Goal: Task Accomplishment & Management: Use online tool/utility

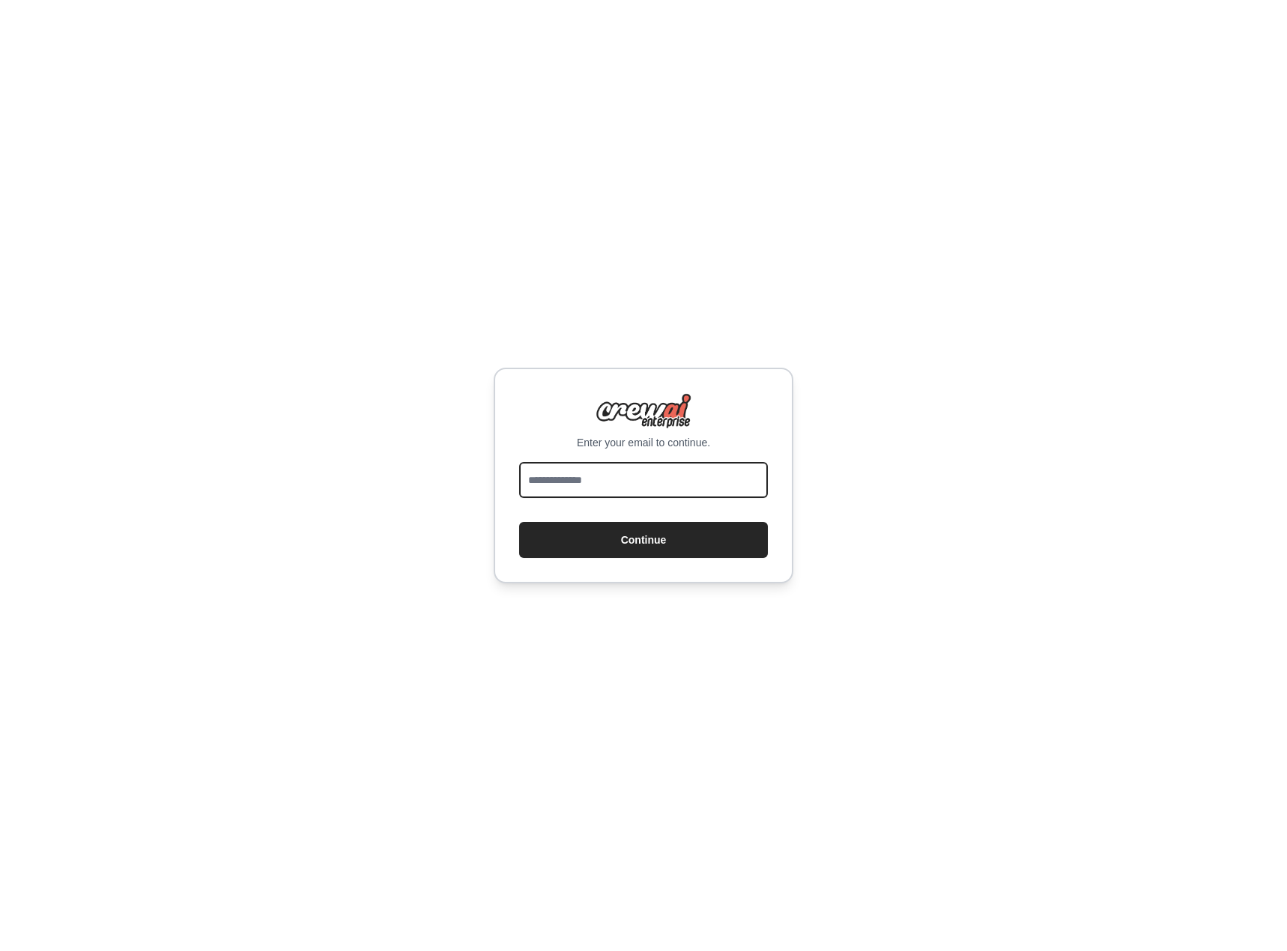
click at [649, 476] on input "email" at bounding box center [643, 480] width 249 height 36
type input "**********"
click at [519, 522] on button "Continue" at bounding box center [643, 540] width 249 height 36
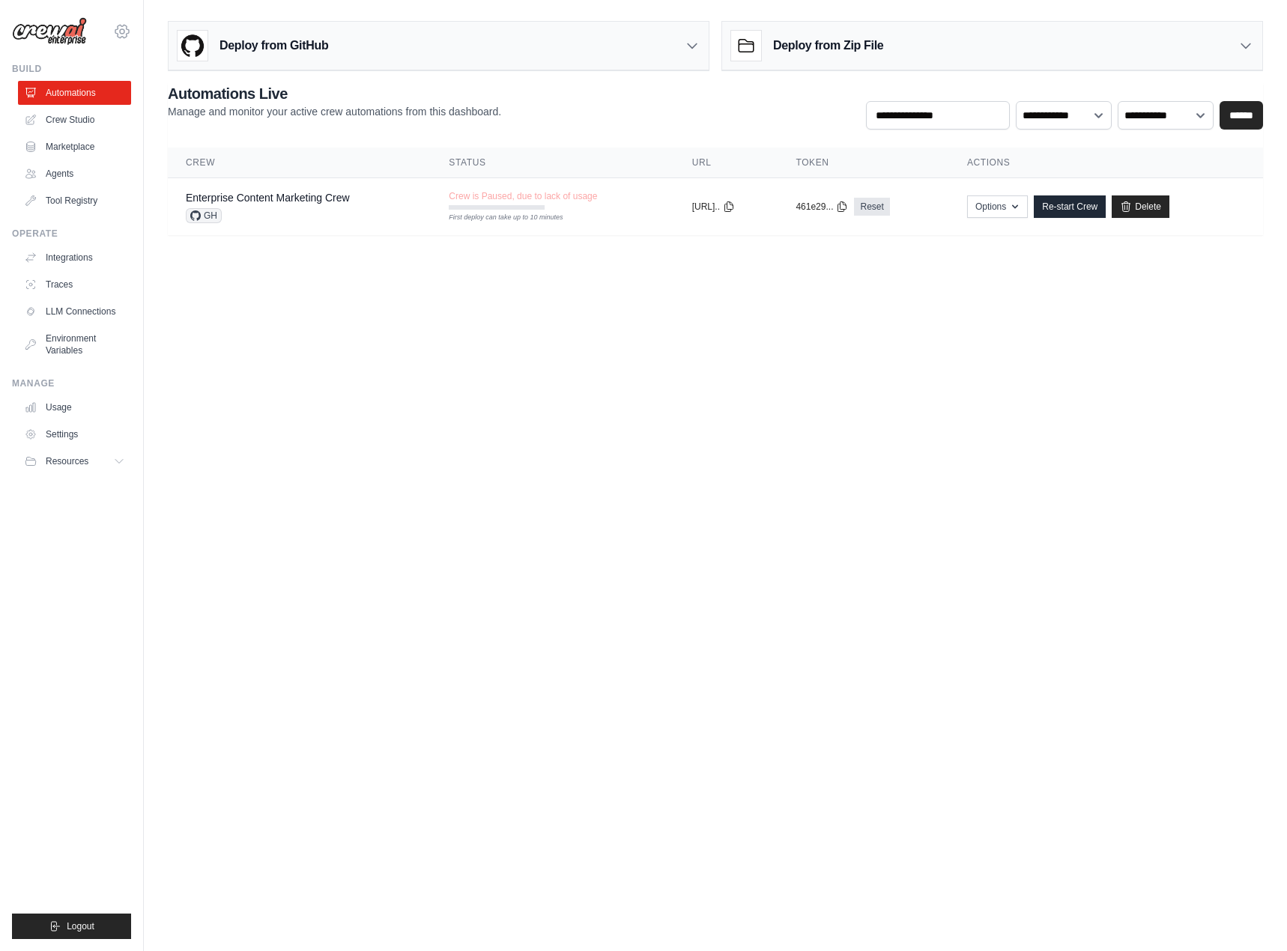
click at [123, 30] on icon at bounding box center [122, 31] width 18 height 18
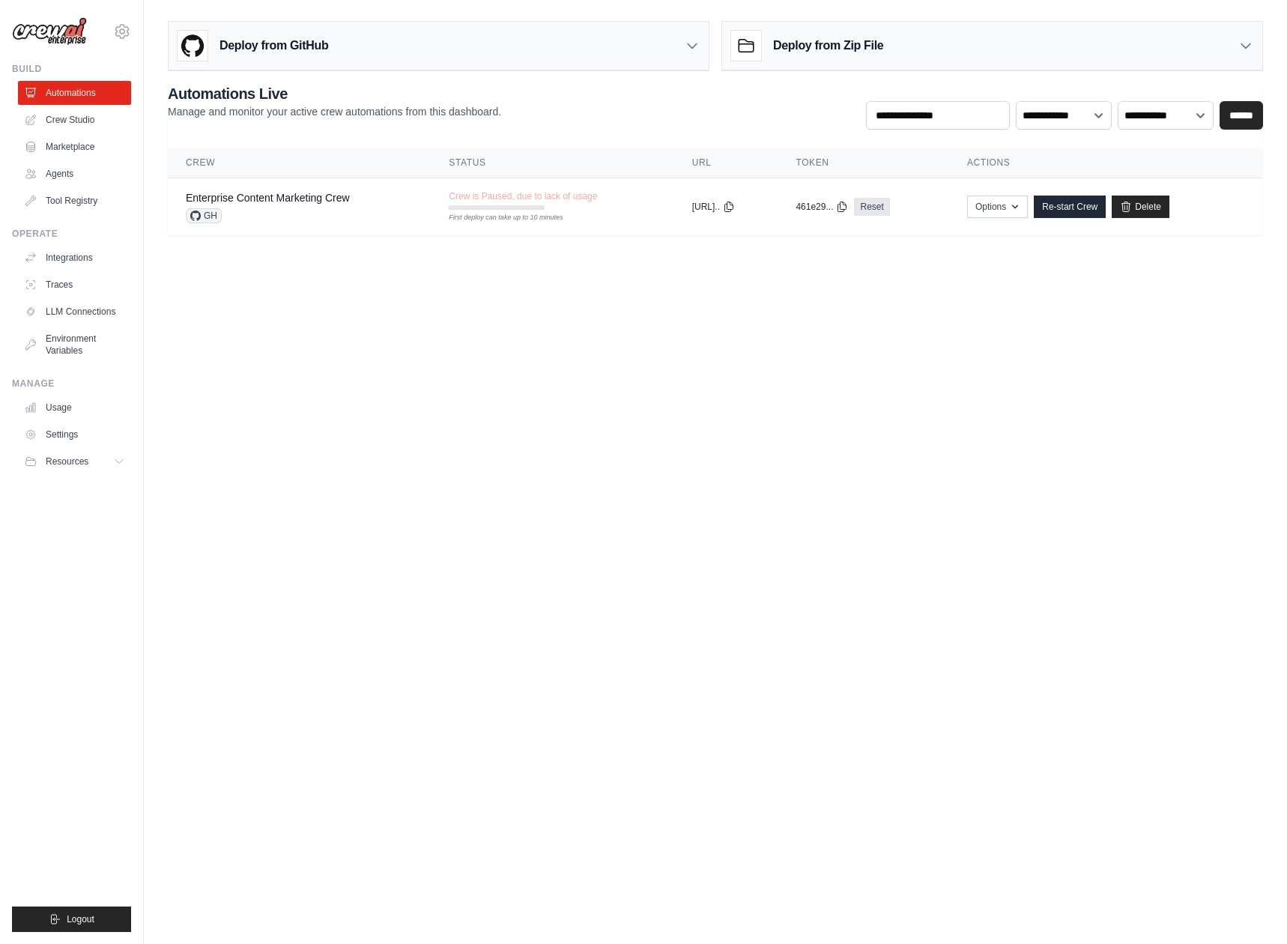
click at [50, 30] on img at bounding box center [49, 31] width 75 height 28
click at [123, 32] on icon at bounding box center [122, 31] width 18 height 18
click at [103, 255] on link "Integrations" at bounding box center [75, 258] width 113 height 24
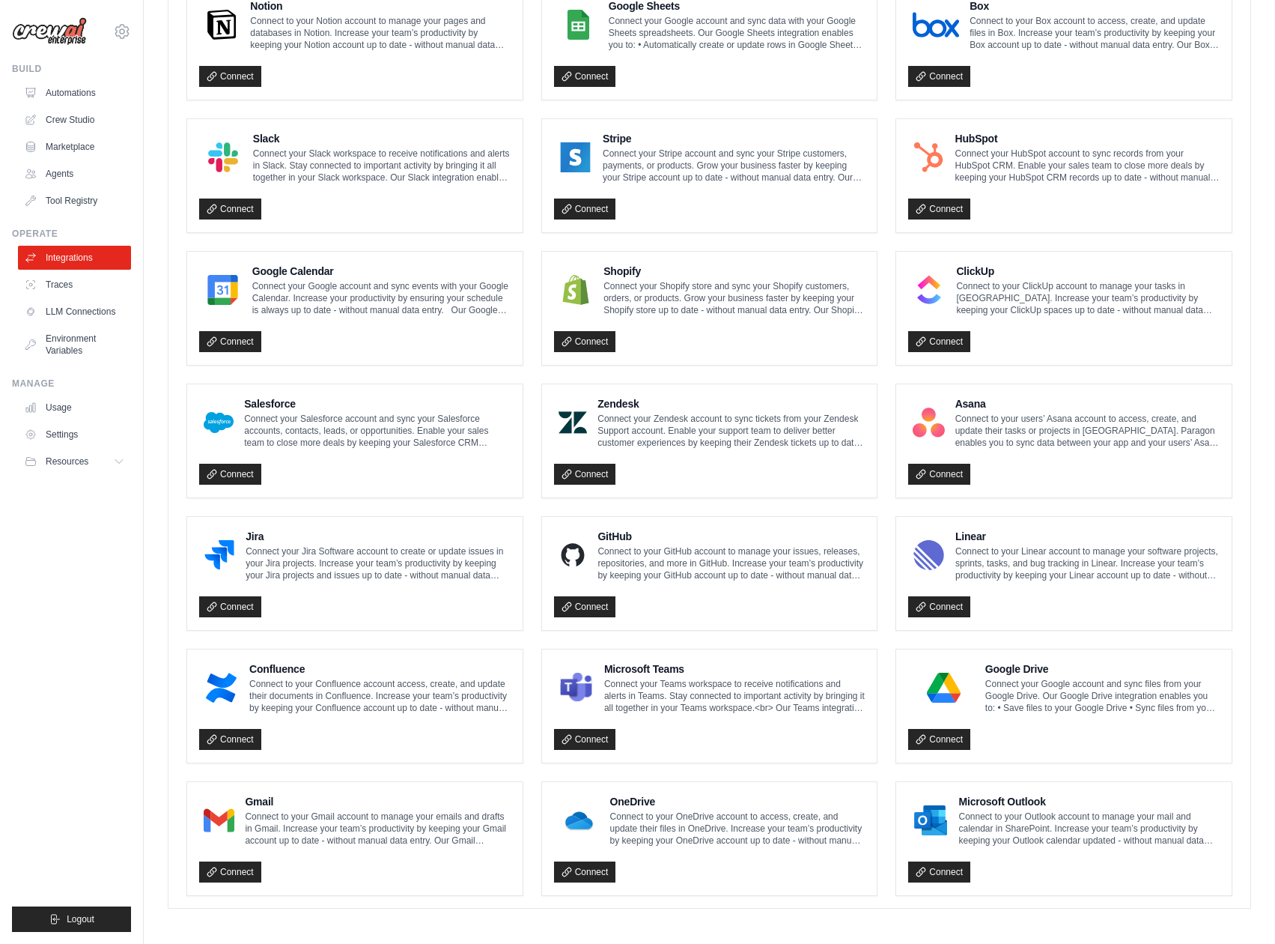
scroll to position [465, 0]
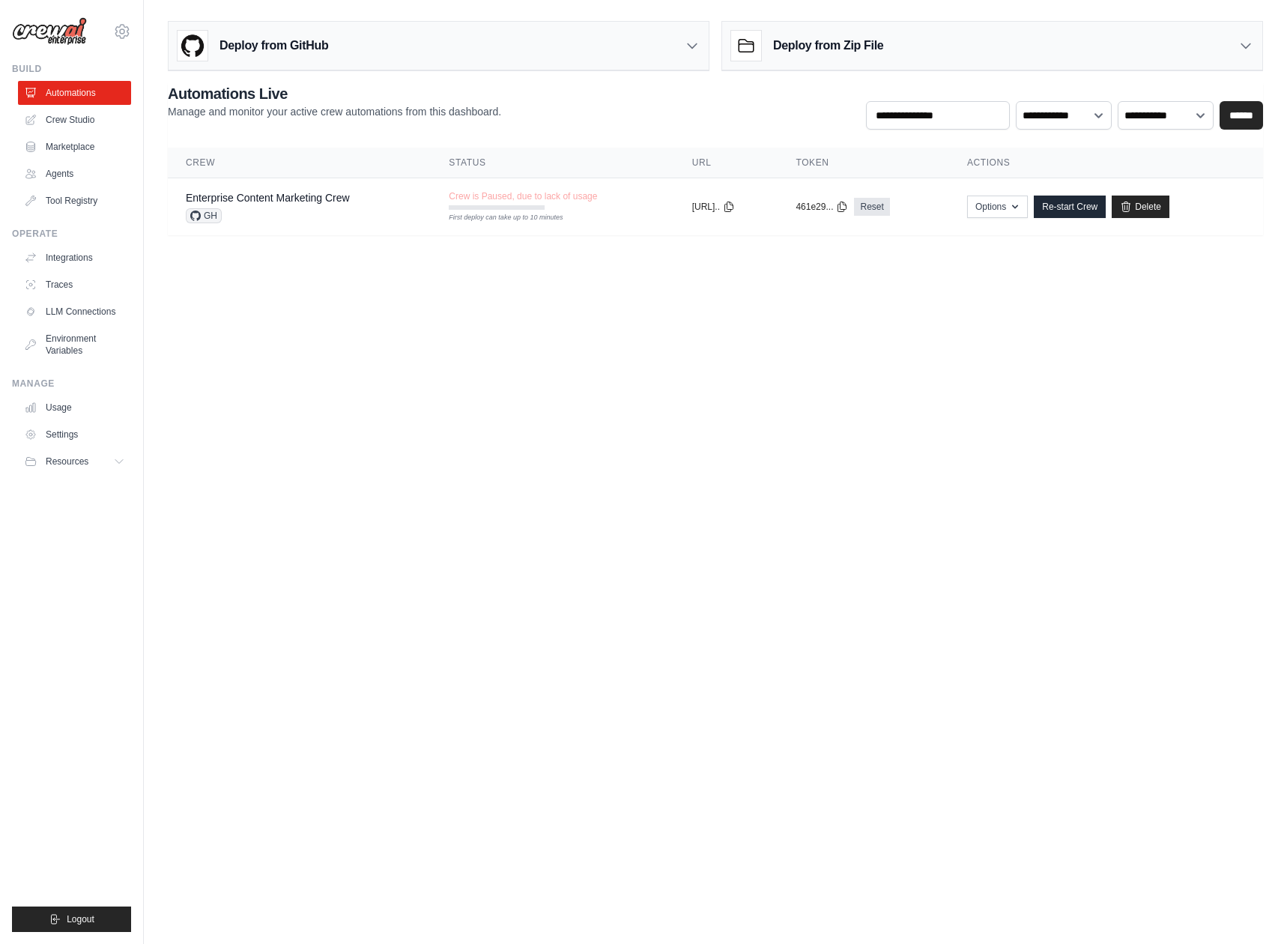
click at [365, 473] on body "[EMAIL_ADDRESS][DOMAIN_NAME] Settings Build Automations Crew Studio" at bounding box center [643, 472] width 1287 height 944
click at [38, 84] on link "Automations" at bounding box center [75, 93] width 113 height 24
click at [34, 63] on div "Build" at bounding box center [71, 69] width 119 height 12
click at [126, 28] on icon at bounding box center [122, 31] width 18 height 18
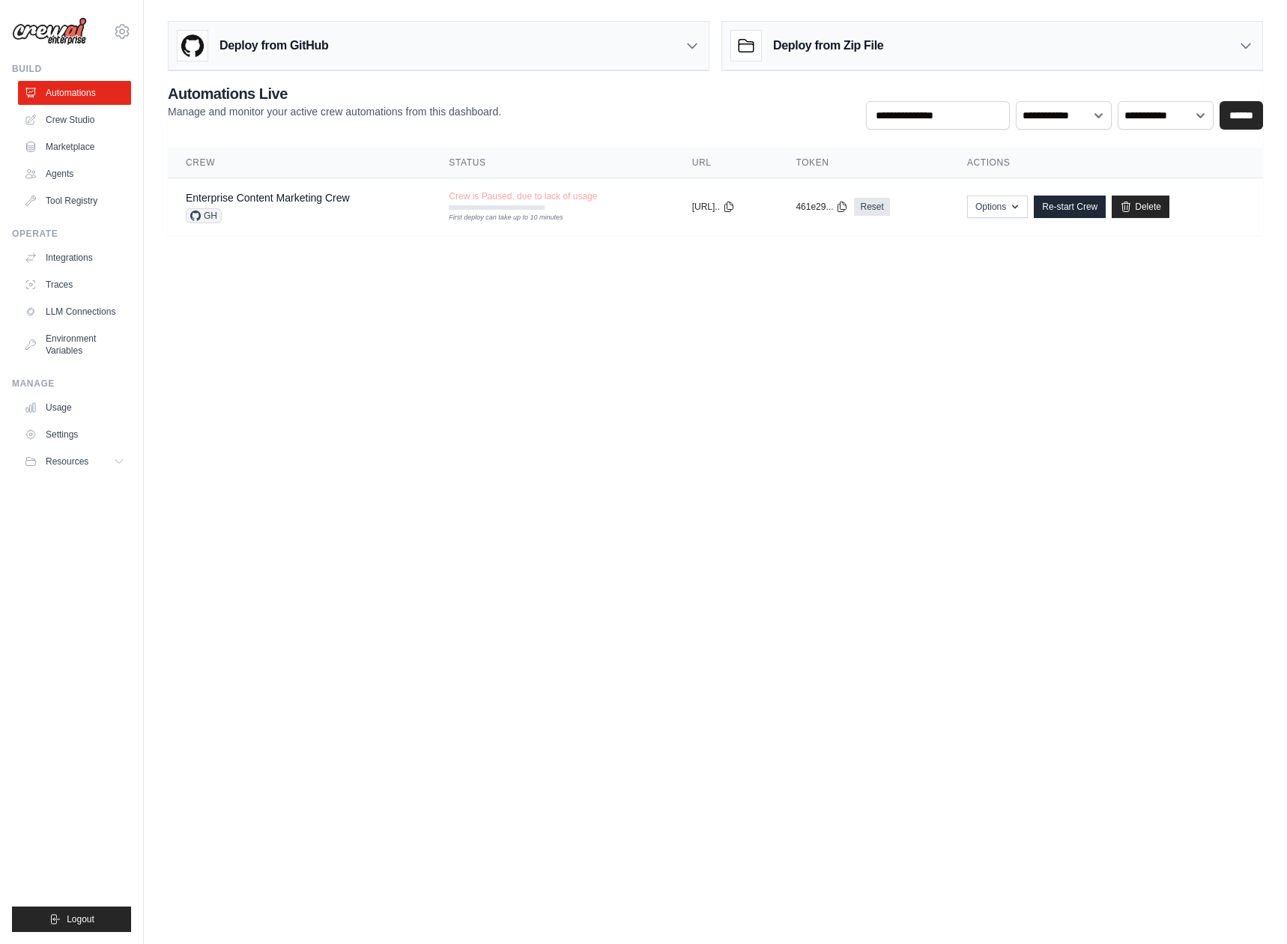
click at [709, 49] on div "Deploy from GitHub Deploy your project directly from GitHub. Select a repositor…" at bounding box center [715, 43] width 1095 height 56
click at [685, 42] on icon at bounding box center [691, 45] width 15 height 15
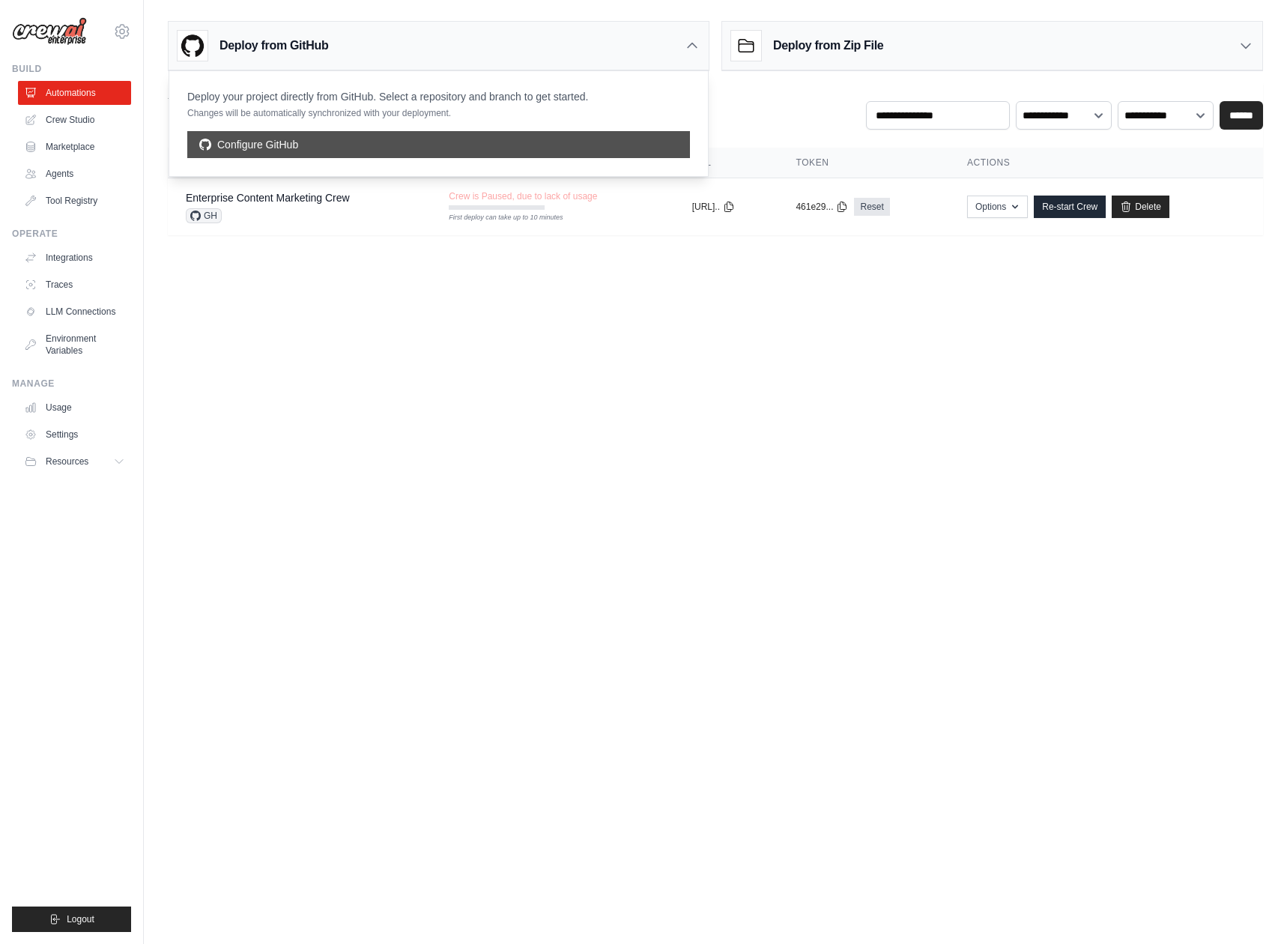
click at [452, 138] on link "Configure GitHub" at bounding box center [438, 144] width 502 height 27
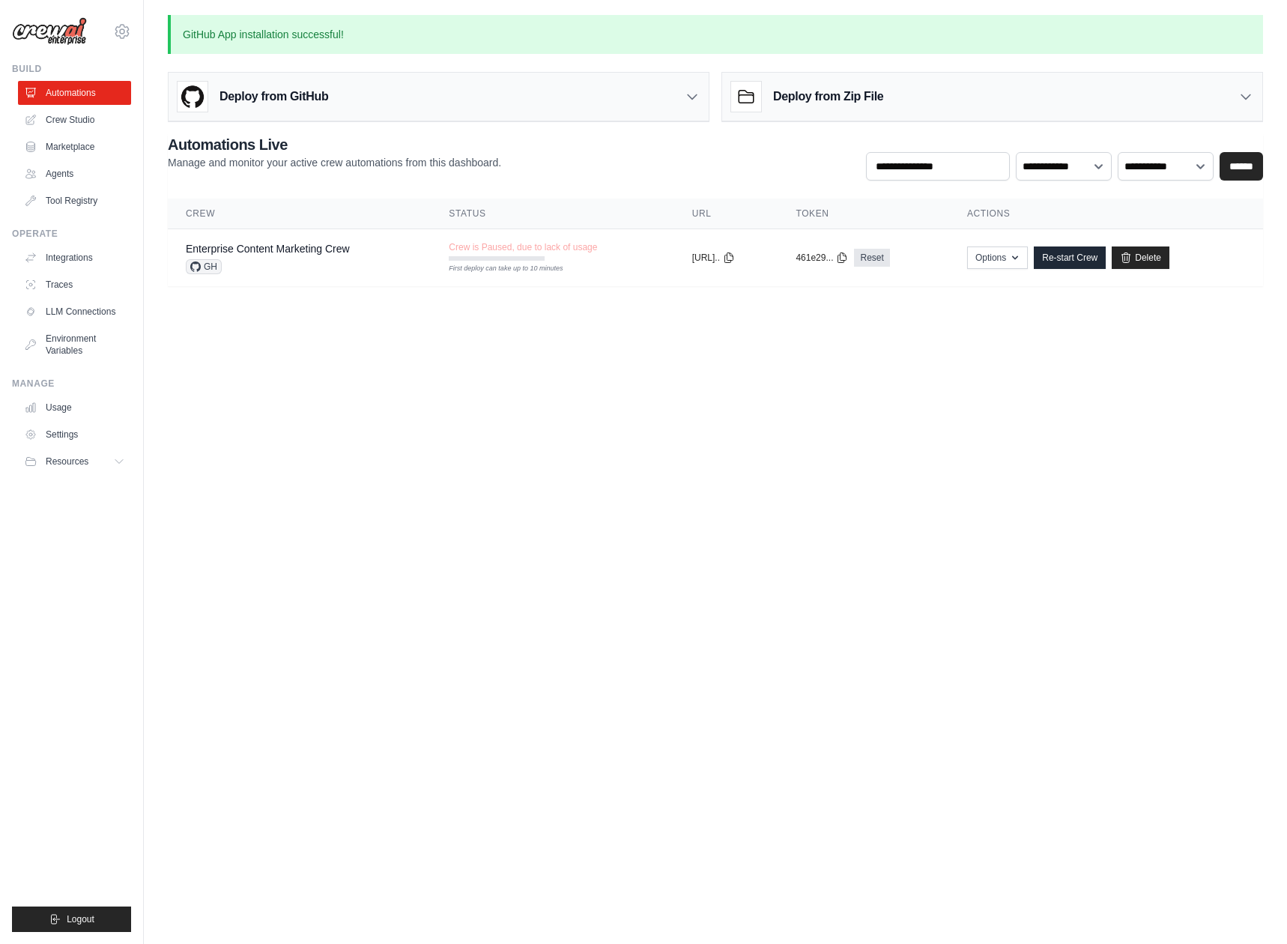
click at [651, 99] on div "Deploy from GitHub" at bounding box center [438, 97] width 540 height 49
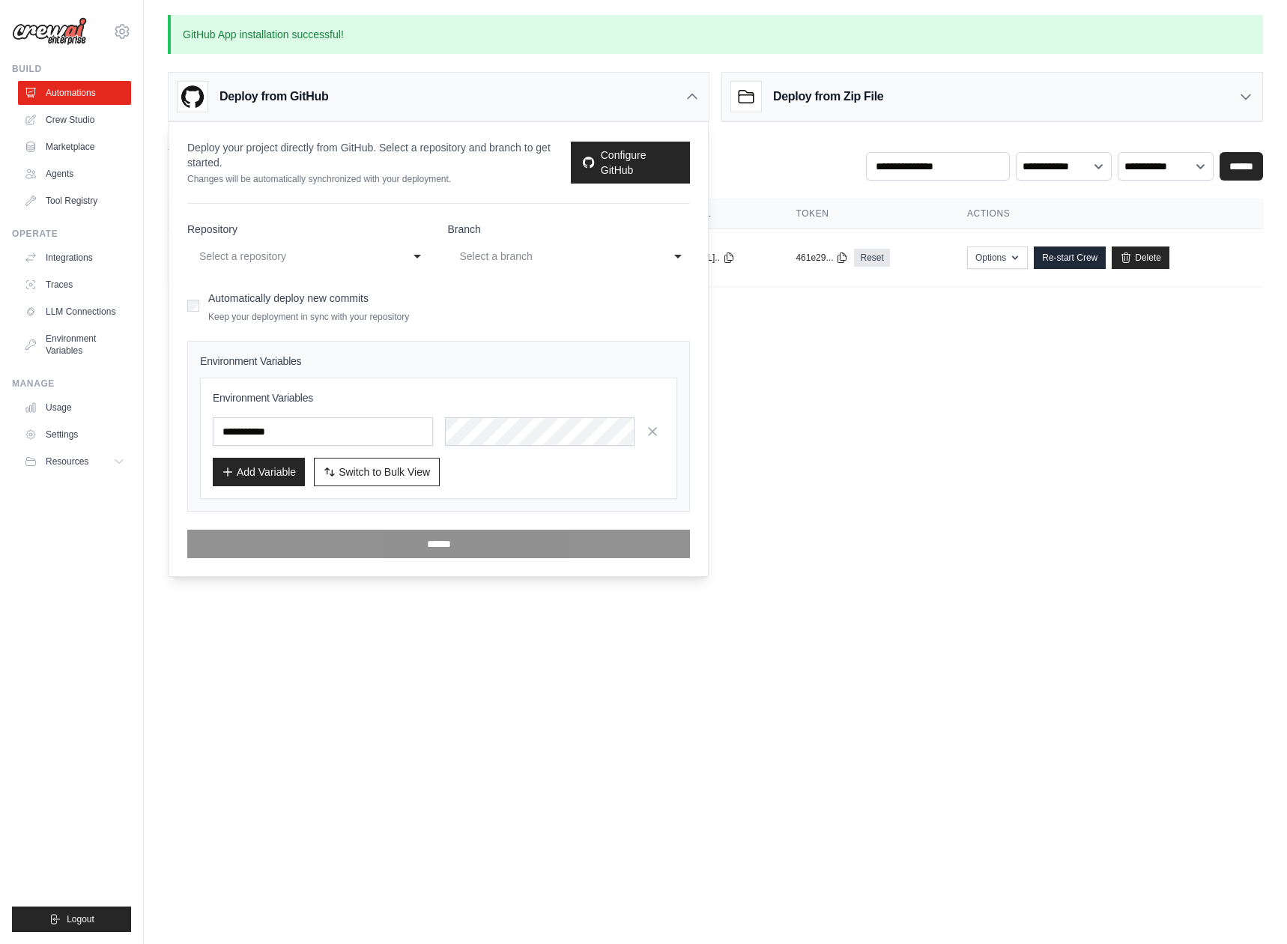
click at [540, 312] on div "Automatically deploy new commits Keep your deployment in sync with your reposit…" at bounding box center [438, 305] width 502 height 35
click at [580, 303] on div "Automatically deploy new commits Keep your deployment in sync with your reposit…" at bounding box center [438, 305] width 502 height 35
click at [625, 102] on div "Deploy from GitHub" at bounding box center [438, 97] width 540 height 49
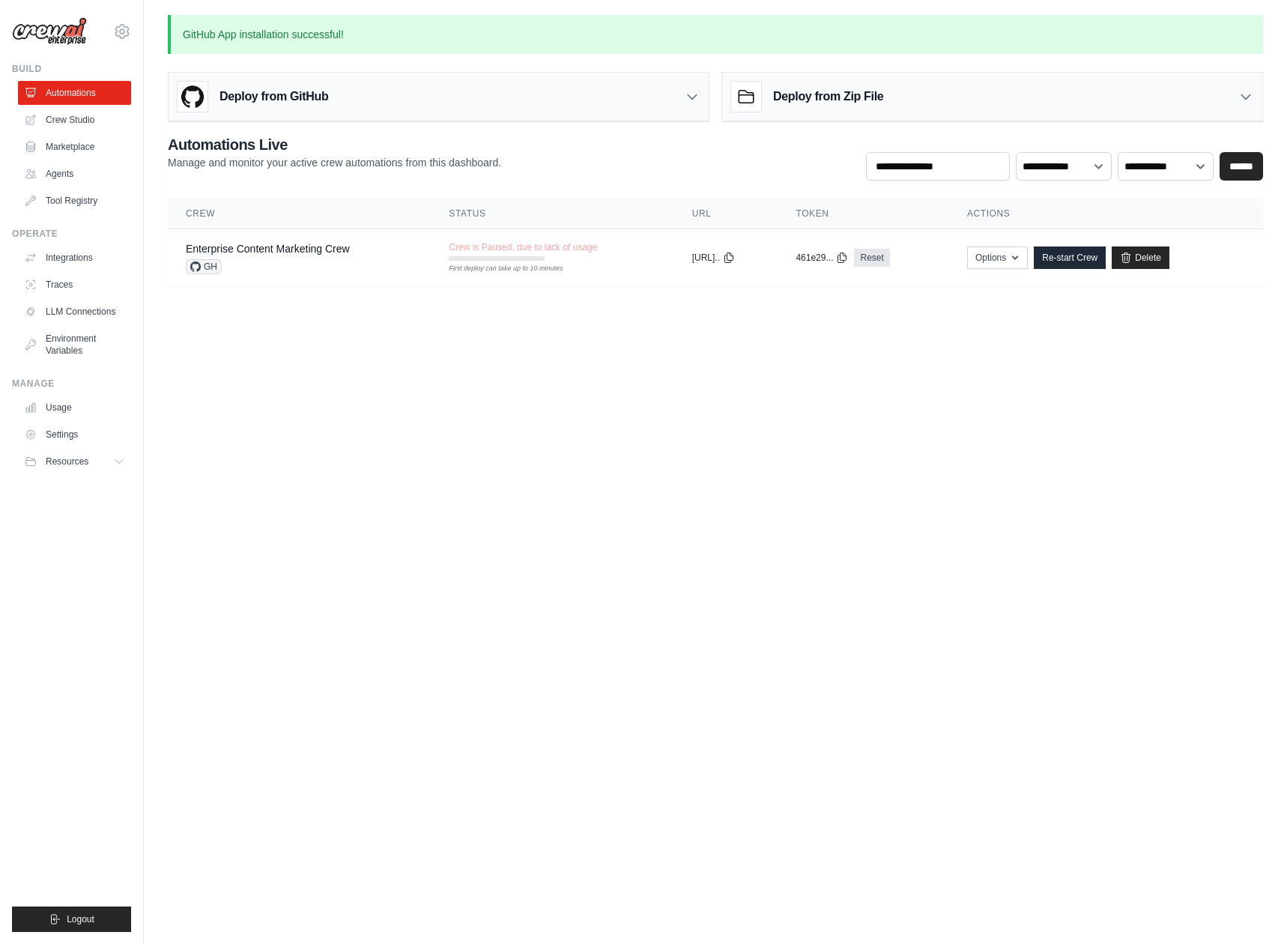
click at [943, 94] on div "Deploy from Zip File" at bounding box center [992, 97] width 540 height 49
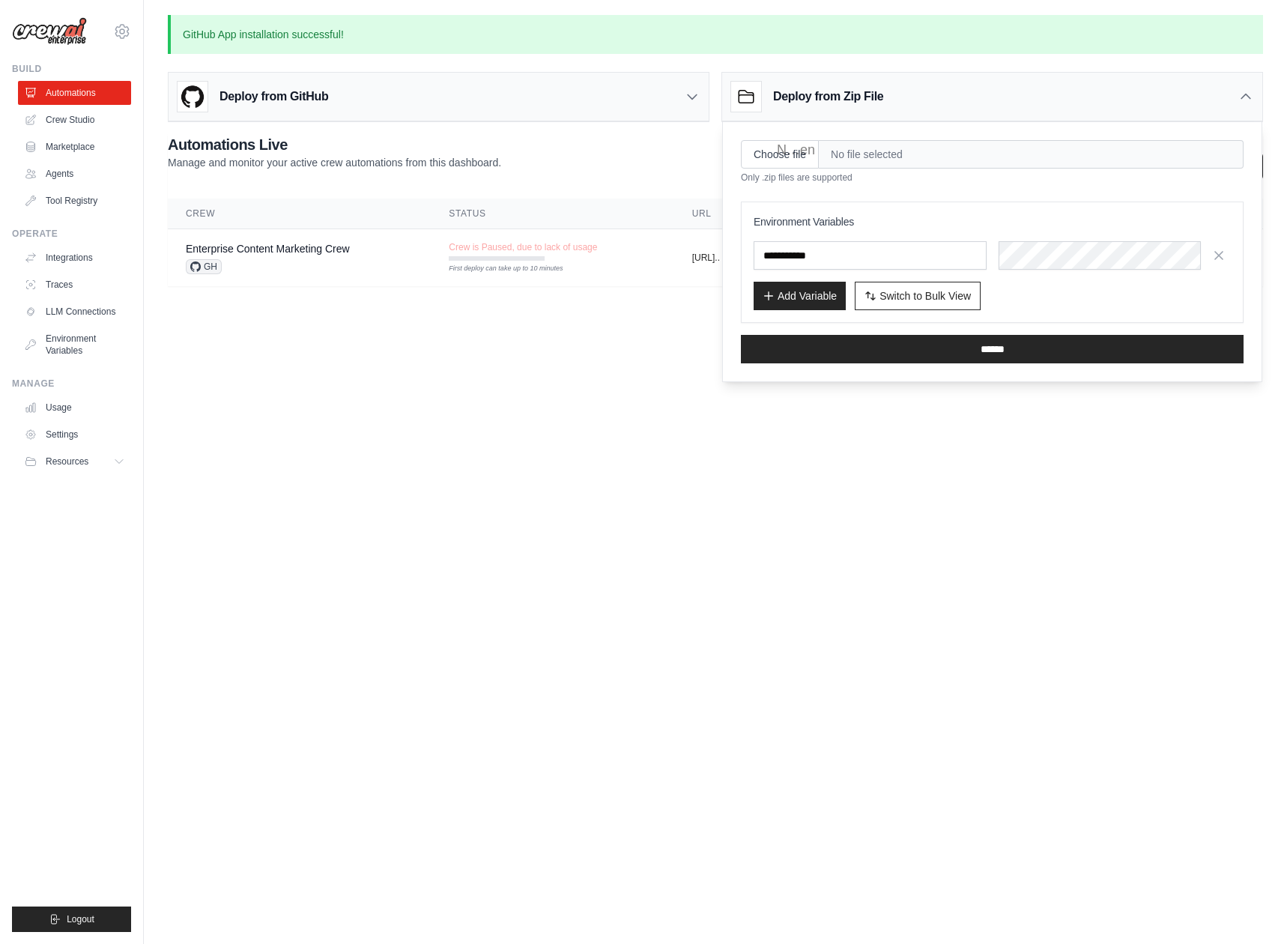
click at [943, 94] on div "Deploy from Zip File" at bounding box center [992, 97] width 540 height 49
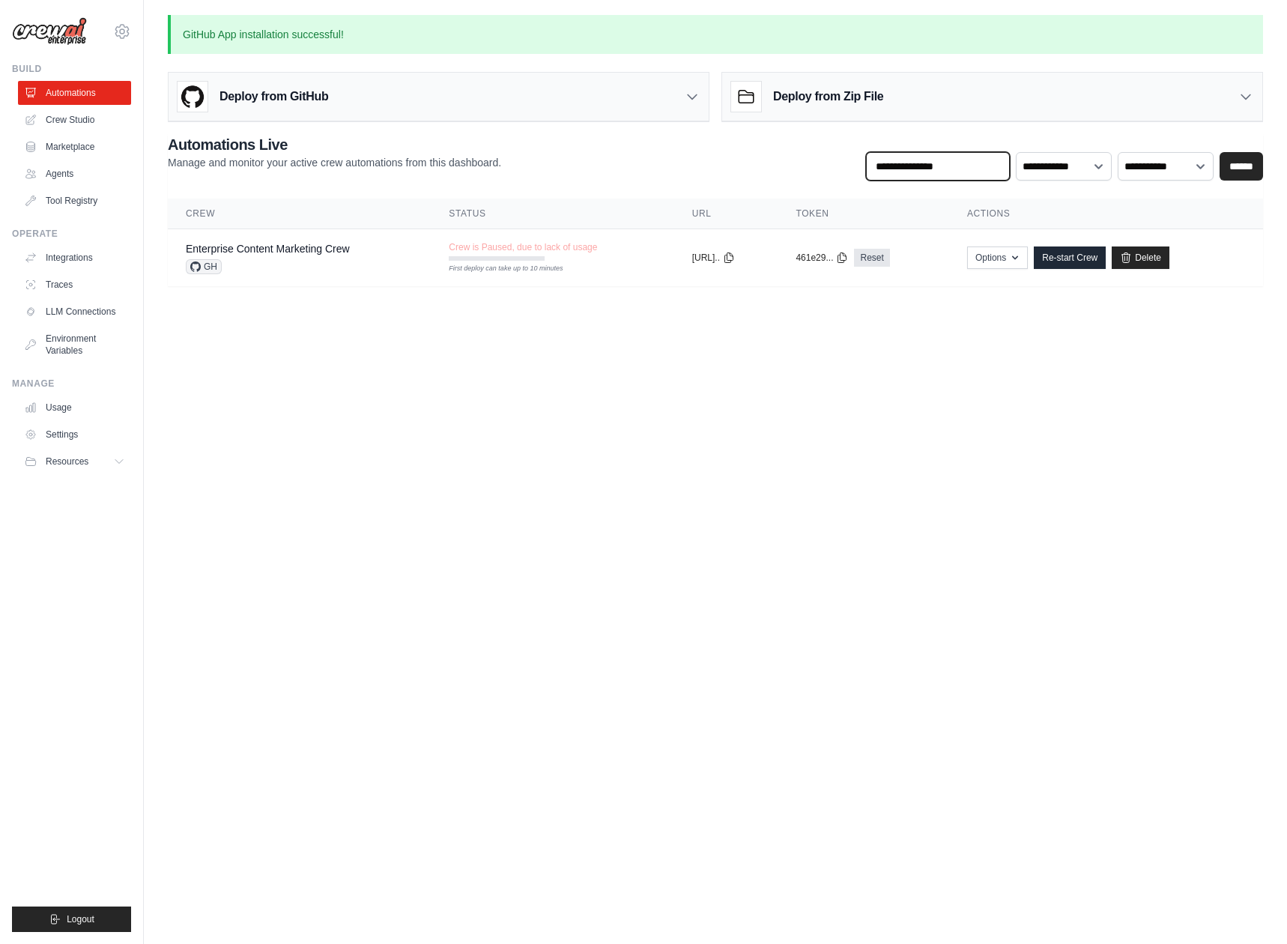
click at [978, 176] on input "text" at bounding box center [938, 166] width 144 height 28
drag, startPoint x: 586, startPoint y: 644, endPoint x: 578, endPoint y: 653, distance: 12.2
click at [578, 653] on body "kmahler@themxgroup.com Settings Build Automations Crew Studio" at bounding box center [643, 472] width 1287 height 944
click at [64, 119] on link "Crew Studio" at bounding box center [75, 120] width 113 height 24
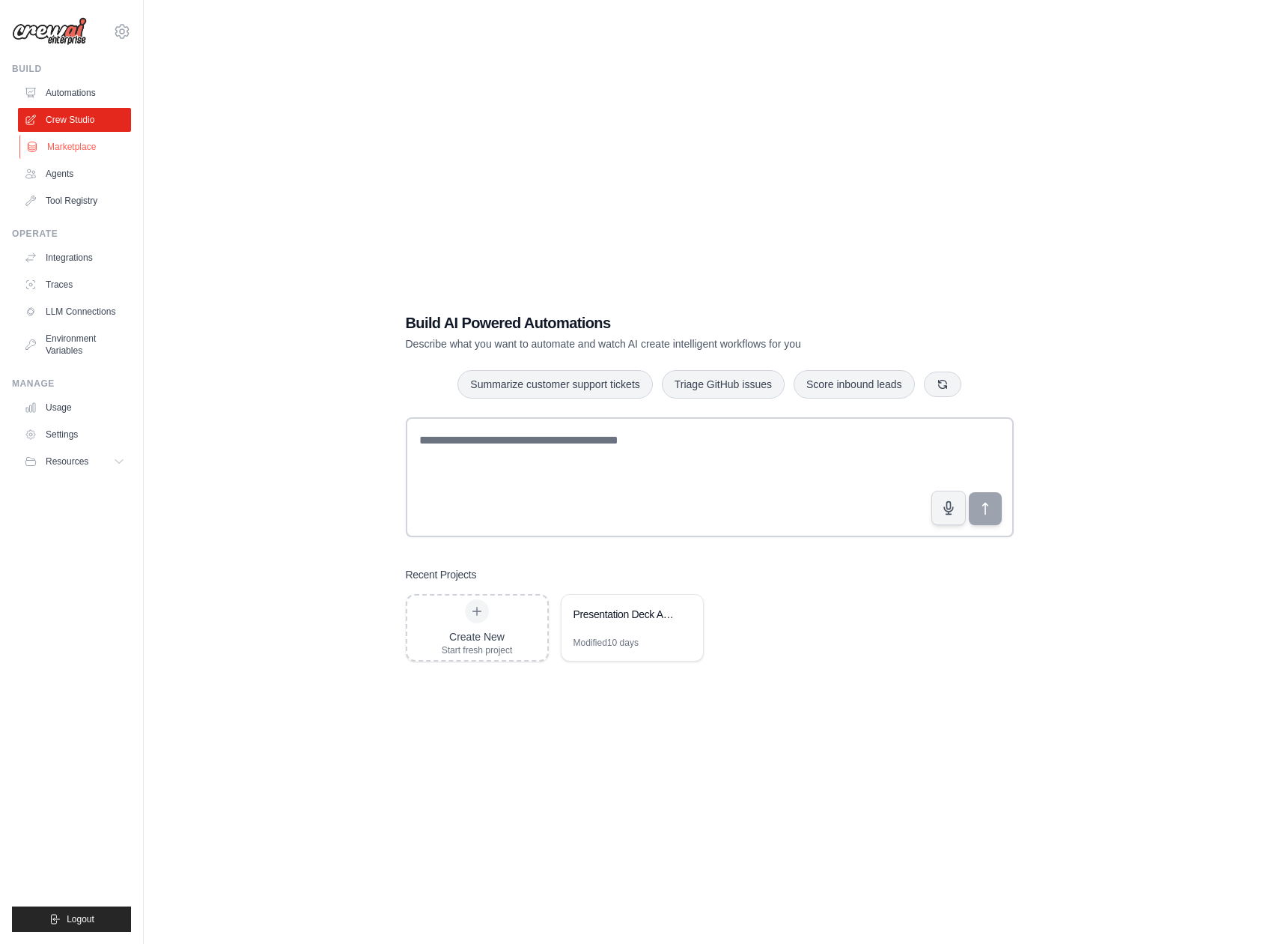
click at [55, 139] on link "Marketplace" at bounding box center [75, 147] width 113 height 24
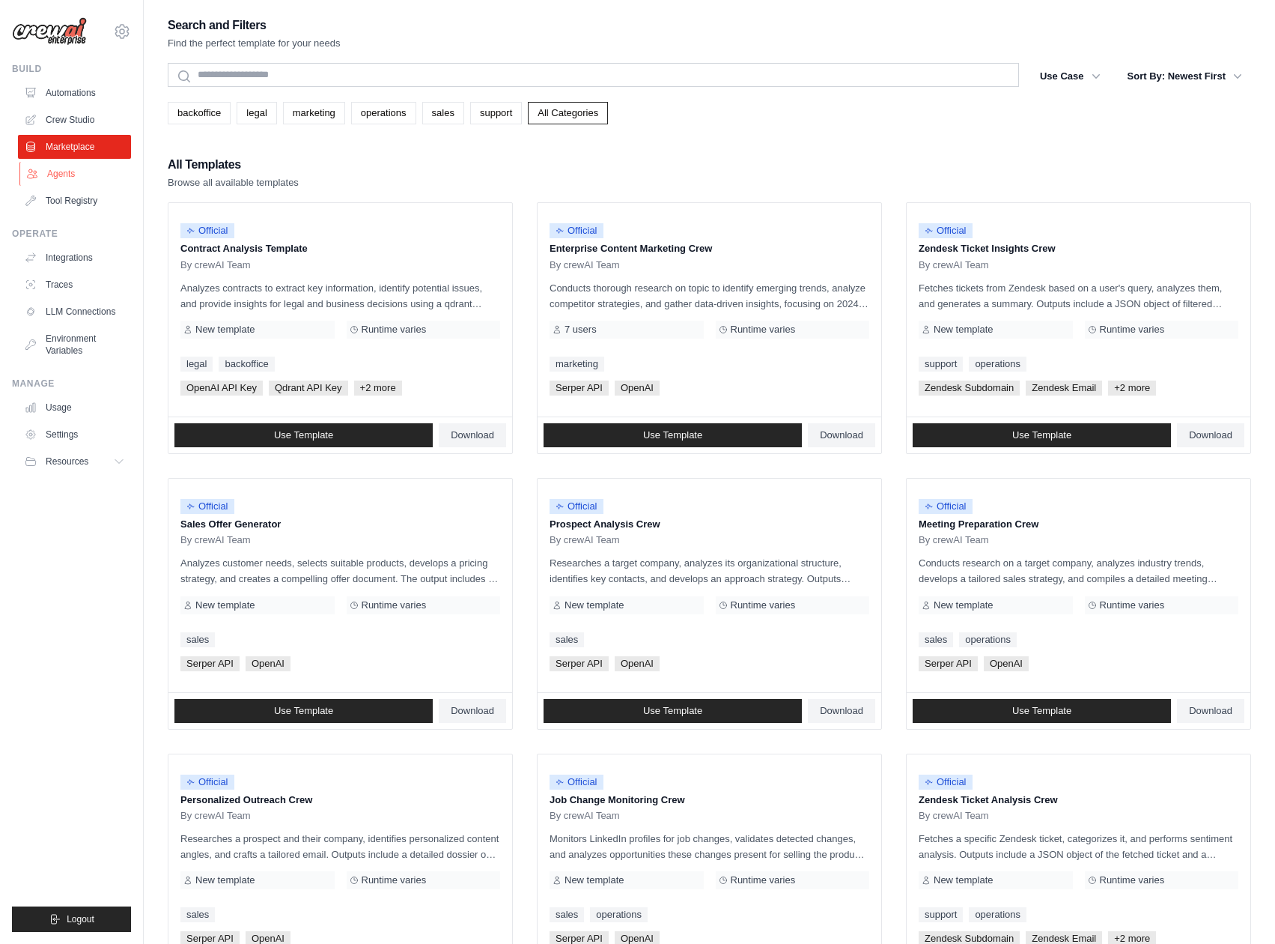
click at [71, 184] on link "Agents" at bounding box center [75, 174] width 113 height 24
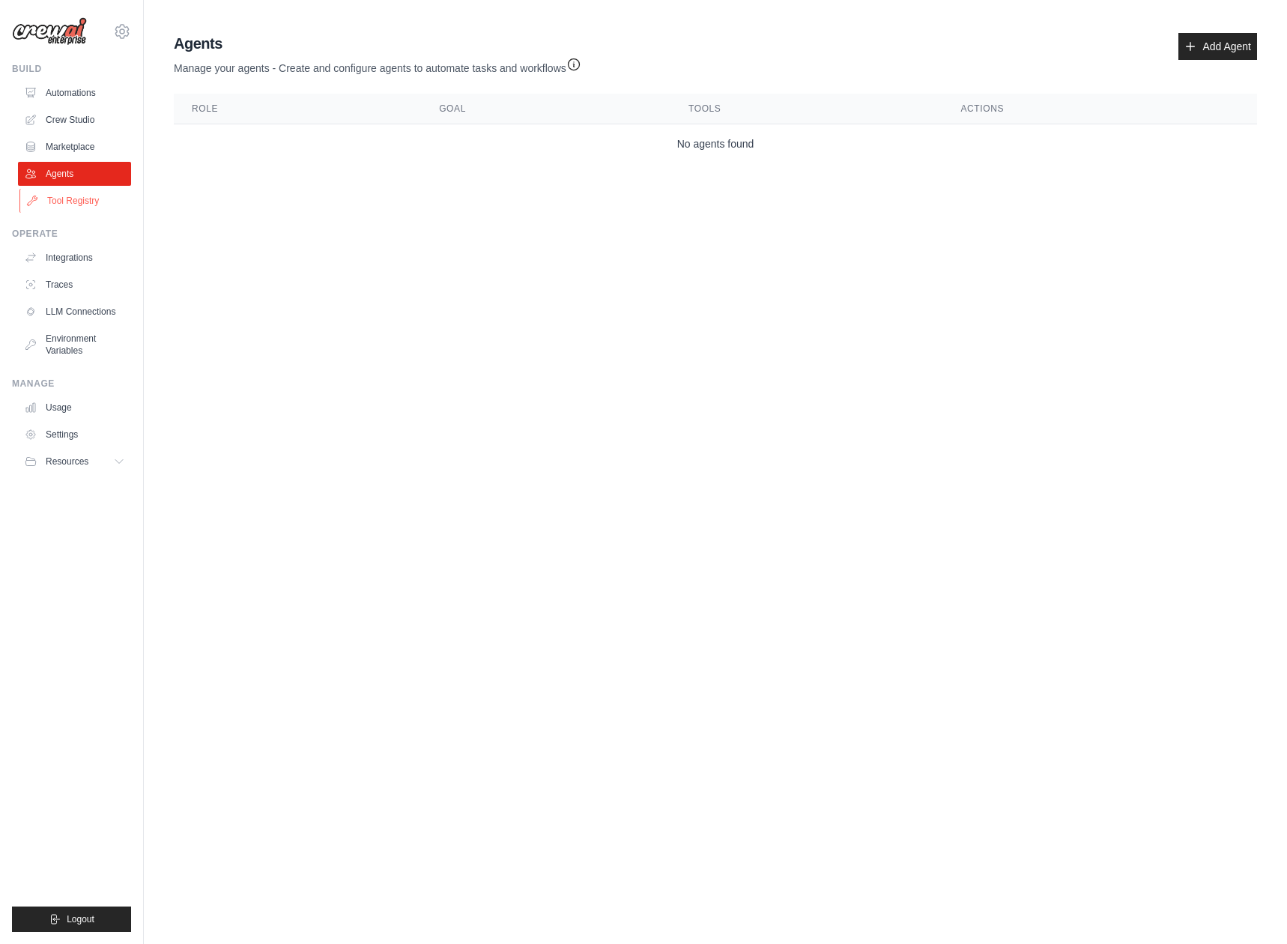
click at [71, 201] on link "Tool Registry" at bounding box center [75, 201] width 113 height 24
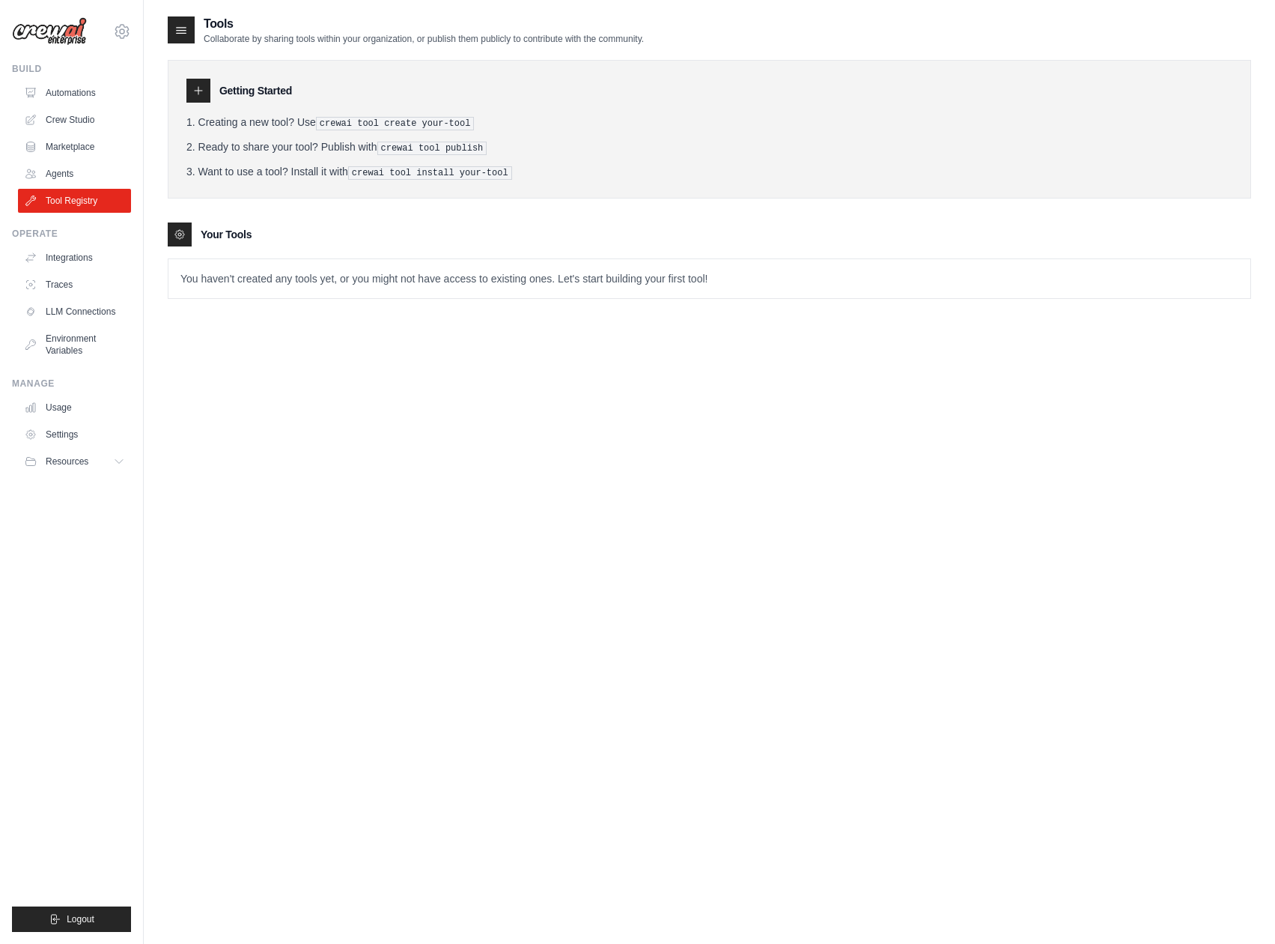
click at [56, 134] on ul "Automations Crew Studio Marketplace Agents Tool Registry" at bounding box center [74, 147] width 113 height 132
click at [58, 148] on link "Marketplace" at bounding box center [75, 147] width 113 height 24
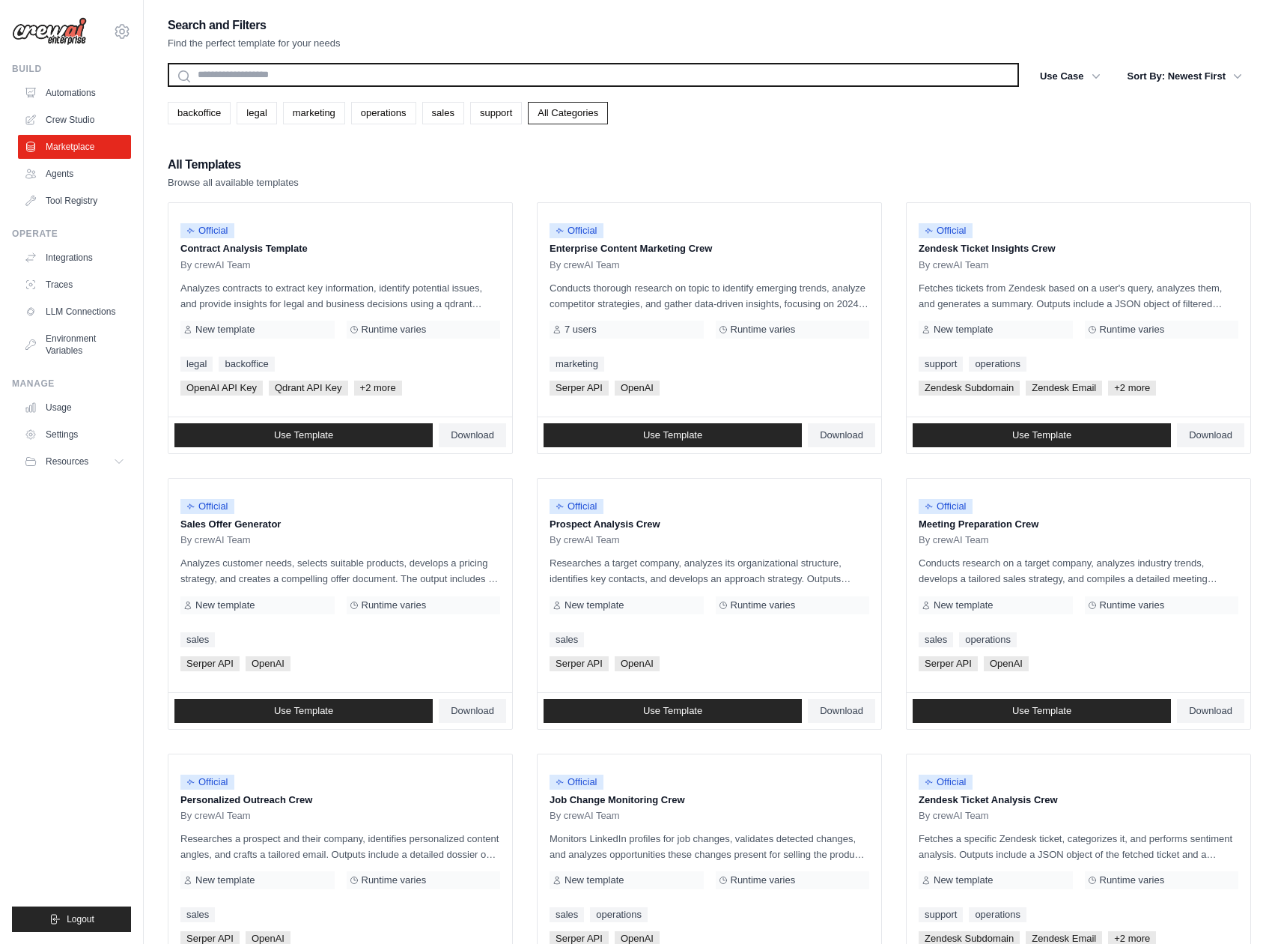
click at [341, 72] on input "text" at bounding box center [593, 75] width 851 height 24
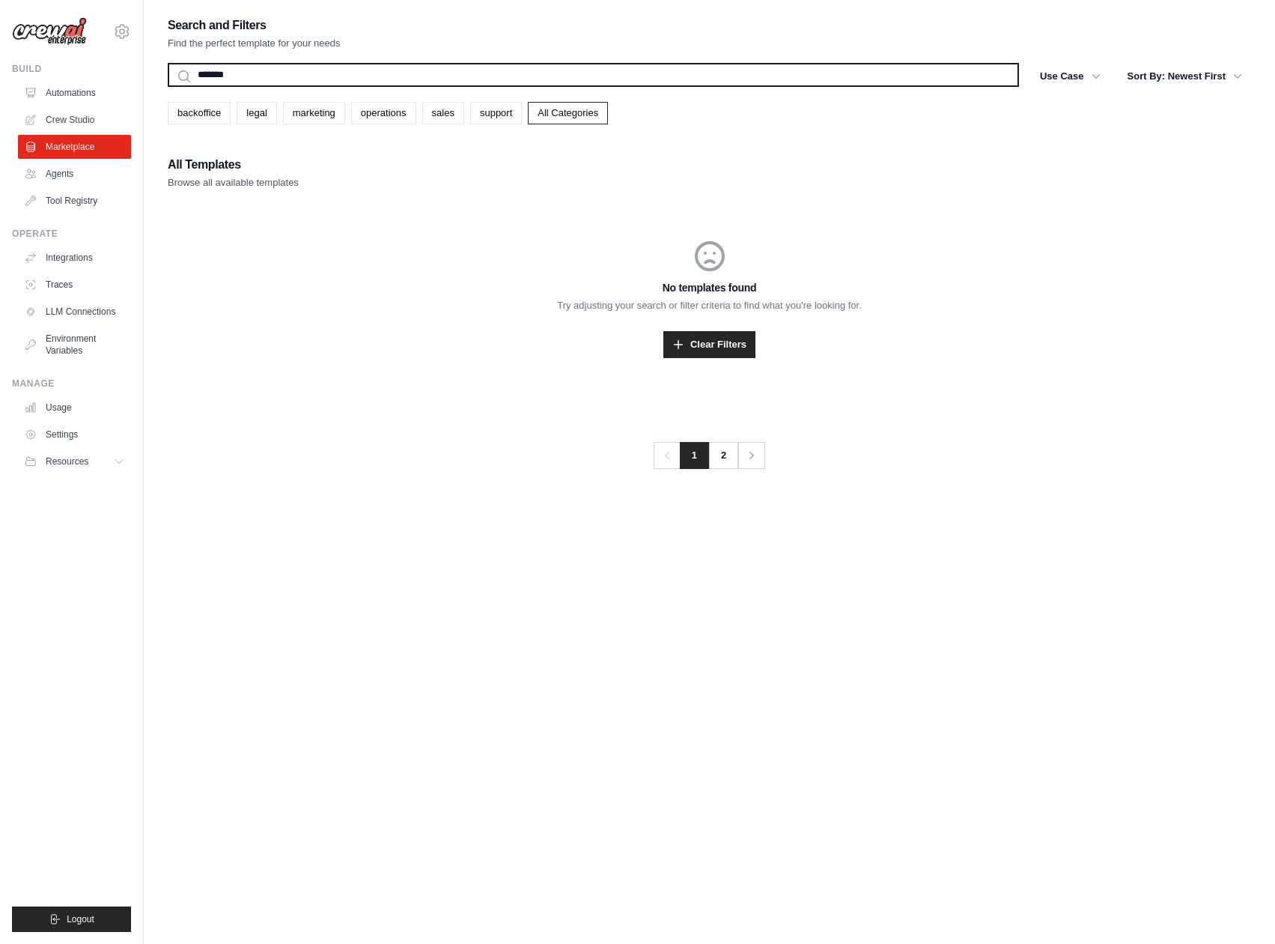
type input "*******"
click at [167, 86] on button "Search" at bounding box center [167, 86] width 1 height 1
drag, startPoint x: 346, startPoint y: 76, endPoint x: 37, endPoint y: 79, distance: 309.3
click at [37, 79] on div "[EMAIL_ADDRESS][DOMAIN_NAME] Settings Build Automations Crew Studio" at bounding box center [637, 486] width 1275 height 973
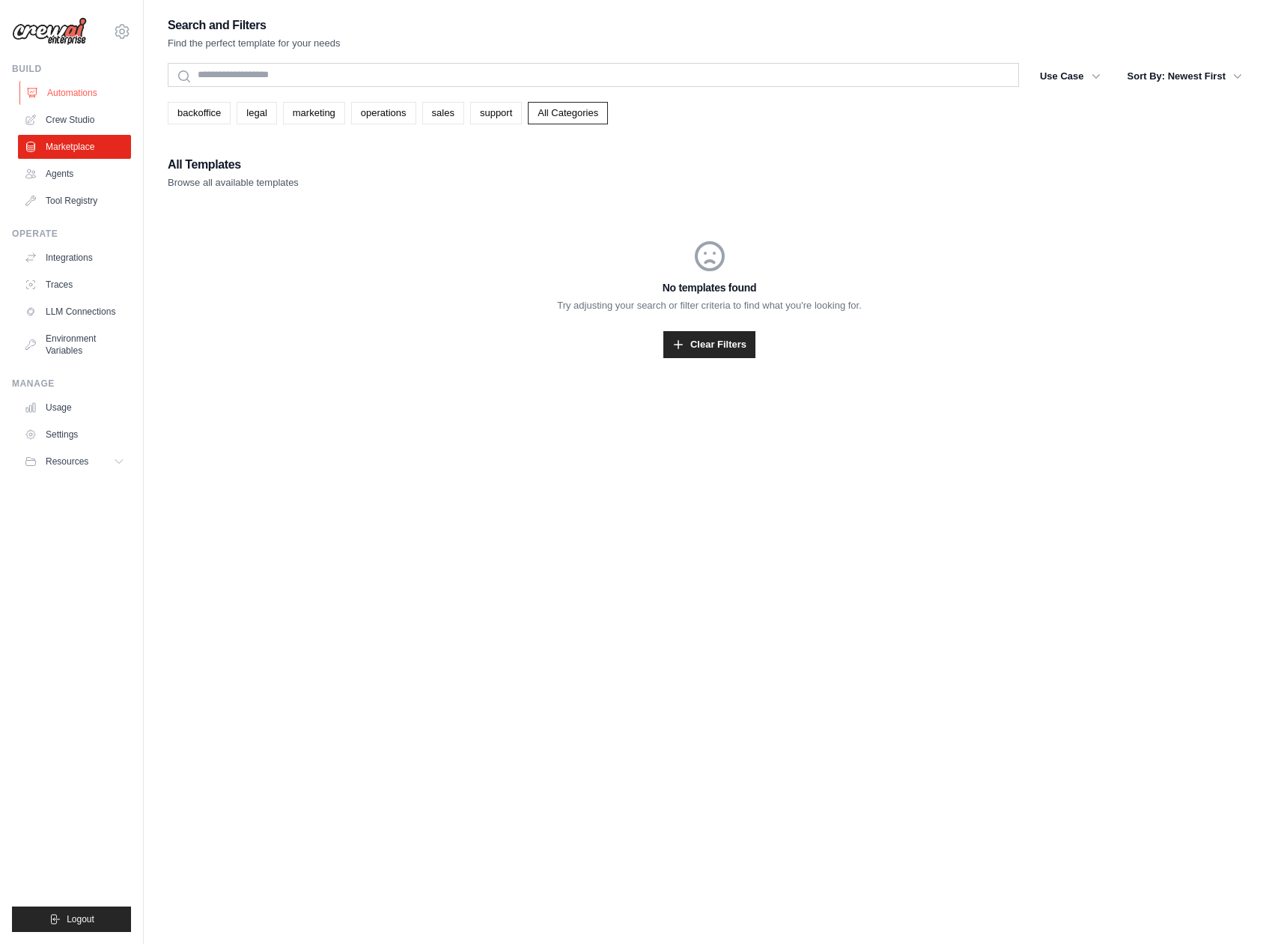
click at [61, 97] on link "Automations" at bounding box center [75, 93] width 113 height 24
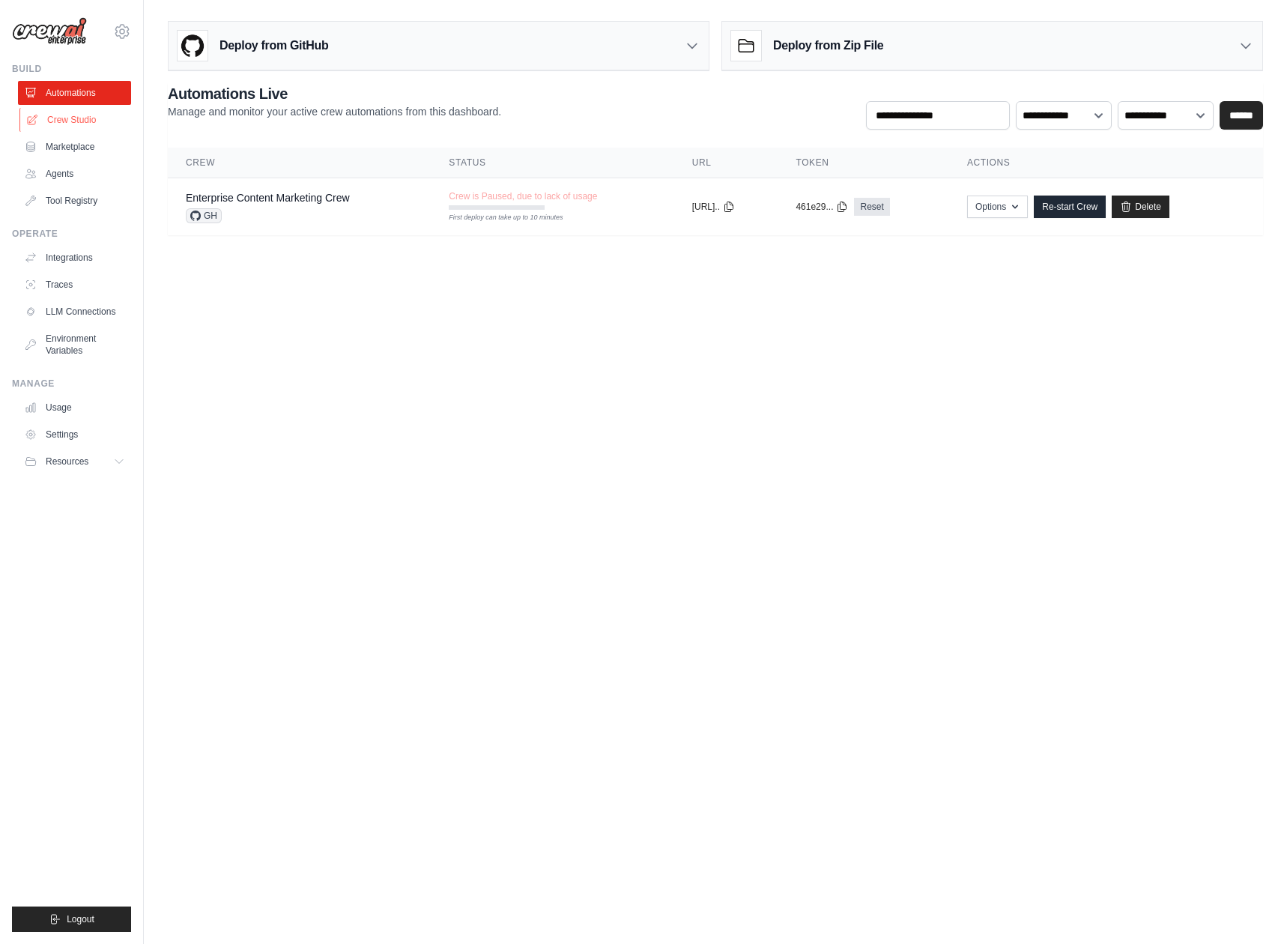
click at [71, 118] on link "Crew Studio" at bounding box center [75, 120] width 113 height 24
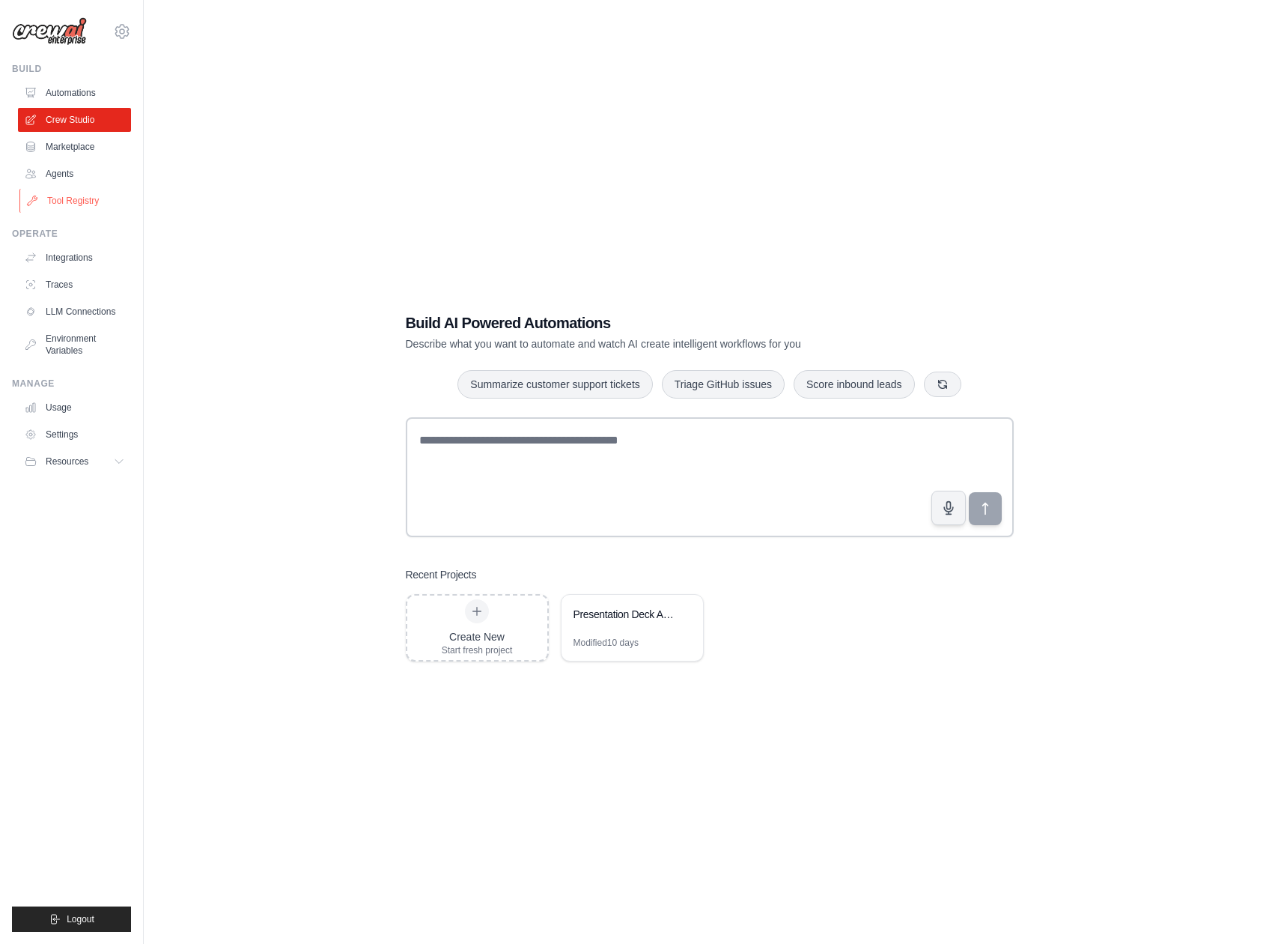
click at [70, 201] on link "Tool Registry" at bounding box center [75, 201] width 113 height 24
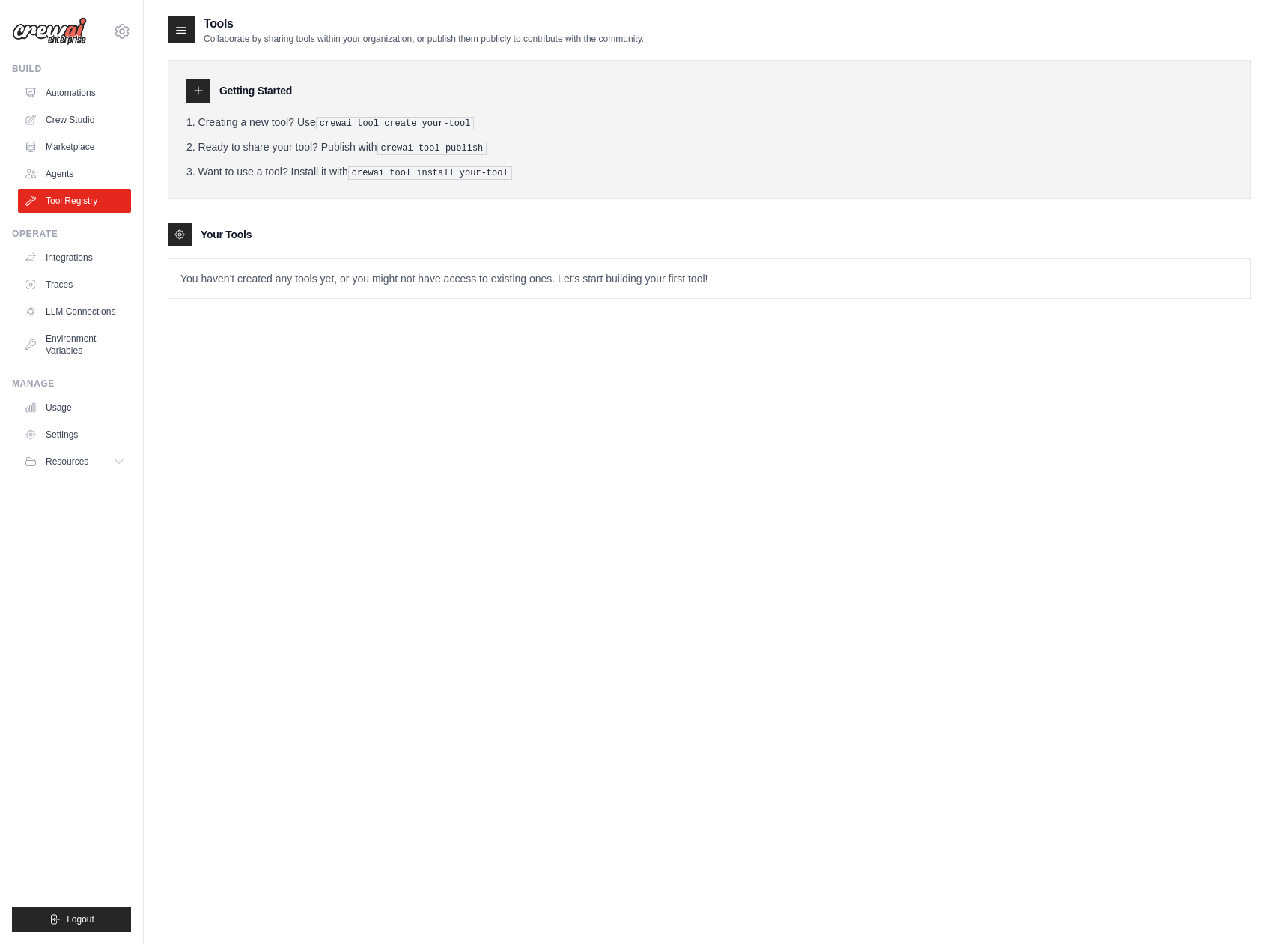
click at [196, 85] on icon at bounding box center [198, 91] width 12 height 12
click at [231, 266] on p "You haven't created any tools yet, or you might not have access to existing one…" at bounding box center [709, 278] width 1082 height 39
click at [76, 166] on link "Agents" at bounding box center [75, 174] width 113 height 24
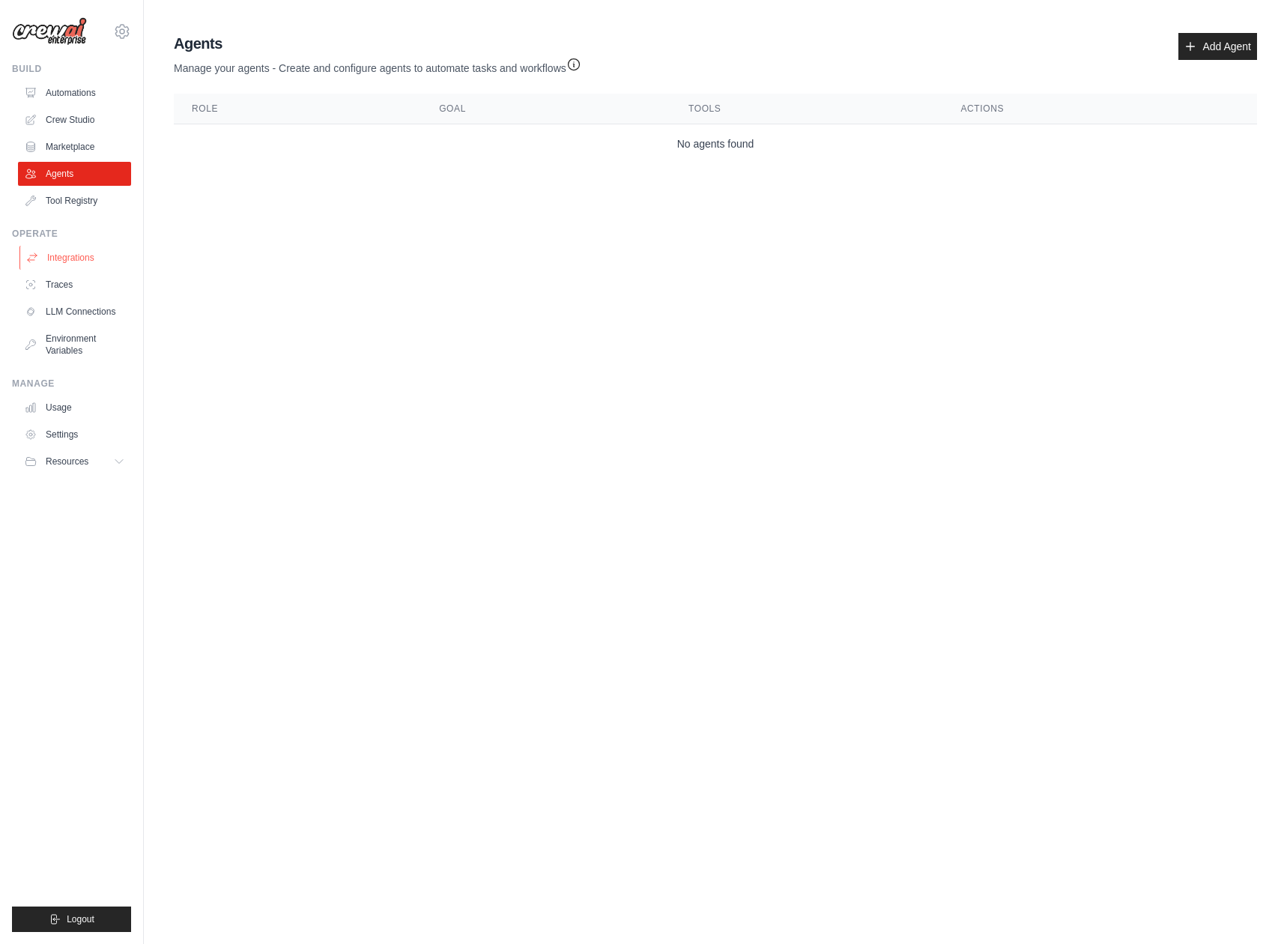
click at [82, 251] on link "Integrations" at bounding box center [75, 258] width 113 height 24
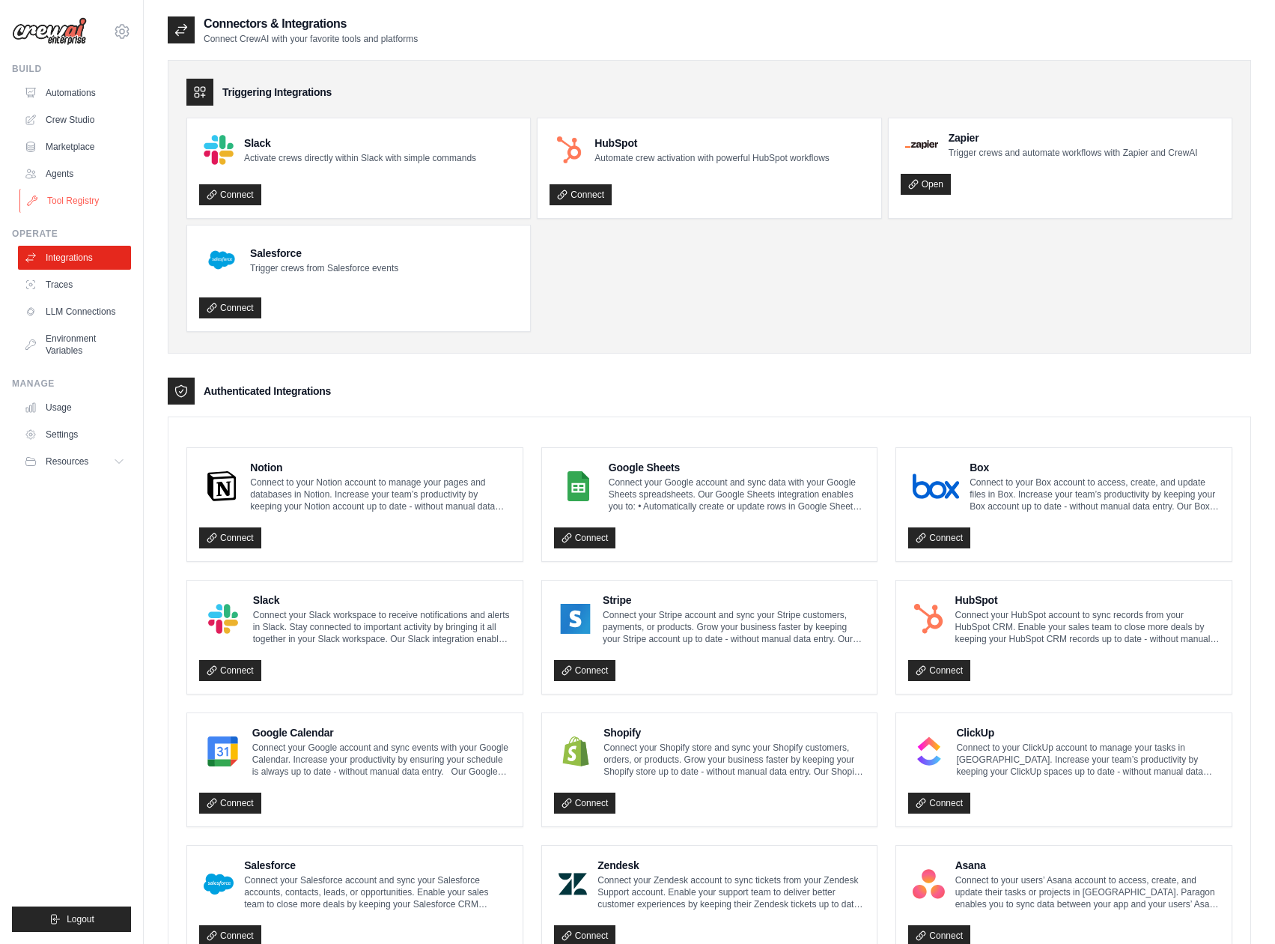
click at [82, 192] on link "Tool Registry" at bounding box center [75, 201] width 113 height 24
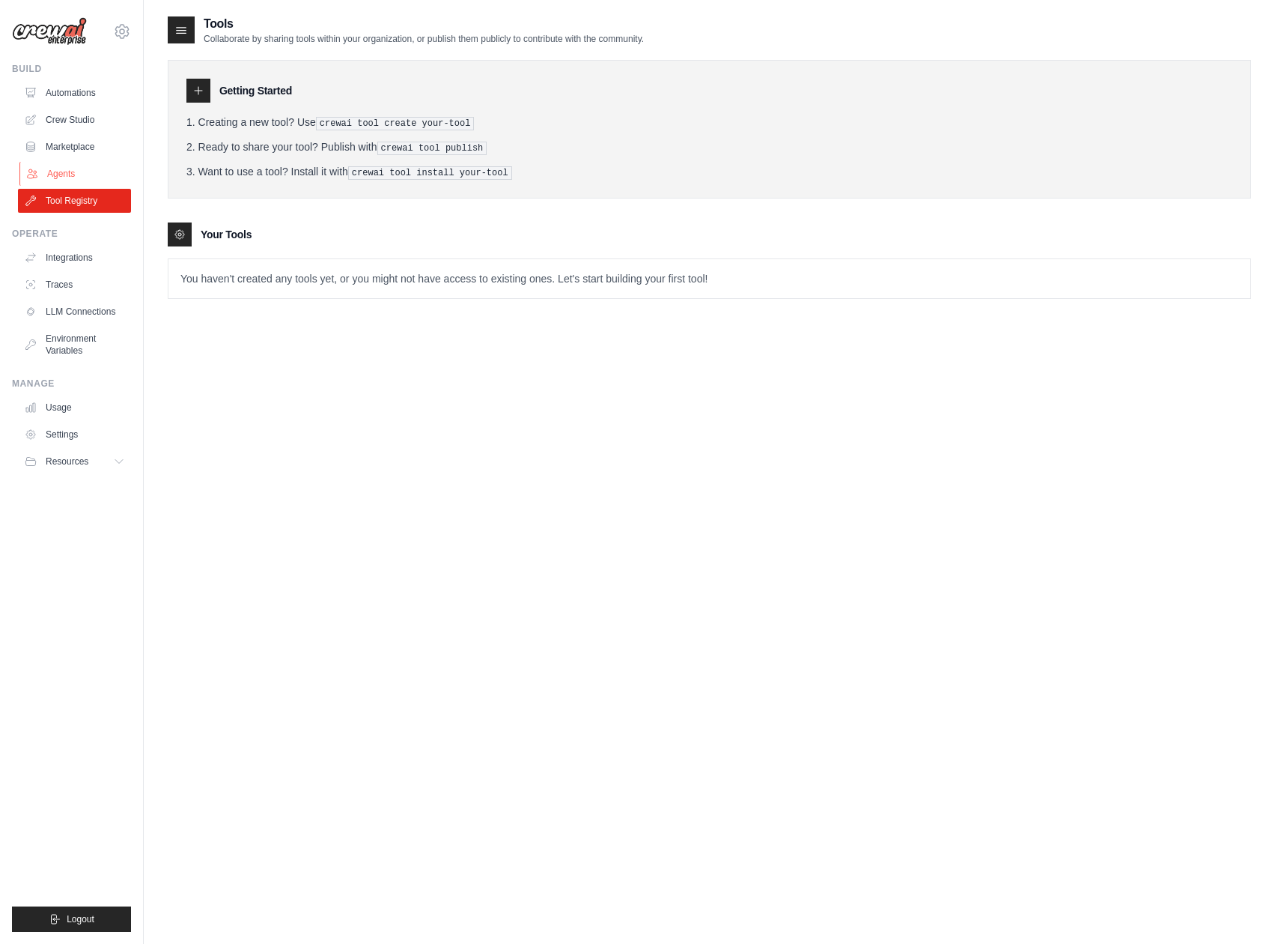
click at [80, 170] on link "Agents" at bounding box center [75, 174] width 113 height 24
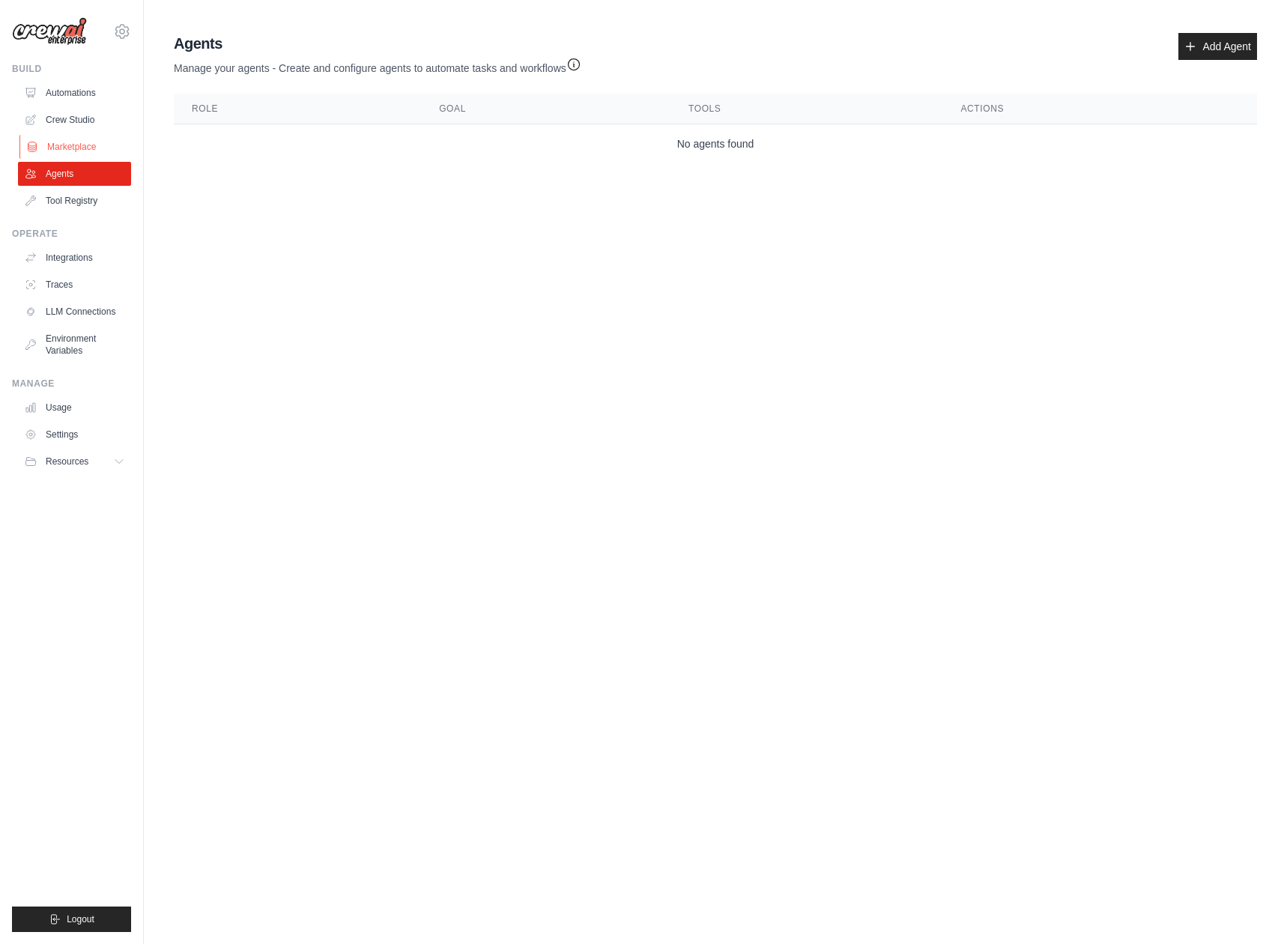
click at [73, 137] on link "Marketplace" at bounding box center [75, 147] width 113 height 24
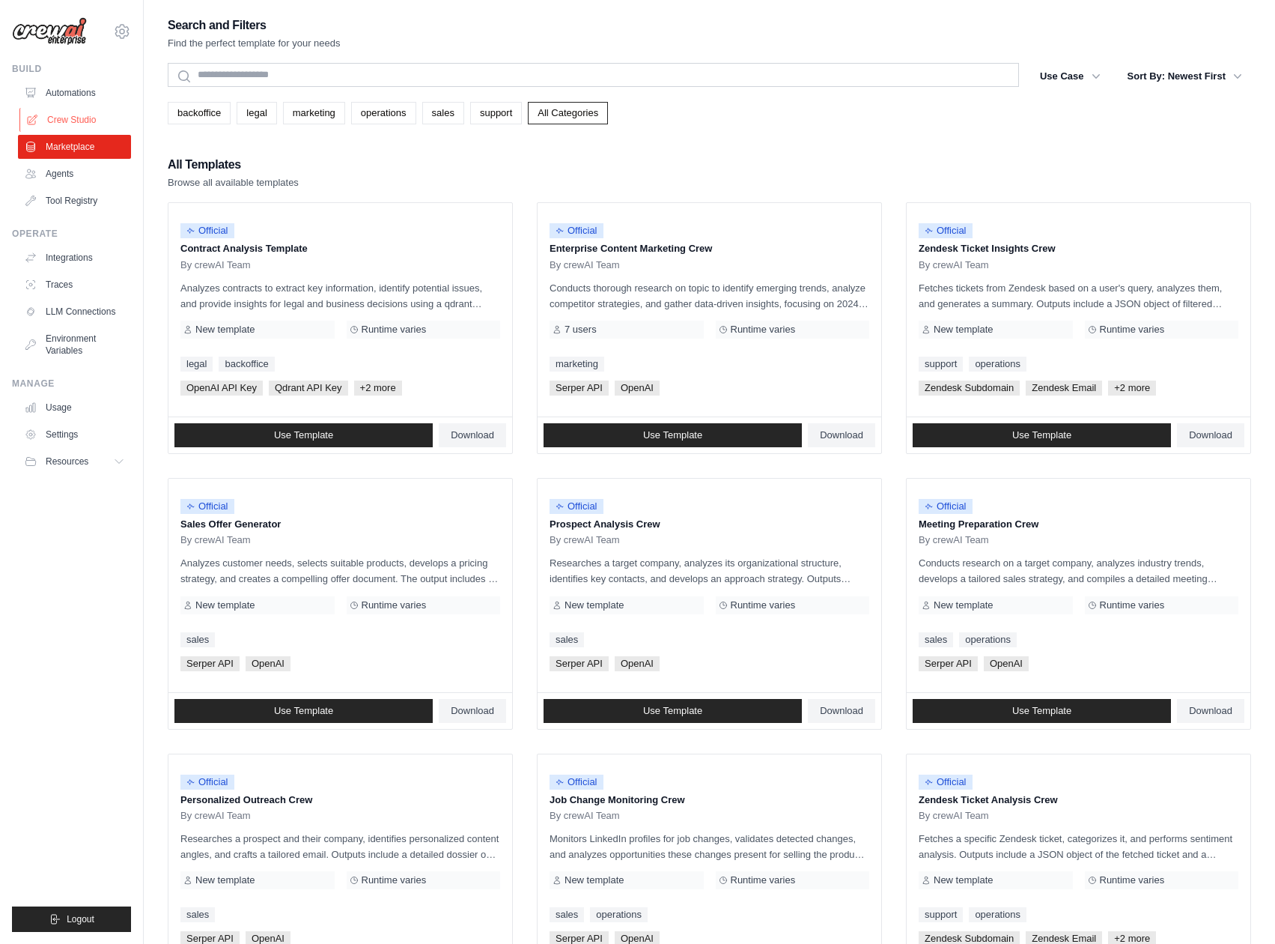
click at [69, 109] on link "Crew Studio" at bounding box center [75, 120] width 113 height 24
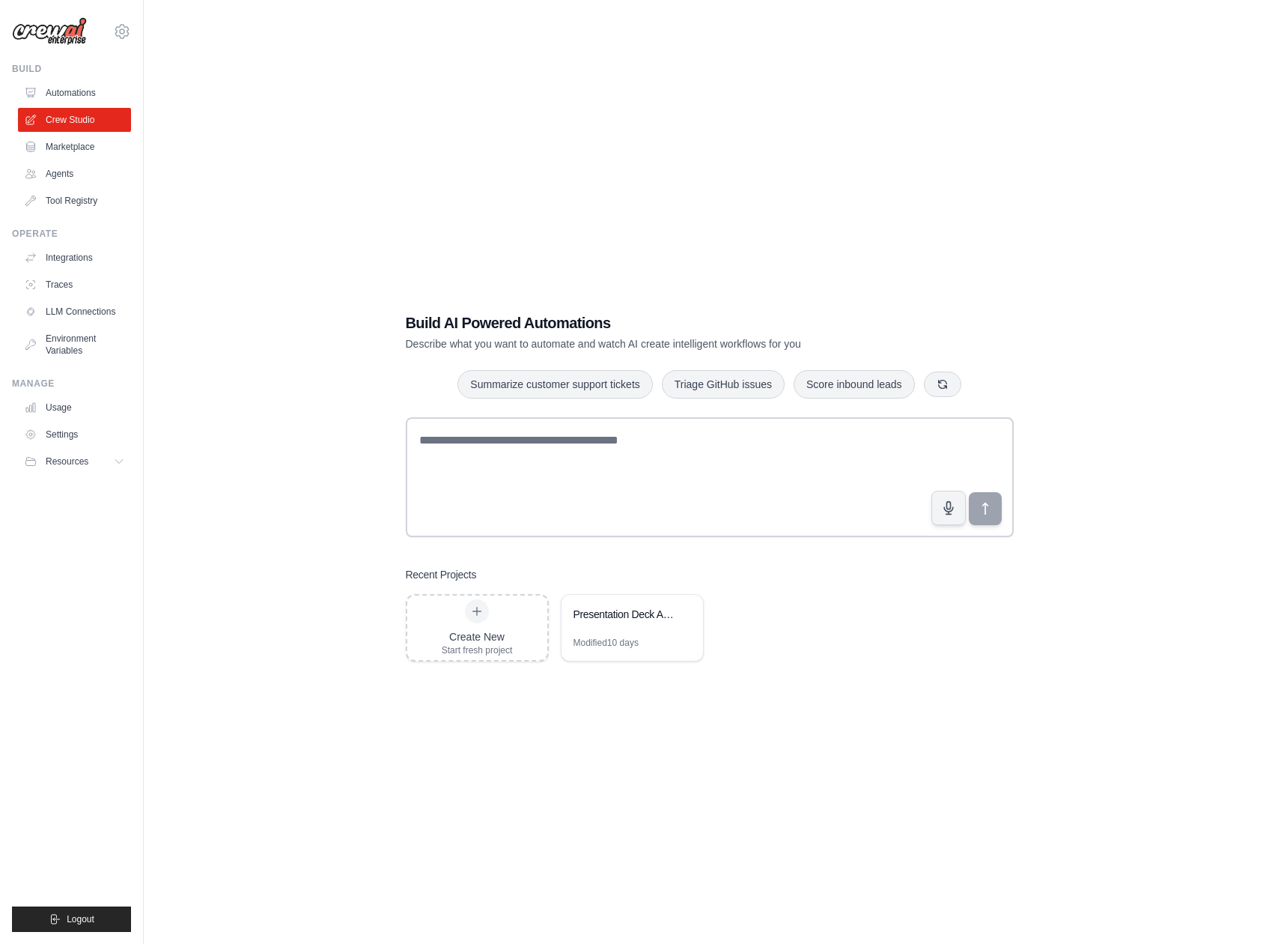
click at [67, 95] on link "Automations" at bounding box center [74, 93] width 113 height 24
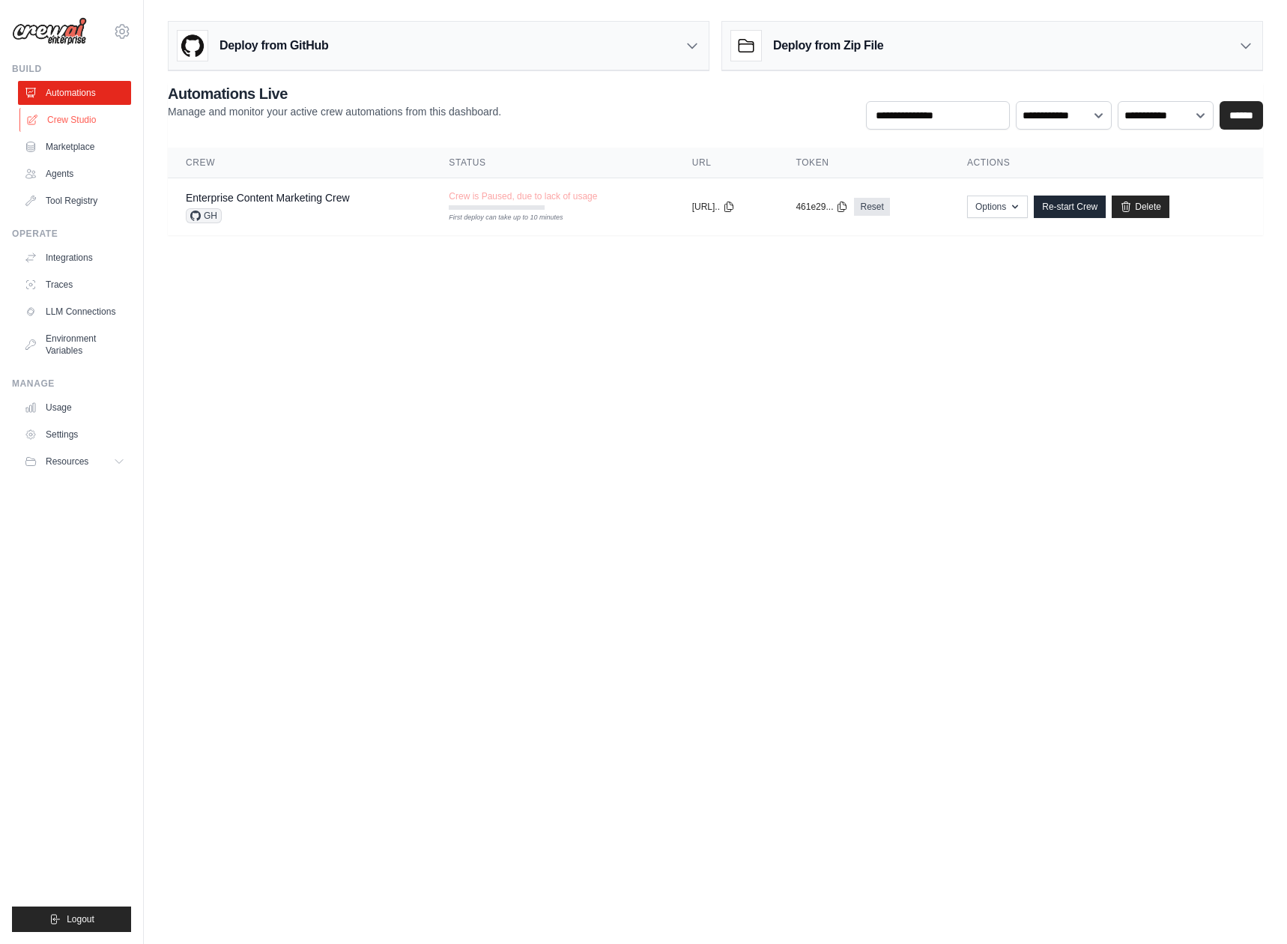
click at [67, 124] on link "Crew Studio" at bounding box center [75, 120] width 113 height 24
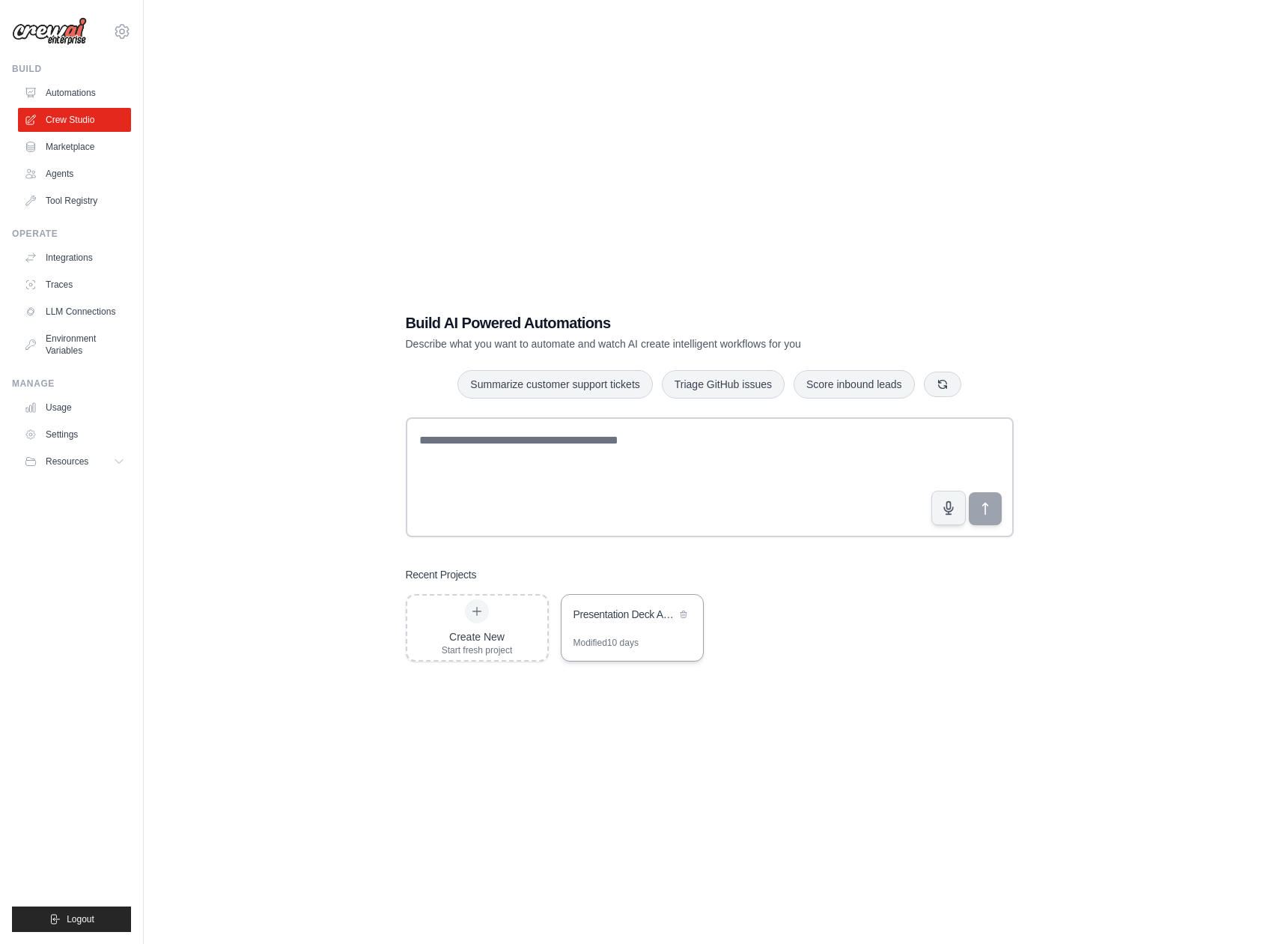
click at [629, 625] on div "Presentation Deck Automation" at bounding box center [633, 616] width 142 height 42
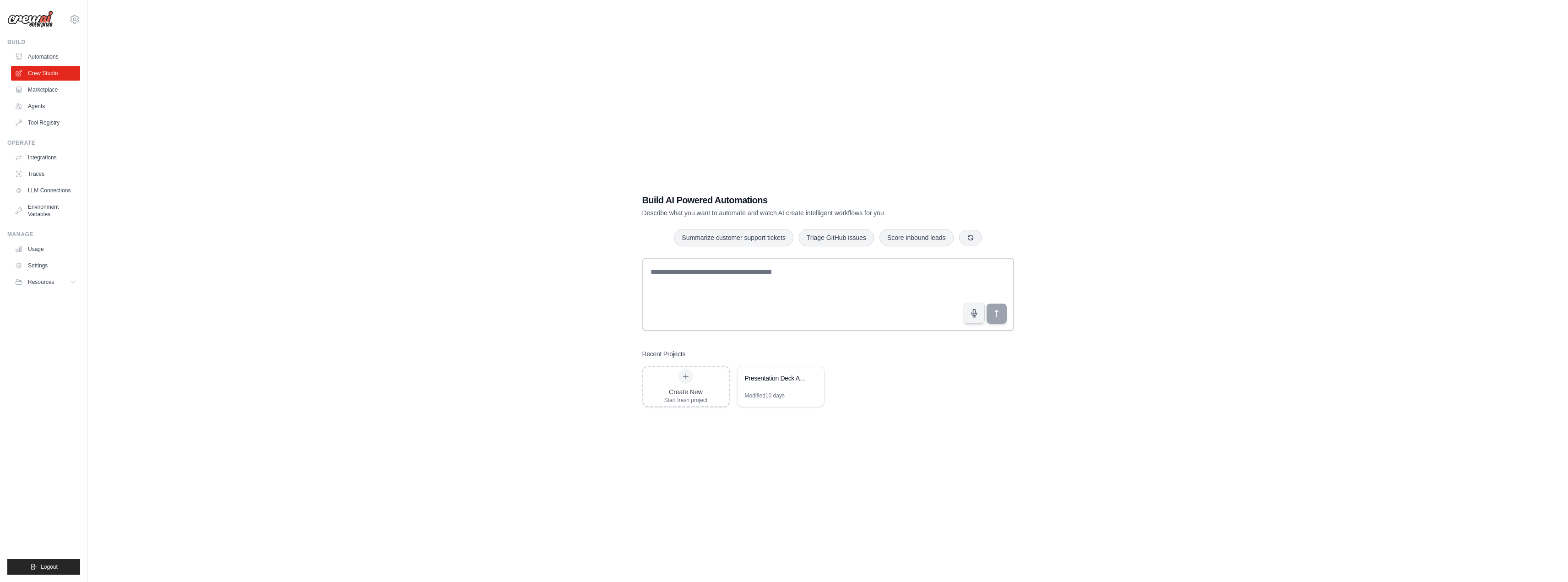
click at [529, 166] on div "Build AI Powered Automations Describe what you want to automate and watch AI cr…" at bounding box center [828, 300] width 1451 height 582
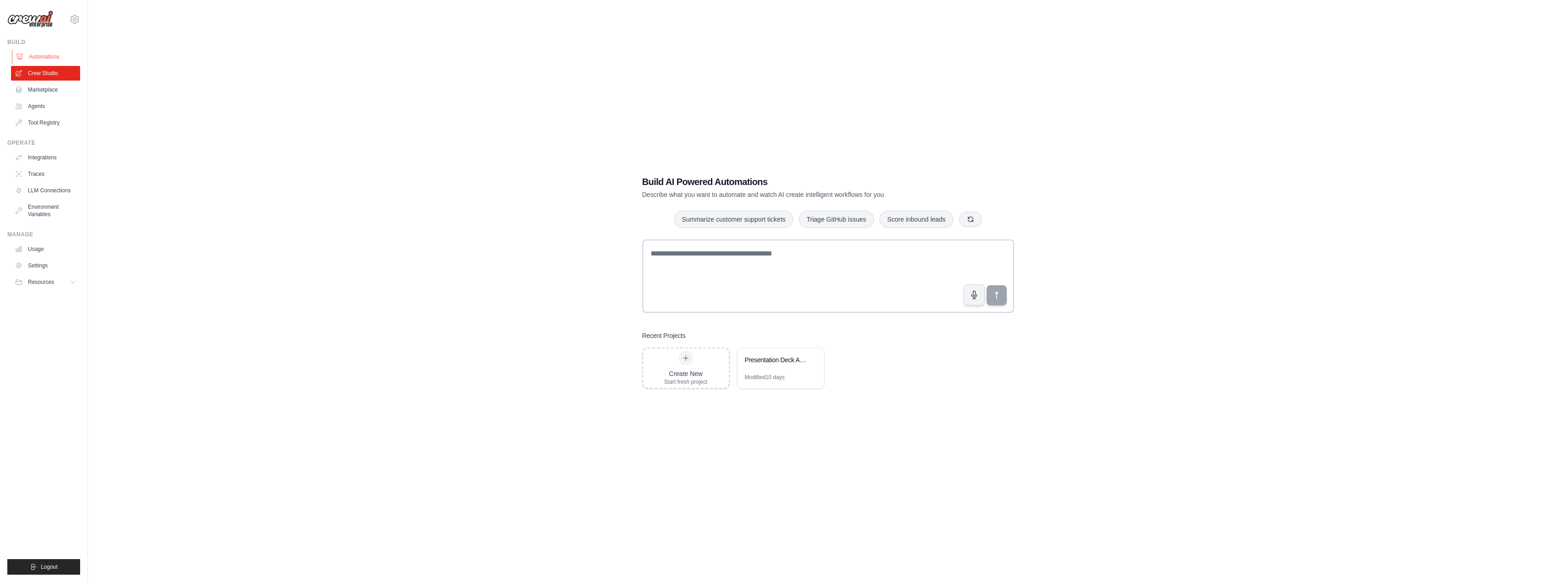
click at [57, 58] on link "Automations" at bounding box center [46, 57] width 69 height 15
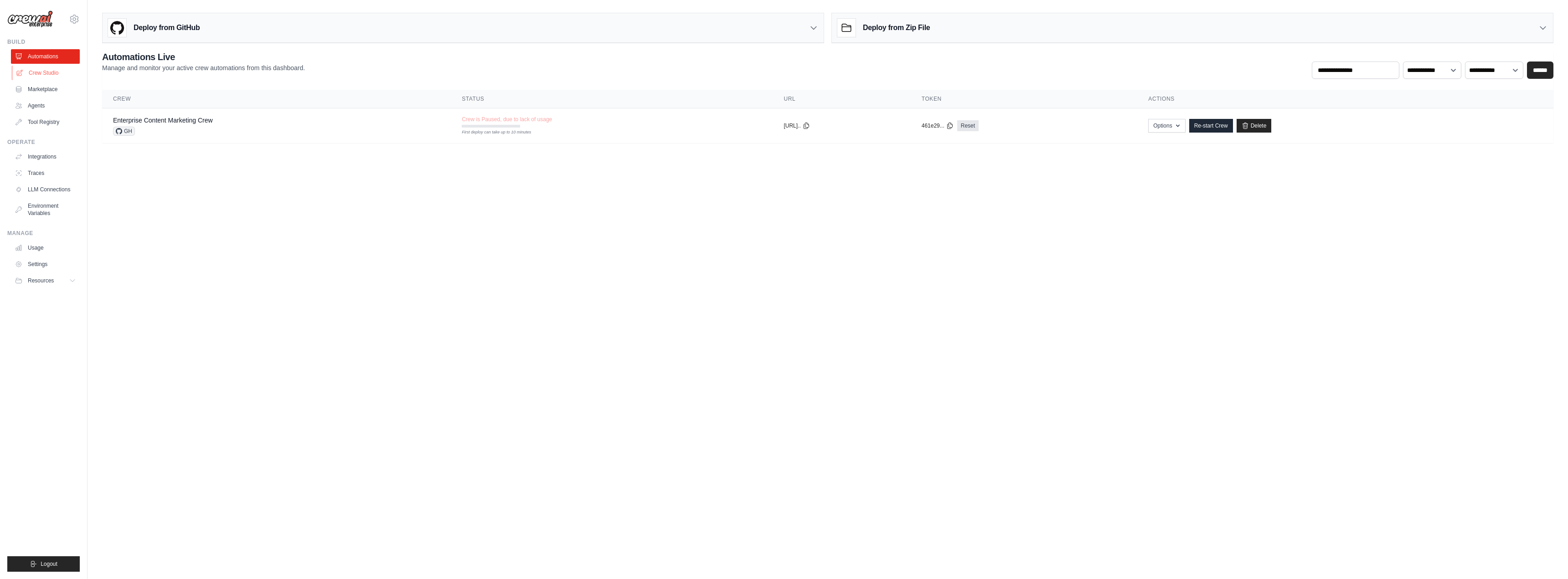
click at [75, 75] on link "Crew Studio" at bounding box center [46, 73] width 69 height 15
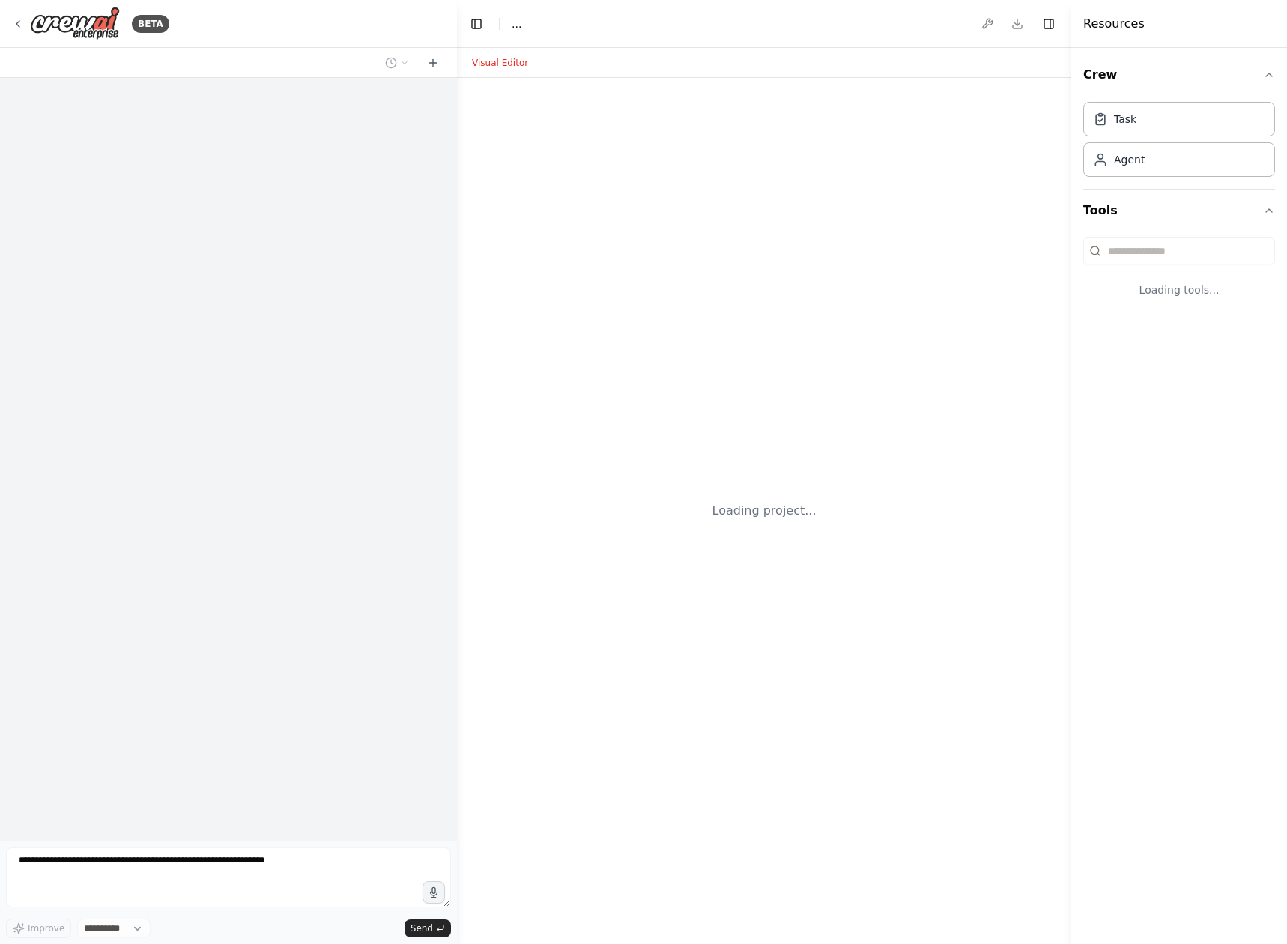
select select "****"
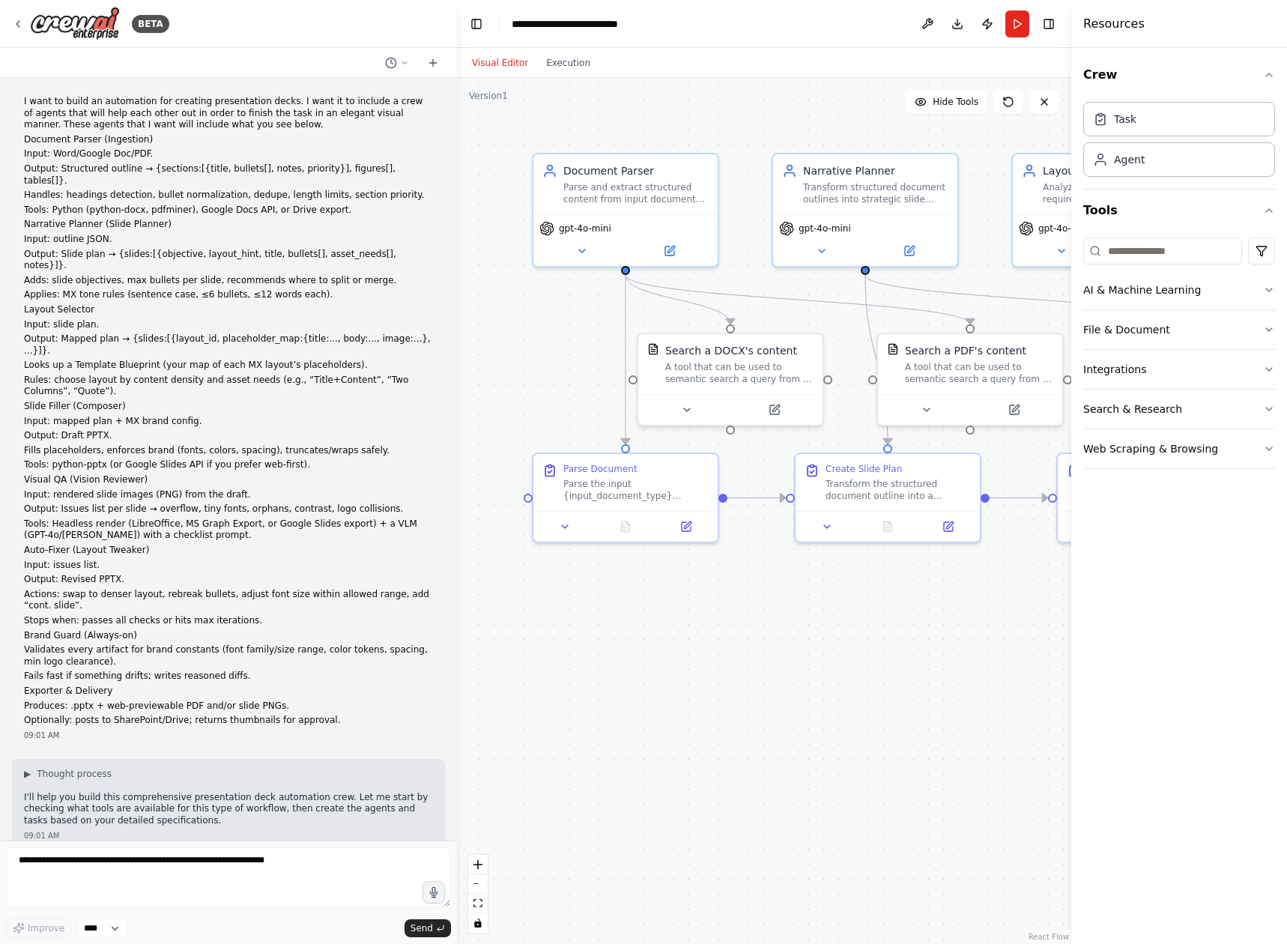
scroll to position [4108, 0]
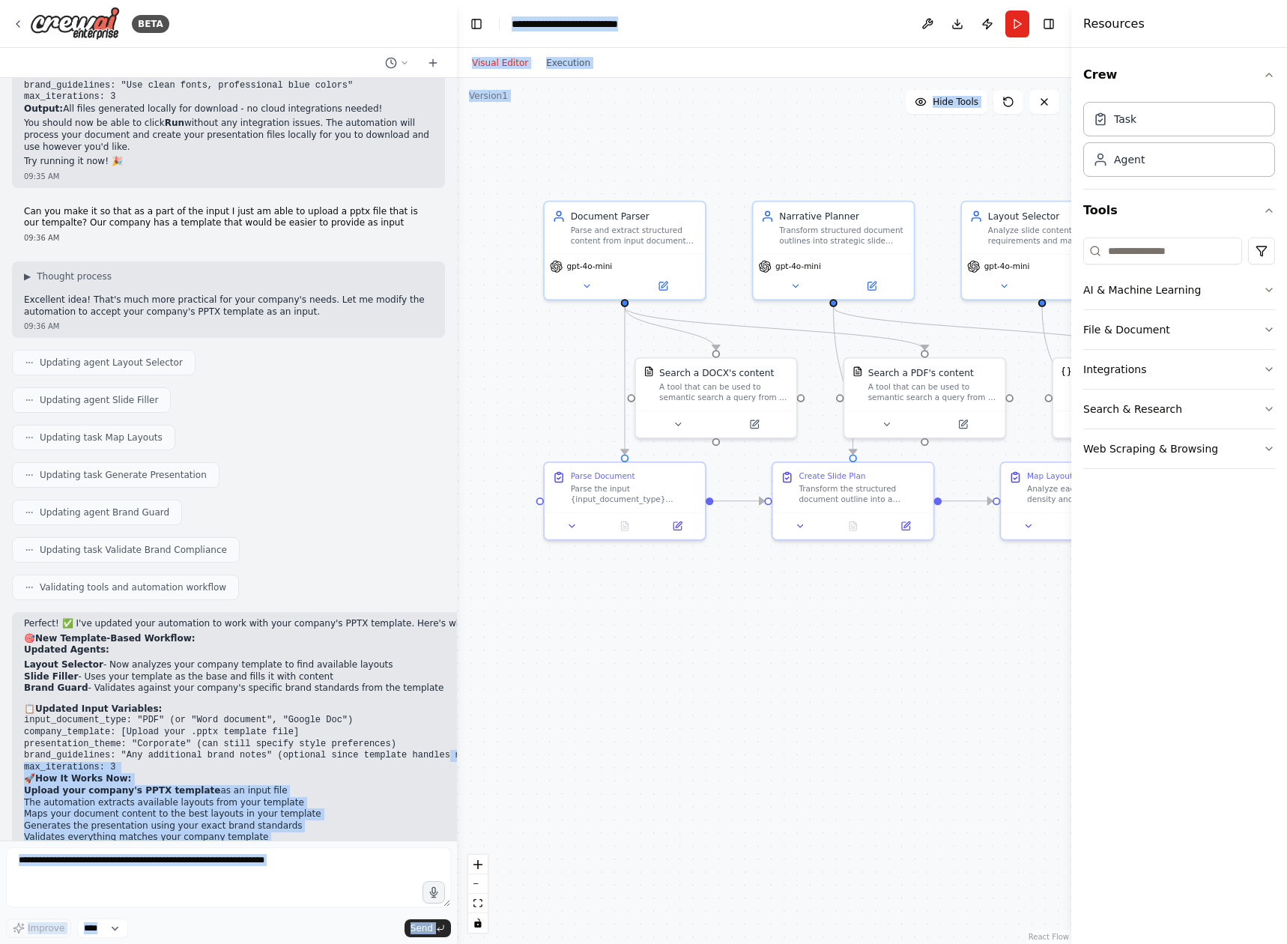
drag, startPoint x: 688, startPoint y: 619, endPoint x: 413, endPoint y: 622, distance: 275.6
click at [413, 622] on div "BETA I want to build an automation for creating presentation decks. I want it t…" at bounding box center [643, 472] width 1287 height 944
click at [650, 616] on div ".deletable-edge-delete-btn { width: 20px; height: 20px; border: 0px solid #ffff…" at bounding box center [764, 511] width 614 height 866
click at [367, 773] on h2 "🚀 How It Works Now:" at bounding box center [275, 779] width 502 height 12
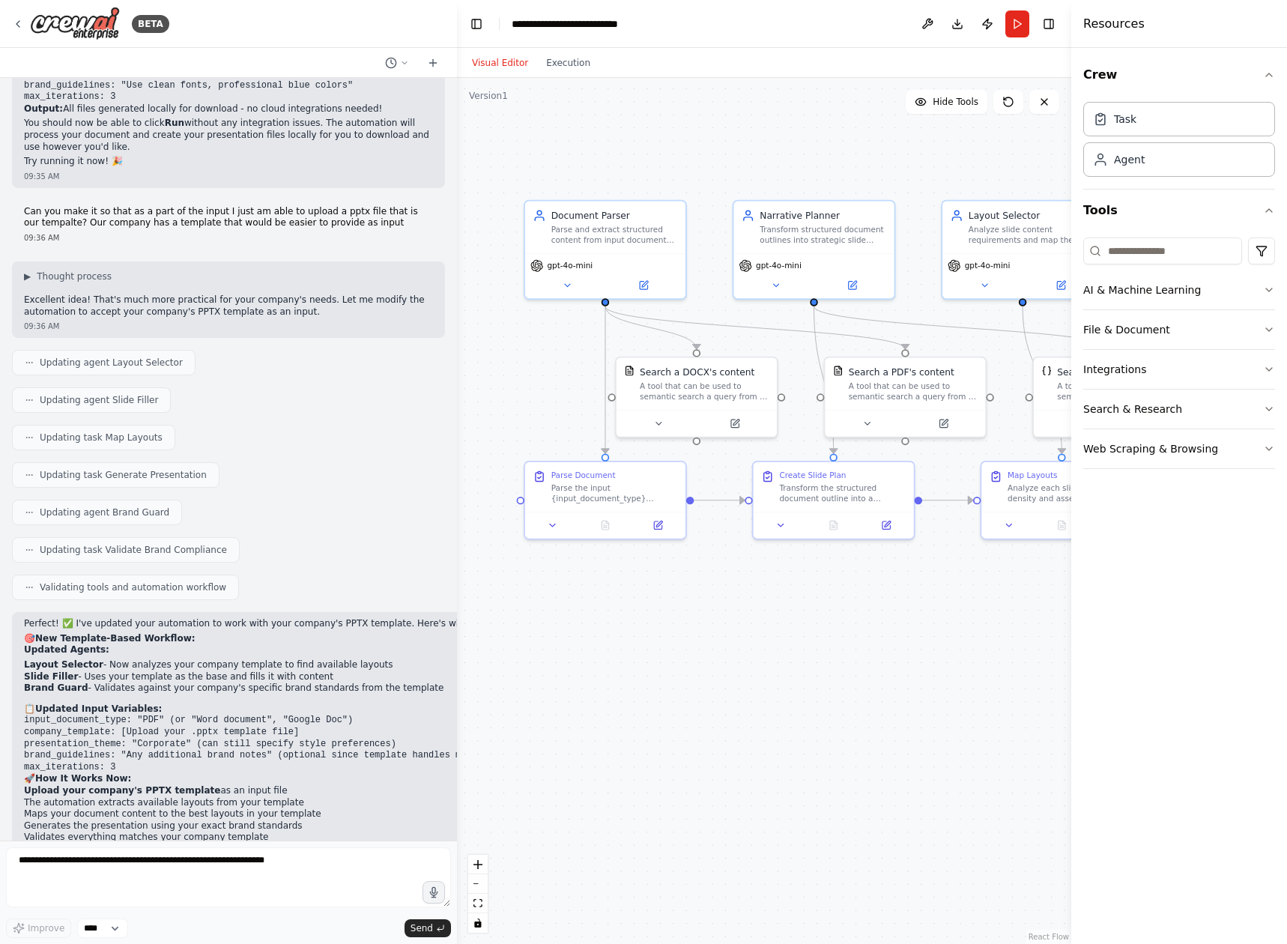
drag, startPoint x: 824, startPoint y: 641, endPoint x: 486, endPoint y: 663, distance: 339.2
click at [485, 663] on div ".deletable-edge-delete-btn { width: 20px; height: 20px; border: 0px solid #ffff…" at bounding box center [764, 511] width 614 height 866
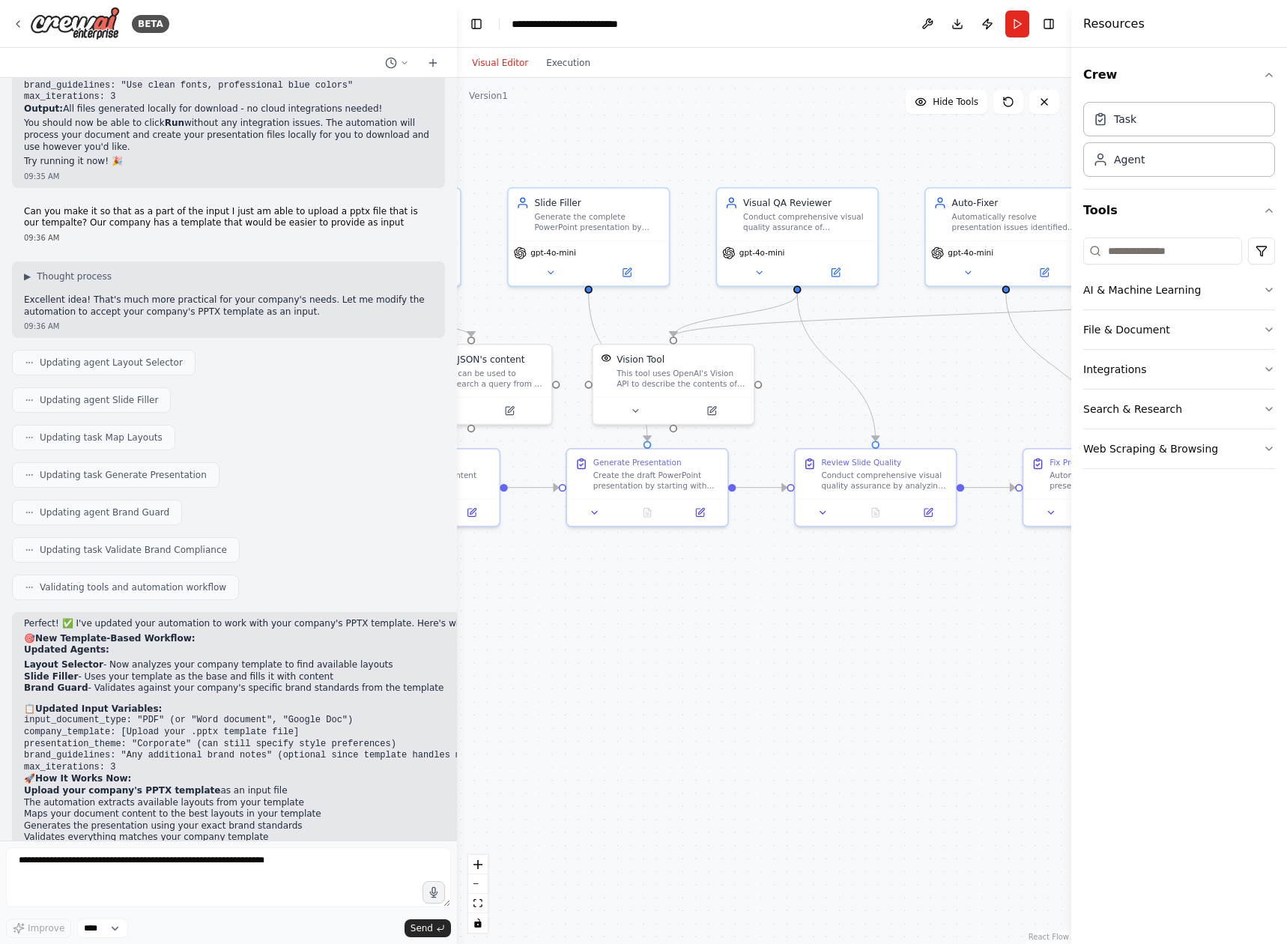
drag, startPoint x: 532, startPoint y: 613, endPoint x: 452, endPoint y: 620, distance: 80.4
click at [420, 622] on div "BETA I want to build an automation for creating presentation decks. I want it t…" at bounding box center [643, 472] width 1287 height 944
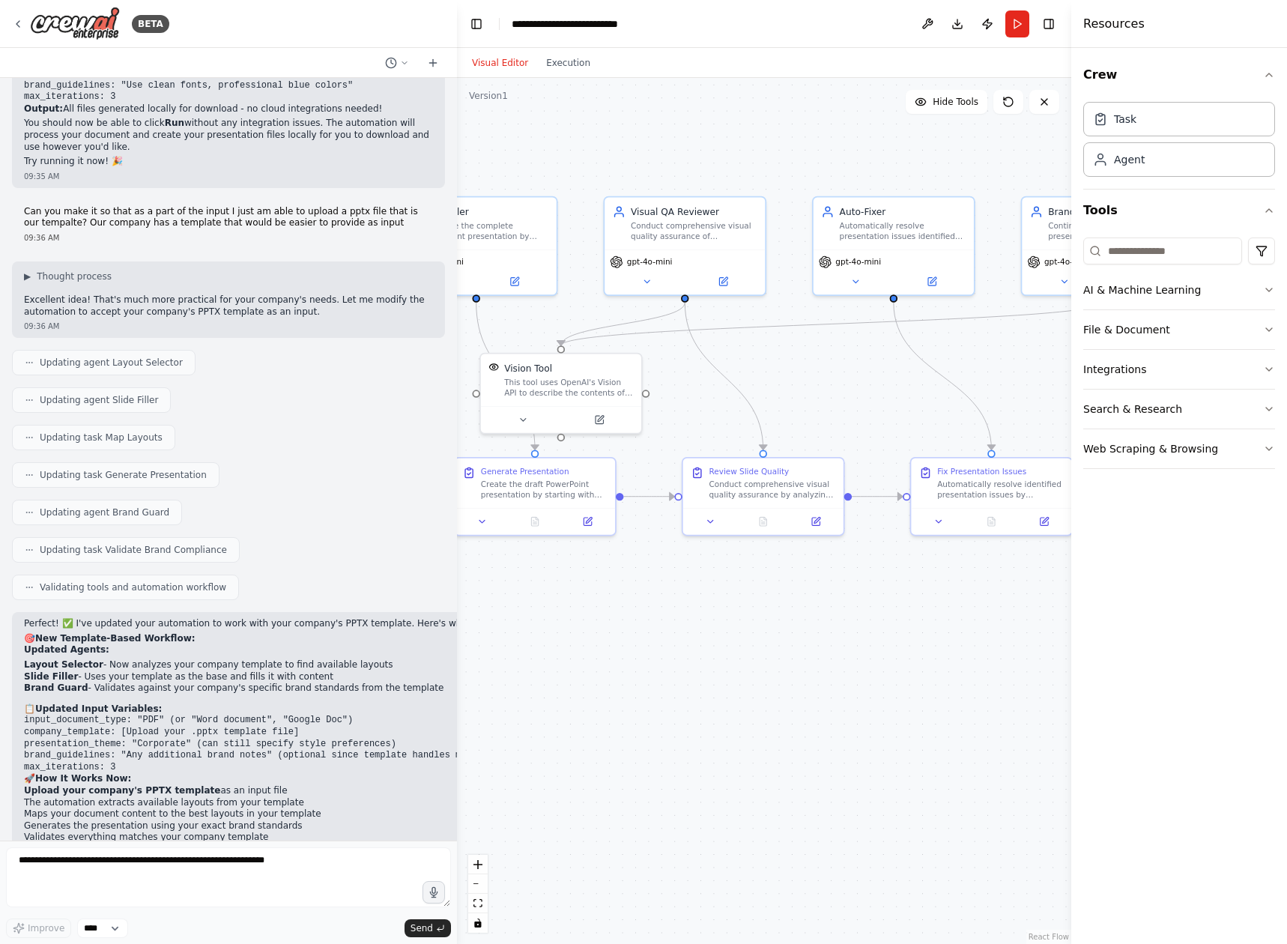
drag, startPoint x: 873, startPoint y: 613, endPoint x: 504, endPoint y: 592, distance: 369.7
click at [504, 592] on div ".deletable-edge-delete-btn { width: 20px; height: 20px; border: 0px solid #ffff…" at bounding box center [764, 511] width 614 height 866
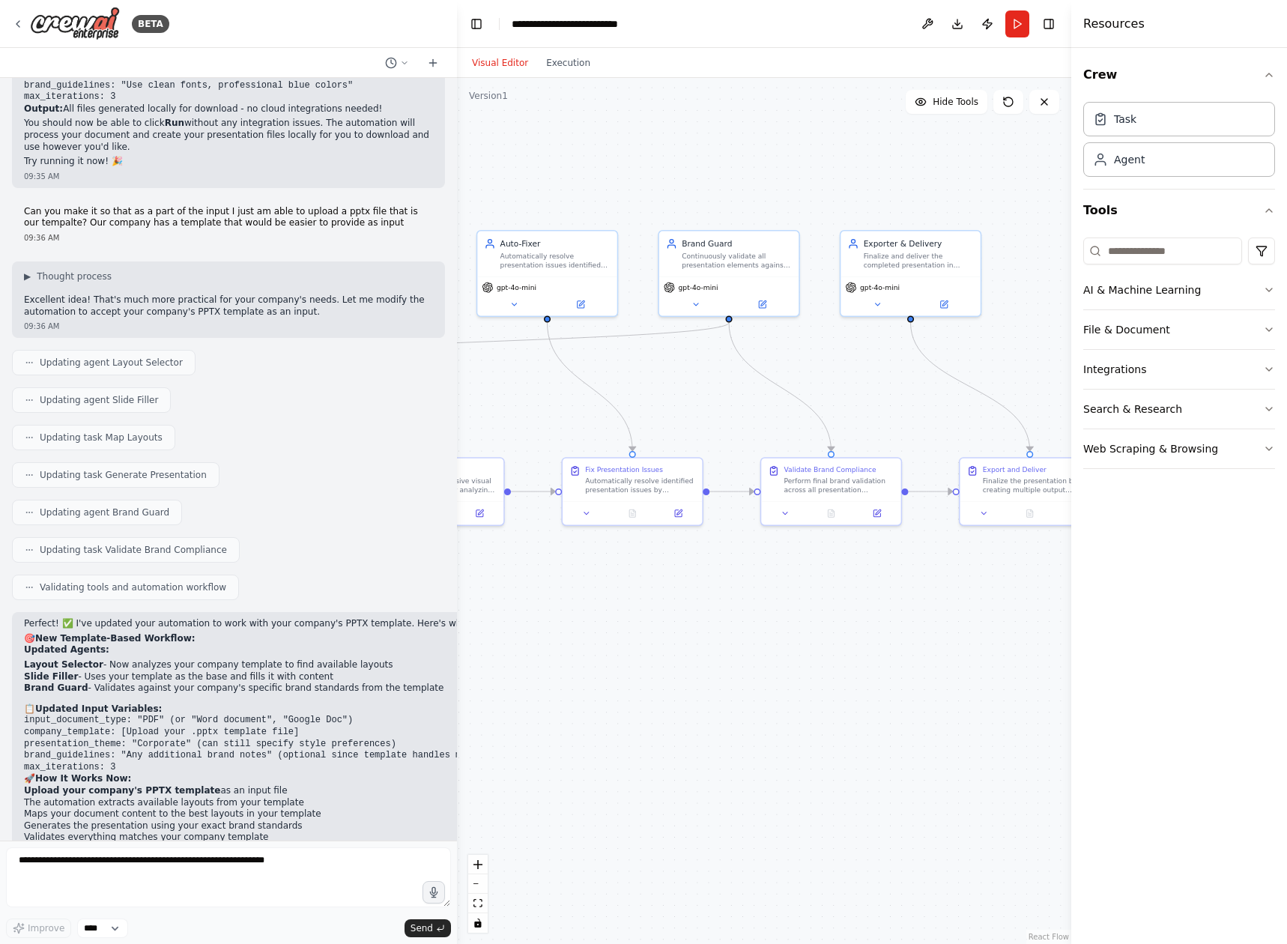
drag, startPoint x: 808, startPoint y: 583, endPoint x: 618, endPoint y: 581, distance: 190.2
click at [618, 581] on div ".deletable-edge-delete-btn { width: 20px; height: 20px; border: 0px solid #ffff…" at bounding box center [764, 511] width 614 height 866
click at [708, 582] on div ".deletable-edge-delete-btn { width: 20px; height: 20px; border: 0px solid #ffff…" at bounding box center [764, 511] width 614 height 866
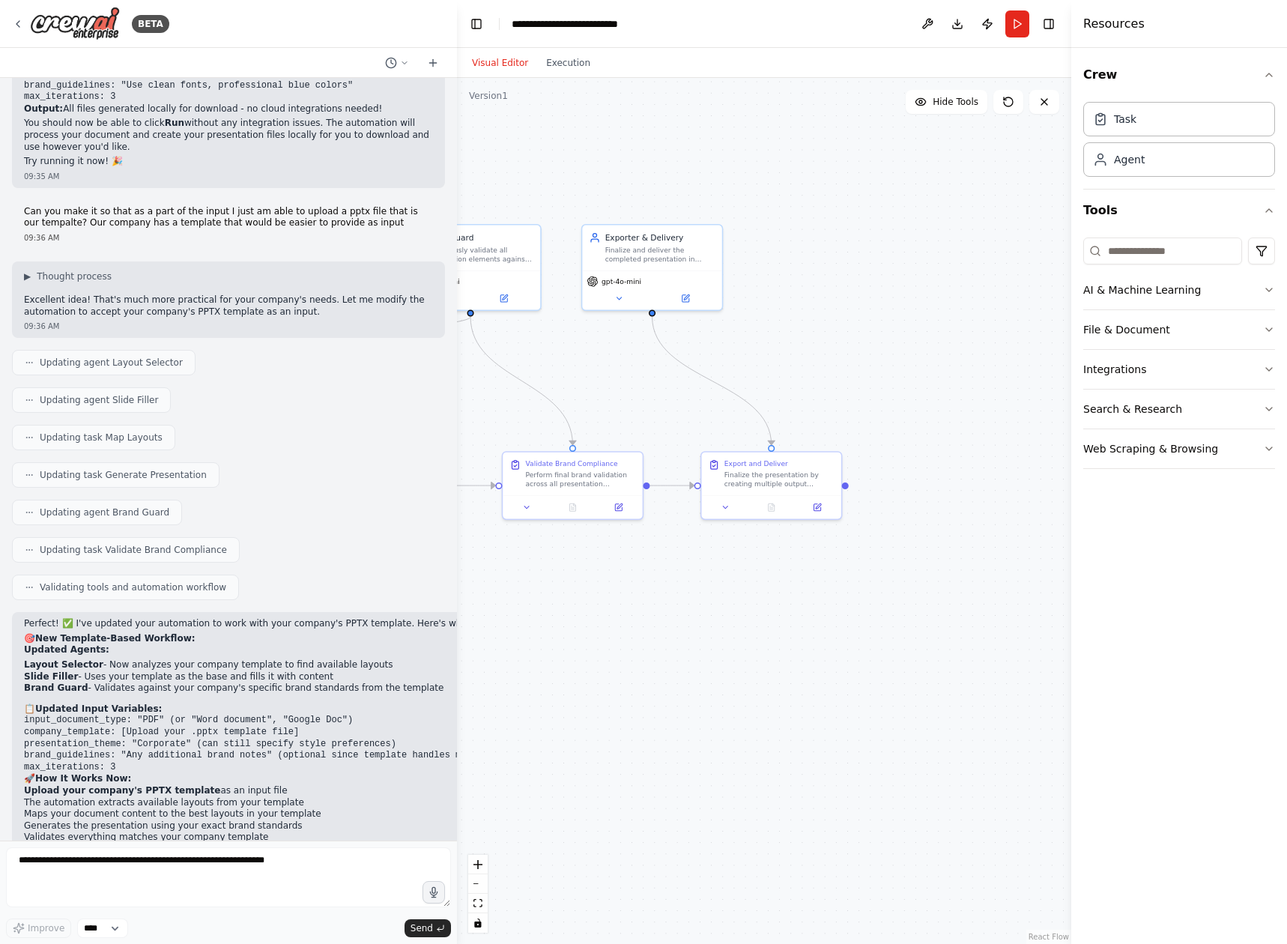
drag, startPoint x: 640, startPoint y: 575, endPoint x: 904, endPoint y: 535, distance: 266.6
click at [904, 535] on div ".deletable-edge-delete-btn { width: 20px; height: 20px; border: 0px solid #ffff…" at bounding box center [764, 511] width 614 height 866
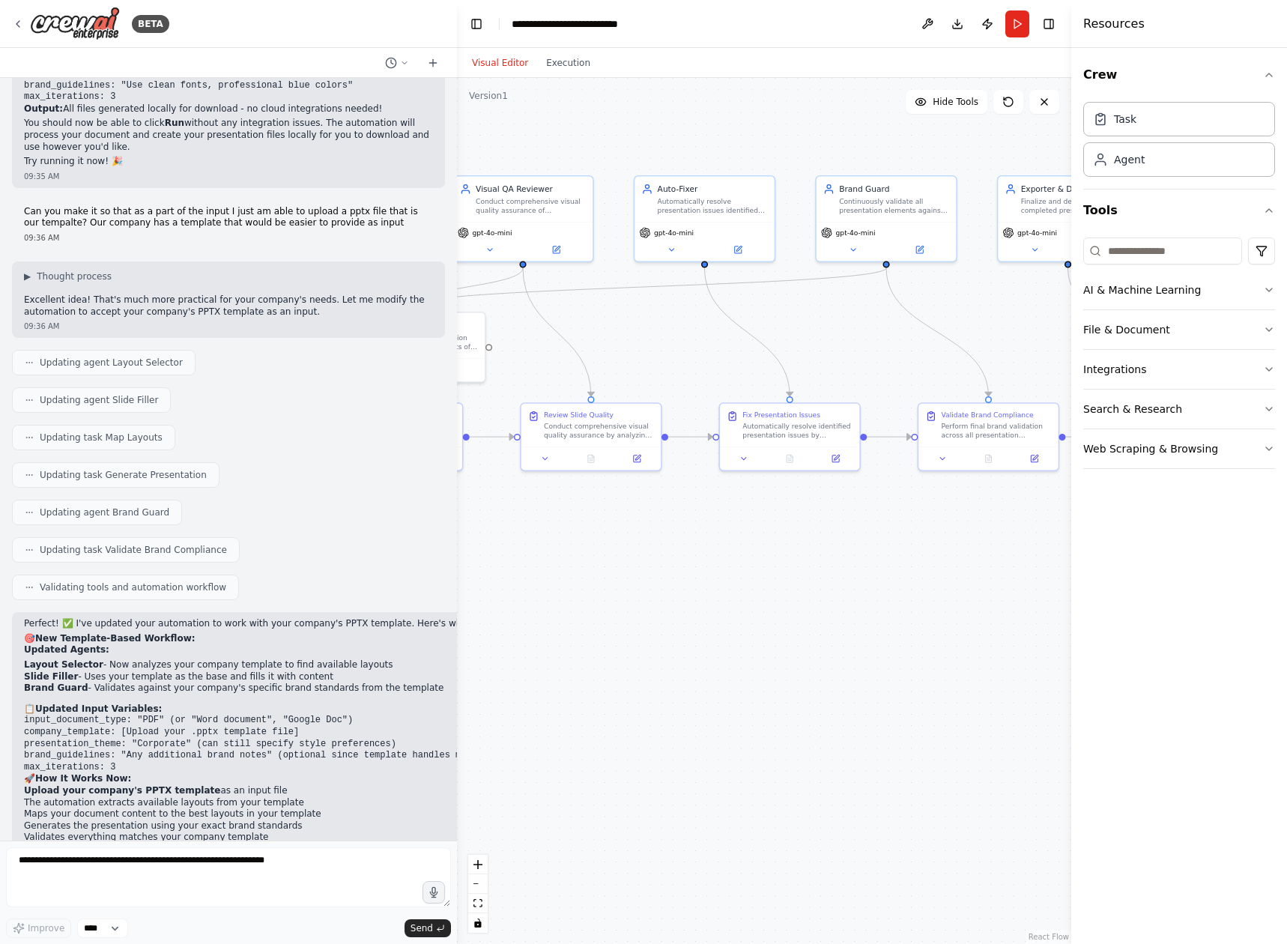
drag, startPoint x: 647, startPoint y: 557, endPoint x: 888, endPoint y: 547, distance: 241.4
click at [888, 547] on div ".deletable-edge-delete-btn { width: 20px; height: 20px; border: 0px solid #ffff…" at bounding box center [764, 511] width 614 height 866
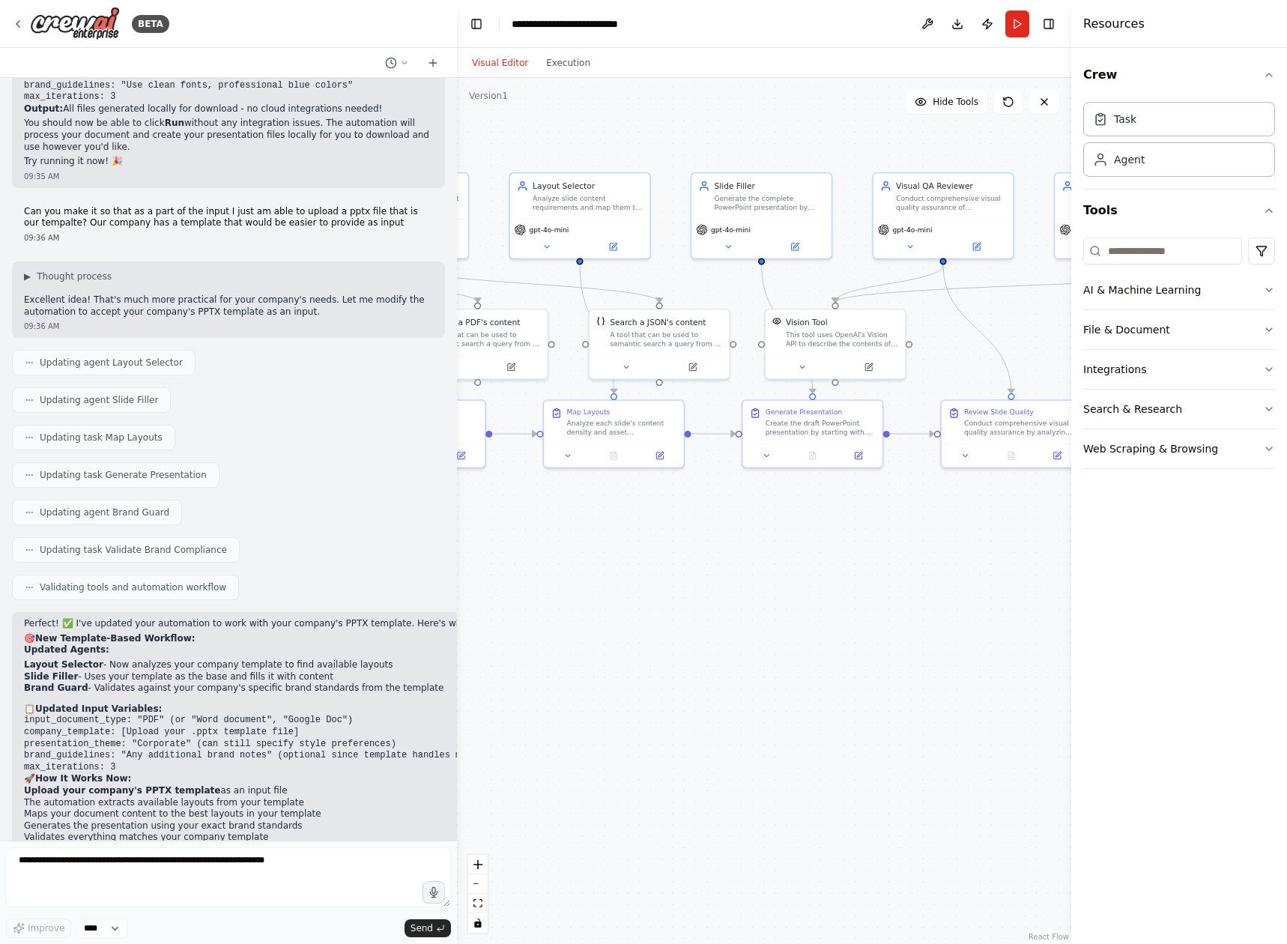
drag, startPoint x: 575, startPoint y: 556, endPoint x: 872, endPoint y: 559, distance: 297.3
click at [872, 559] on div ".deletable-edge-delete-btn { width: 20px; height: 20px; border: 0px solid #ffff…" at bounding box center [764, 511] width 614 height 866
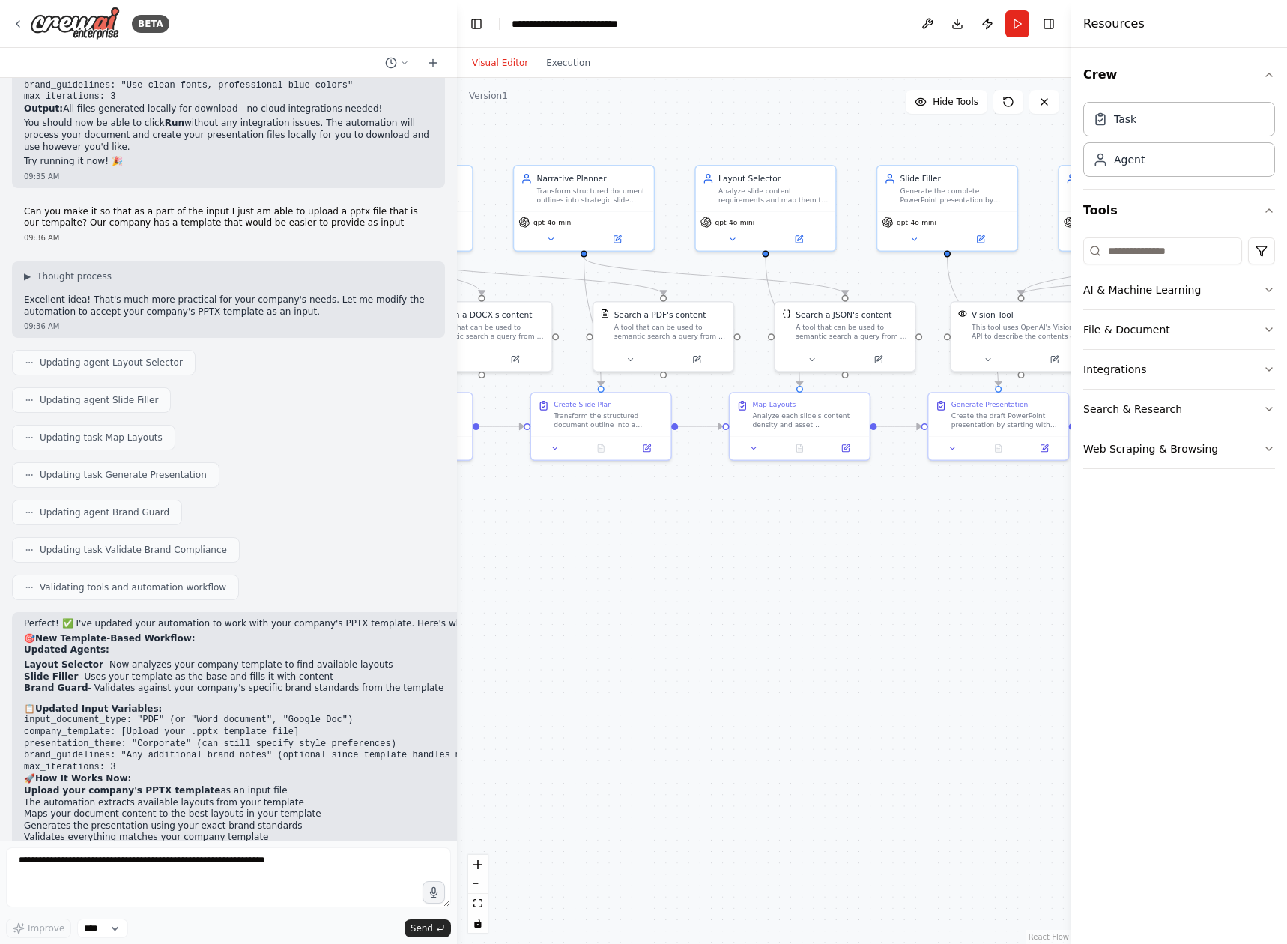
drag, startPoint x: 663, startPoint y: 560, endPoint x: 834, endPoint y: 554, distance: 170.8
click at [834, 554] on div ".deletable-edge-delete-btn { width: 20px; height: 20px; border: 0px solid #ffff…" at bounding box center [764, 511] width 614 height 866
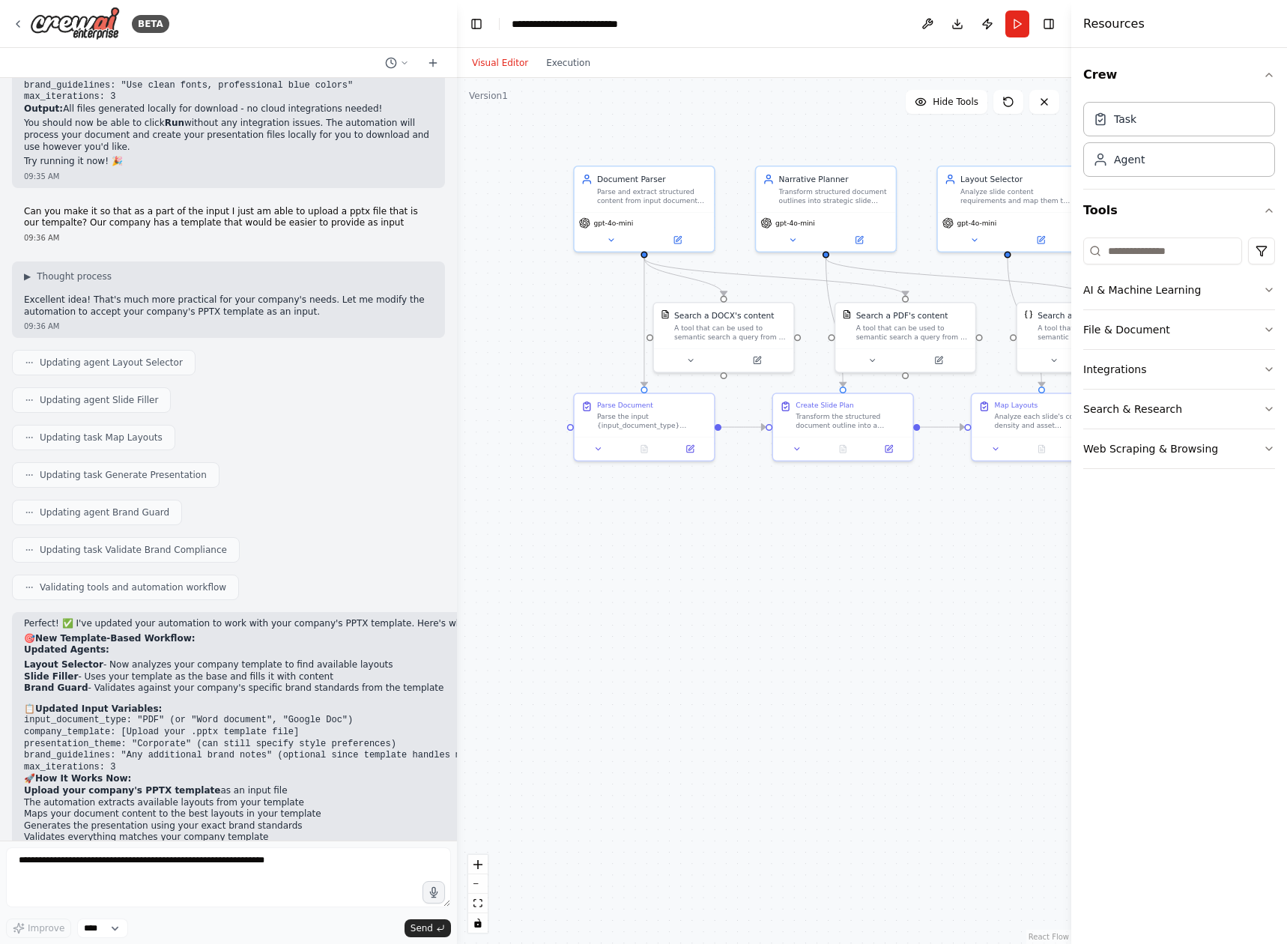
drag, startPoint x: 896, startPoint y: 559, endPoint x: 923, endPoint y: 559, distance: 26.2
click at [923, 559] on div ".deletable-edge-delete-btn { width: 20px; height: 20px; border: 0px solid #ffff…" at bounding box center [764, 511] width 614 height 866
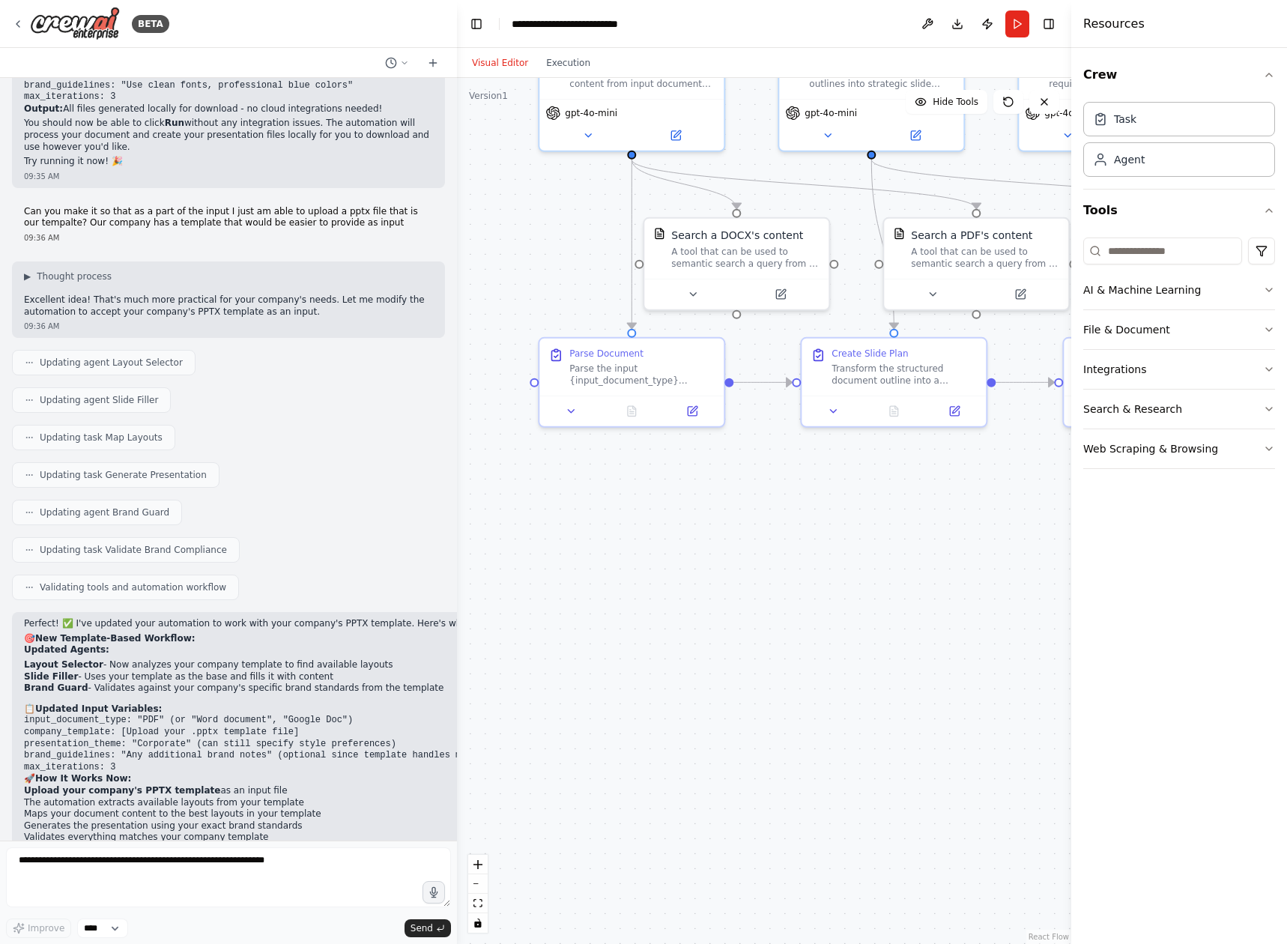
drag, startPoint x: 648, startPoint y: 512, endPoint x: 648, endPoint y: 616, distance: 104.1
click at [648, 616] on div ".deletable-edge-delete-btn { width: 20px; height: 20px; border: 0px solid #ffff…" at bounding box center [764, 511] width 614 height 866
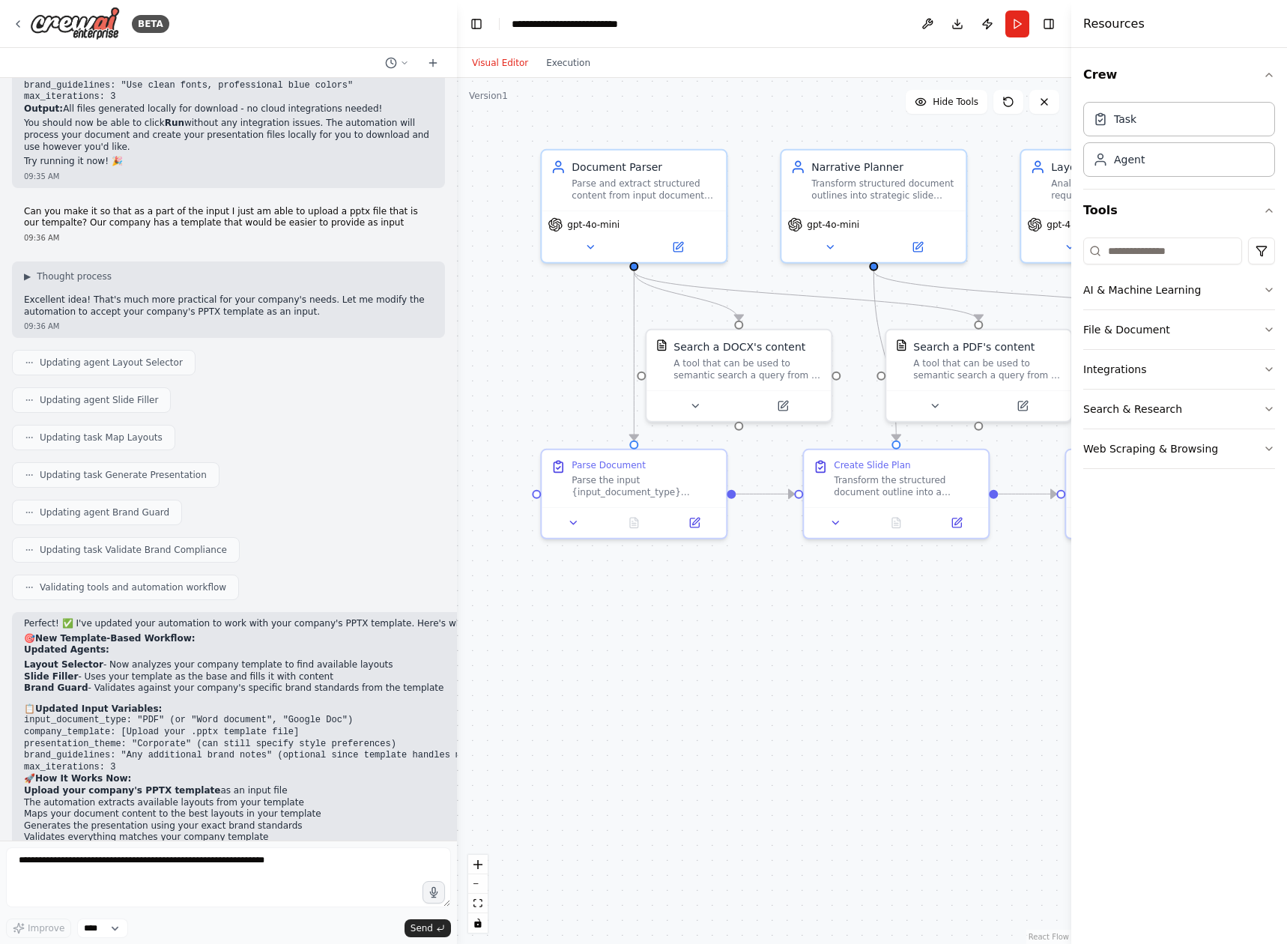
drag, startPoint x: 639, startPoint y: 559, endPoint x: 643, endPoint y: 598, distance: 38.4
click at [643, 598] on div ".deletable-edge-delete-btn { width: 20px; height: 20px; border: 0px solid #ffff…" at bounding box center [764, 511] width 614 height 866
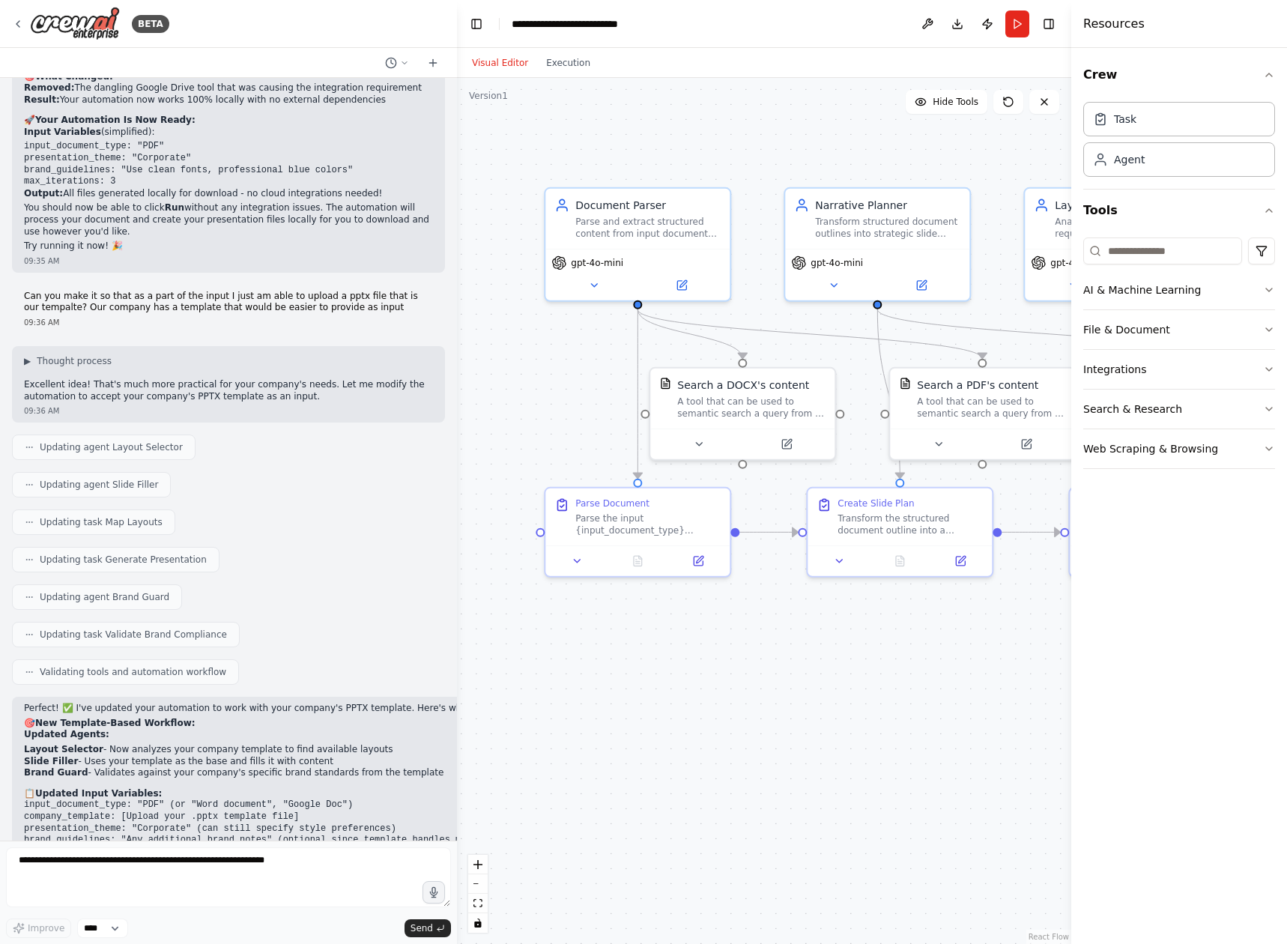
scroll to position [3958, 0]
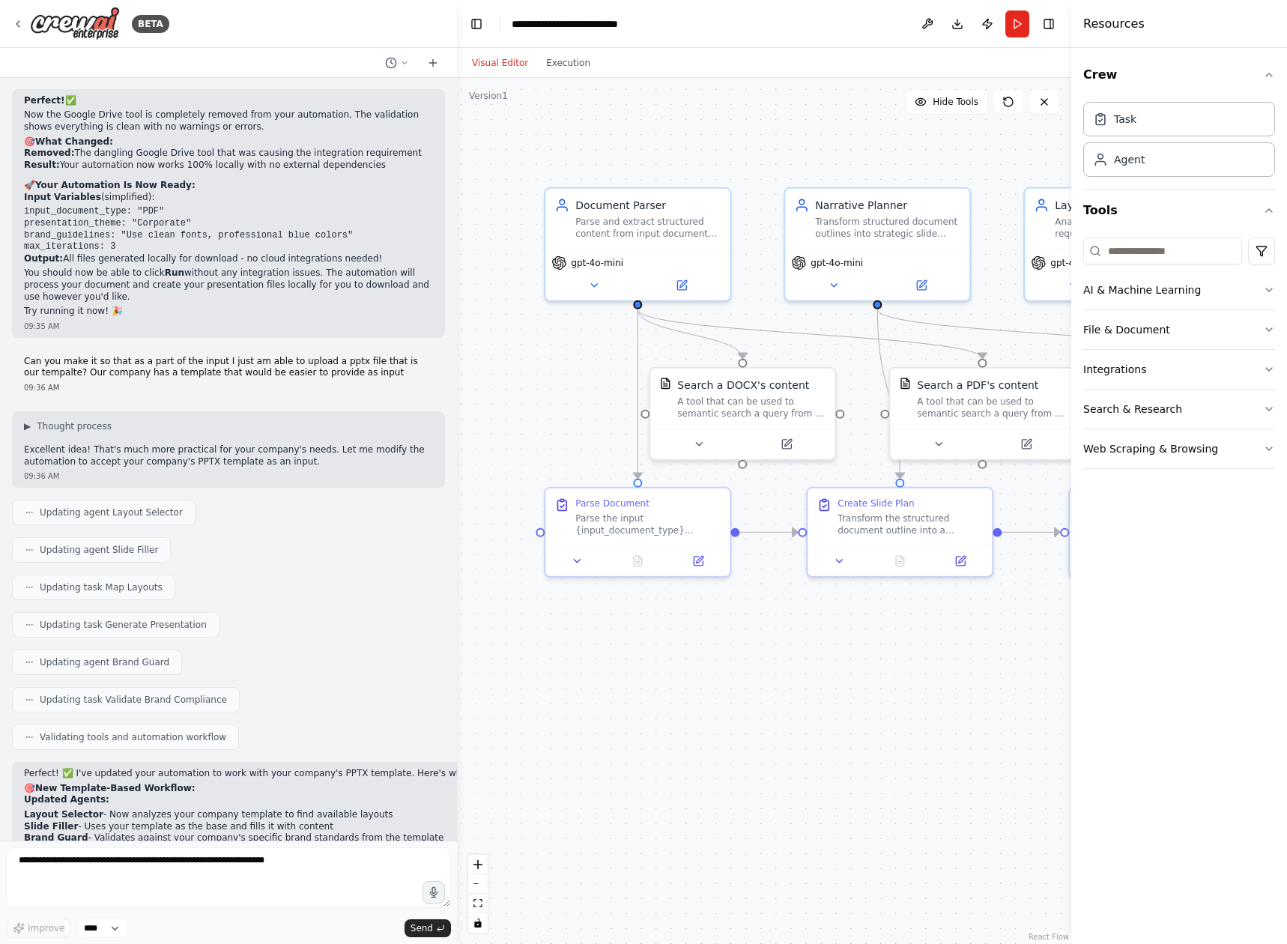
drag, startPoint x: 838, startPoint y: 613, endPoint x: 595, endPoint y: 616, distance: 243.4
click at [595, 616] on div ".deletable-edge-delete-btn { width: 20px; height: 20px; border: 0px solid #ffff…" at bounding box center [764, 511] width 614 height 866
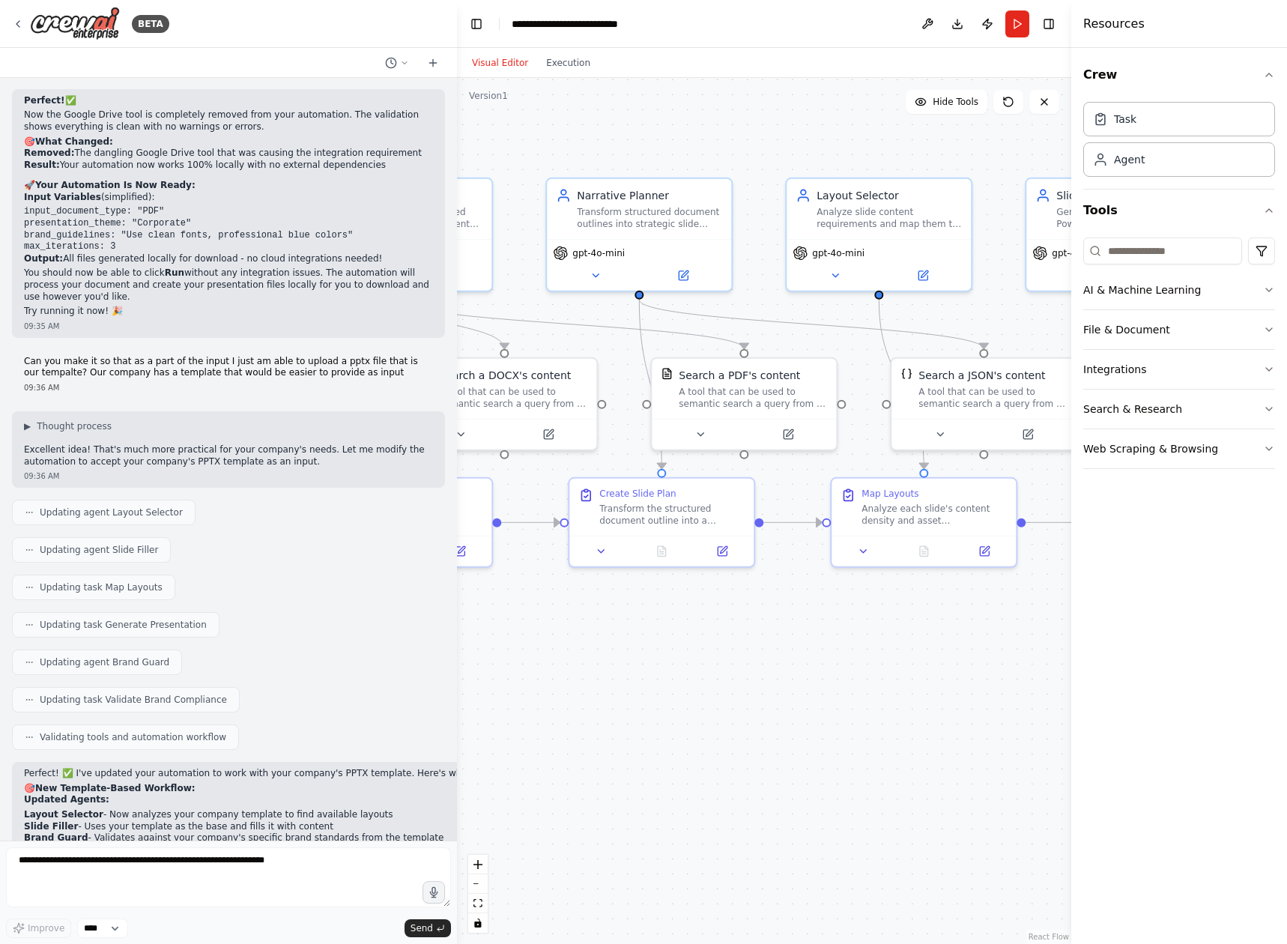
drag, startPoint x: 843, startPoint y: 655, endPoint x: 605, endPoint y: 645, distance: 238.3
click at [605, 645] on div ".deletable-edge-delete-btn { width: 20px; height: 20px; border: 0px solid #ffff…" at bounding box center [764, 511] width 614 height 866
drag, startPoint x: 651, startPoint y: 656, endPoint x: 591, endPoint y: 660, distance: 60.8
click at [591, 660] on div ".deletable-edge-delete-btn { width: 20px; height: 20px; border: 0px solid #ffff…" at bounding box center [764, 511] width 614 height 866
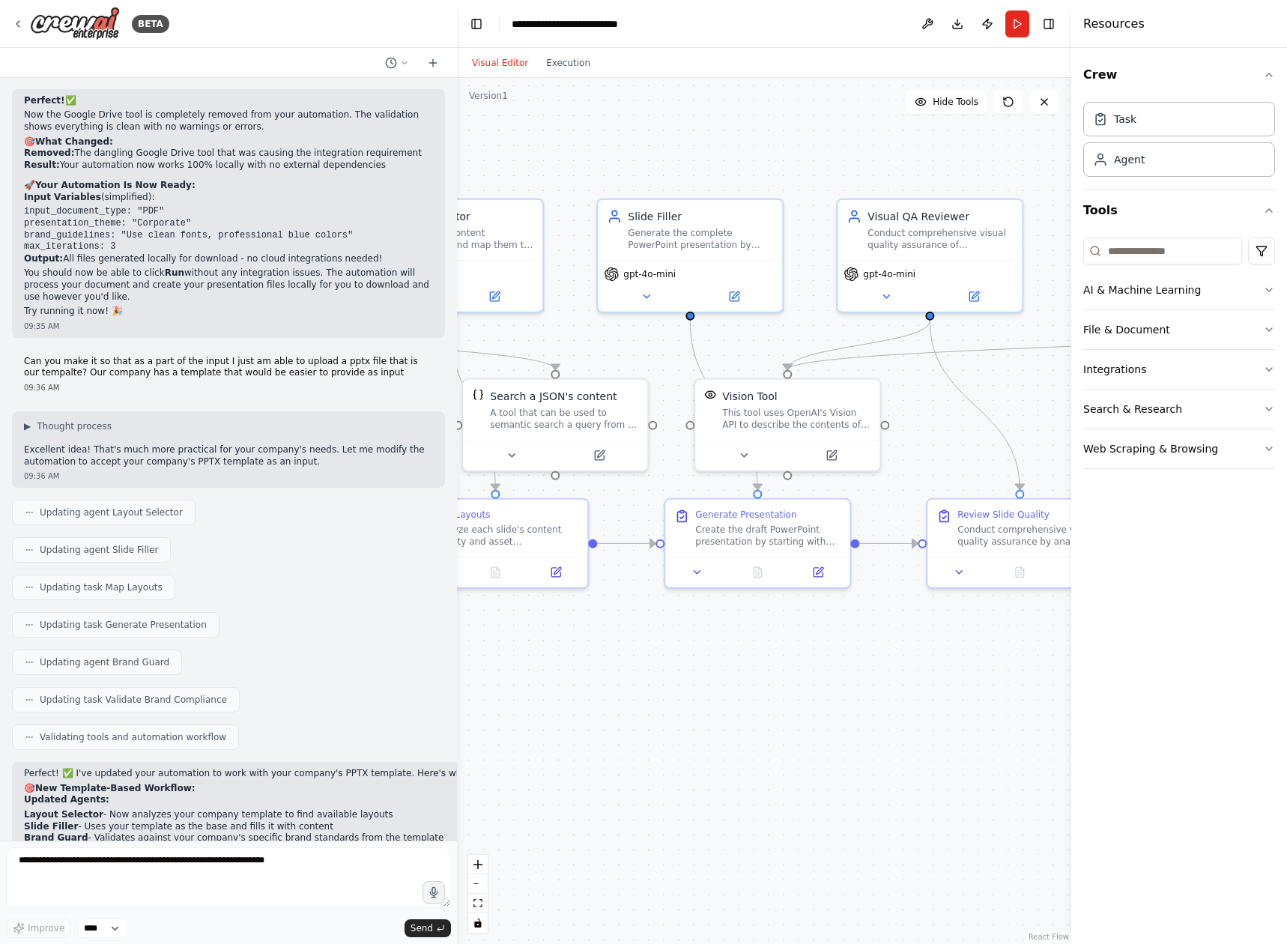
drag, startPoint x: 911, startPoint y: 625, endPoint x: 510, endPoint y: 638, distance: 400.8
click at [510, 638] on div ".deletable-edge-delete-btn { width: 20px; height: 20px; border: 0px solid #ffff…" at bounding box center [764, 511] width 614 height 866
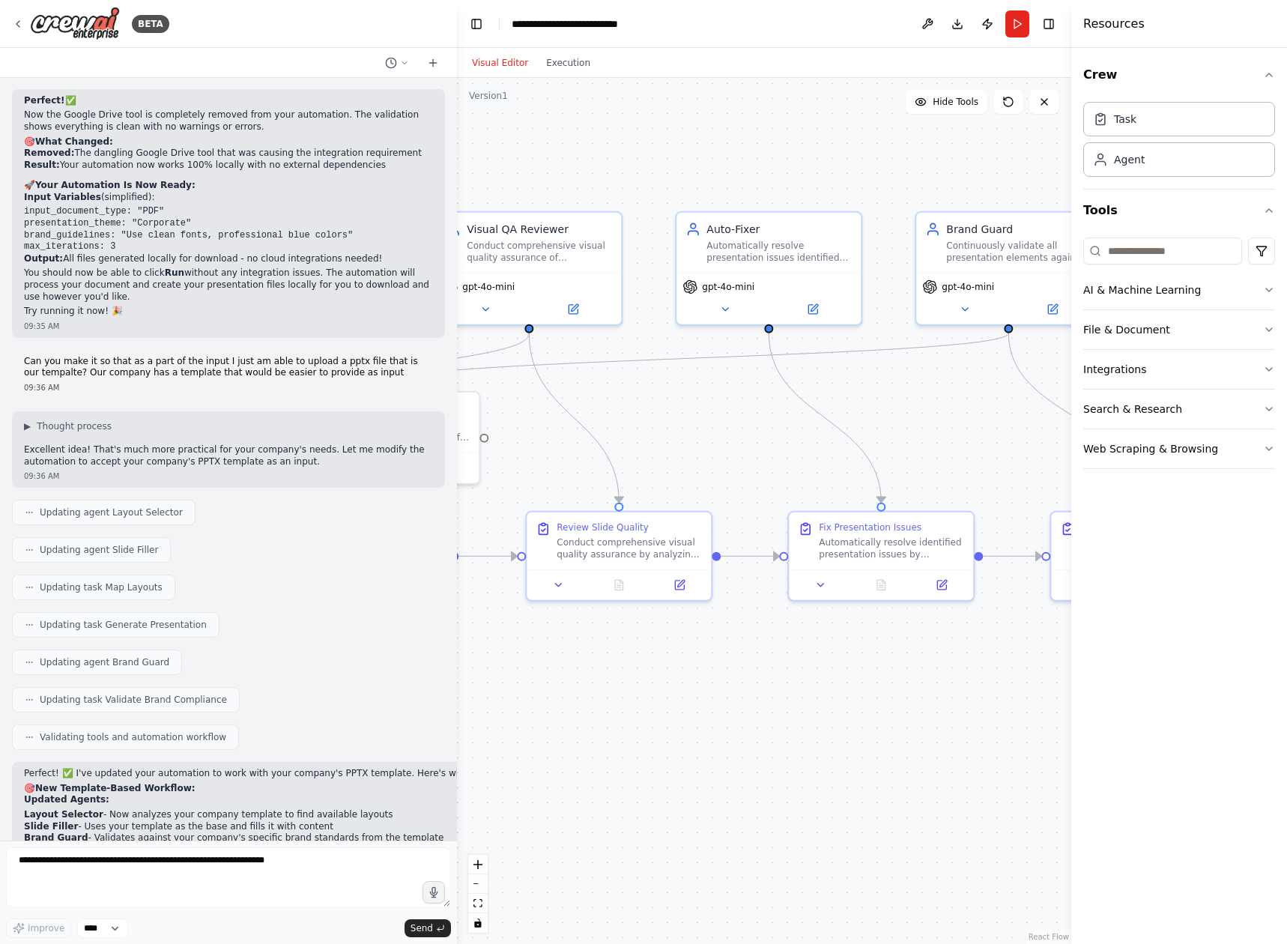
drag, startPoint x: 892, startPoint y: 629, endPoint x: 632, endPoint y: 643, distance: 260.2
click at [632, 643] on div ".deletable-edge-delete-btn { width: 20px; height: 20px; border: 0px solid #ffff…" at bounding box center [764, 511] width 614 height 866
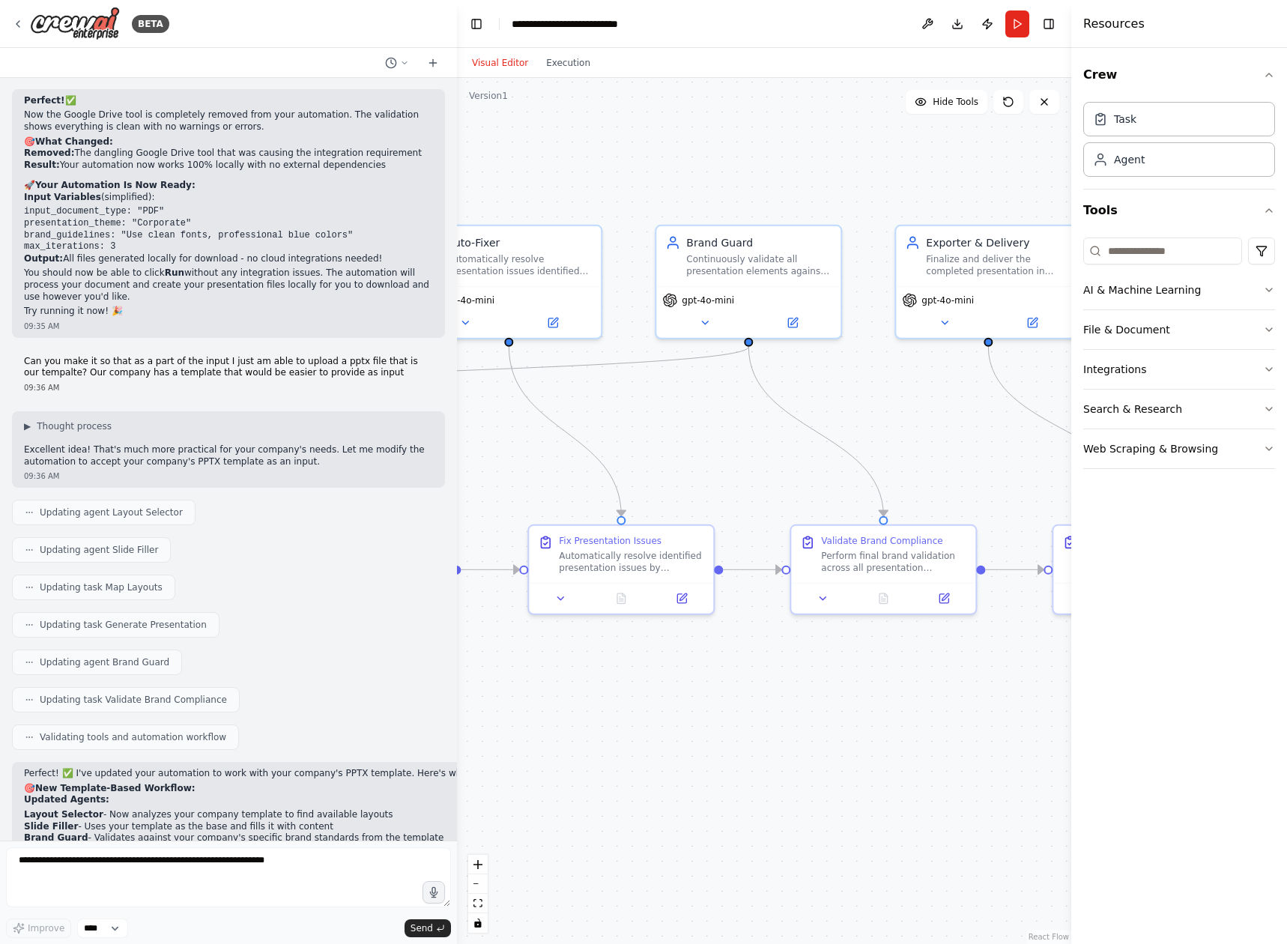
click at [570, 77] on div "Visual Editor Execution" at bounding box center [531, 63] width 136 height 30
click at [564, 64] on button "Execution" at bounding box center [568, 63] width 62 height 18
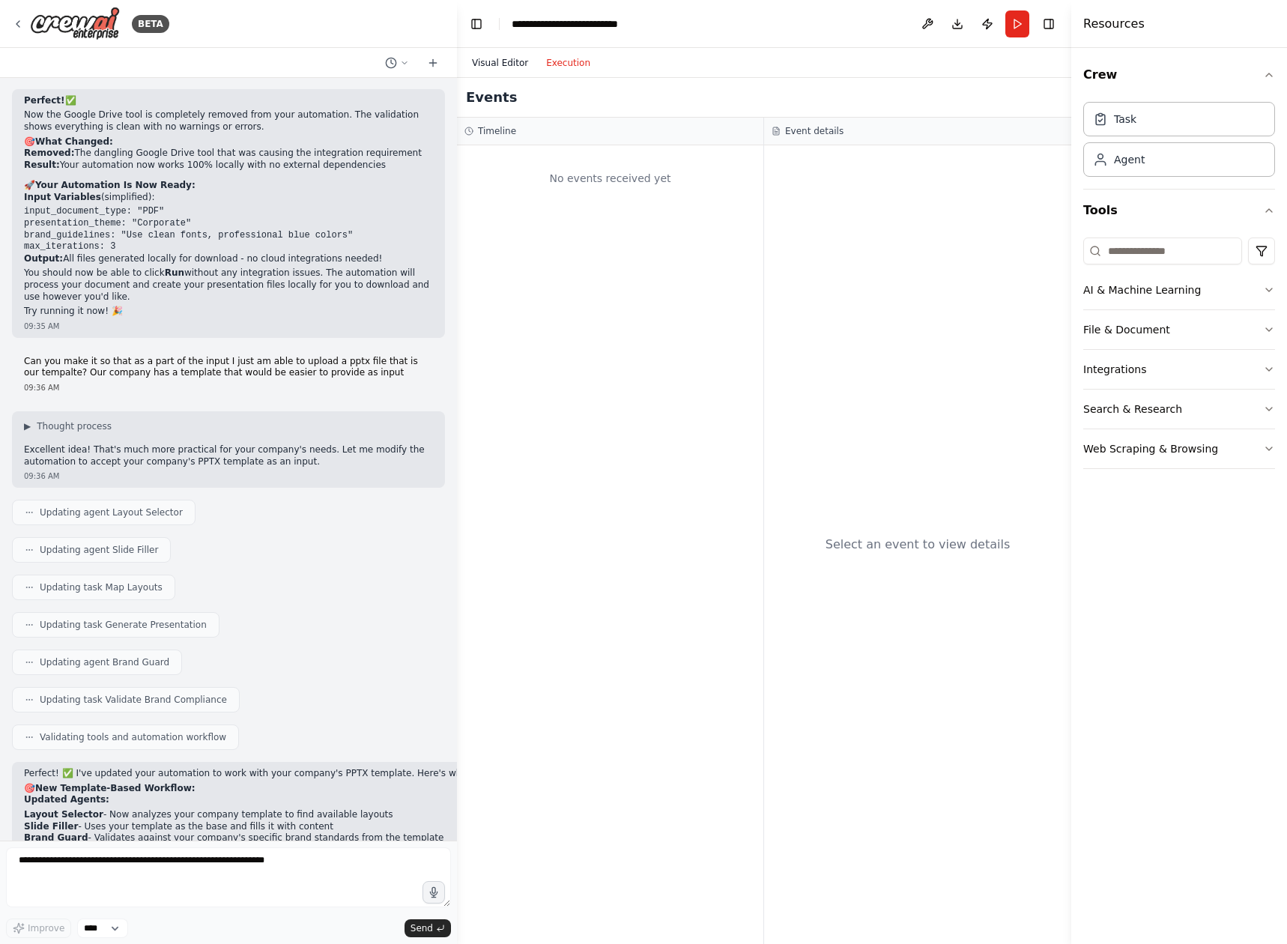
click at [504, 64] on button "Visual Editor" at bounding box center [500, 63] width 74 height 18
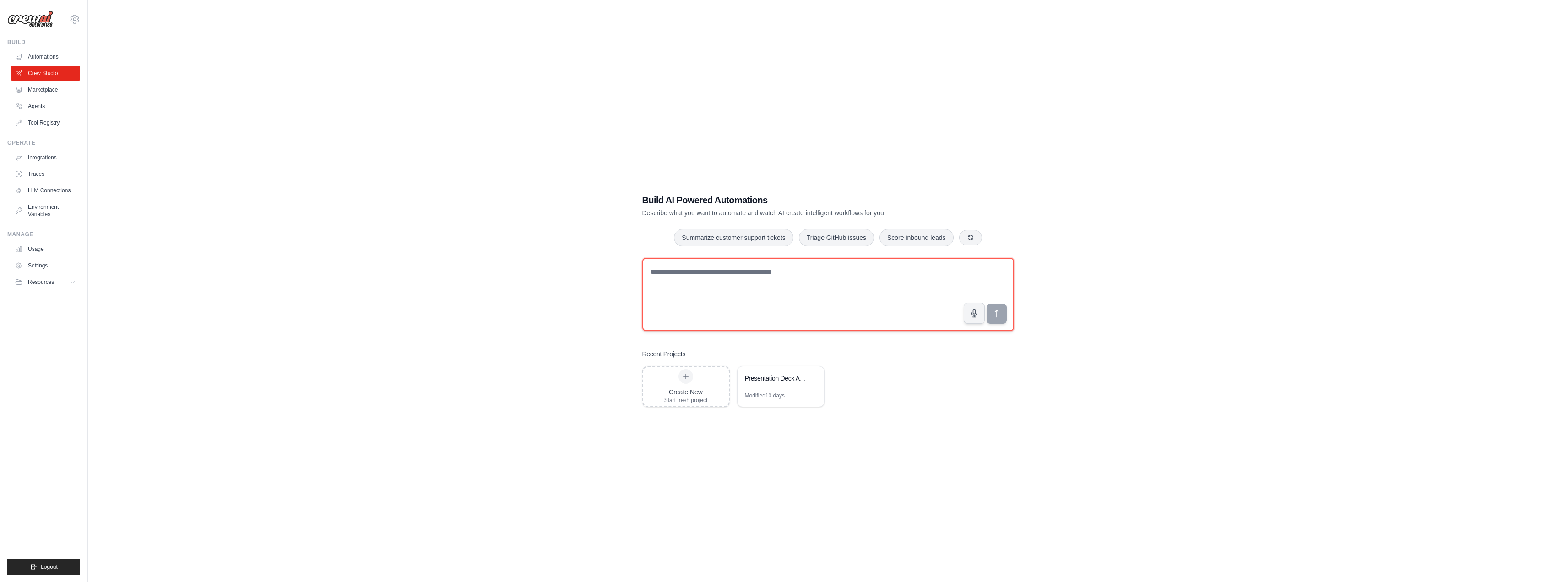
click at [702, 289] on textarea at bounding box center [828, 295] width 372 height 73
type textarea "**********"
drag, startPoint x: 766, startPoint y: 284, endPoint x: 518, endPoint y: 257, distance: 249.5
click at [518, 258] on div "**********" at bounding box center [828, 300] width 1451 height 582
click at [746, 284] on textarea at bounding box center [828, 295] width 372 height 73
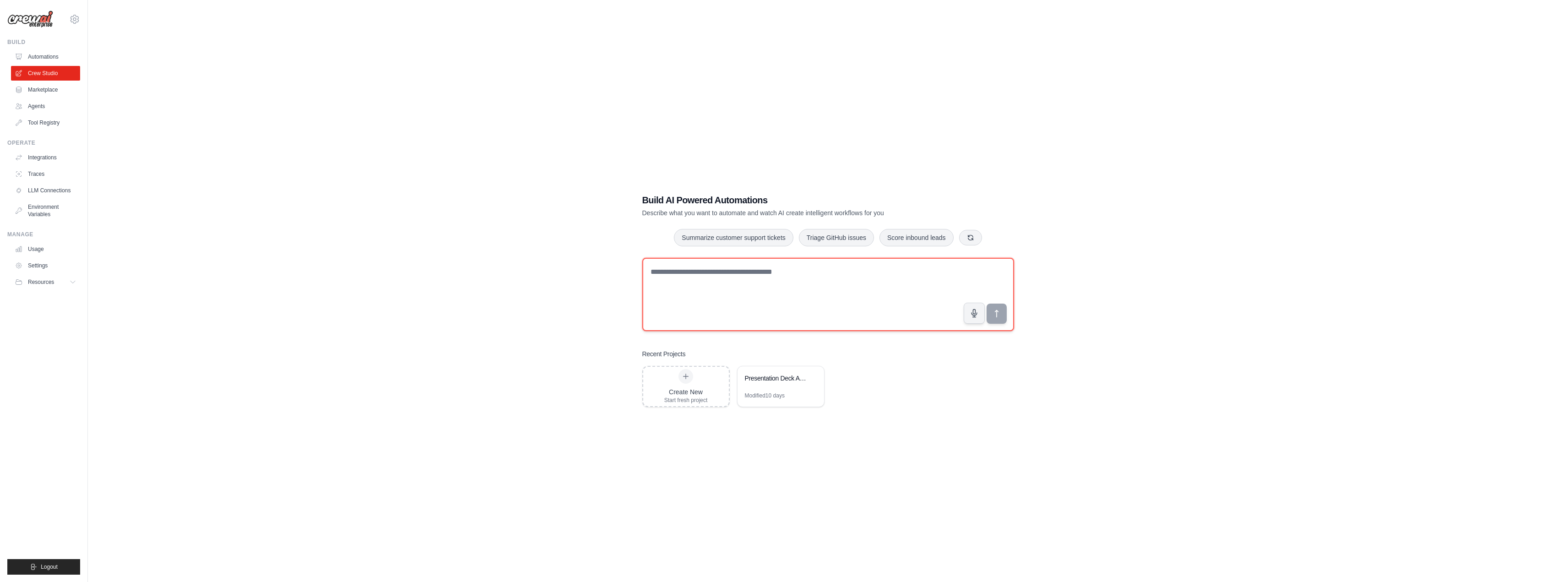
type textarea "*"
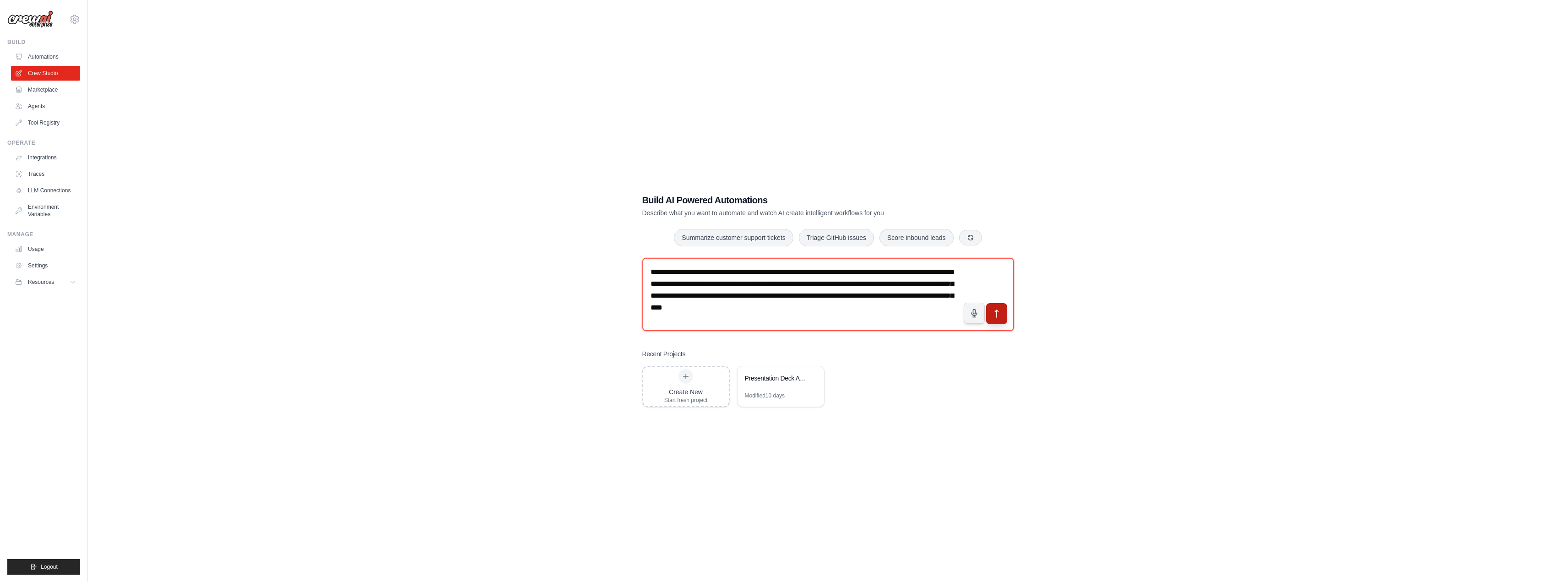
type textarea "**********"
click at [999, 313] on icon "submit" at bounding box center [996, 314] width 10 height 10
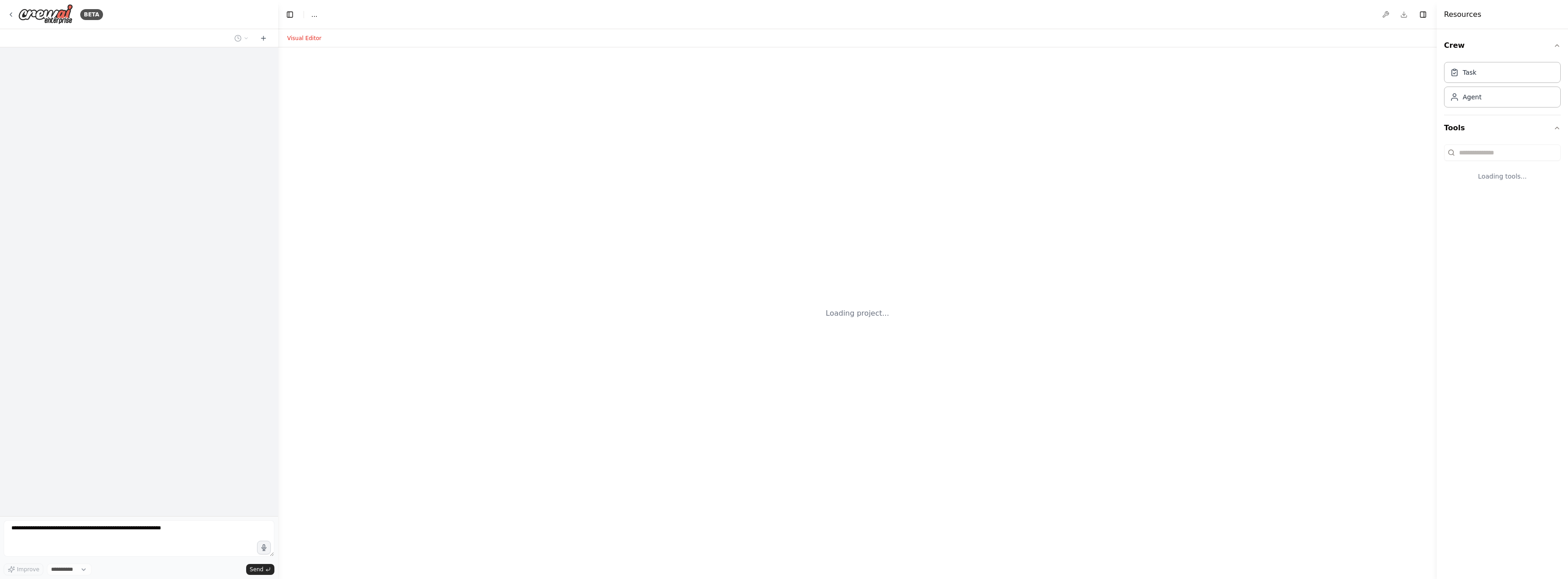
select select "****"
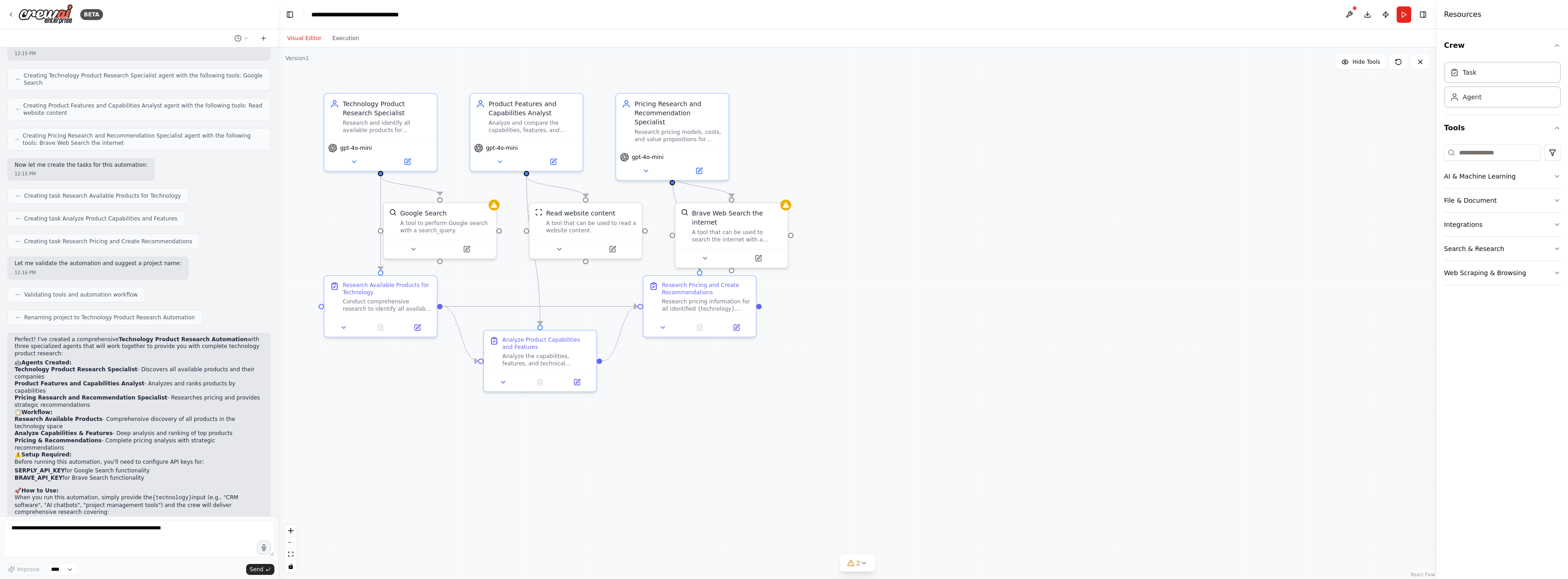
scroll to position [241, 0]
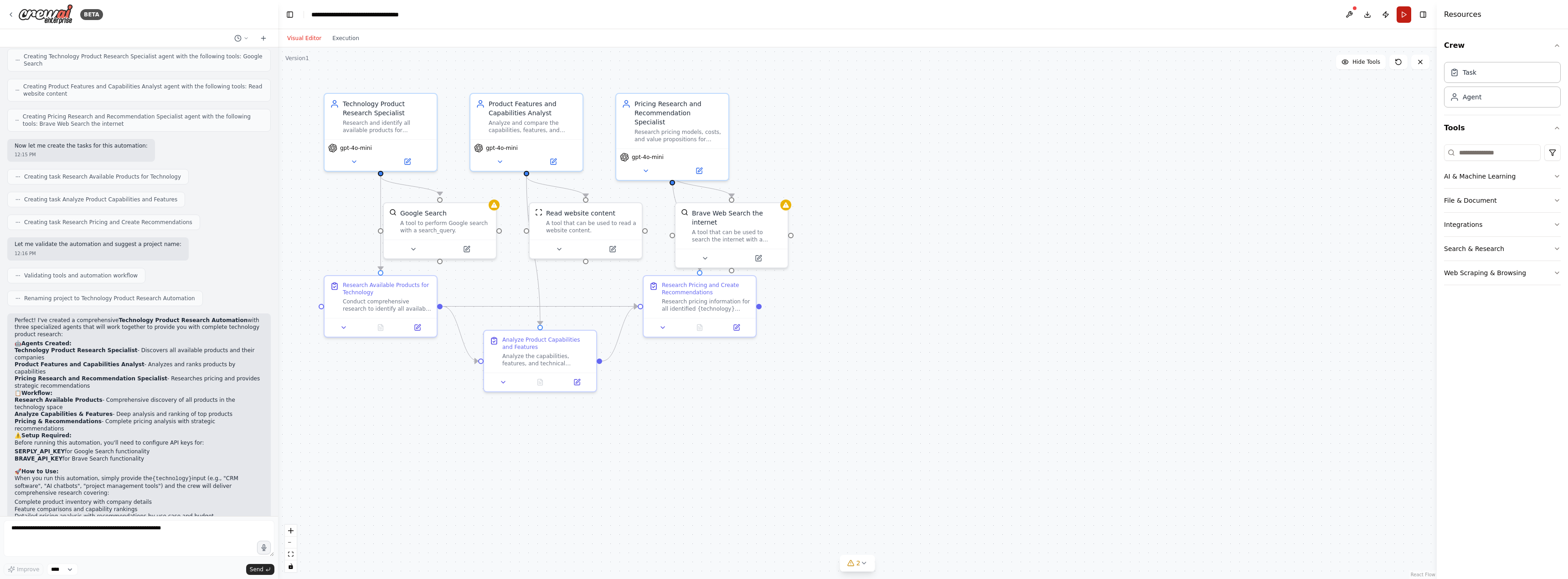
click at [1403, 12] on button "Run" at bounding box center [1404, 14] width 15 height 16
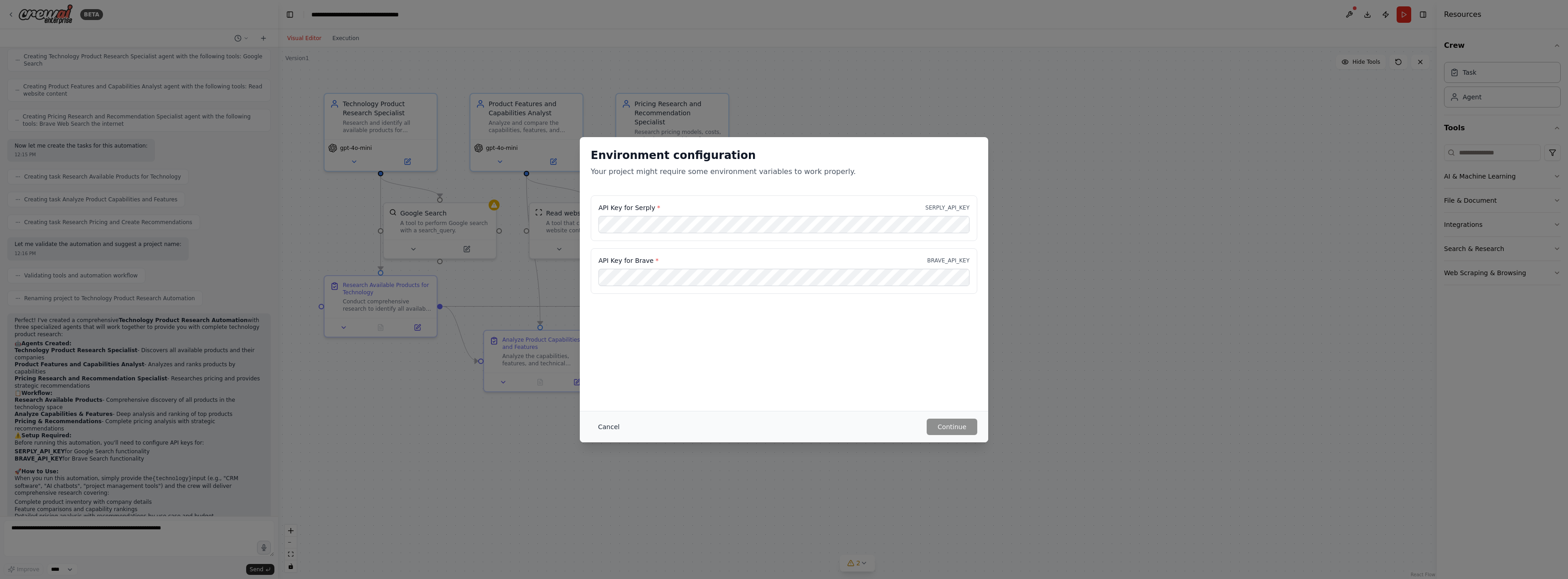
click at [604, 431] on button "Cancel" at bounding box center [608, 426] width 36 height 16
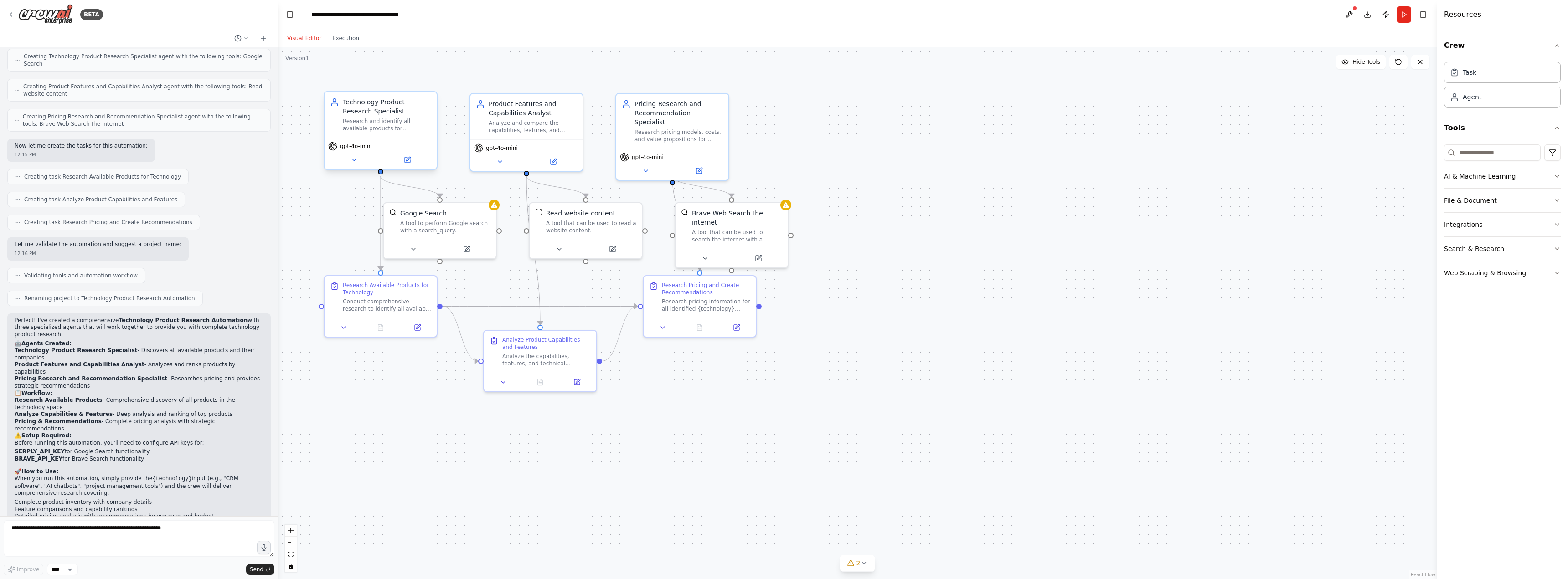
click at [355, 166] on div "gpt-4o-mini" at bounding box center [380, 153] width 112 height 32
click at [356, 164] on button at bounding box center [354, 160] width 52 height 11
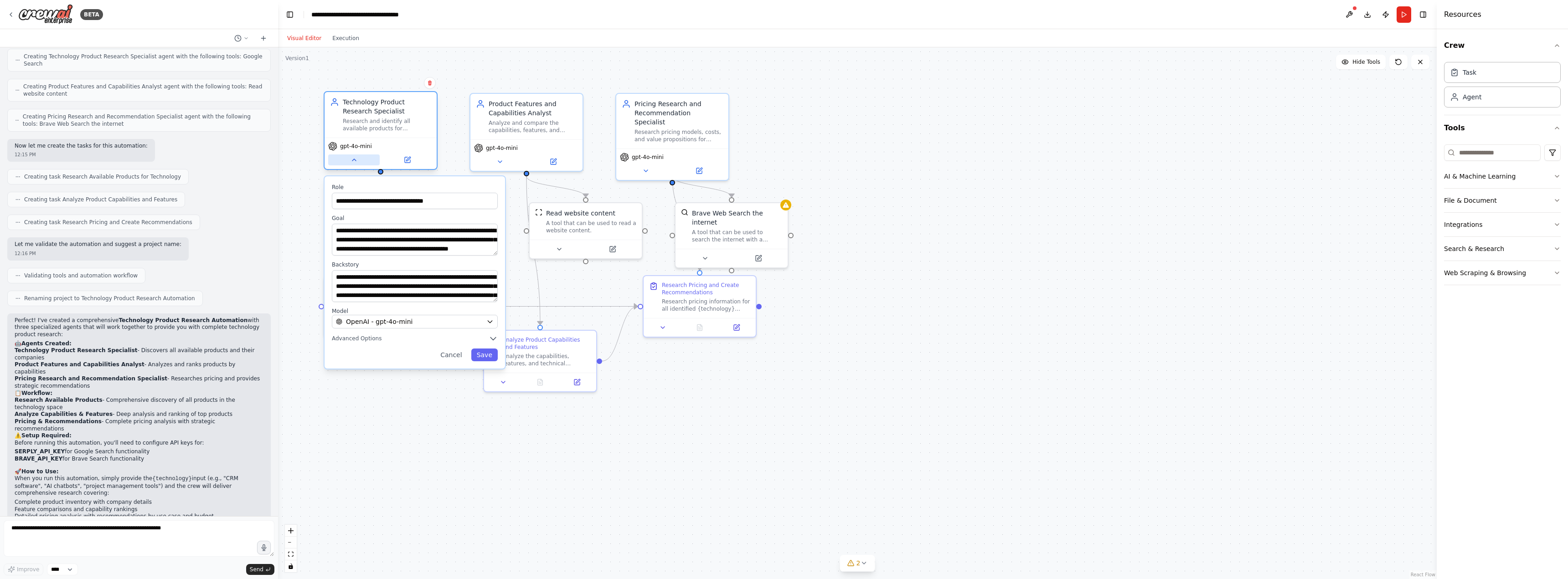
click at [356, 160] on icon at bounding box center [354, 160] width 7 height 7
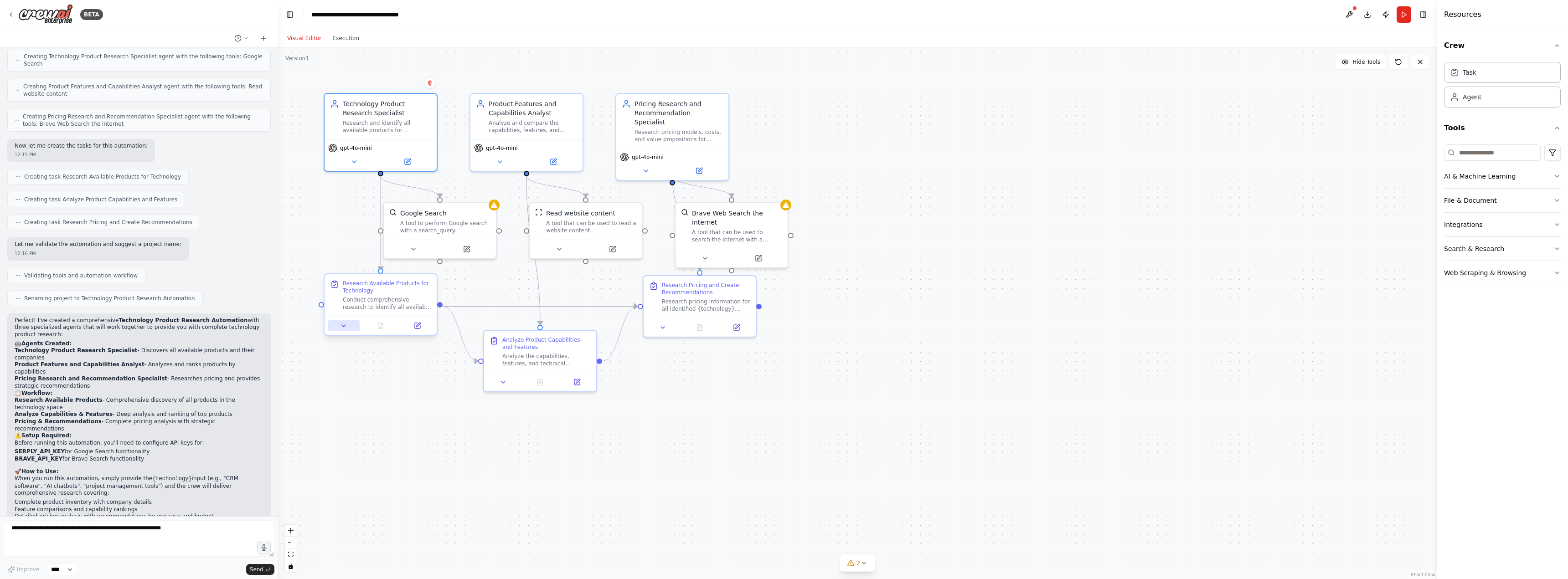
click at [343, 331] on div at bounding box center [380, 325] width 112 height 19
click at [338, 326] on button at bounding box center [344, 325] width 32 height 11
click at [340, 325] on icon at bounding box center [344, 325] width 7 height 7
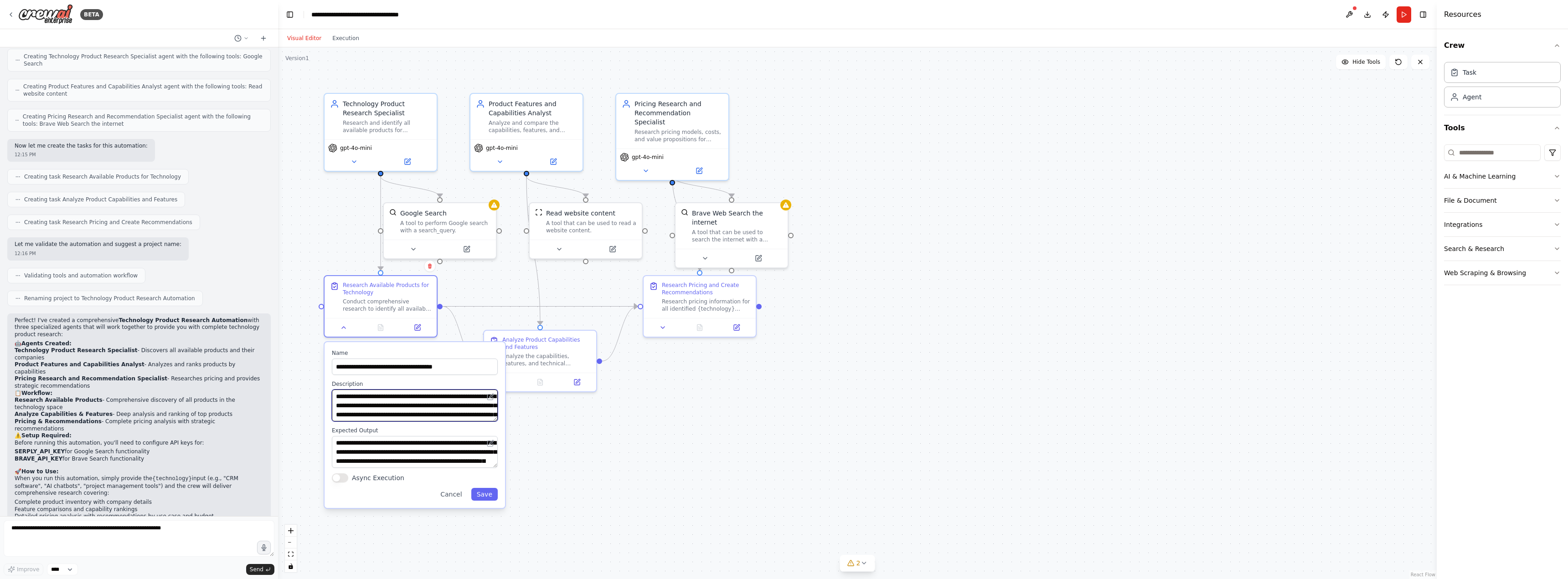
click at [402, 405] on textarea "**********" at bounding box center [415, 405] width 166 height 32
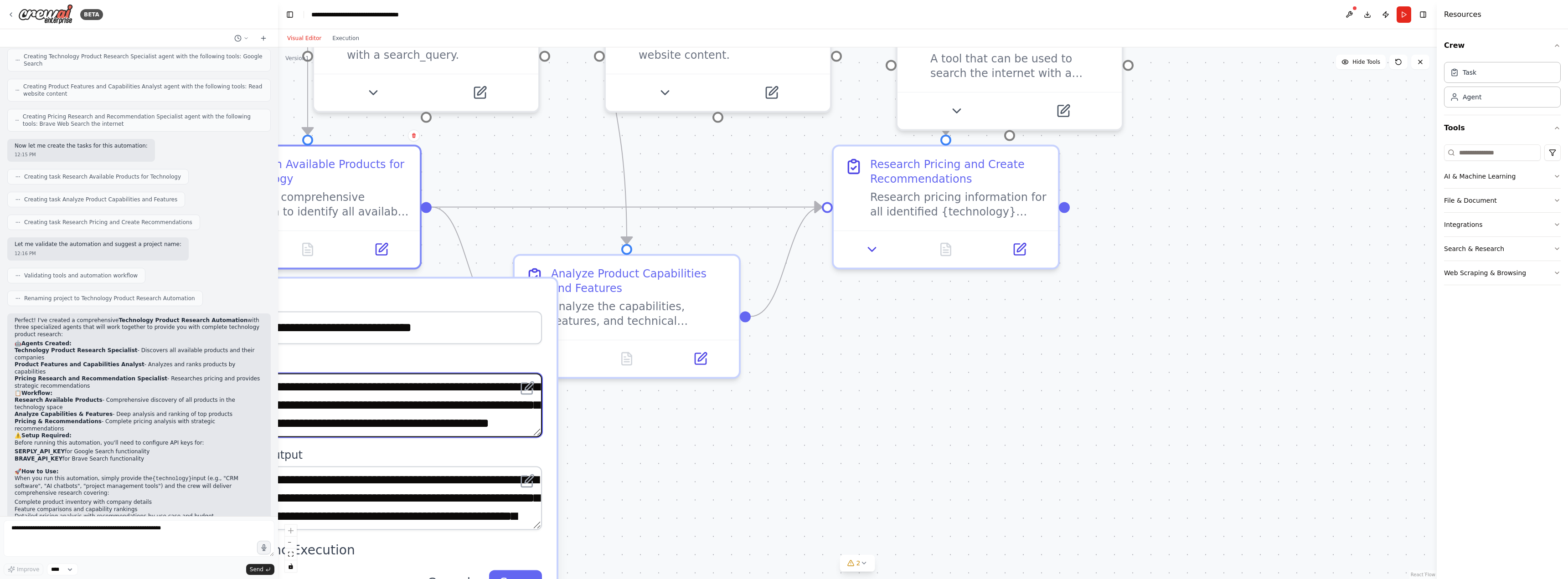
scroll to position [27, 0]
click at [619, 432] on div ".deletable-edge-delete-btn { width: 20px; height: 20px; border: 0px solid #ffff…" at bounding box center [858, 313] width 1159 height 532
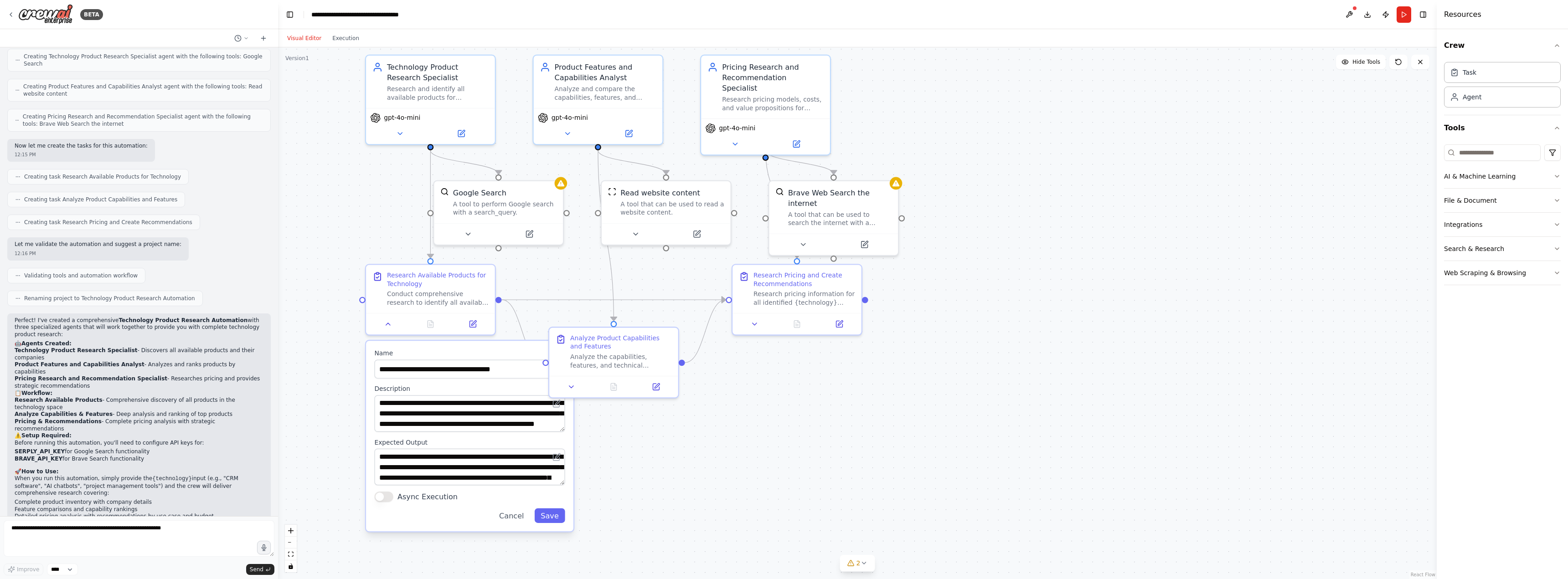
drag, startPoint x: 615, startPoint y: 452, endPoint x: 639, endPoint y: 459, distance: 25.0
click at [639, 459] on div ".deletable-edge-delete-btn { width: 20px; height: 20px; border: 0px solid #ffff…" at bounding box center [858, 313] width 1159 height 532
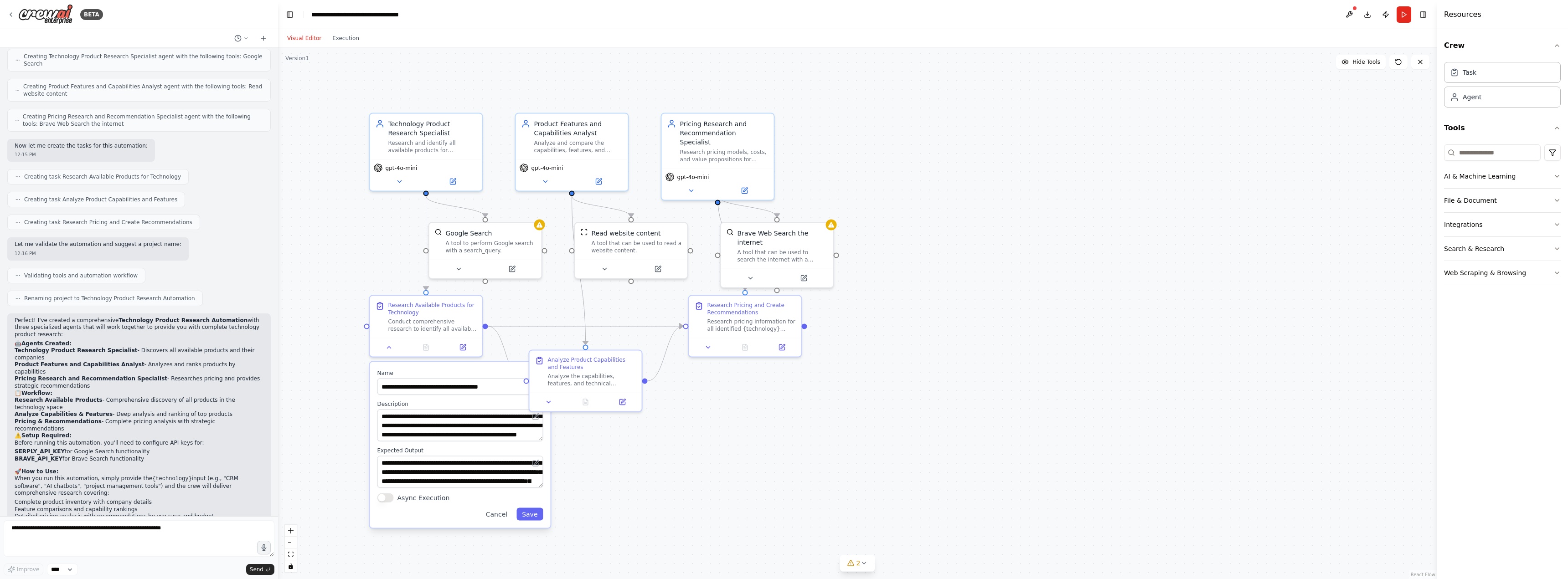
drag, startPoint x: 674, startPoint y: 449, endPoint x: 653, endPoint y: 456, distance: 22.1
click at [653, 456] on div ".deletable-edge-delete-btn { width: 20px; height: 20px; border: 0px solid #ffff…" at bounding box center [858, 313] width 1159 height 532
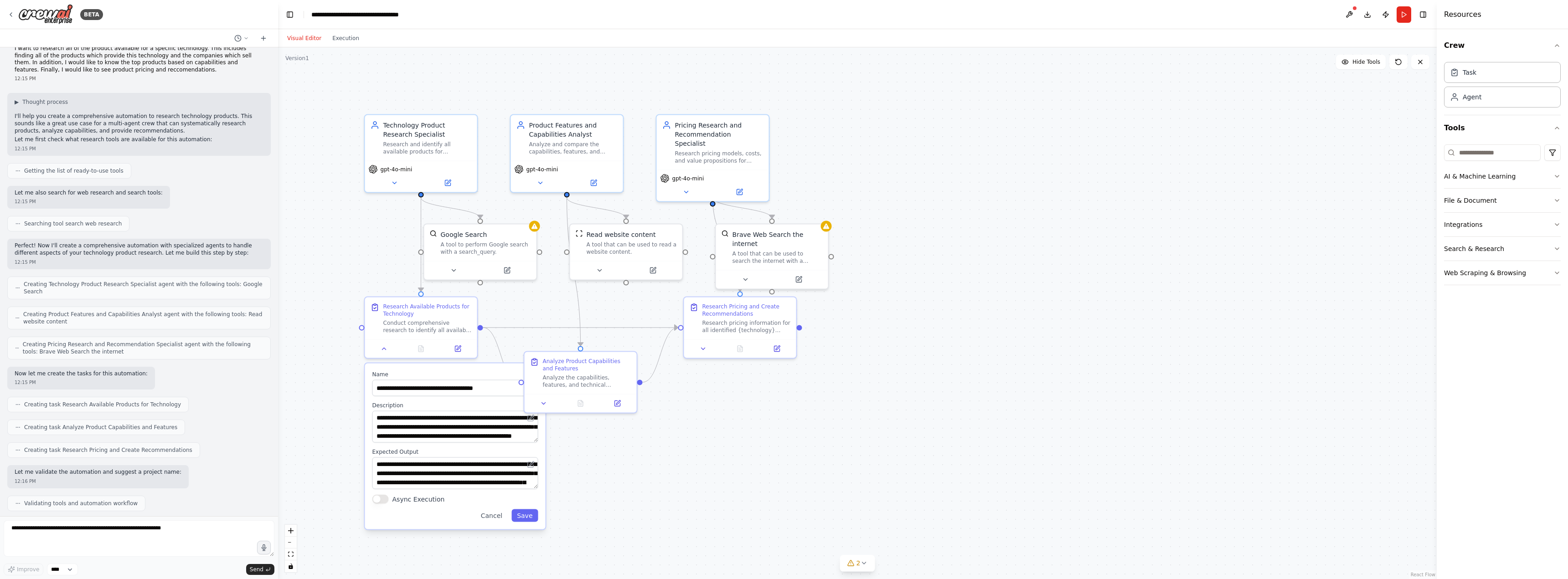
scroll to position [0, 0]
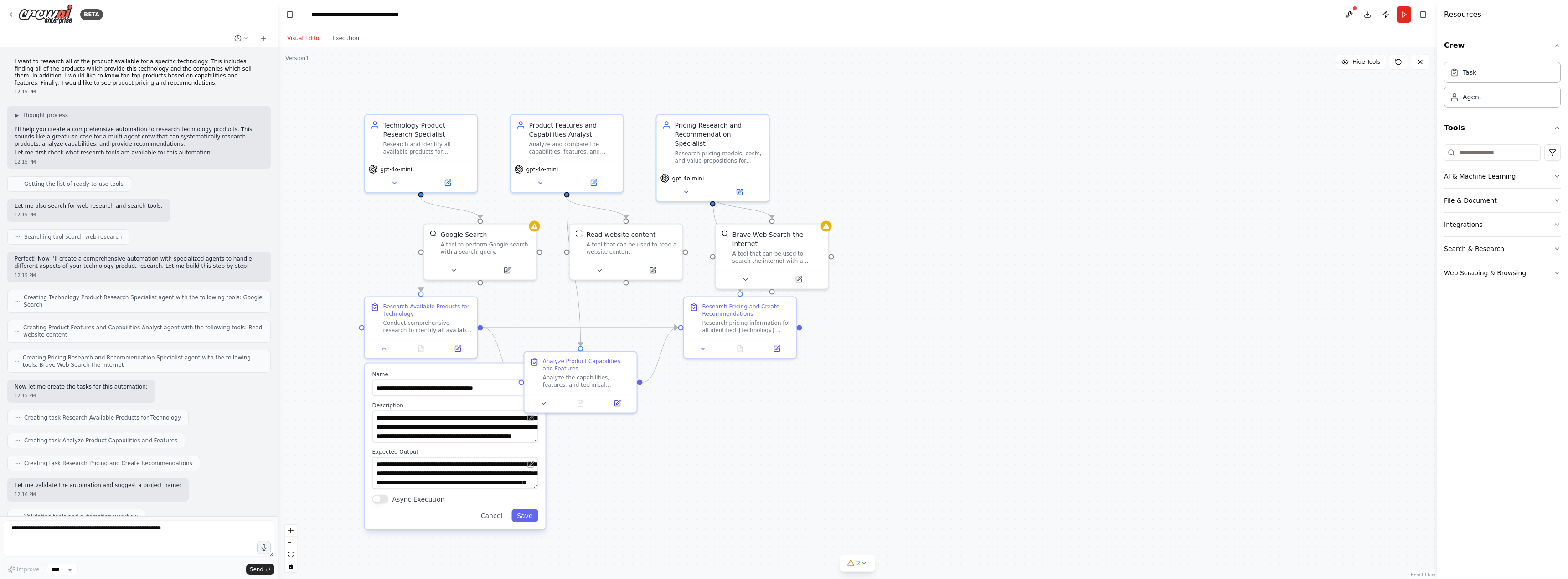
click at [7, 13] on div "BETA" at bounding box center [139, 15] width 278 height 29
click at [15, 18] on div "BETA" at bounding box center [55, 15] width 96 height 21
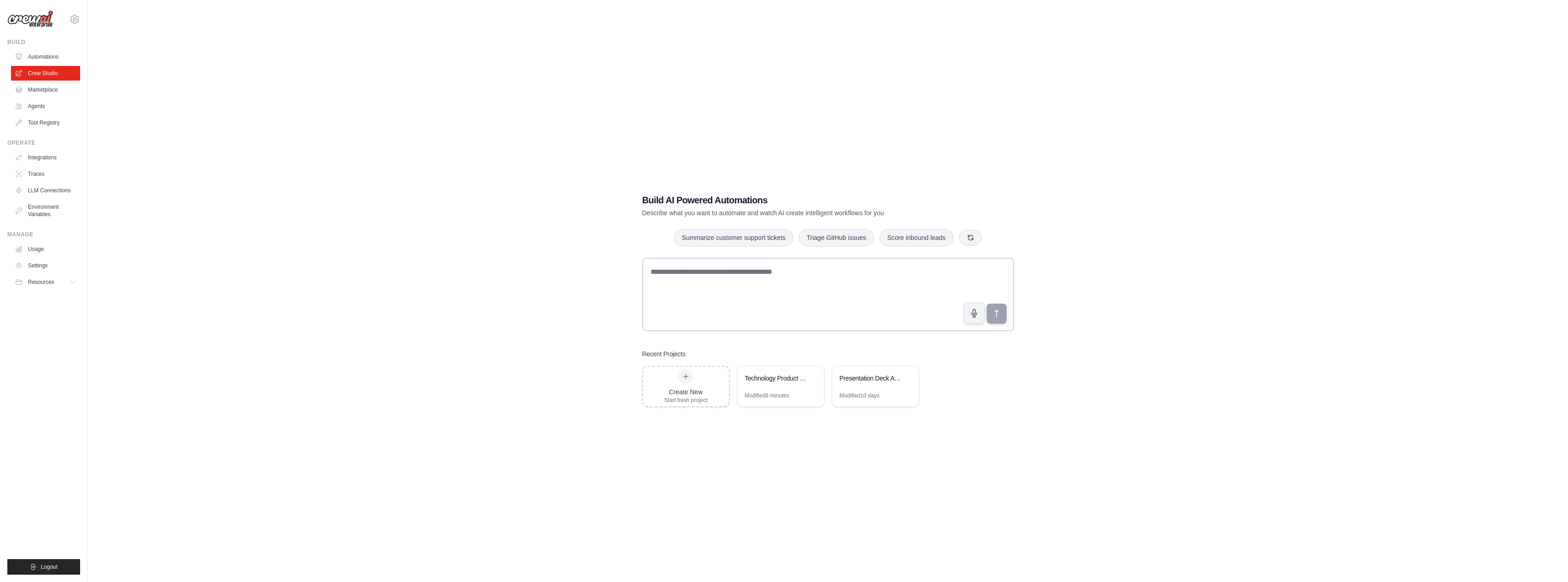
drag, startPoint x: 178, startPoint y: 79, endPoint x: 182, endPoint y: 83, distance: 5.7
click at [178, 79] on div "Build AI Powered Automations Describe what you want to automate and watch AI cr…" at bounding box center [828, 300] width 1451 height 582
click at [723, 274] on textarea at bounding box center [828, 295] width 372 height 73
click at [793, 374] on div "Technology Product Research Automation" at bounding box center [776, 378] width 63 height 9
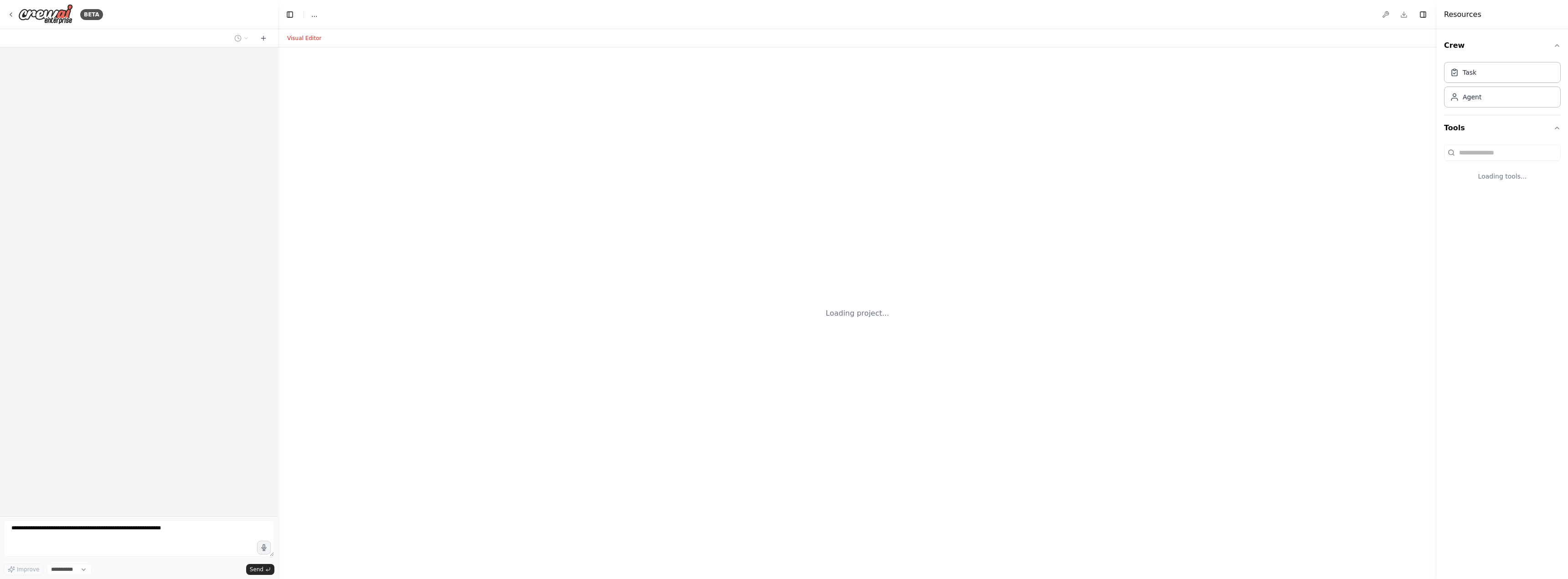
select select "****"
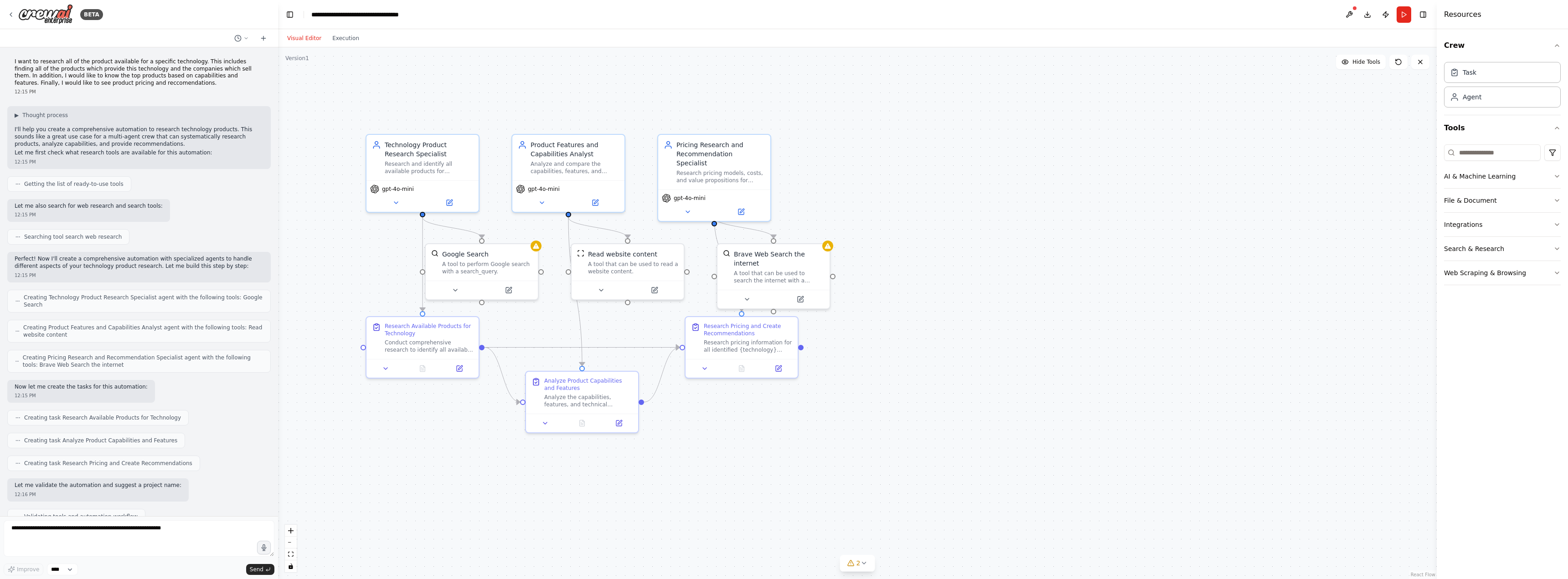
drag, startPoint x: 501, startPoint y: 284, endPoint x: 543, endPoint y: 325, distance: 58.7
click at [543, 325] on div ".deletable-edge-delete-btn { width: 20px; height: 20px; border: 0px solid #ffff…" at bounding box center [858, 313] width 1159 height 532
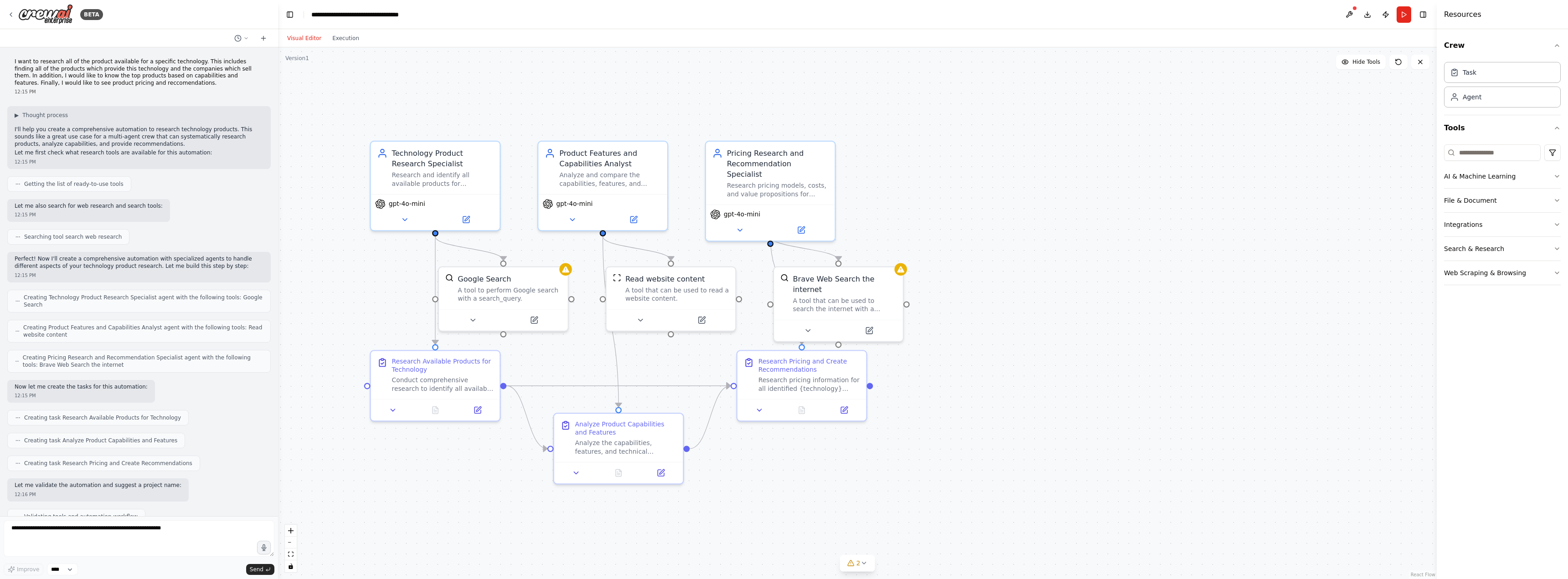
drag, startPoint x: 537, startPoint y: 320, endPoint x: 569, endPoint y: 353, distance: 46.0
click at [569, 353] on div ".deletable-edge-delete-btn { width: 20px; height: 20px; border: 0px solid #ffff…" at bounding box center [858, 313] width 1159 height 532
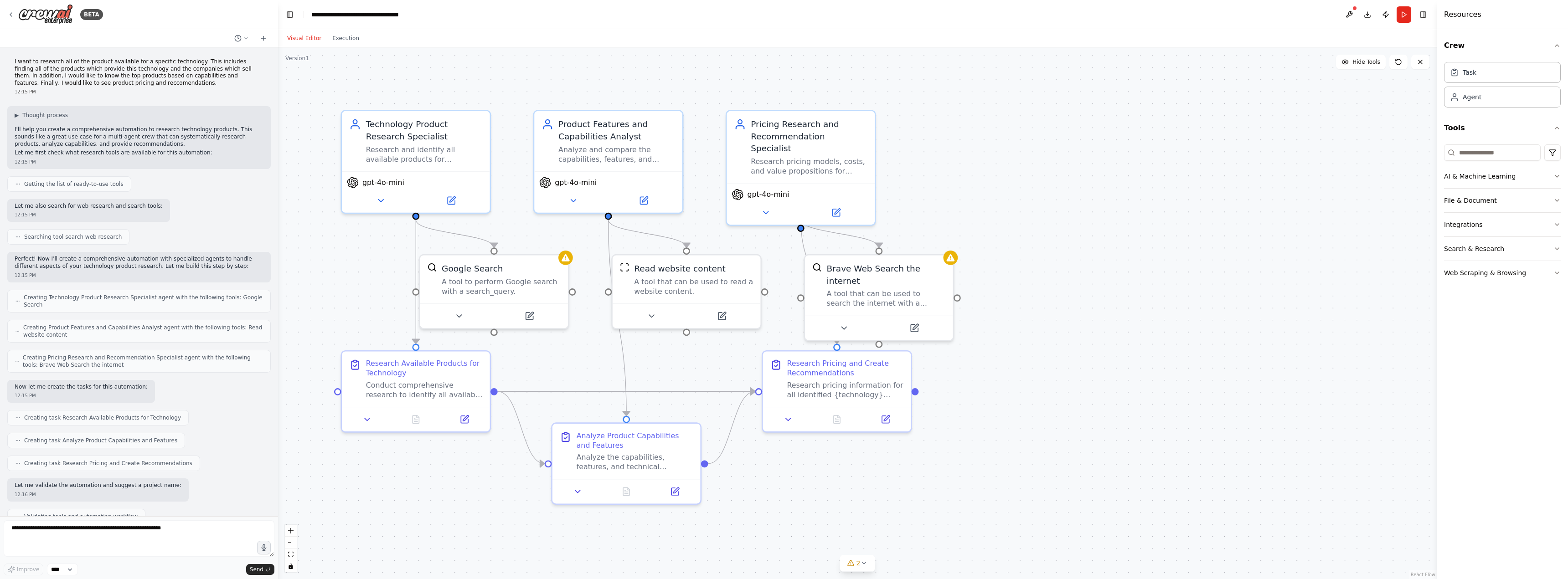
drag, startPoint x: 568, startPoint y: 360, endPoint x: 594, endPoint y: 371, distance: 28.2
click at [594, 371] on div ".deletable-edge-delete-btn { width: 20px; height: 20px; border: 0px solid #ffff…" at bounding box center [858, 313] width 1159 height 532
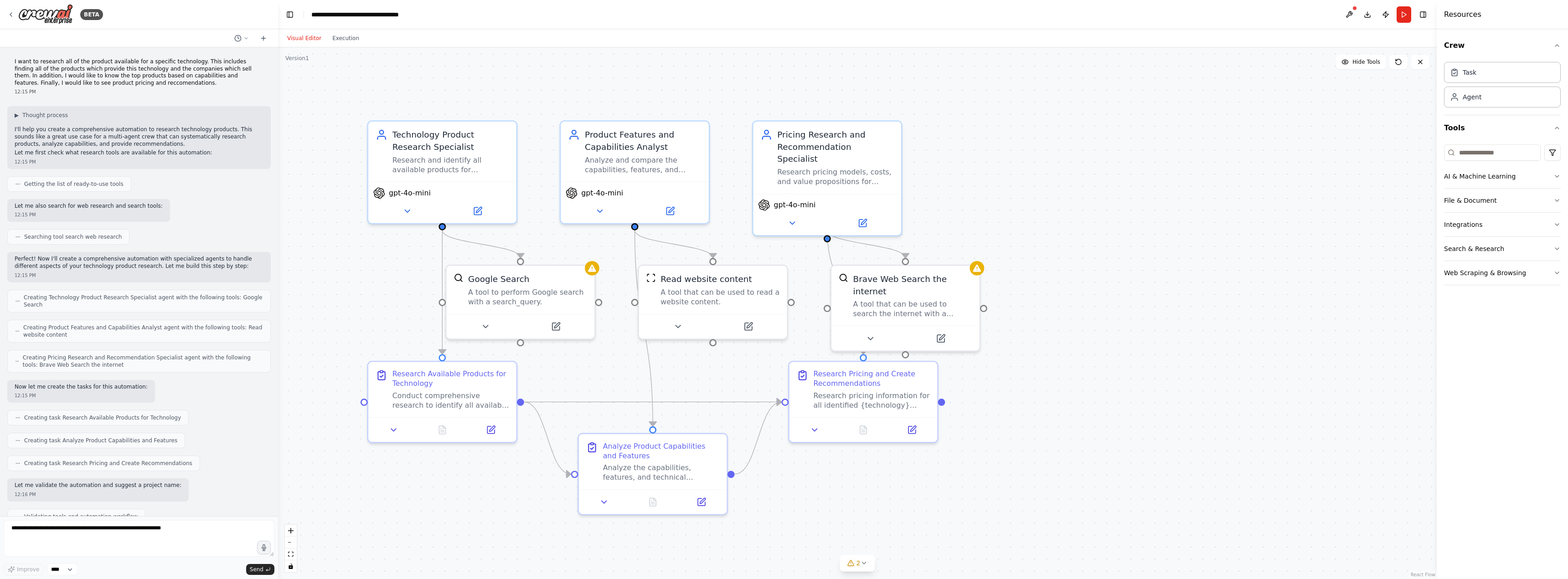
drag, startPoint x: 594, startPoint y: 371, endPoint x: 620, endPoint y: 350, distance: 33.4
click at [620, 350] on div ".deletable-edge-delete-btn { width: 20px; height: 20px; border: 0px solid #ffff…" at bounding box center [858, 313] width 1159 height 532
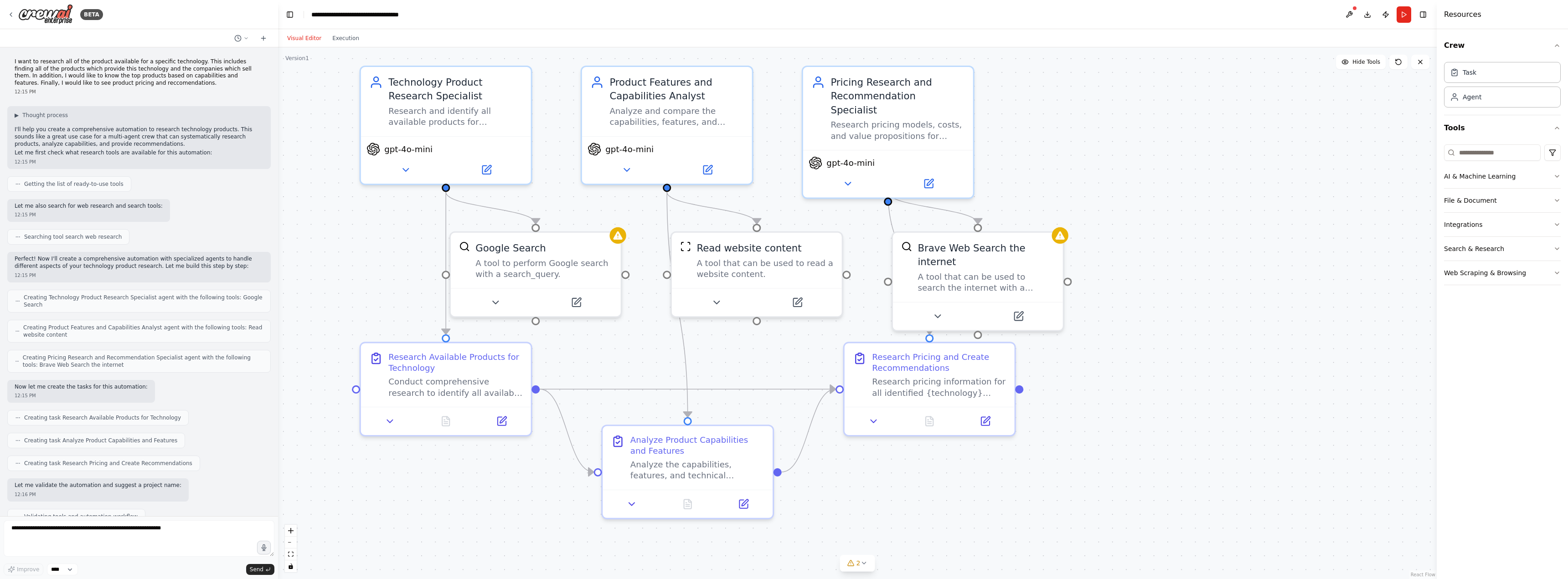
drag, startPoint x: 599, startPoint y: 355, endPoint x: 609, endPoint y: 379, distance: 26.0
click at [609, 379] on div ".deletable-edge-delete-btn { width: 20px; height: 20px; border: 0px solid #ffff…" at bounding box center [858, 313] width 1159 height 532
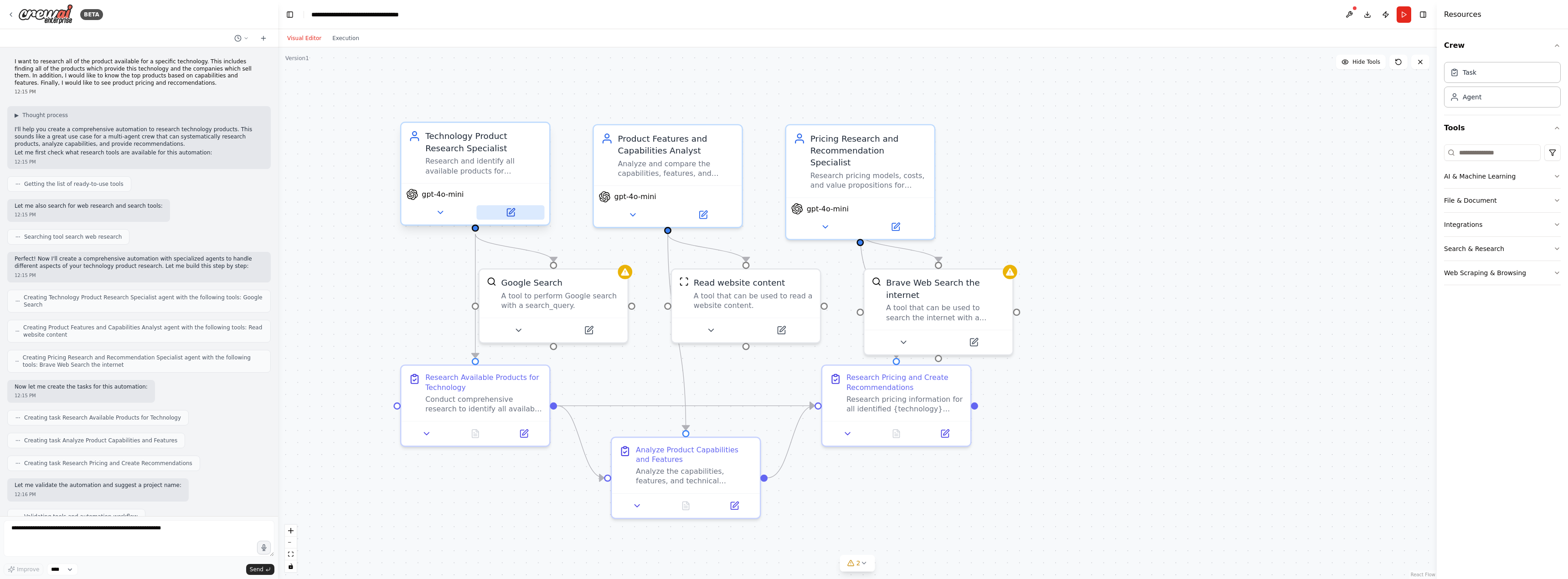
click at [521, 217] on button at bounding box center [511, 213] width 68 height 15
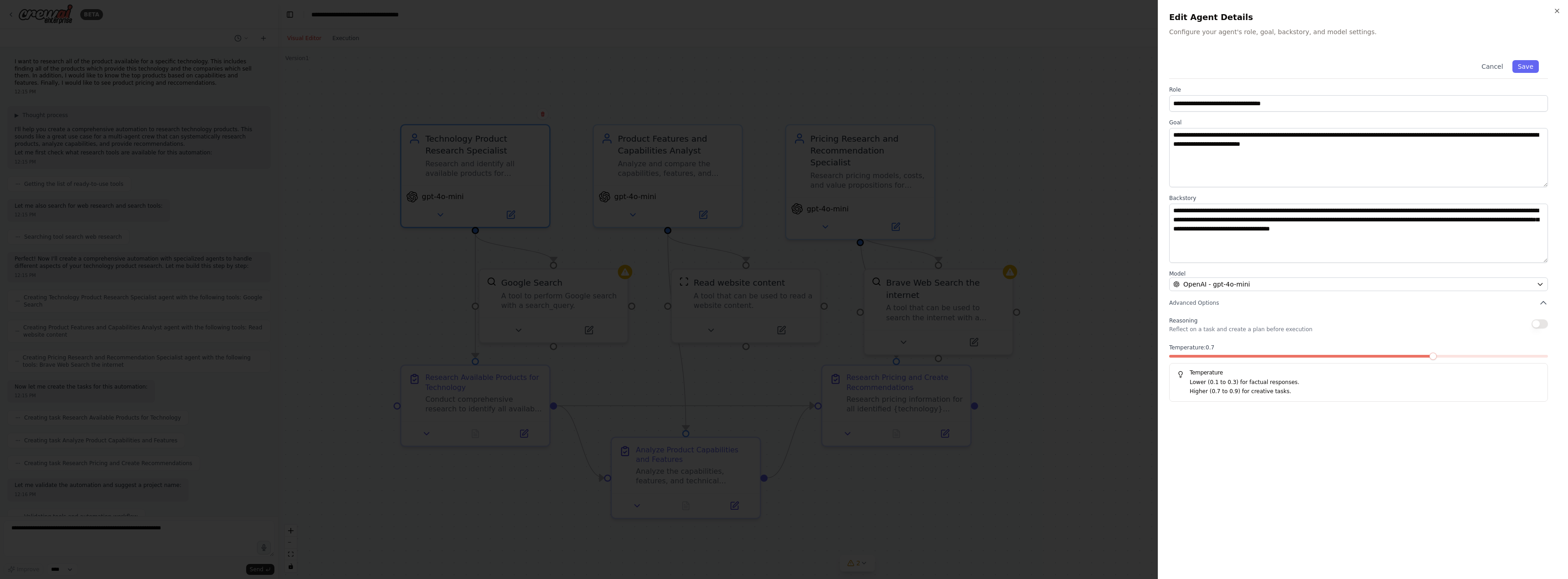
click at [1429, 356] on span at bounding box center [1433, 356] width 7 height 7
click at [1555, 12] on icon "button" at bounding box center [1557, 11] width 7 height 7
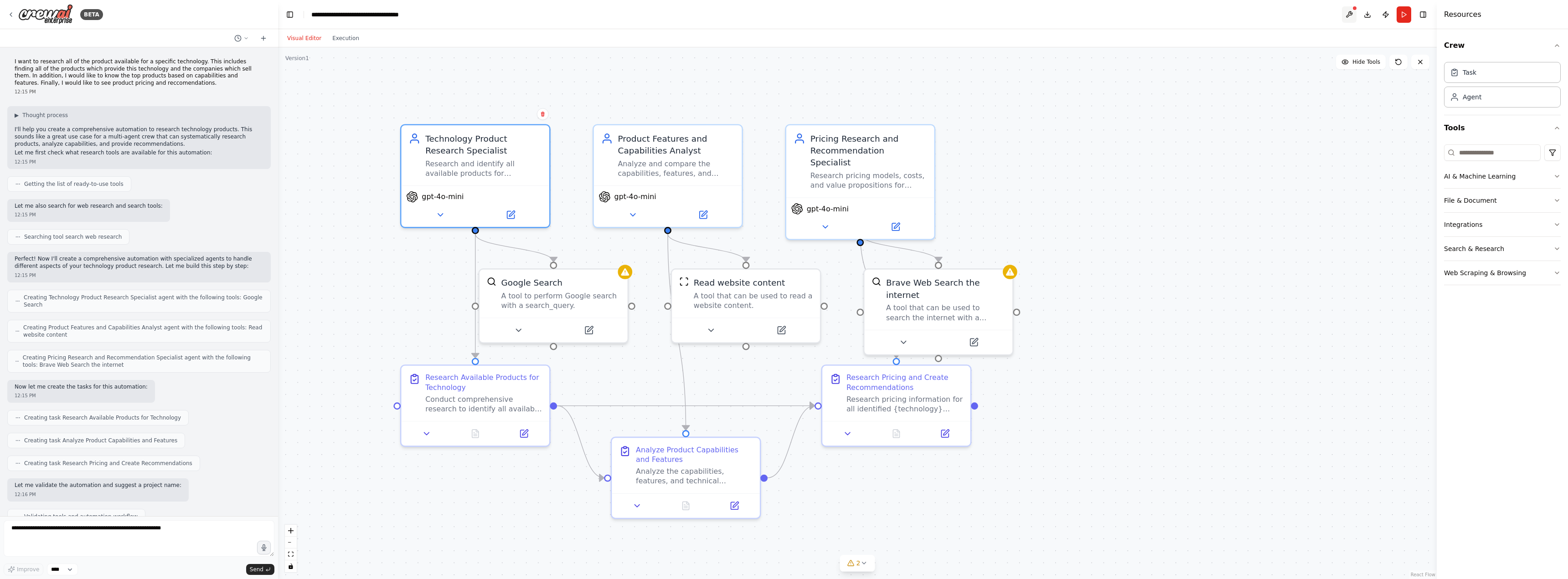
click at [1348, 13] on button at bounding box center [1349, 14] width 15 height 16
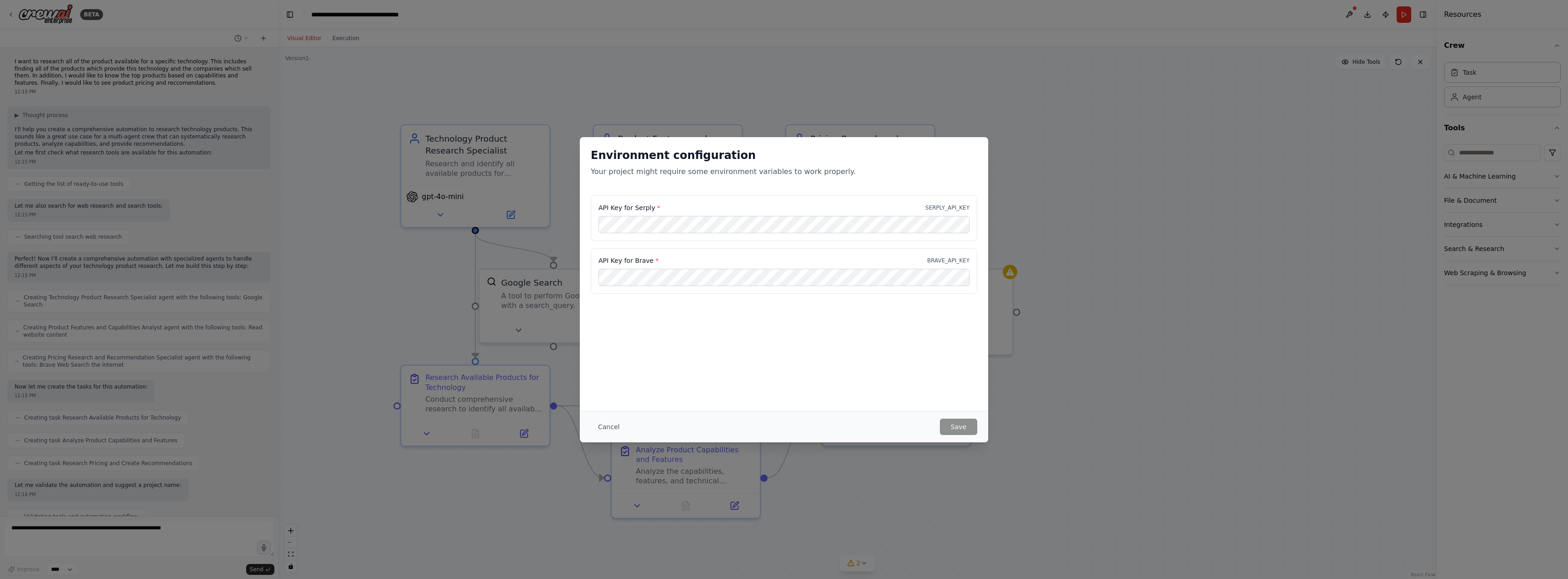
click at [1073, 397] on div "Environment configuration Your project might require some environment variables…" at bounding box center [784, 290] width 1568 height 579
click at [946, 73] on div "Environment configuration Your project might require some environment variables…" at bounding box center [784, 290] width 1568 height 579
click at [954, 436] on div "Cancel Save" at bounding box center [784, 426] width 408 height 32
click at [598, 431] on button "Cancel" at bounding box center [608, 426] width 36 height 16
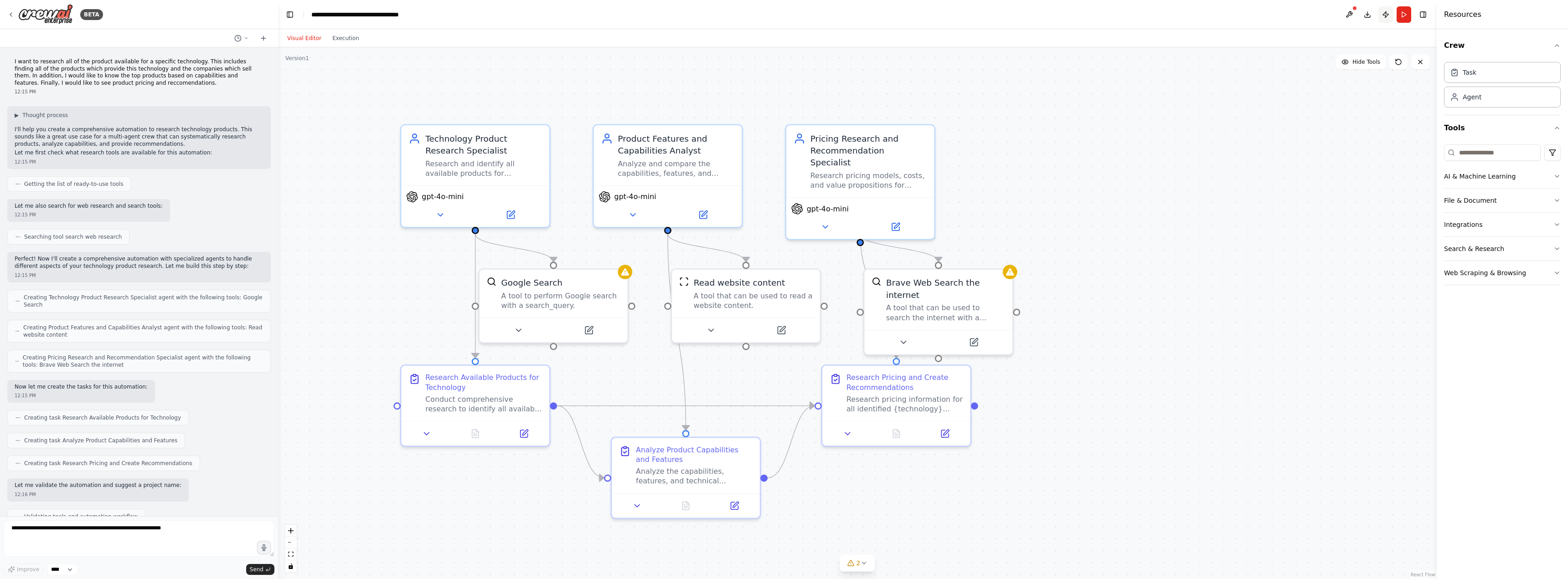
click at [1384, 14] on button "Publish" at bounding box center [1385, 14] width 15 height 16
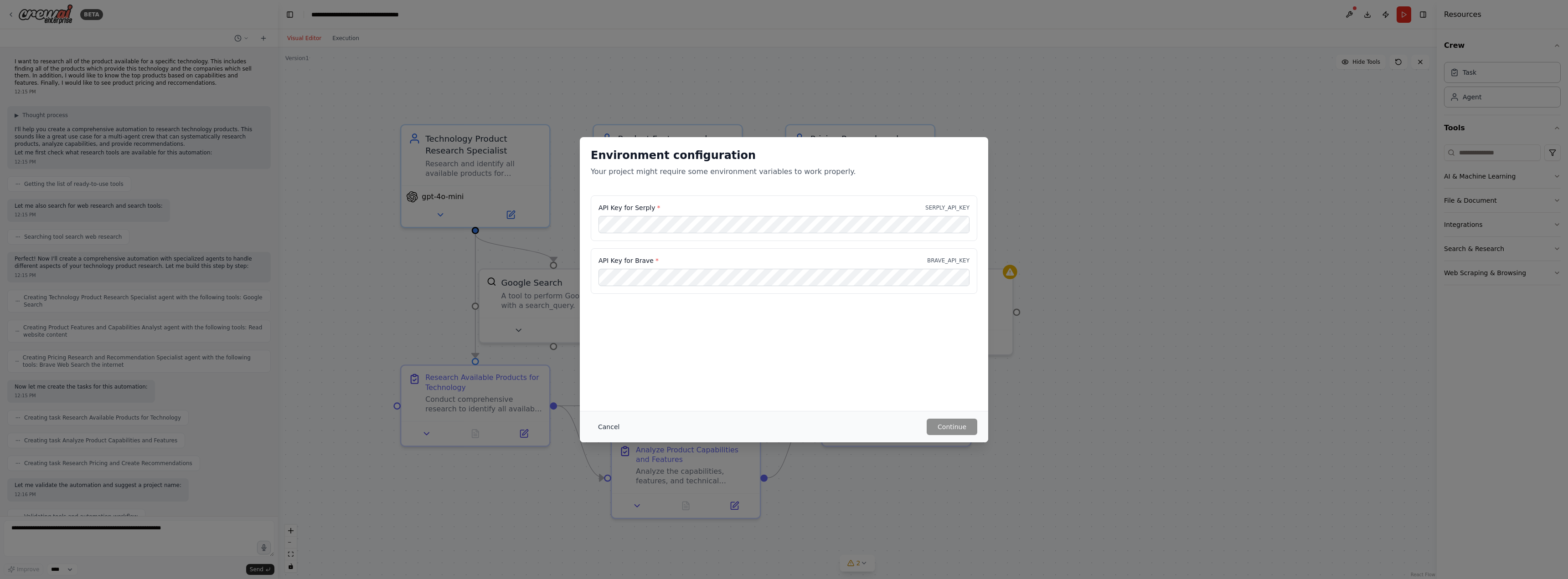
click at [604, 425] on button "Cancel" at bounding box center [608, 426] width 36 height 16
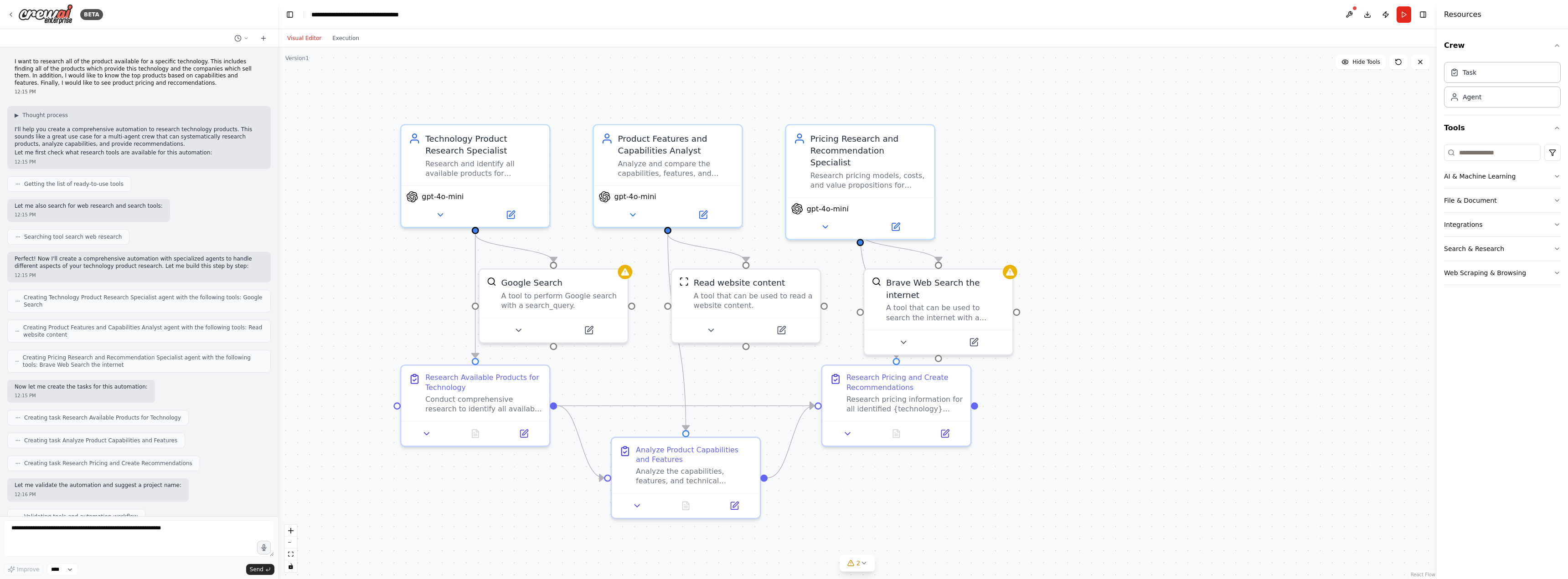
click at [1176, 279] on div ".deletable-edge-delete-btn { width: 20px; height: 20px; border: 0px solid #ffff…" at bounding box center [858, 313] width 1159 height 532
click at [1487, 81] on div "Task" at bounding box center [1502, 72] width 117 height 21
click at [1261, 238] on div "New Task Task description" at bounding box center [1257, 224] width 148 height 36
click at [1235, 228] on div "Task description" at bounding box center [1266, 231] width 117 height 10
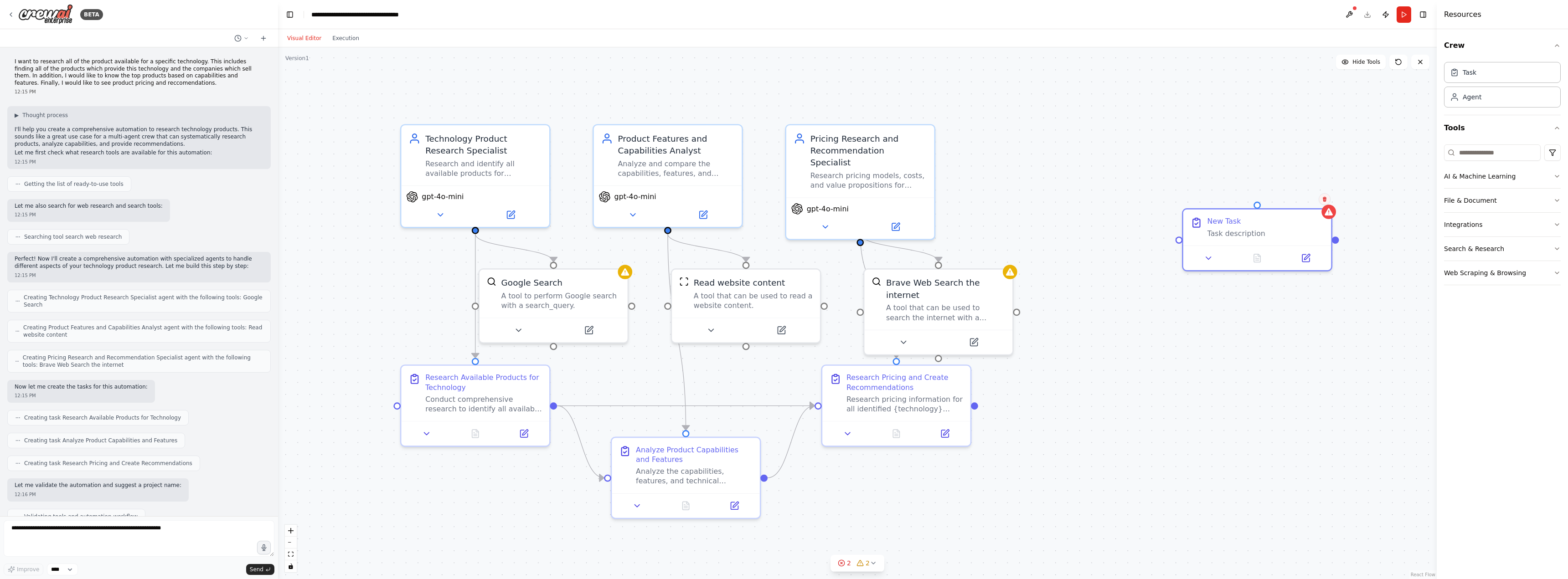
click at [1326, 198] on icon at bounding box center [1325, 199] width 5 height 5
click at [1304, 206] on div ".deletable-edge-delete-btn { width: 20px; height: 20px; border: 0px solid #ffff…" at bounding box center [858, 313] width 1159 height 532
click at [1328, 207] on icon at bounding box center [1328, 209] width 8 height 7
click at [1300, 226] on div "Task description" at bounding box center [1266, 231] width 117 height 10
click at [1326, 201] on icon at bounding box center [1325, 199] width 4 height 5
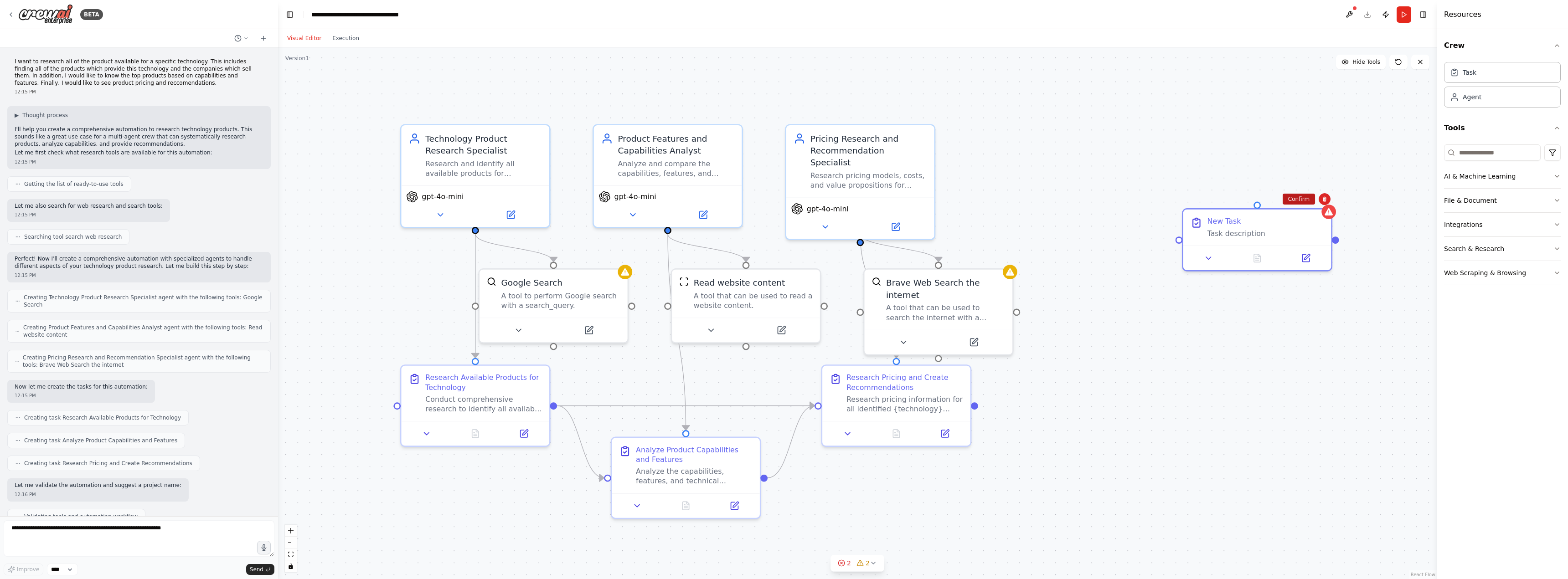
click at [1303, 199] on button "Confirm" at bounding box center [1298, 199] width 32 height 11
click at [1304, 200] on icon at bounding box center [1304, 197] width 8 height 7
click at [1301, 185] on icon at bounding box center [1300, 186] width 4 height 5
click at [1281, 189] on button "Confirm" at bounding box center [1275, 186] width 32 height 11
click at [1524, 174] on button "AI & Machine Learning" at bounding box center [1502, 176] width 117 height 24
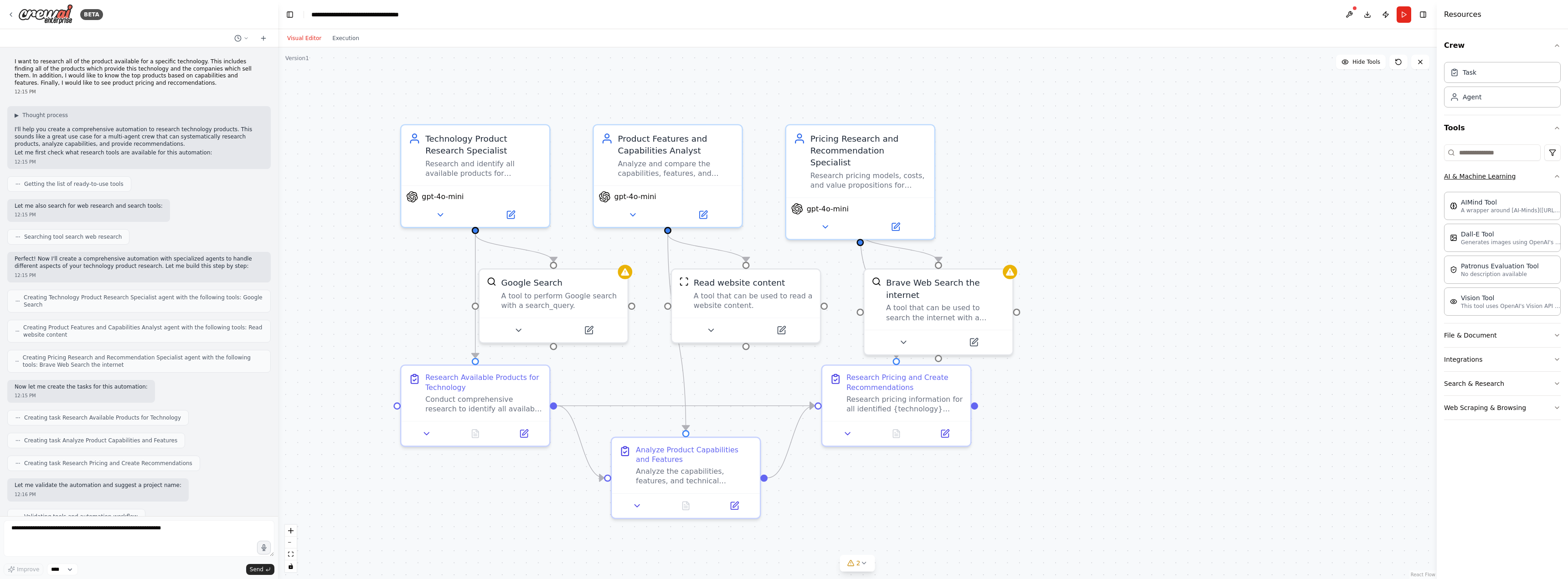
click at [1500, 174] on button "AI & Machine Learning" at bounding box center [1502, 176] width 117 height 24
click at [1497, 203] on button "File & Document" at bounding box center [1502, 200] width 117 height 24
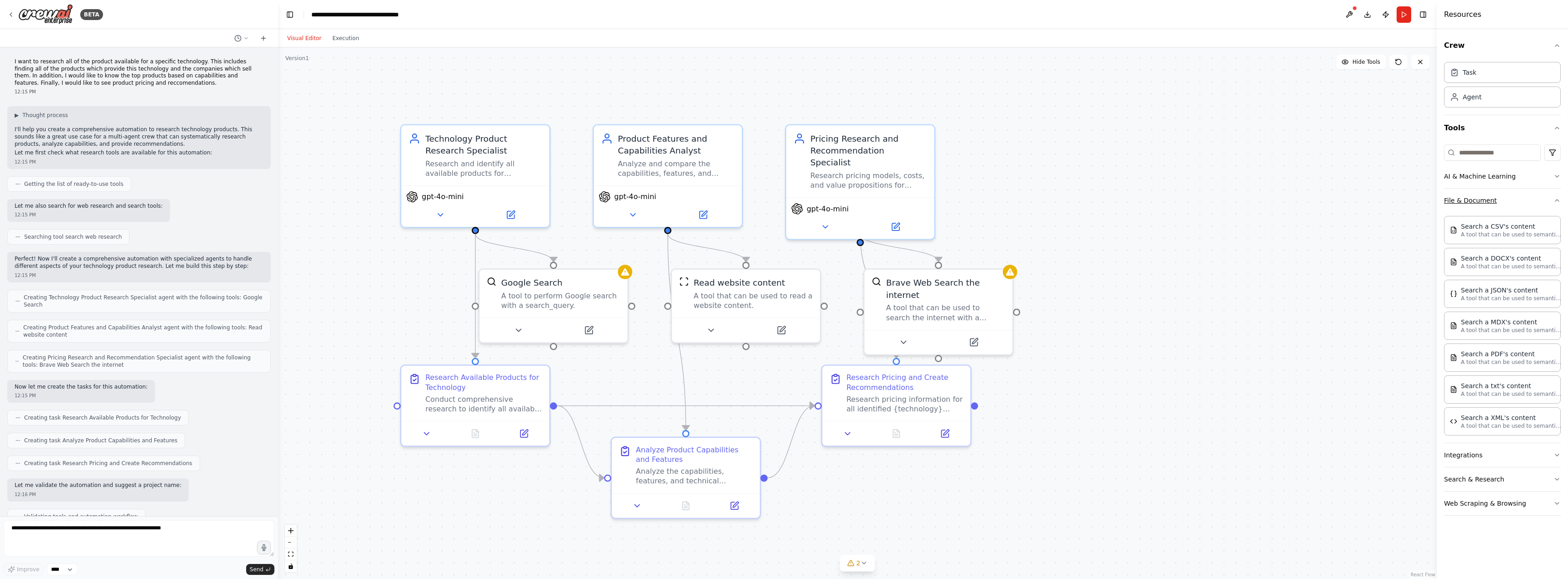
click at [1494, 207] on button "File & Document" at bounding box center [1502, 200] width 117 height 24
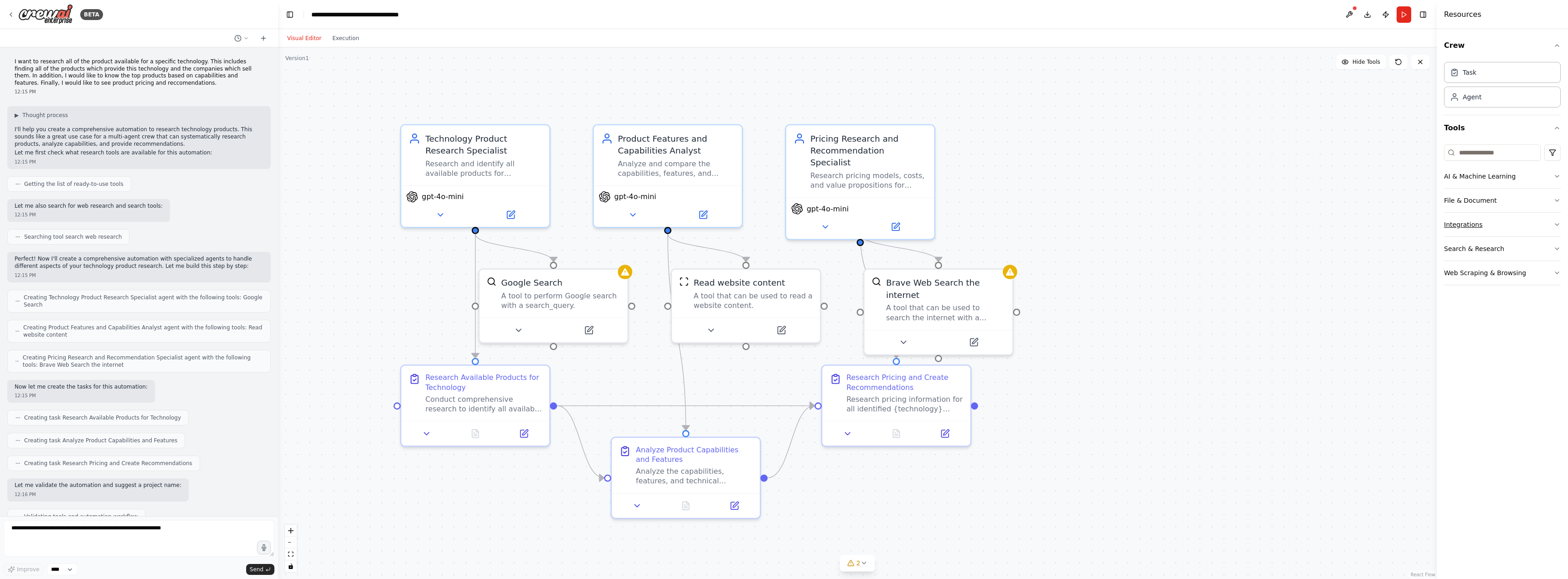
click at [1492, 223] on button "Integrations" at bounding box center [1502, 224] width 117 height 24
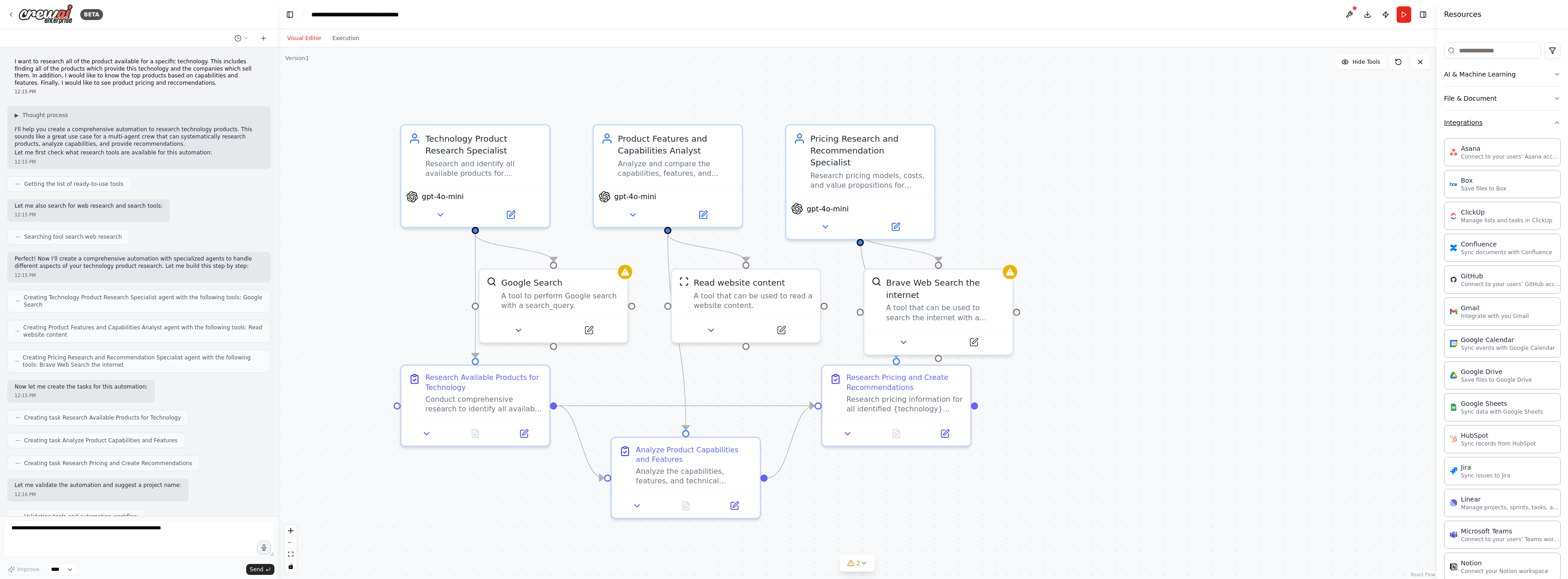
scroll to position [91, 0]
click at [1494, 144] on button "Integrations" at bounding box center [1502, 133] width 117 height 24
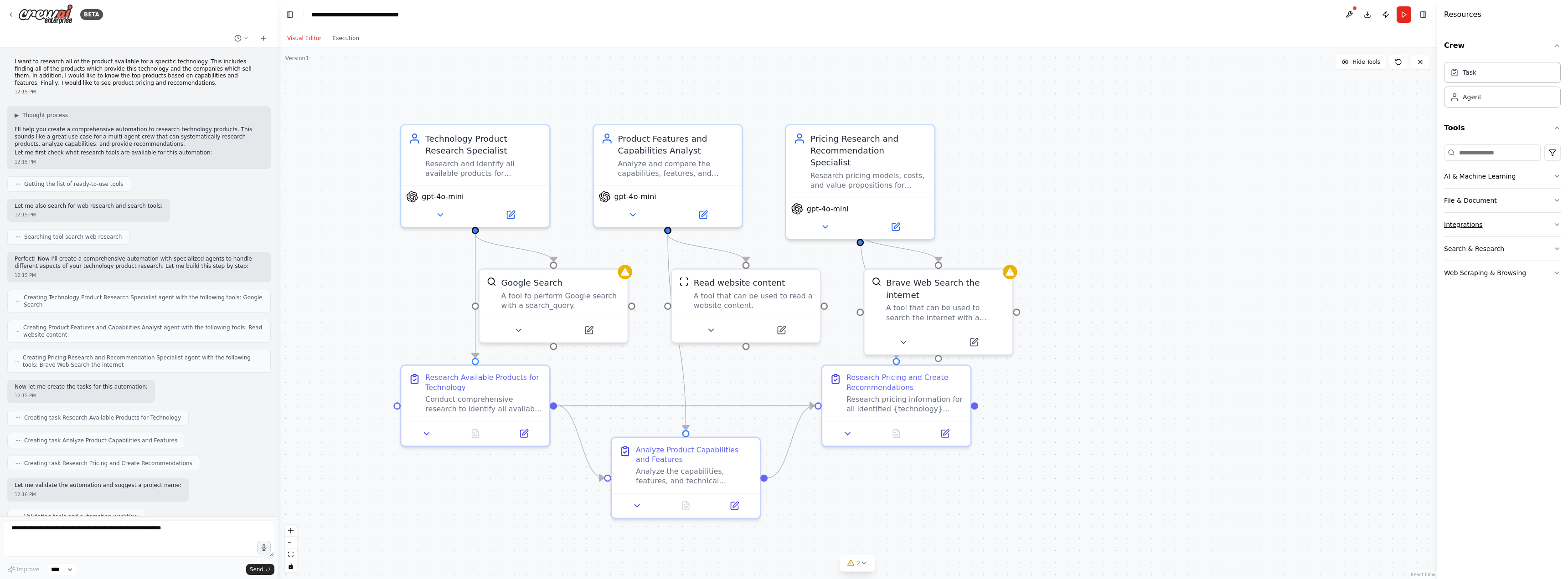
click at [1494, 215] on button "Integrations" at bounding box center [1502, 224] width 117 height 24
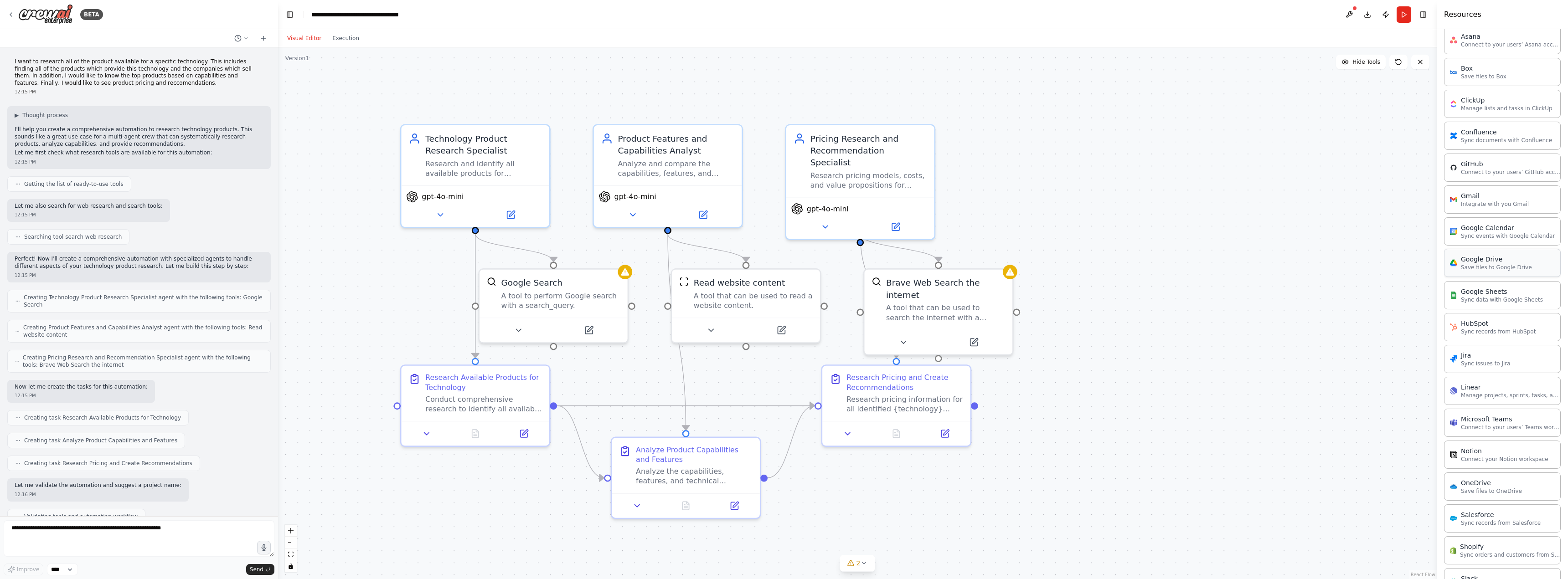
scroll to position [229, 0]
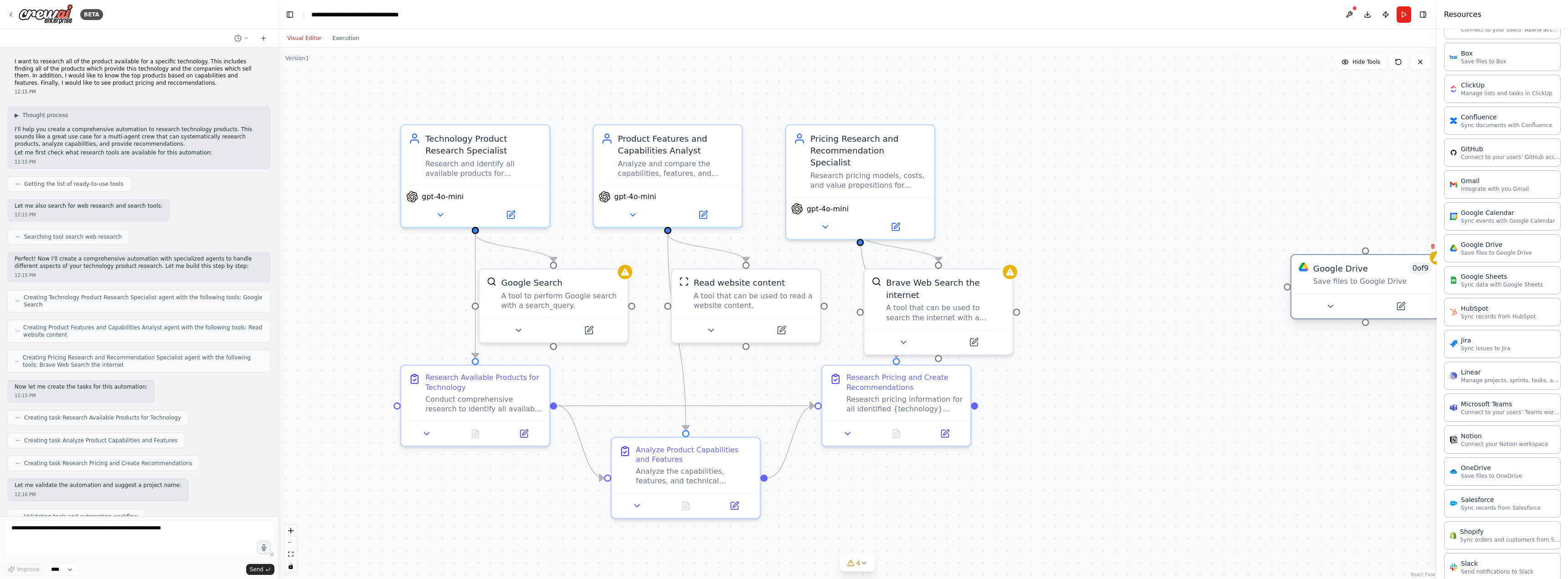
drag, startPoint x: 1382, startPoint y: 273, endPoint x: 1309, endPoint y: 264, distance: 73.6
click at [1313, 264] on div "Google Drive 0 of 9 Save files to Google Drive" at bounding box center [1372, 274] width 119 height 24
click at [1371, 260] on span "0 of 9" at bounding box center [1372, 255] width 23 height 12
click at [1360, 298] on button at bounding box center [1353, 294] width 68 height 15
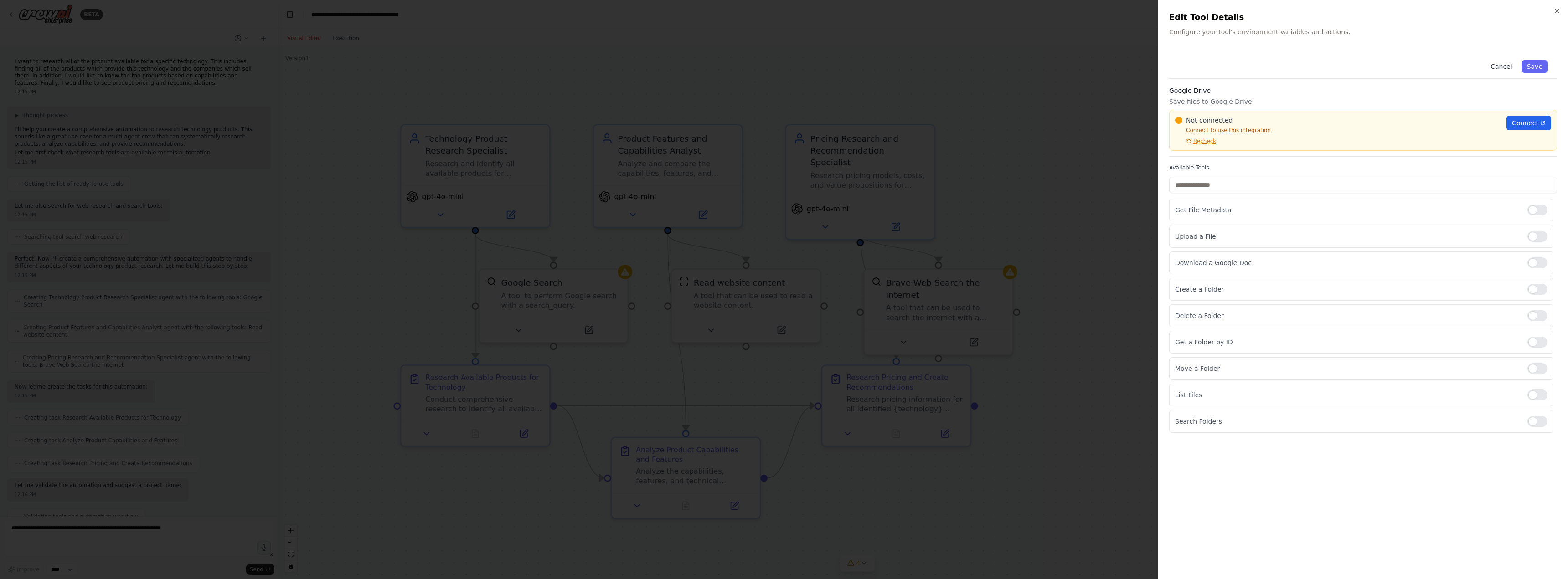
click at [1513, 63] on button "Cancel" at bounding box center [1501, 66] width 32 height 13
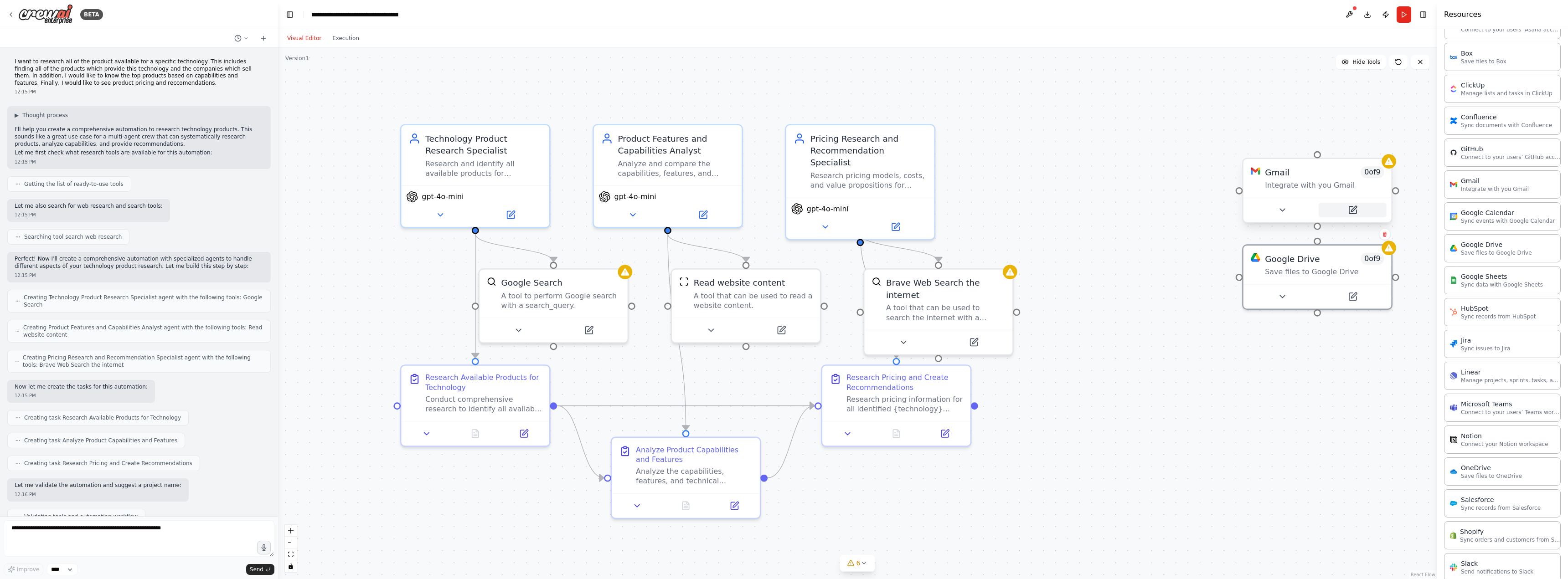
click at [1352, 207] on icon at bounding box center [1353, 210] width 7 height 7
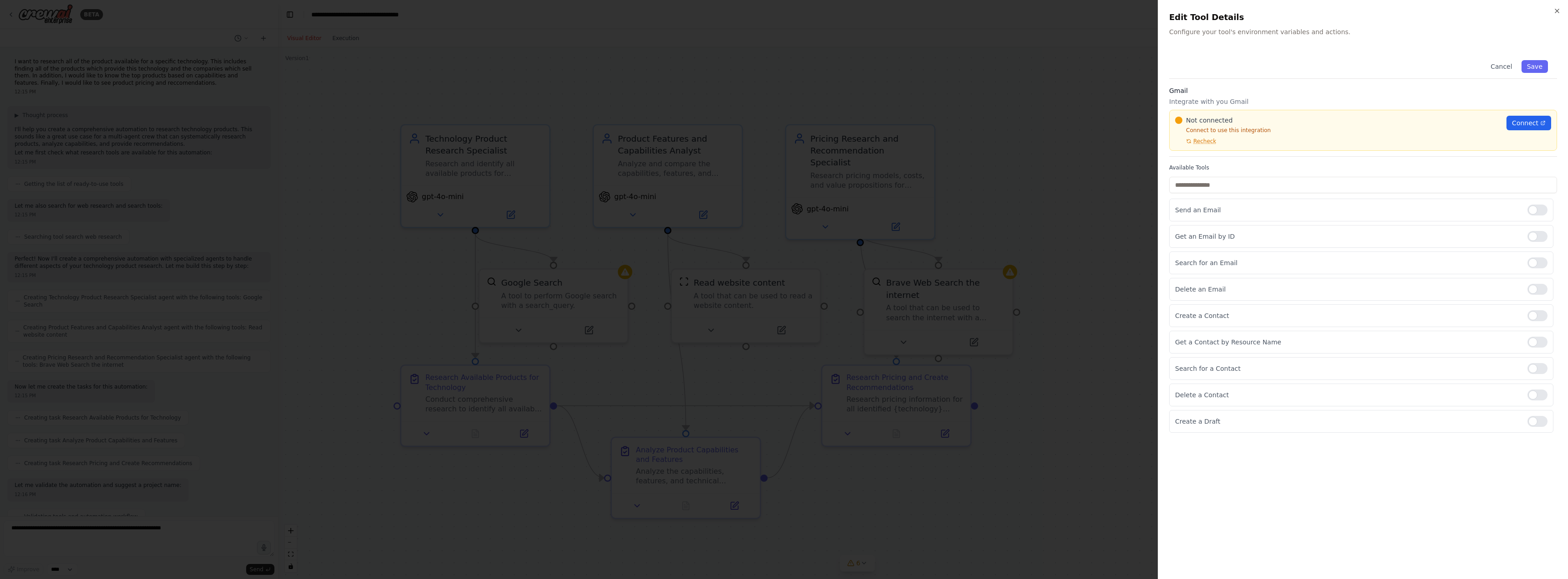
click at [1093, 295] on div at bounding box center [784, 290] width 1568 height 579
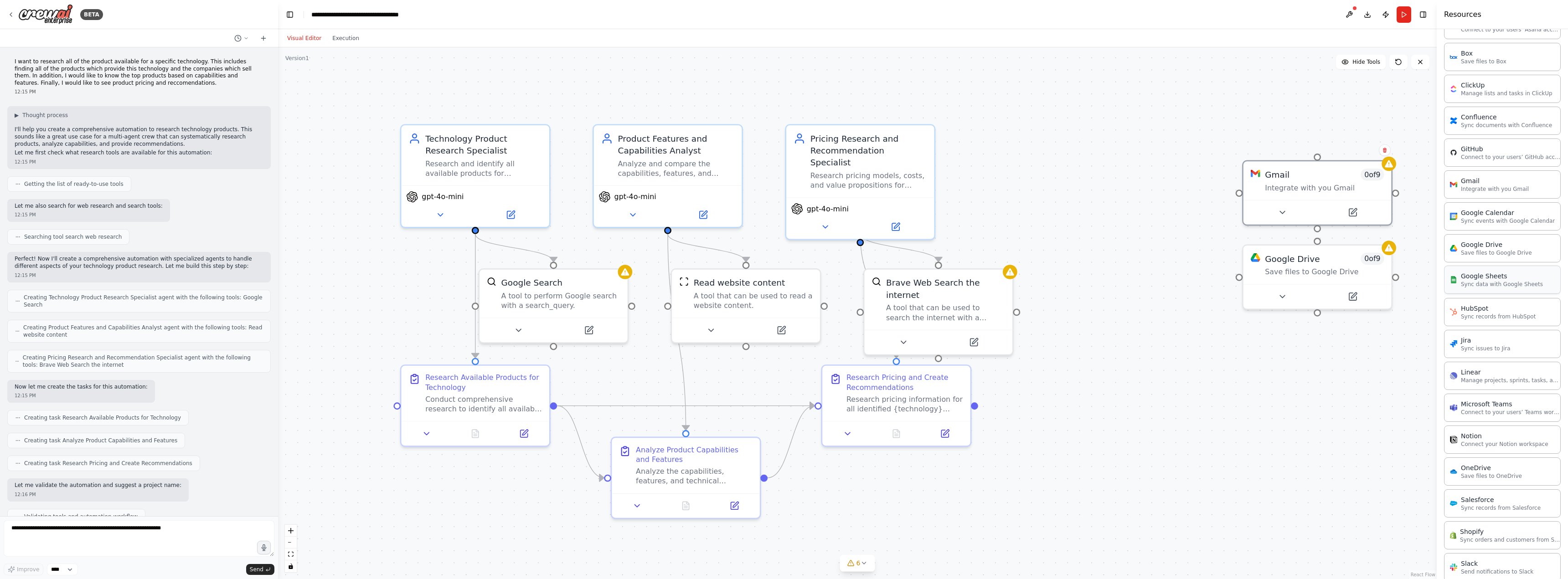
scroll to position [275, 0]
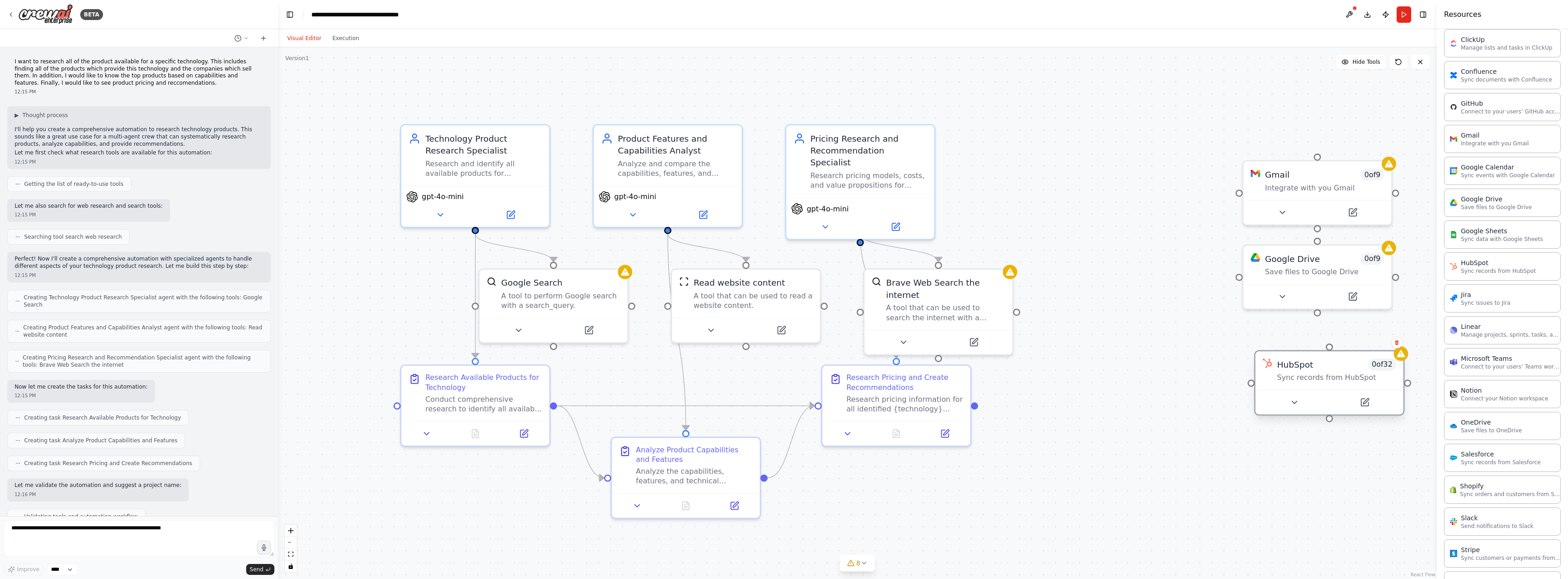
drag, startPoint x: 1364, startPoint y: 377, endPoint x: 1261, endPoint y: 364, distance: 103.8
click at [1277, 373] on div "Sync records from HubSpot" at bounding box center [1336, 378] width 119 height 10
click at [1331, 392] on icon at bounding box center [1329, 390] width 7 height 7
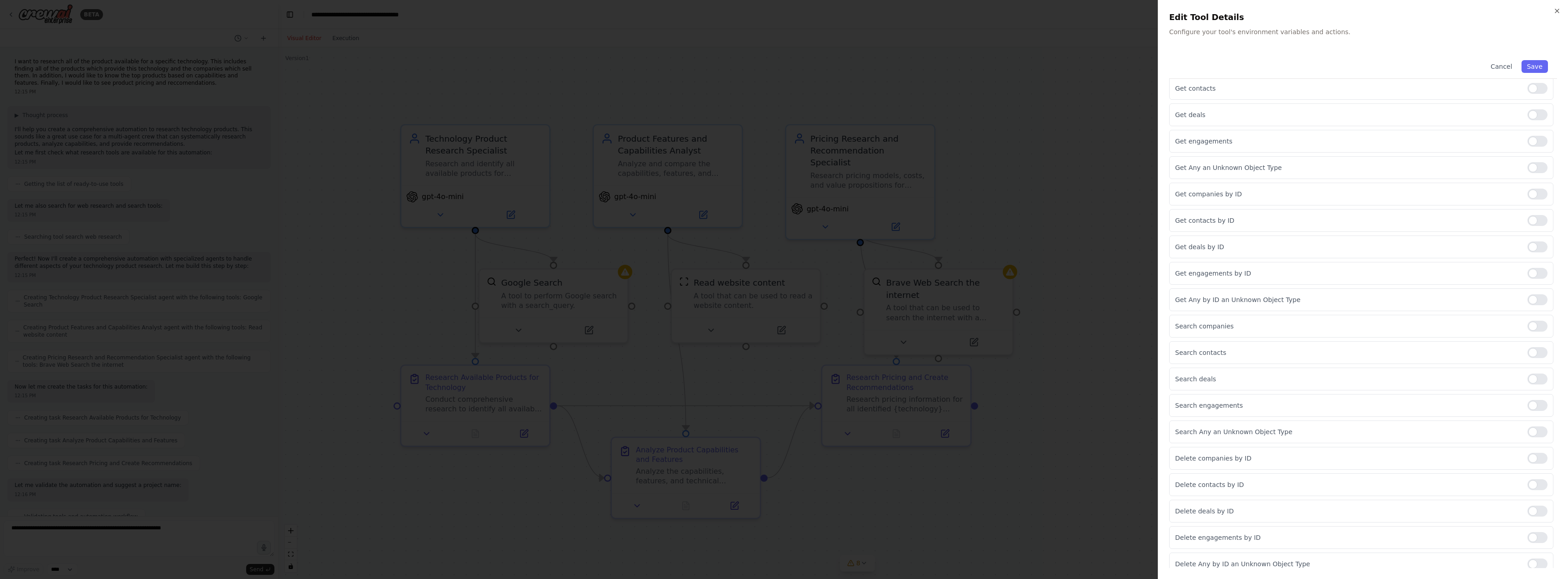
scroll to position [489, 0]
click at [1115, 206] on div at bounding box center [784, 290] width 1568 height 579
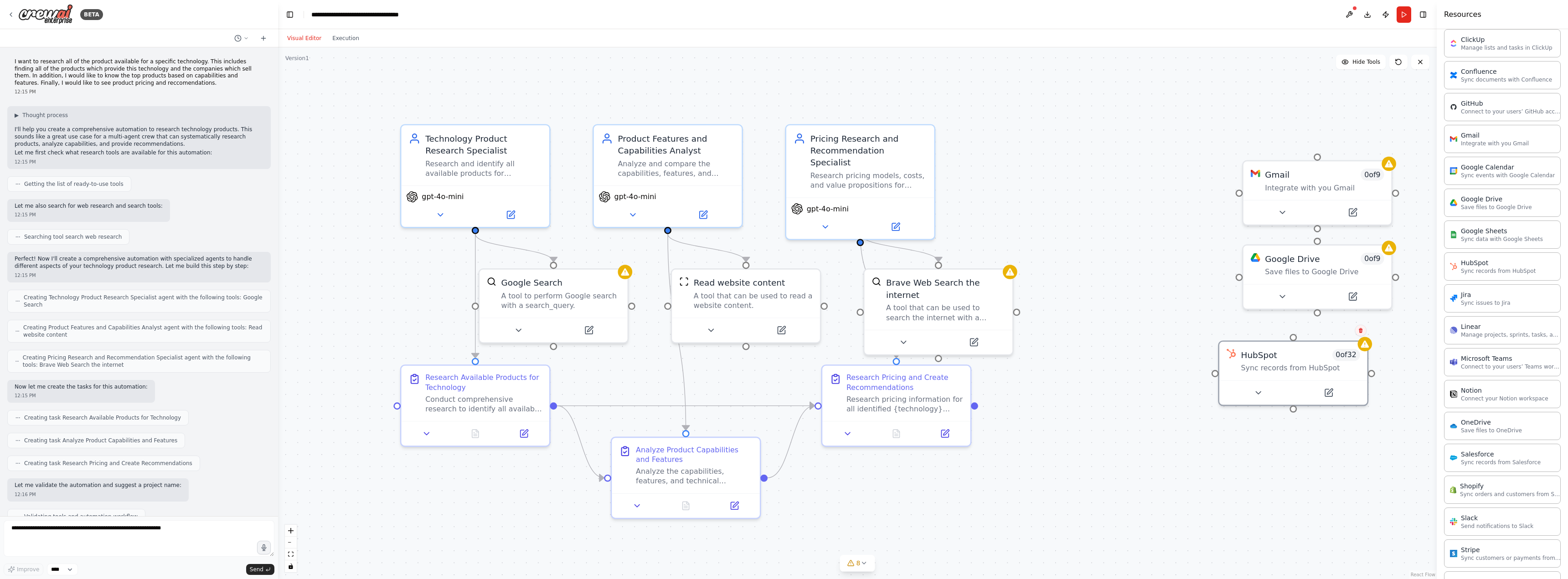
click at [1360, 333] on icon at bounding box center [1360, 330] width 5 height 5
click at [1339, 332] on button "Confirm" at bounding box center [1334, 330] width 32 height 11
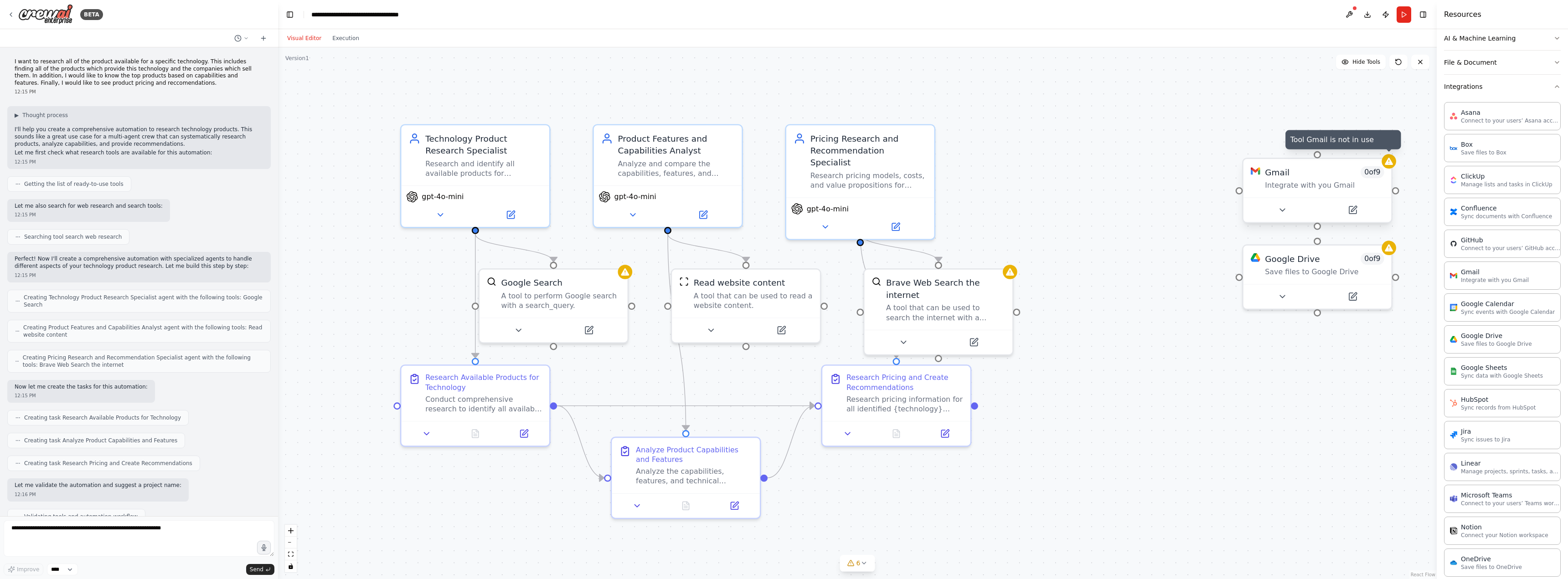
click at [1389, 164] on icon at bounding box center [1388, 161] width 8 height 7
click at [1381, 146] on button at bounding box center [1384, 150] width 12 height 12
click at [1360, 150] on button "Confirm" at bounding box center [1359, 150] width 32 height 11
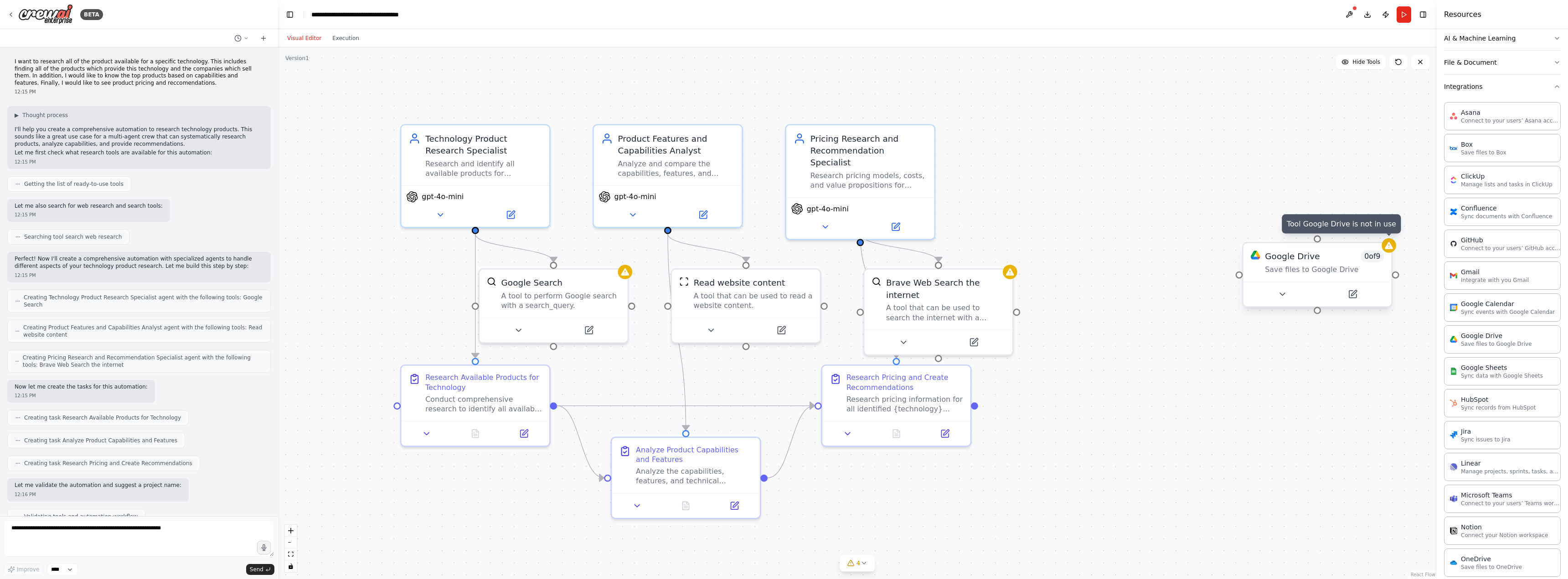
click at [1391, 254] on div "Google Drive 0 of 9 Save files to Google Drive" at bounding box center [1317, 262] width 148 height 38
click at [1381, 231] on button at bounding box center [1384, 234] width 12 height 12
click at [1362, 231] on button "Confirm" at bounding box center [1359, 234] width 32 height 11
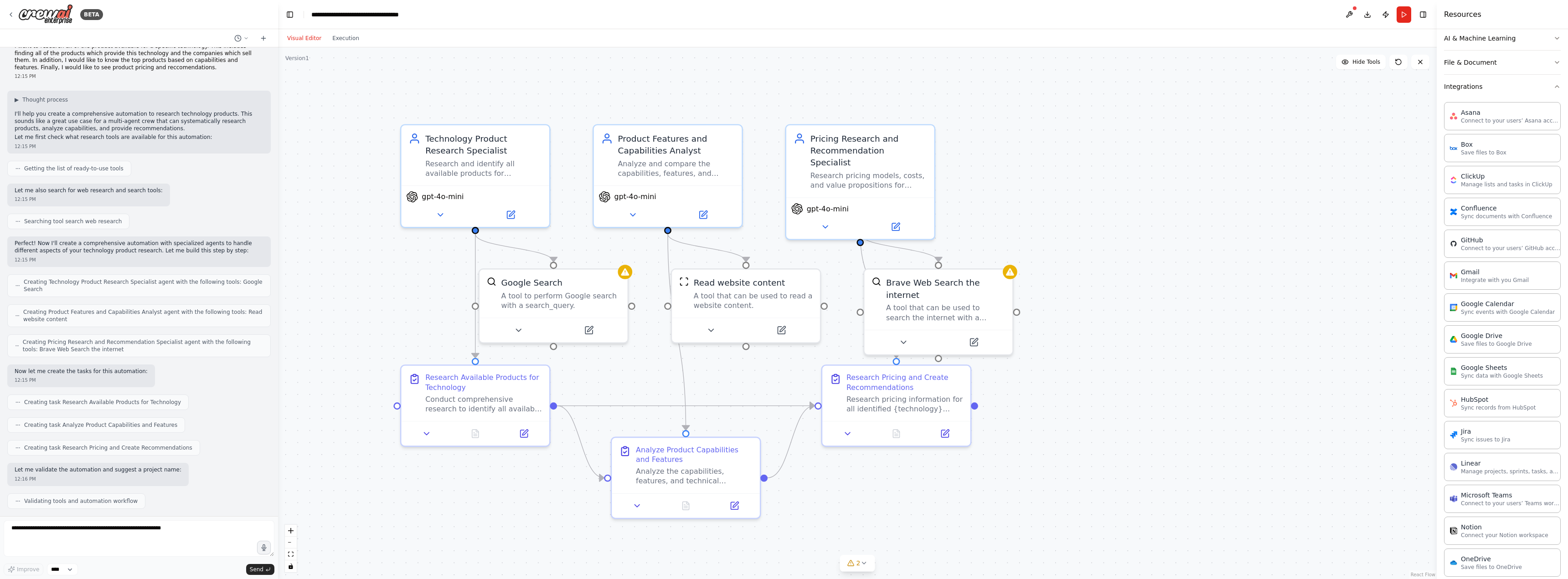
scroll to position [0, 0]
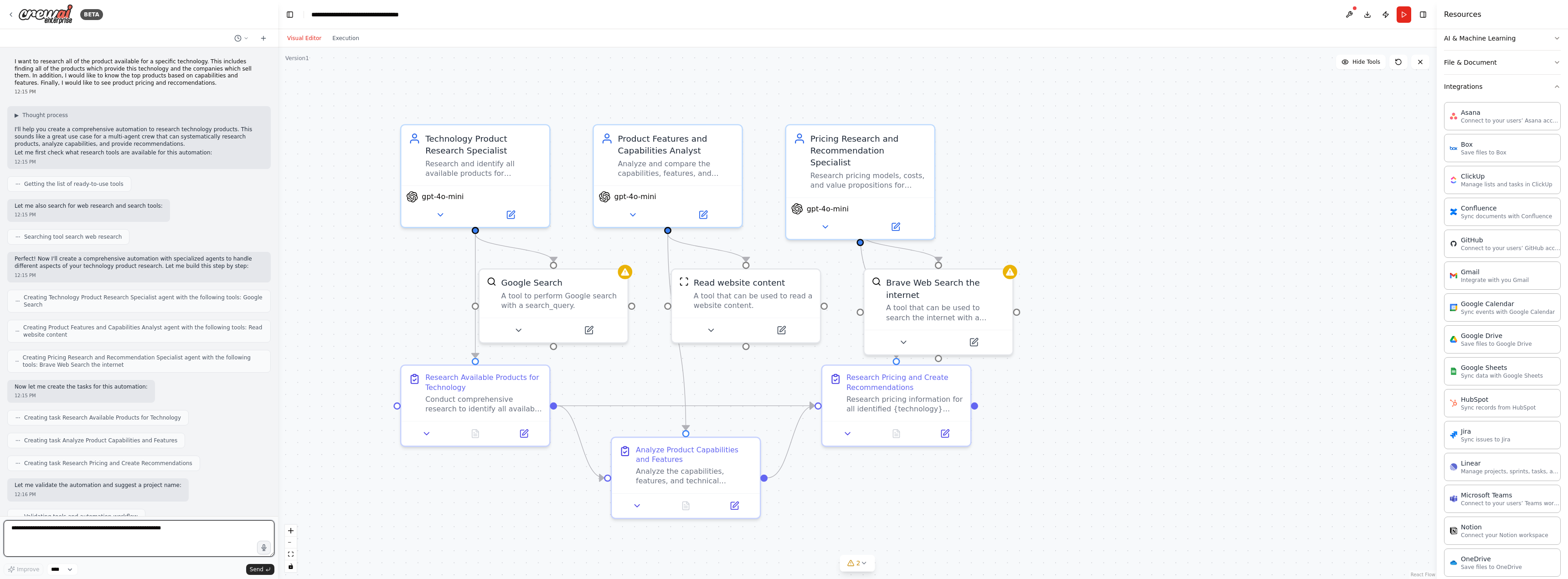
click at [110, 535] on textarea at bounding box center [139, 538] width 271 height 36
type textarea "**********"
drag, startPoint x: 233, startPoint y: 552, endPoint x: -41, endPoint y: 465, distance: 287.5
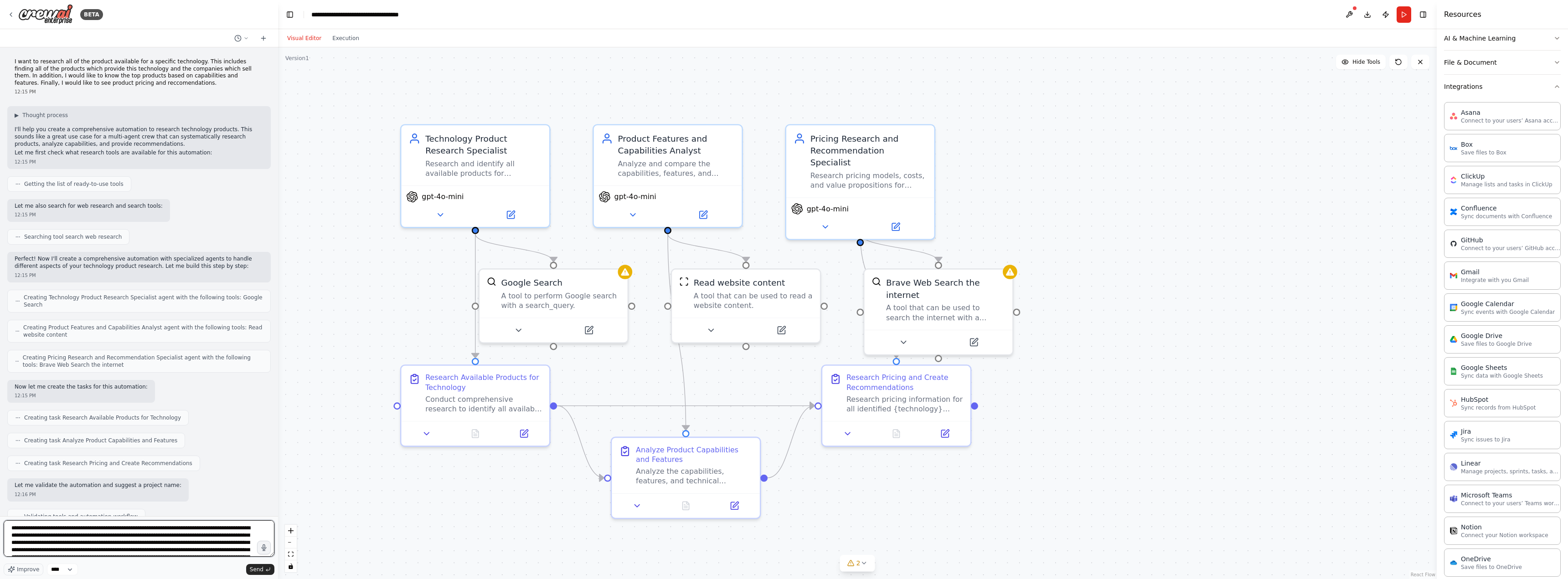
click at [0, 465] on html "BETA I want to research all of the product available for a specific technology.…" at bounding box center [784, 290] width 1568 height 579
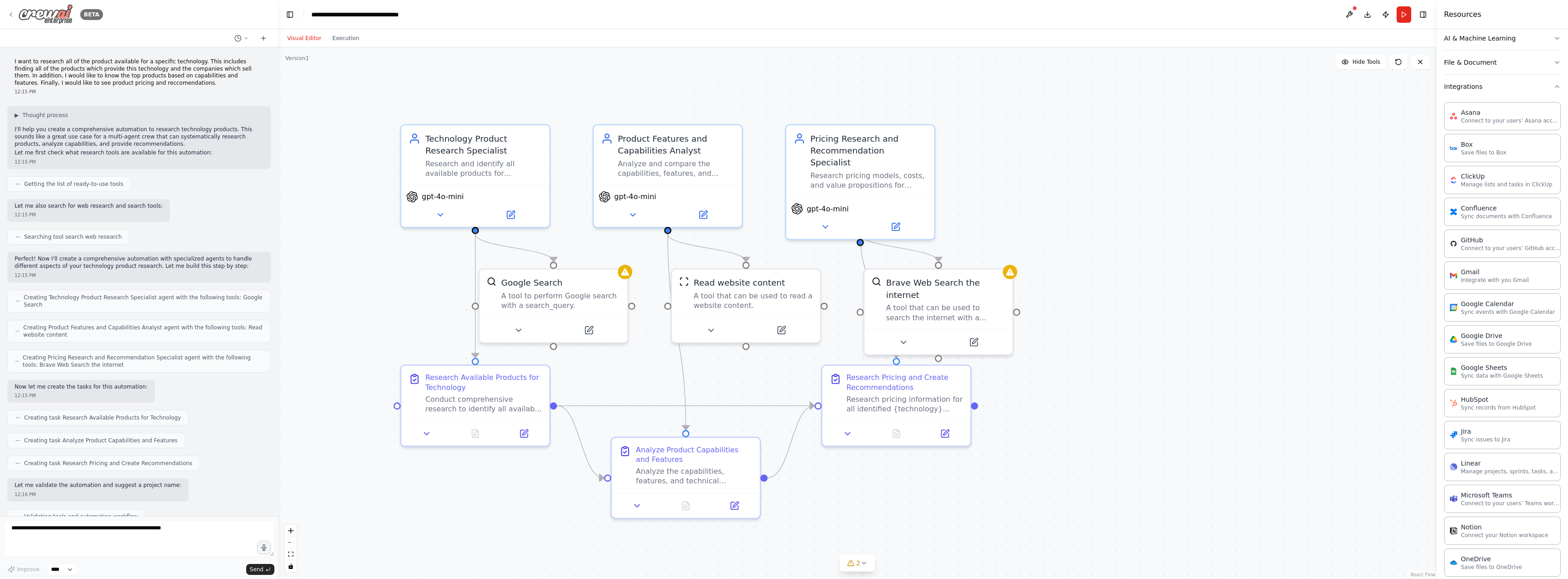
click at [13, 15] on icon at bounding box center [11, 15] width 7 height 7
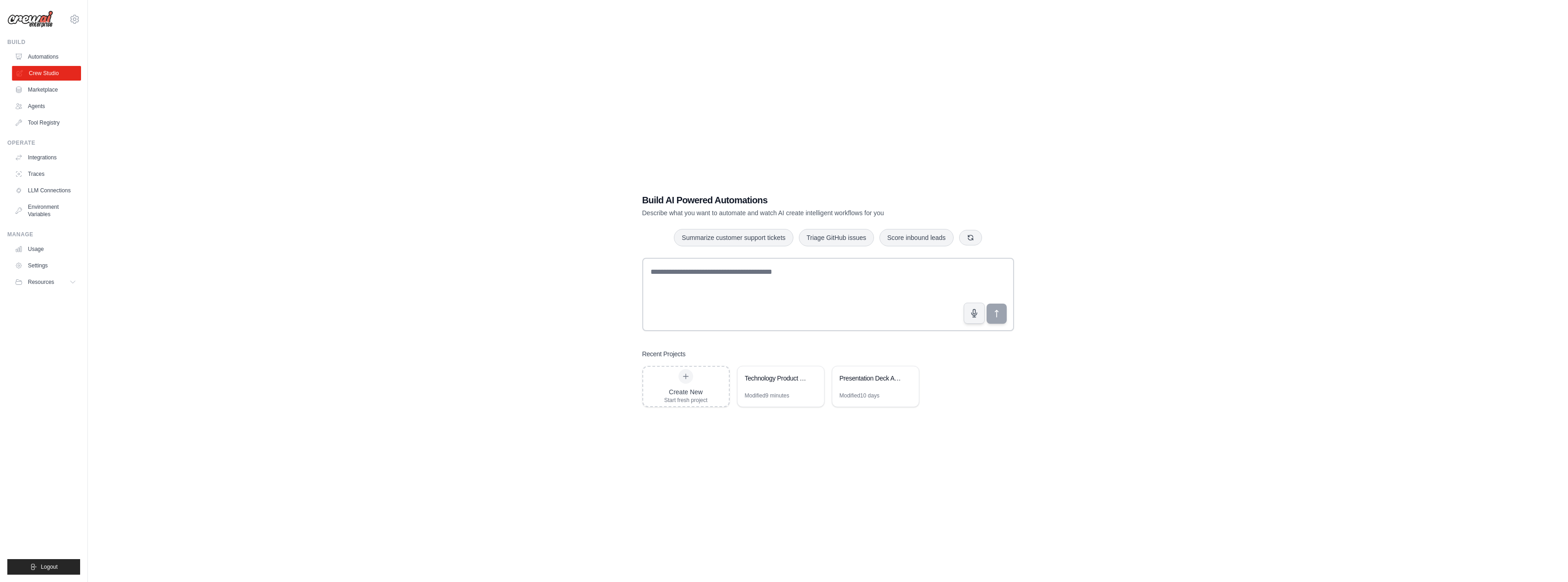
click at [46, 74] on link "Crew Studio" at bounding box center [46, 73] width 69 height 15
click at [717, 278] on textarea at bounding box center [828, 295] width 372 height 73
paste textarea "**********"
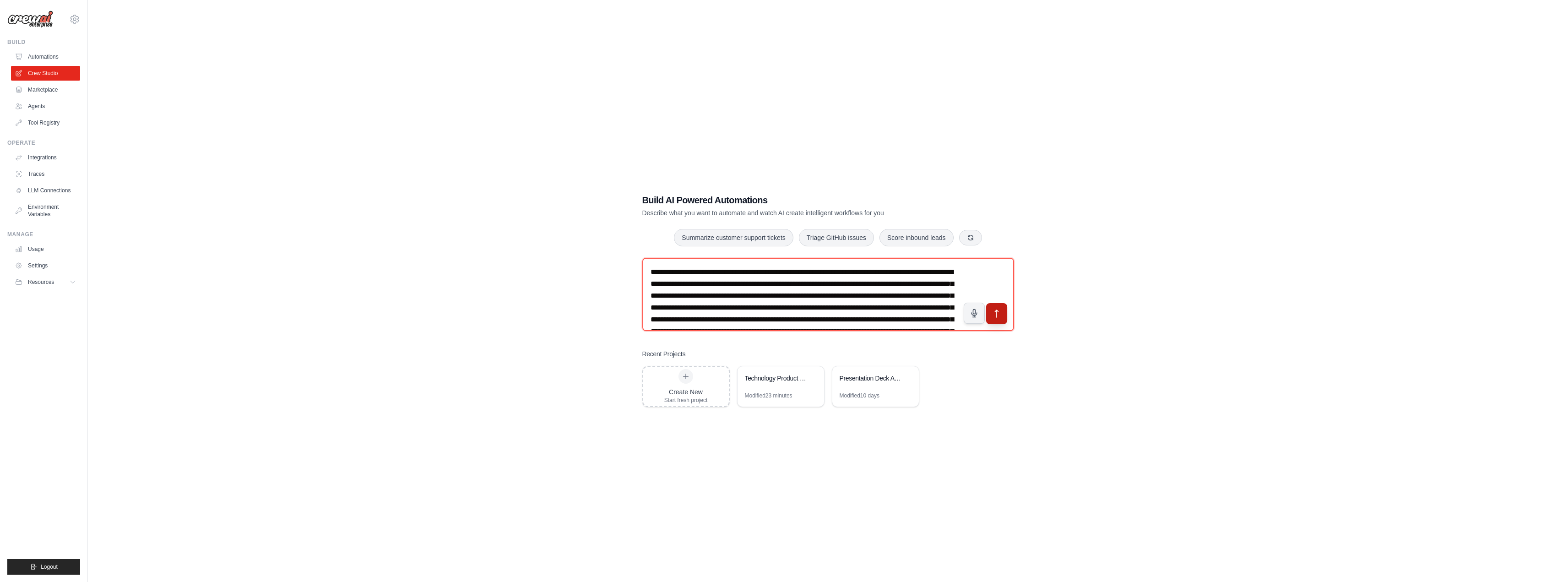
type textarea "**********"
click at [996, 316] on icon "submit" at bounding box center [996, 314] width 10 height 10
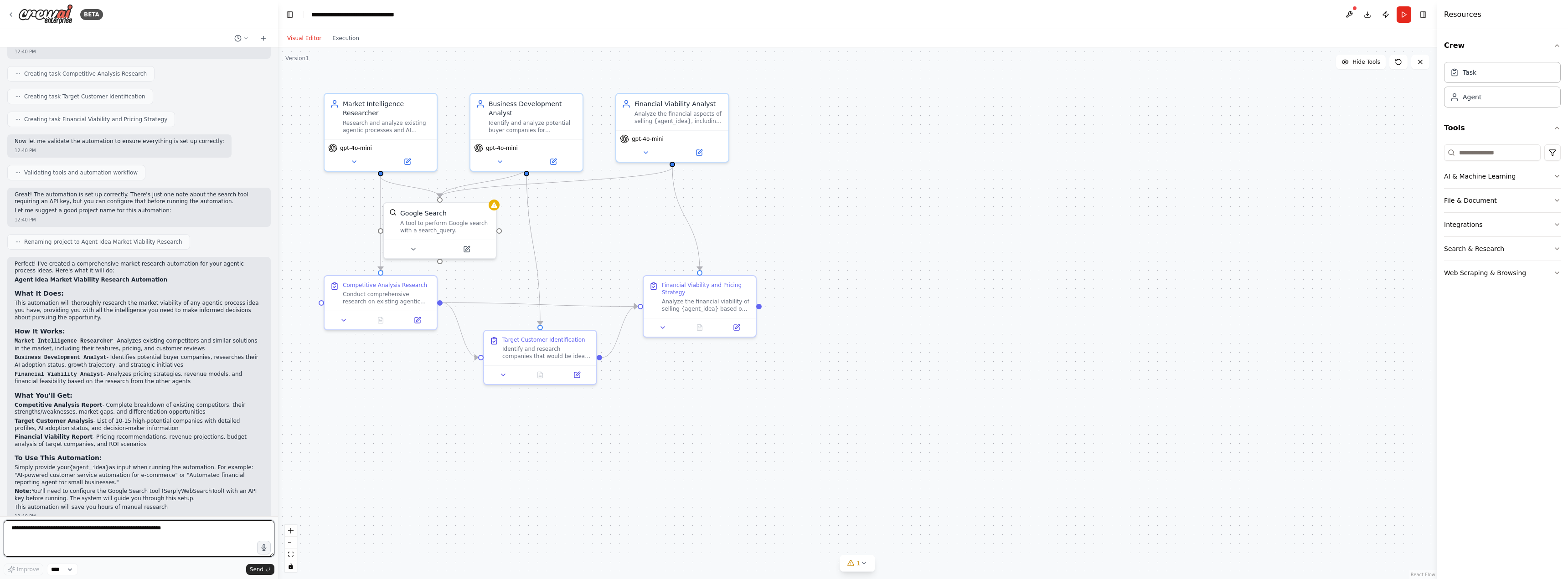
scroll to position [378, 0]
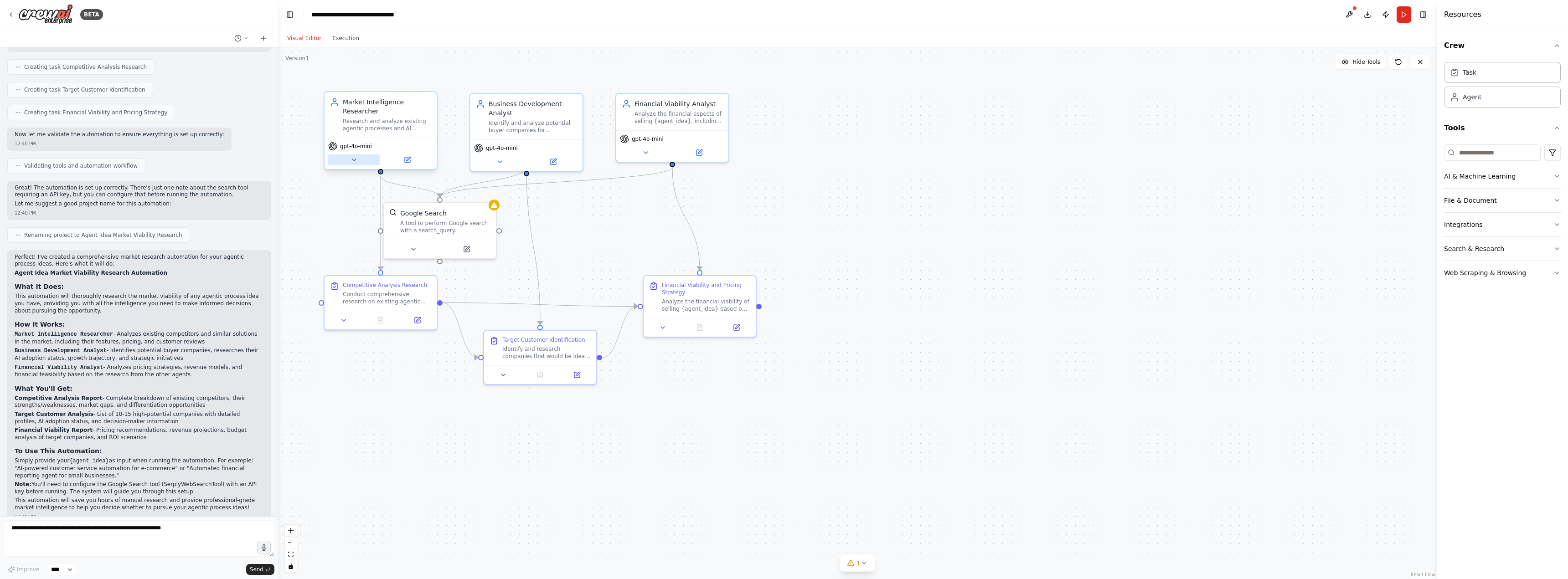
click at [356, 165] on button at bounding box center [354, 160] width 52 height 11
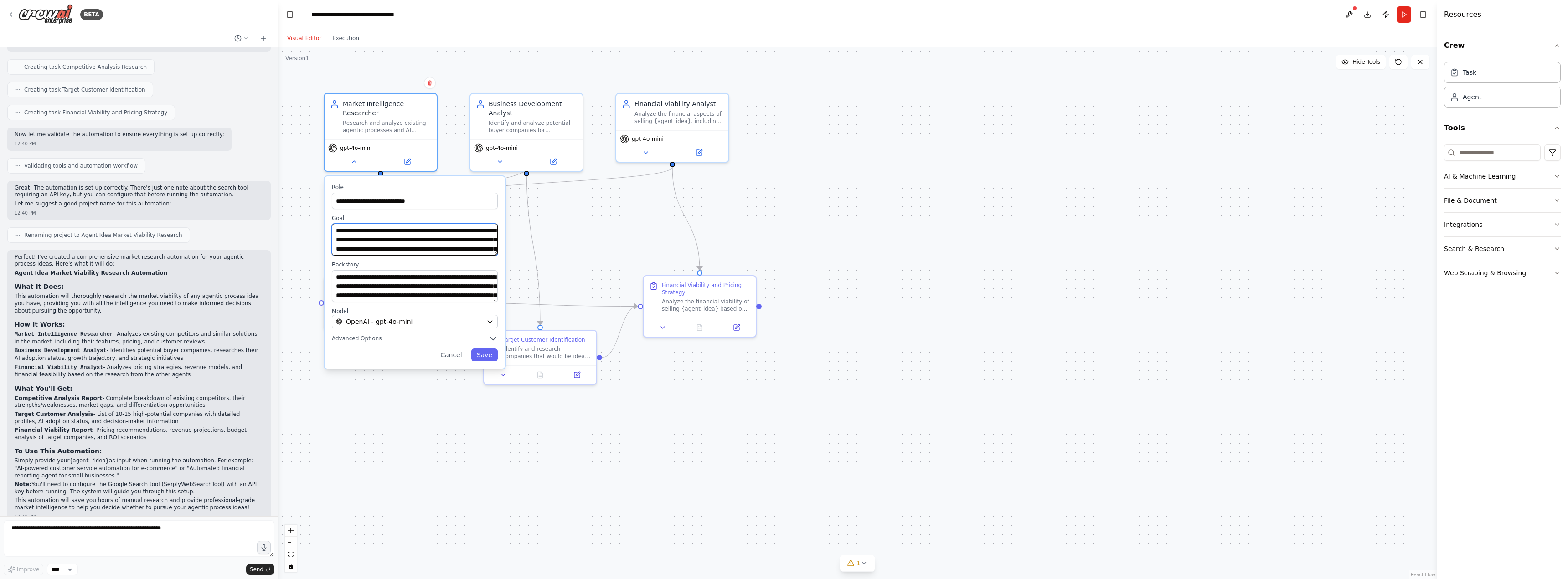
click at [403, 251] on textarea "**********" at bounding box center [415, 240] width 166 height 32
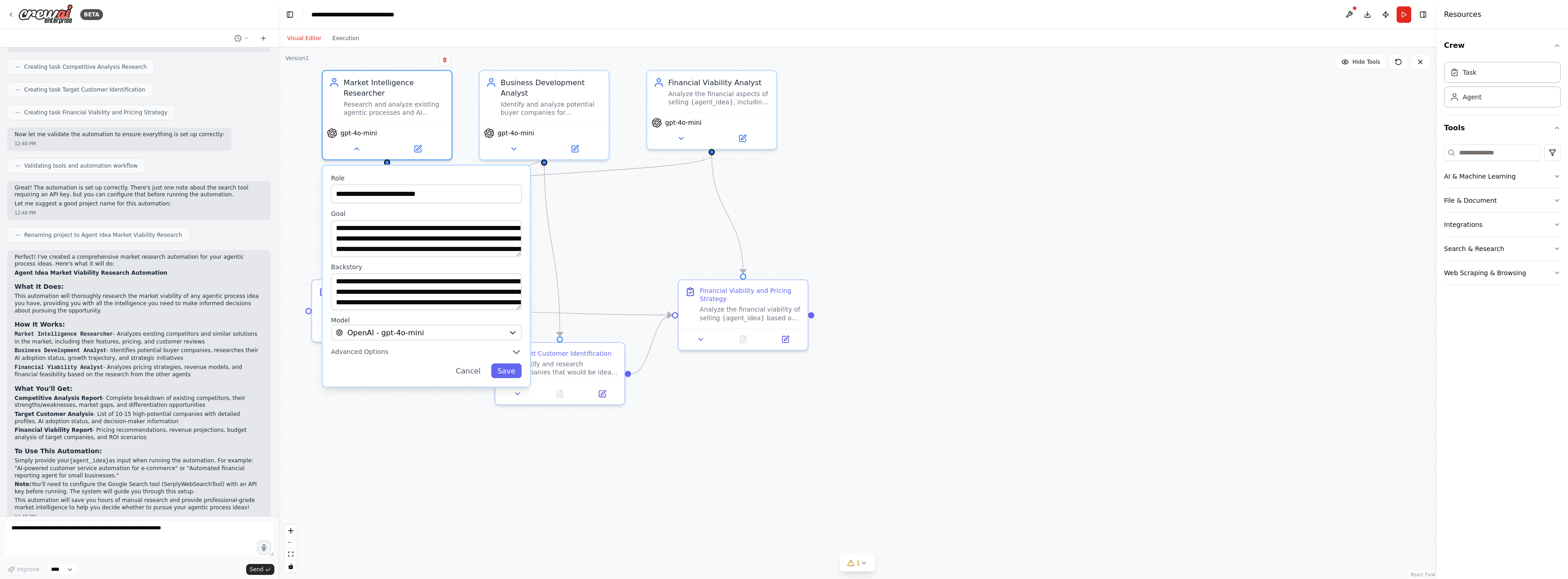
drag, startPoint x: 418, startPoint y: 375, endPoint x: 425, endPoint y: 373, distance: 7.3
click at [425, 373] on div "Cancel Save" at bounding box center [426, 371] width 191 height 15
click at [671, 257] on div ".deletable-edge-delete-btn { width: 20px; height: 20px; border: 0px solid #ffff…" at bounding box center [858, 313] width 1159 height 532
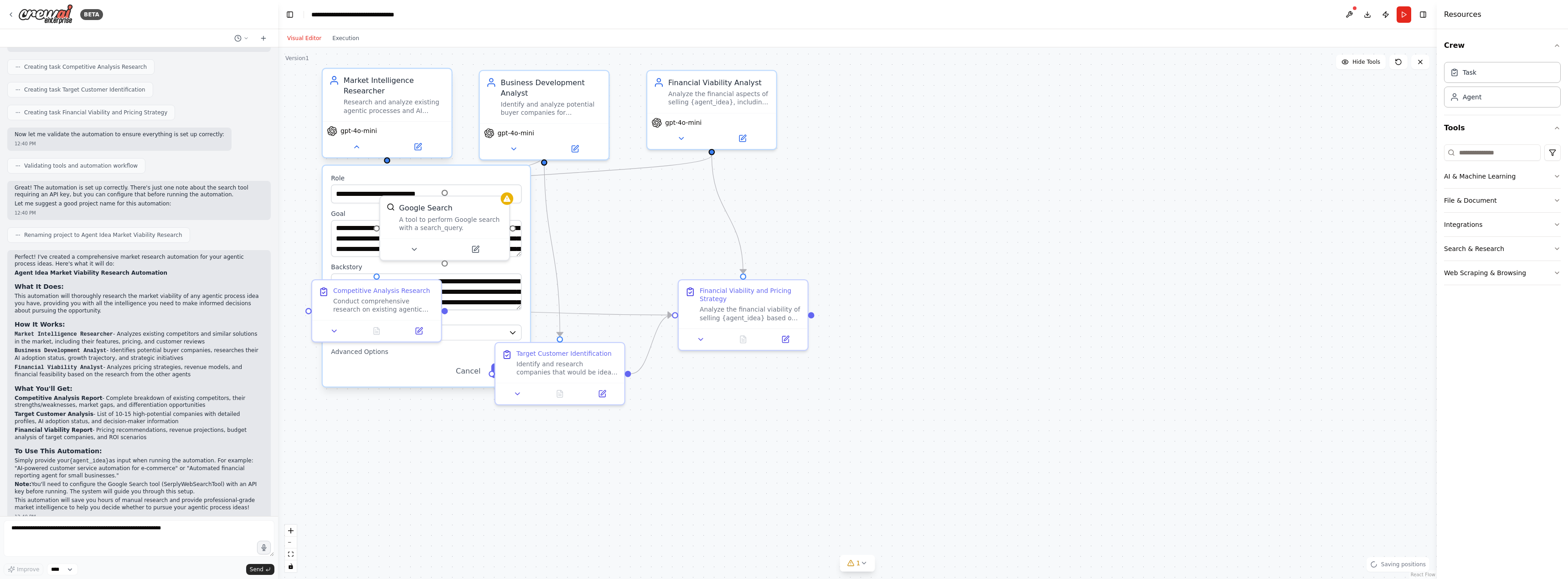
click at [417, 138] on div "gpt-4o-mini" at bounding box center [387, 139] width 129 height 36
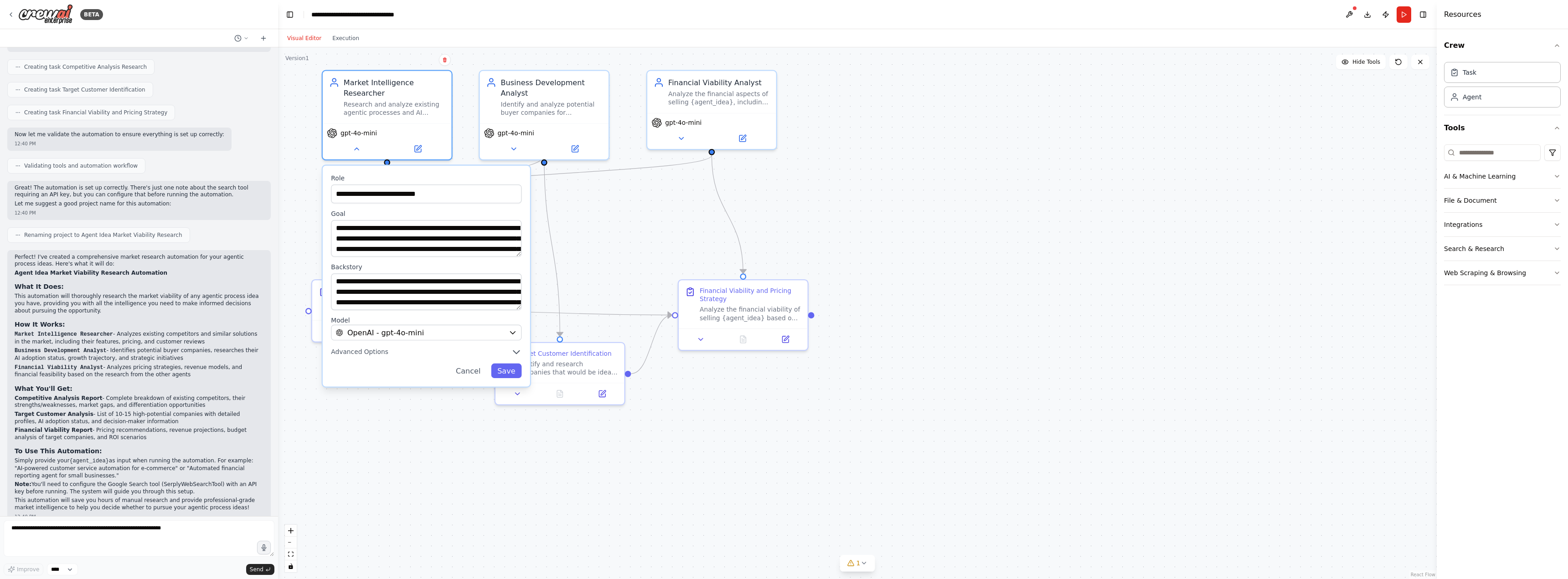
click at [620, 203] on div ".deletable-edge-delete-btn { width: 20px; height: 20px; border: 0px solid #ffff…" at bounding box center [858, 313] width 1159 height 532
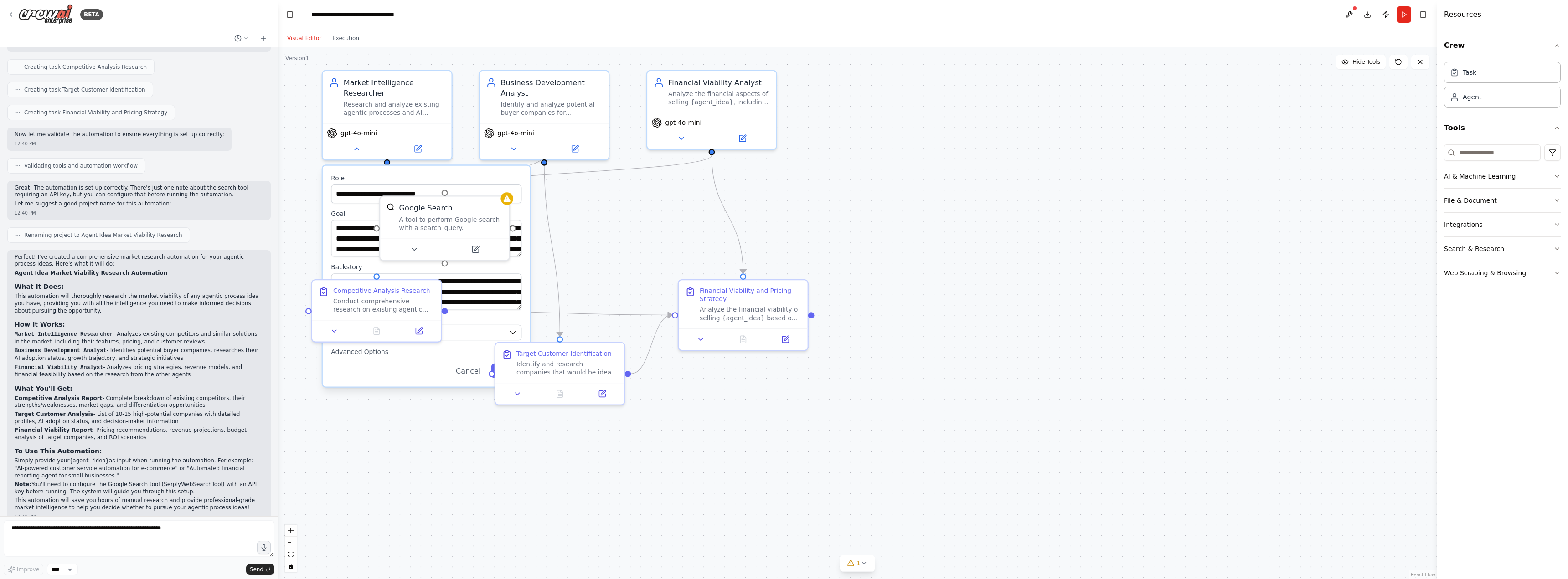
click at [582, 209] on div ".deletable-edge-delete-btn { width: 20px; height: 20px; border: 0px solid #ffff…" at bounding box center [858, 313] width 1159 height 532
click at [298, 206] on div ".deletable-edge-delete-btn { width: 20px; height: 20px; border: 0px solid #ffff…" at bounding box center [858, 313] width 1159 height 532
click at [403, 461] on div ".deletable-edge-delete-btn { width: 20px; height: 20px; border: 0px solid #ffff…" at bounding box center [858, 313] width 1159 height 532
click at [478, 446] on div ".deletable-edge-delete-btn { width: 20px; height: 20px; border: 0px solid #ffff…" at bounding box center [858, 313] width 1159 height 532
click at [611, 217] on div ".deletable-edge-delete-btn { width: 20px; height: 20px; border: 0px solid #ffff…" at bounding box center [858, 313] width 1159 height 532
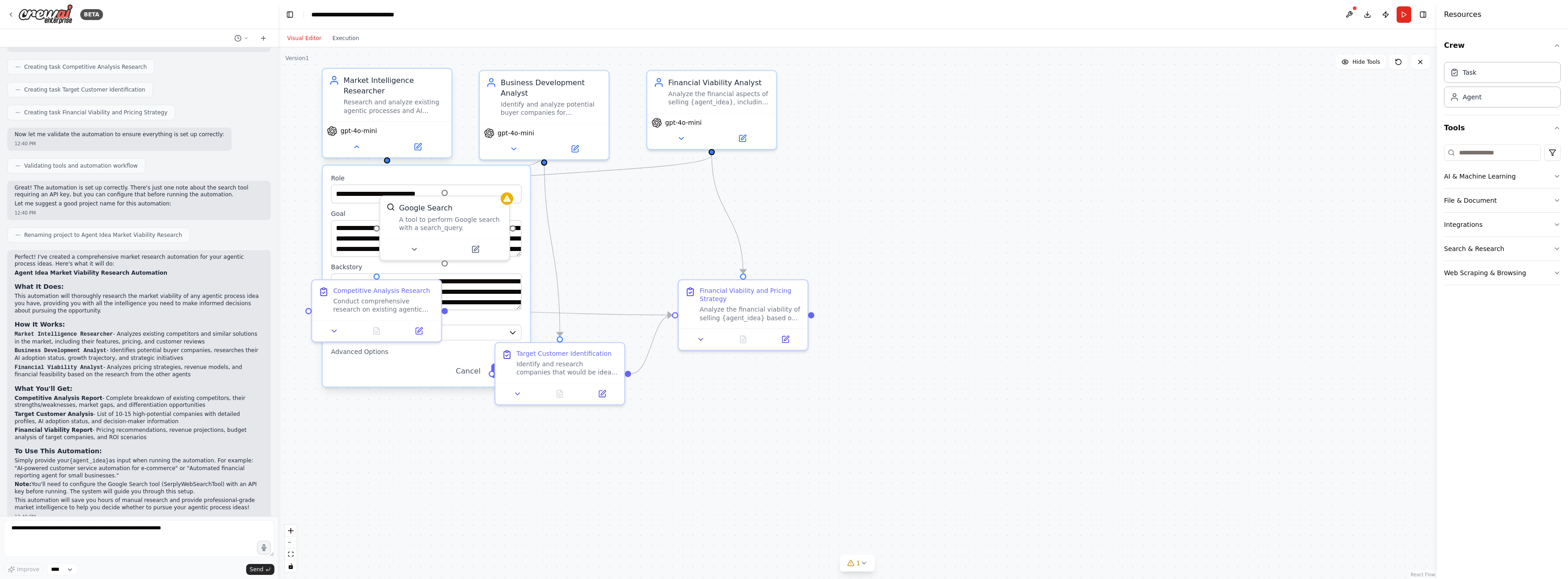
click at [424, 156] on div "gpt-4o-mini" at bounding box center [387, 139] width 129 height 36
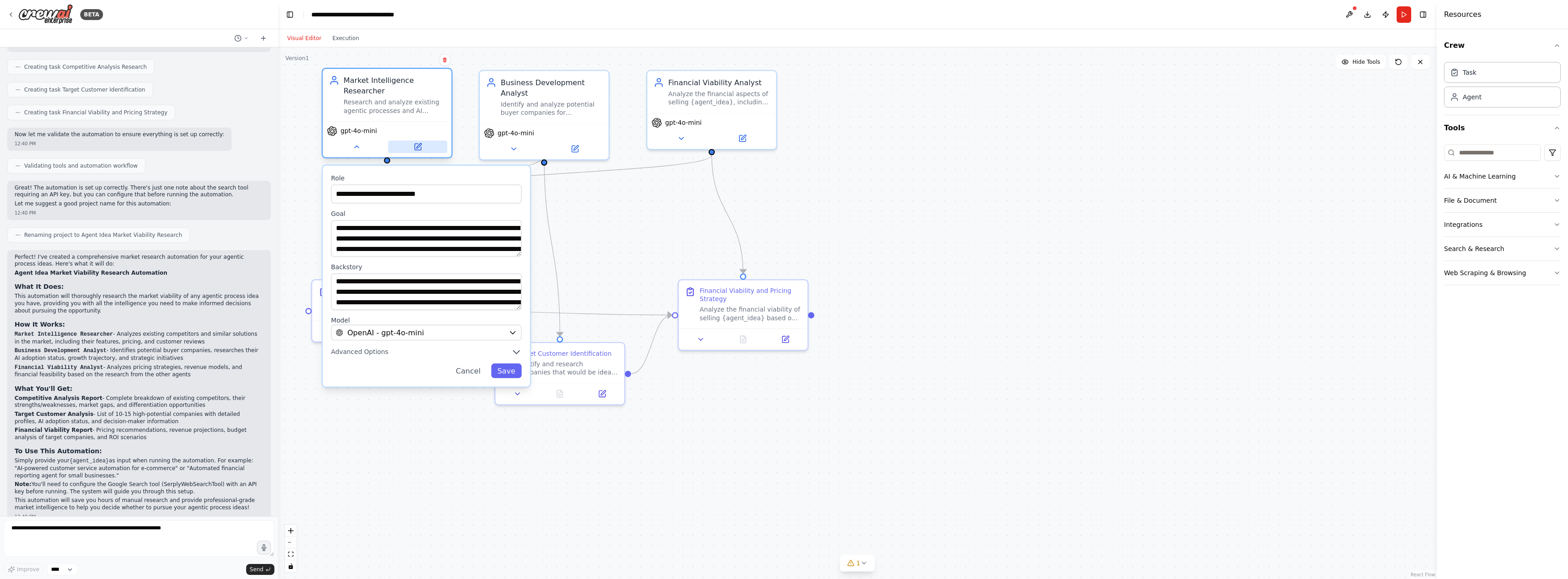
click at [420, 153] on button at bounding box center [417, 147] width 59 height 13
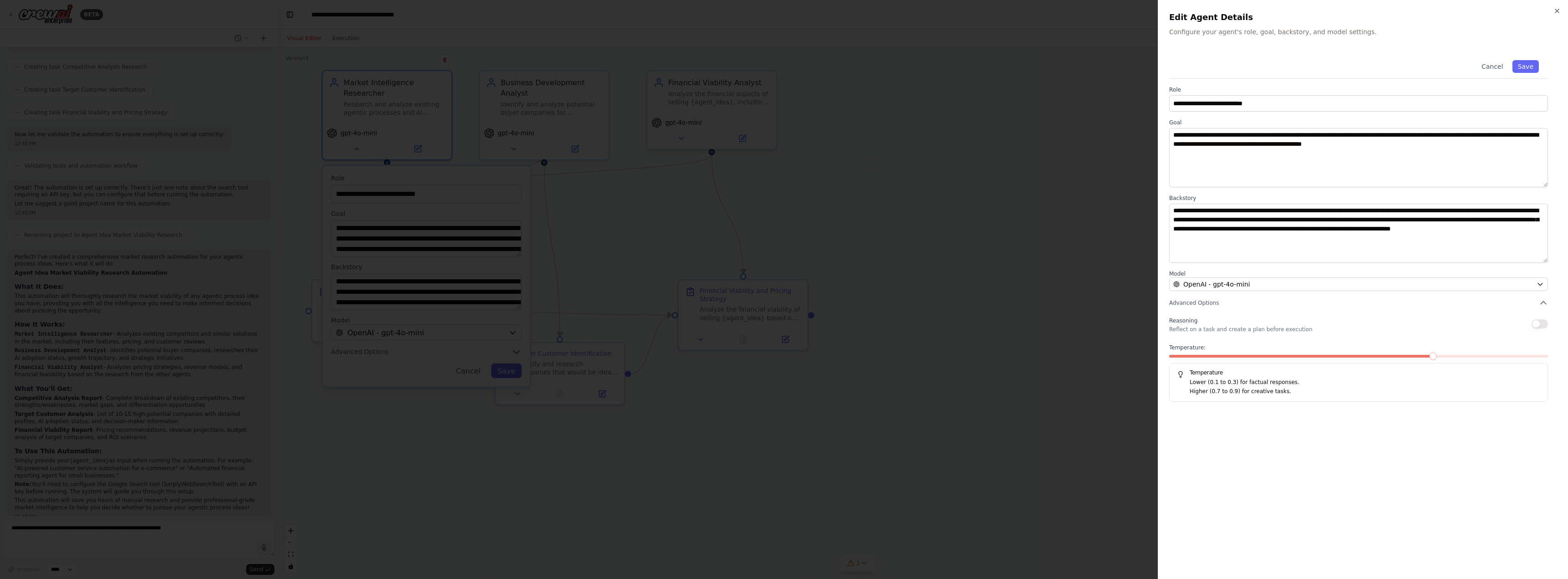
click at [729, 232] on div at bounding box center [784, 290] width 1568 height 579
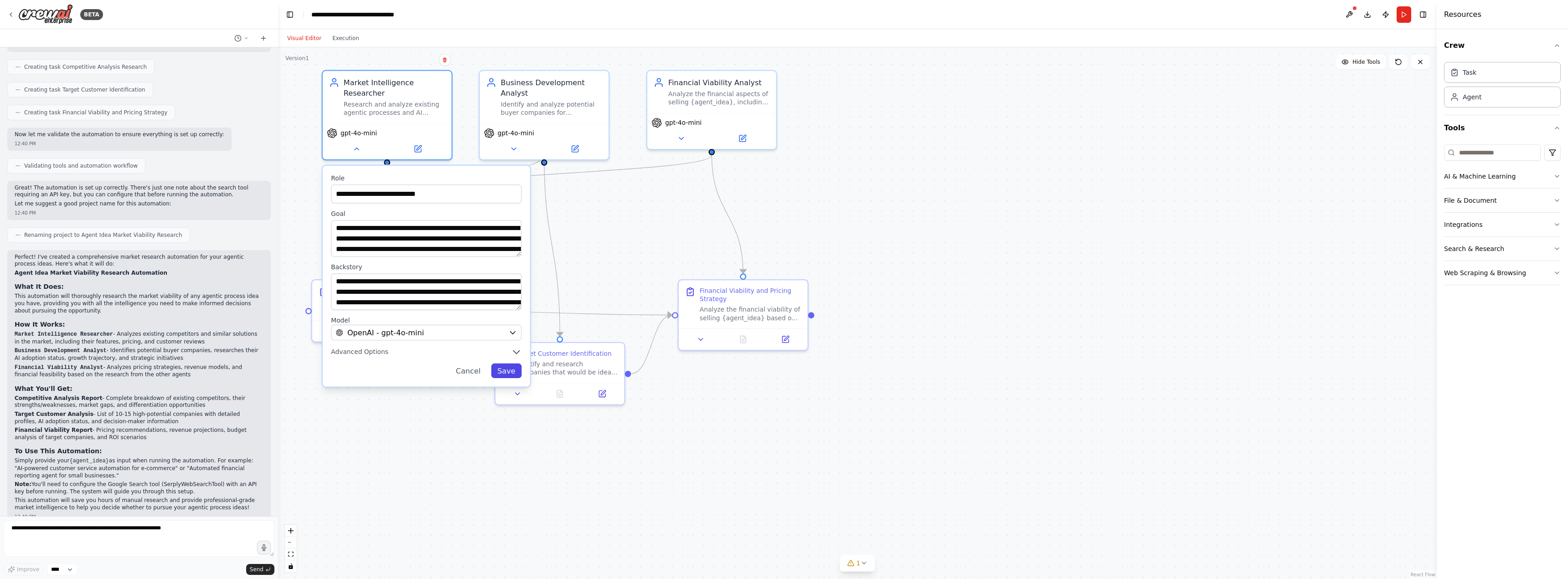
click at [514, 375] on button "Save" at bounding box center [506, 371] width 30 height 15
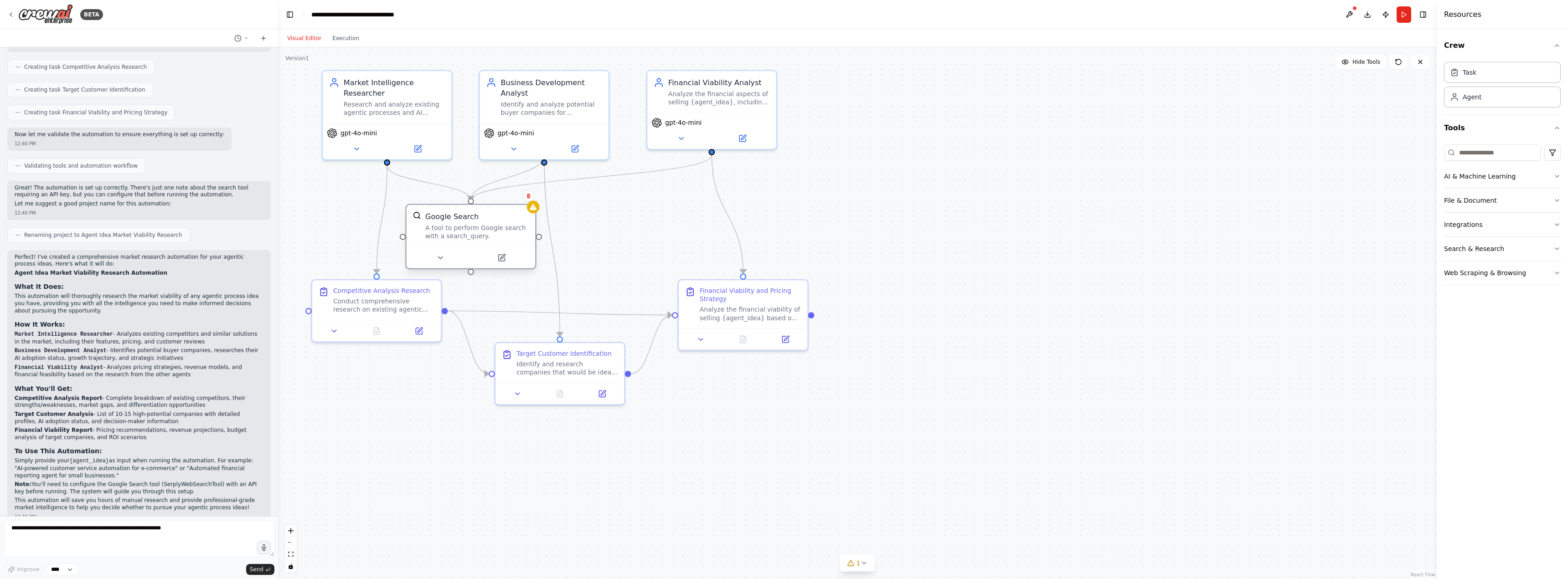
drag, startPoint x: 474, startPoint y: 227, endPoint x: 499, endPoint y: 238, distance: 27.3
click at [499, 238] on div "A tool to perform Google search with a search_query." at bounding box center [477, 232] width 103 height 17
click at [505, 258] on icon at bounding box center [501, 258] width 6 height 6
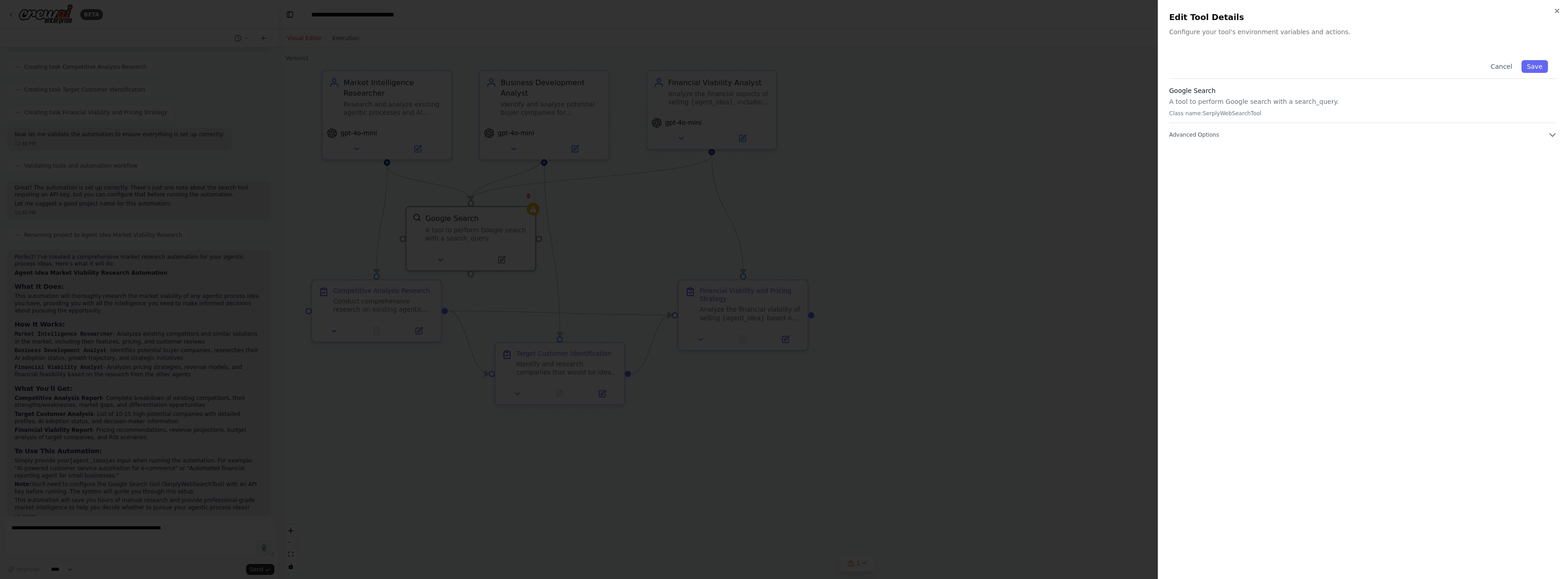
click at [1251, 99] on p "A tool to perform Google search with a search_query." at bounding box center [1363, 102] width 388 height 9
click at [1246, 120] on div "Google Search A tool to perform Google search with a search_query. Class name: …" at bounding box center [1363, 105] width 388 height 37
click at [1239, 118] on div "Google Search A tool to perform Google search with a search_query. Class name: …" at bounding box center [1363, 105] width 388 height 37
click at [1246, 134] on button "Advanced Options" at bounding box center [1363, 134] width 388 height 9
click at [1553, 10] on div "Close Edit Tool Details Configure your tool's environment variables and actions…" at bounding box center [1363, 290] width 410 height 579
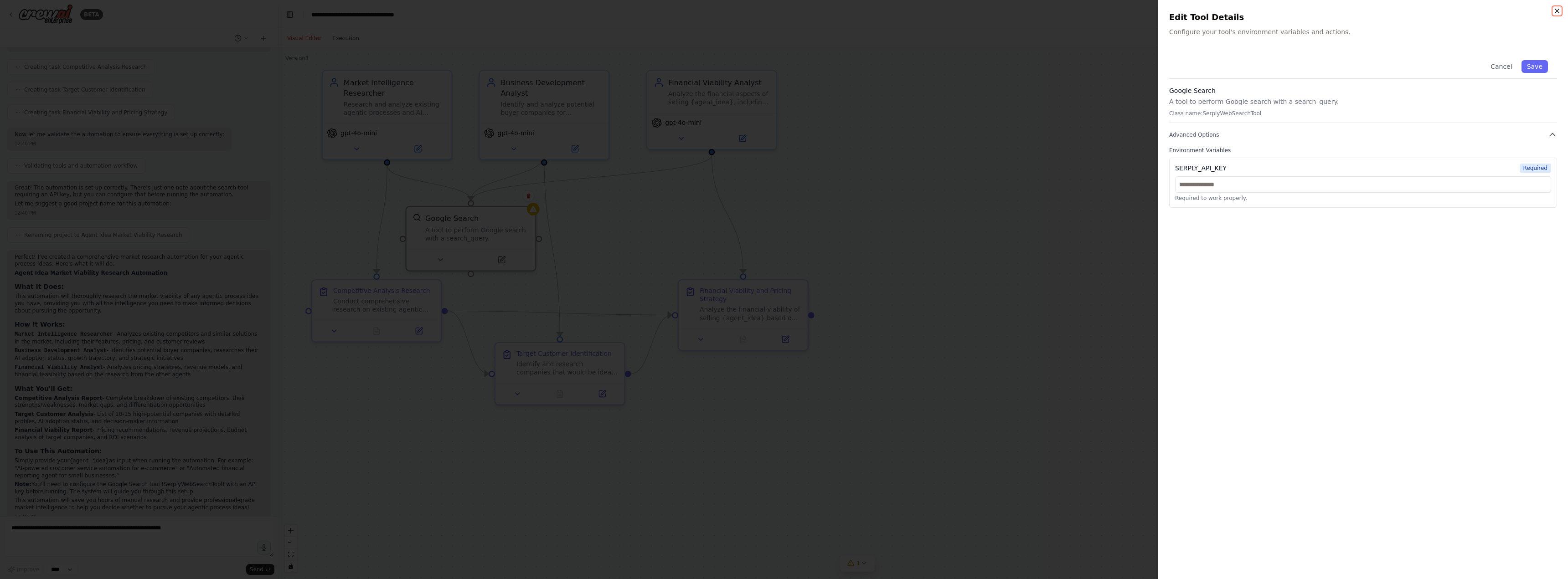
click at [1558, 13] on icon "button" at bounding box center [1557, 11] width 7 height 7
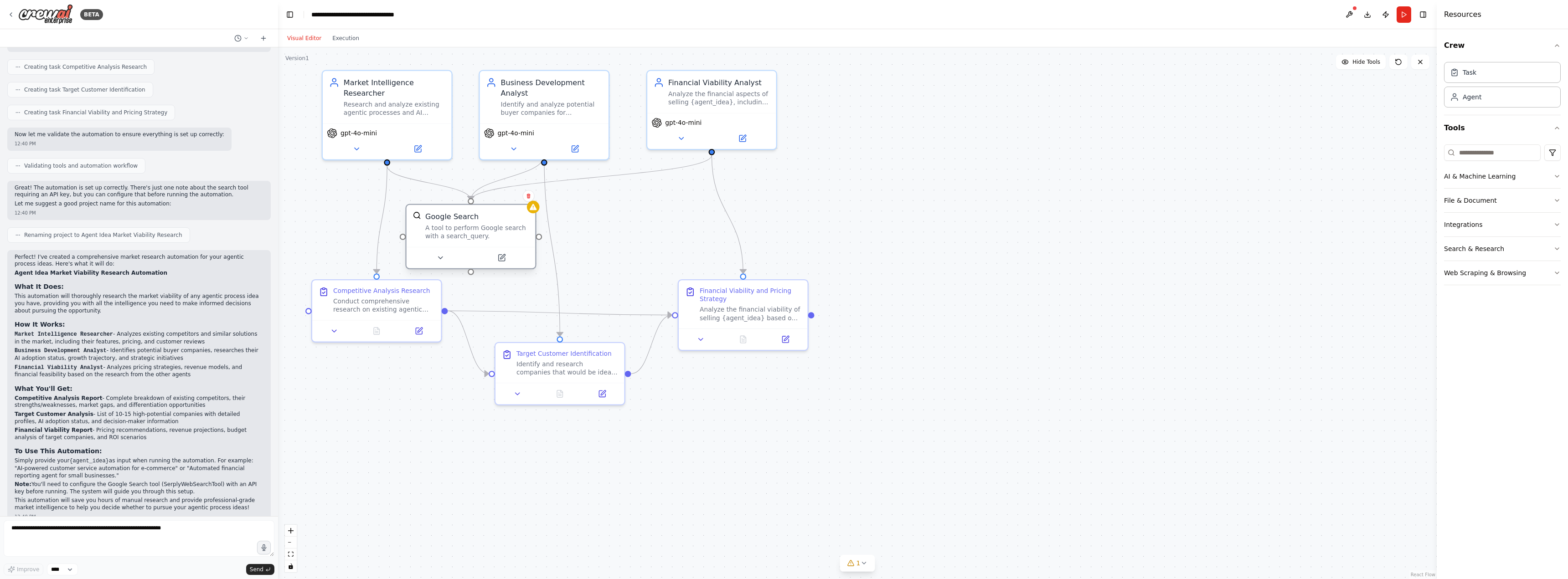
click at [502, 269] on div "Google Search A tool to perform Google search with a search_query." at bounding box center [471, 237] width 131 height 66
click at [504, 258] on icon at bounding box center [501, 258] width 6 height 6
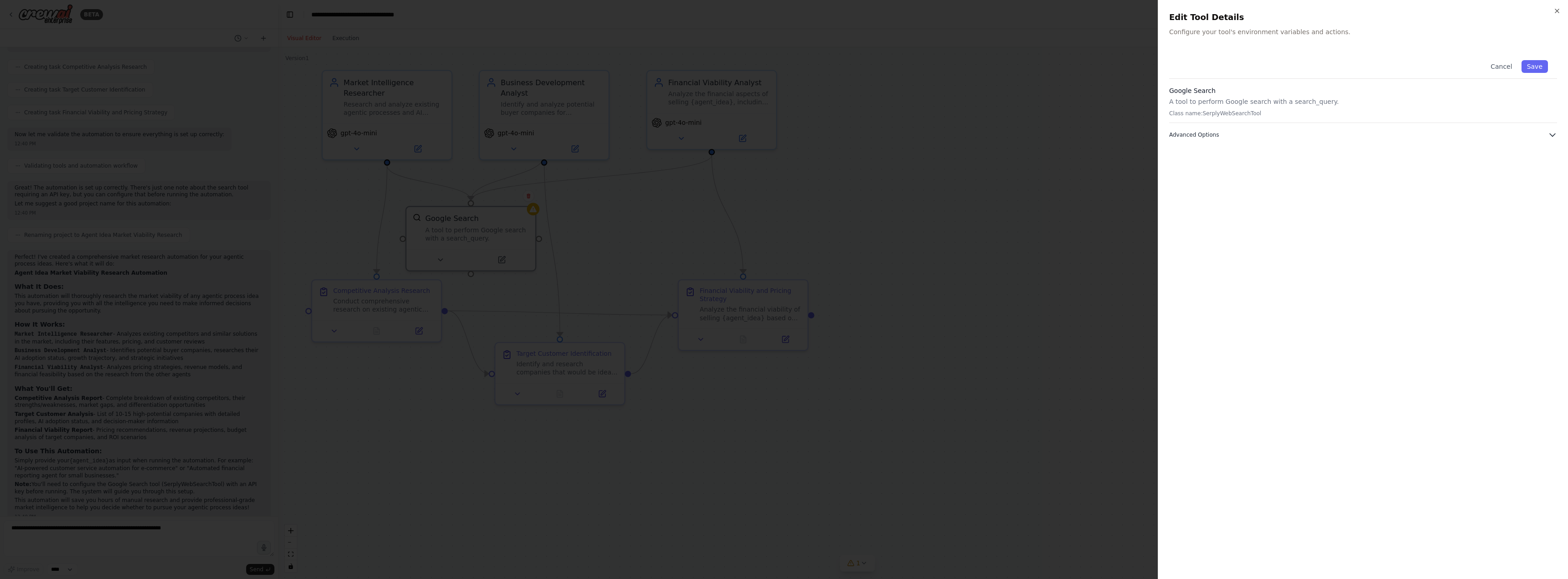
click at [1333, 133] on button "Advanced Options" at bounding box center [1363, 134] width 388 height 9
click at [1289, 193] on div "Required to work properly." at bounding box center [1363, 189] width 376 height 26
click at [1287, 184] on input "text" at bounding box center [1363, 184] width 376 height 16
paste input "**********"
type input "**********"
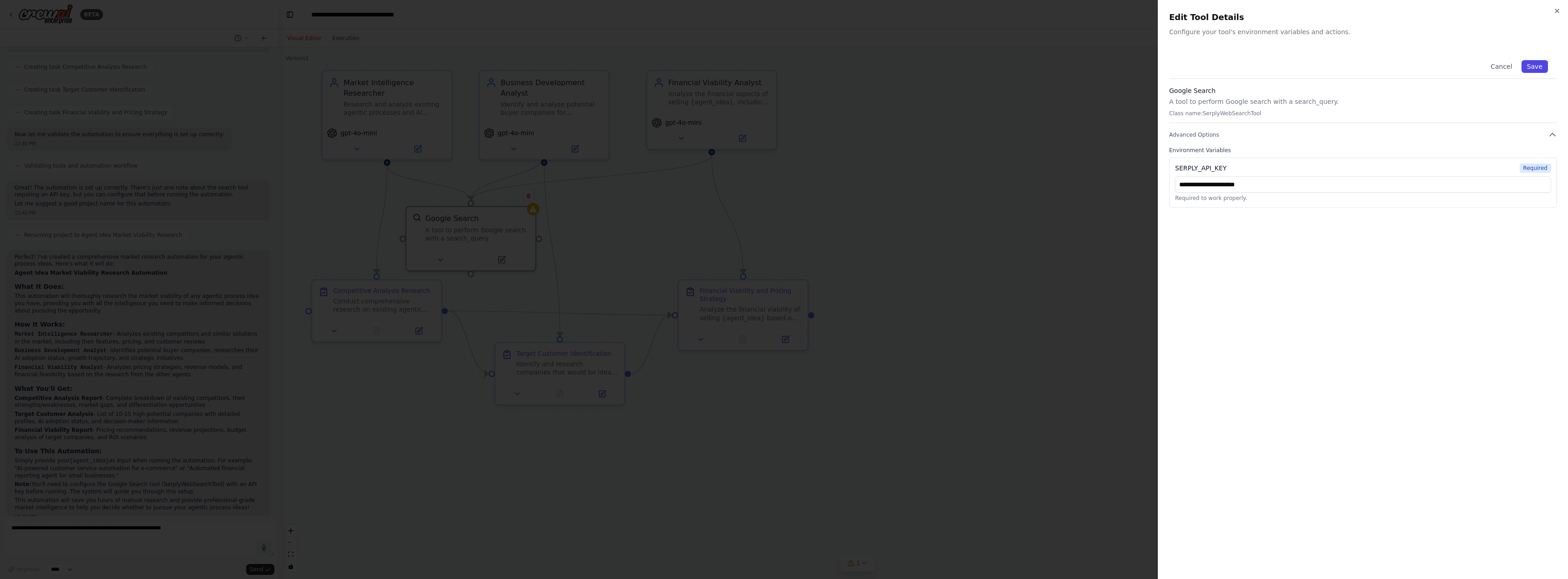
click at [1544, 61] on button "Save" at bounding box center [1535, 66] width 26 height 13
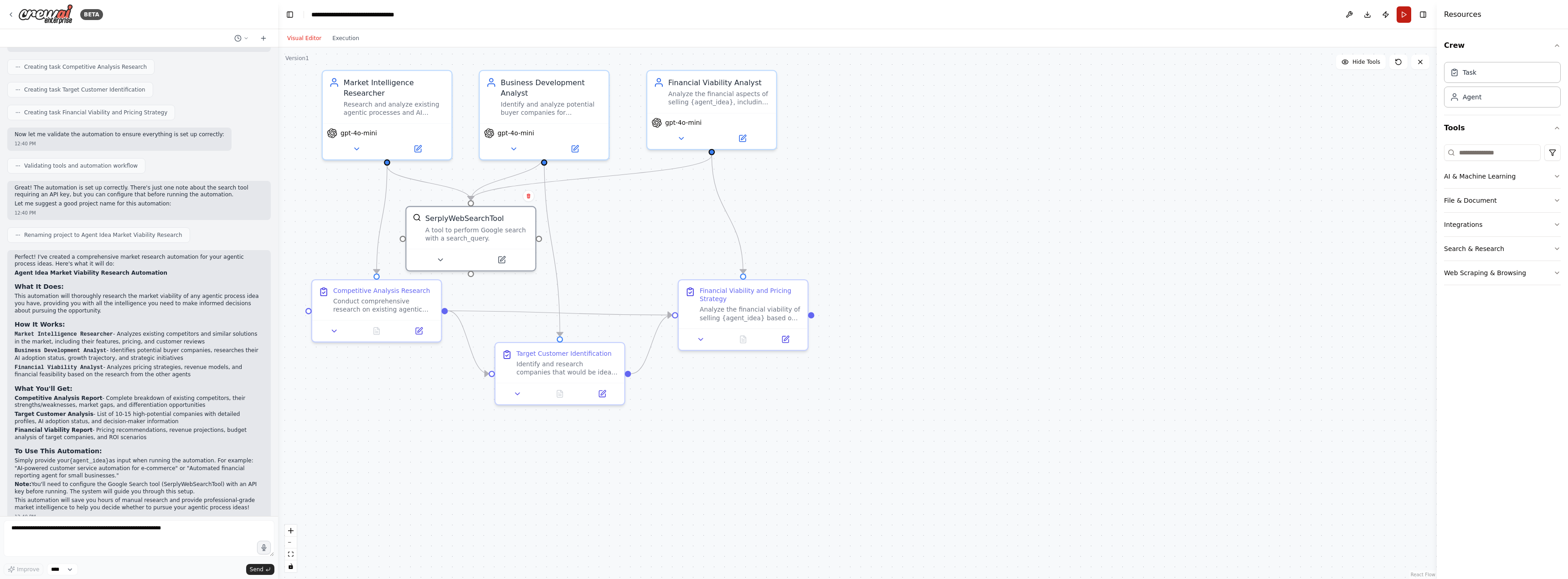
click at [1405, 17] on button "Run" at bounding box center [1404, 14] width 15 height 16
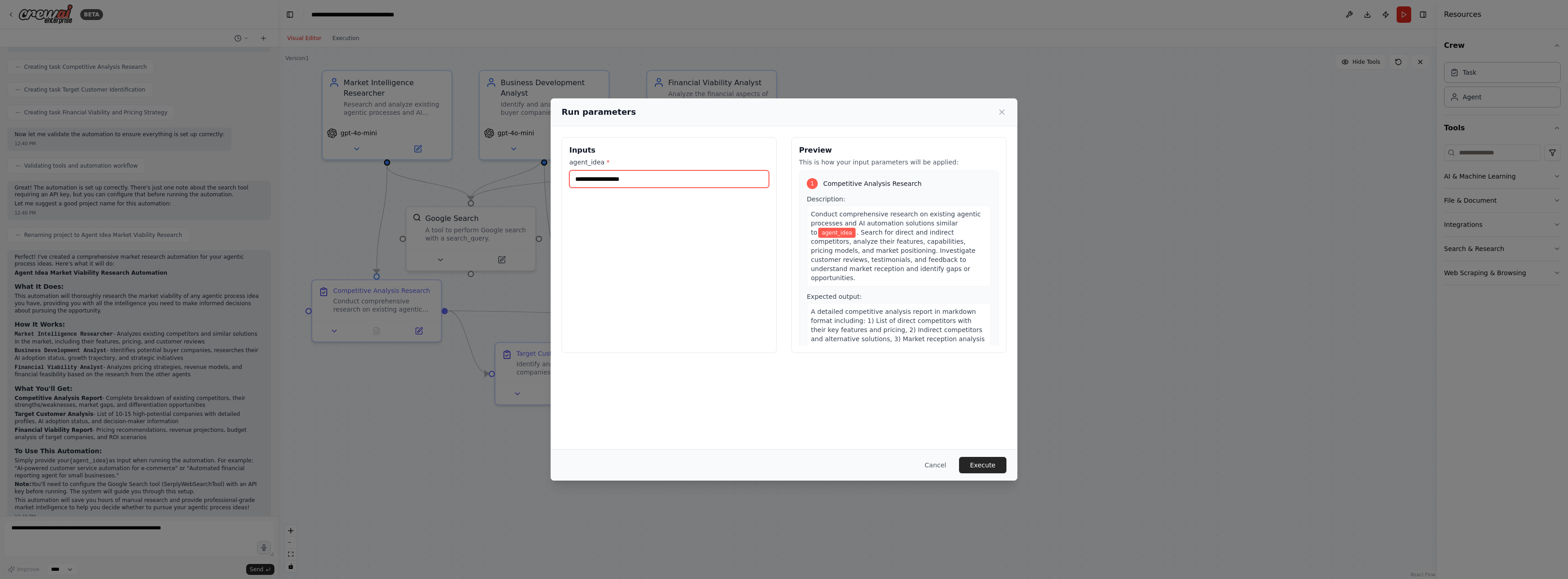
click at [667, 182] on input "agent_idea *" at bounding box center [669, 179] width 200 height 17
type input "*"
type input "**********"
click at [979, 460] on button "Execute" at bounding box center [983, 465] width 47 height 16
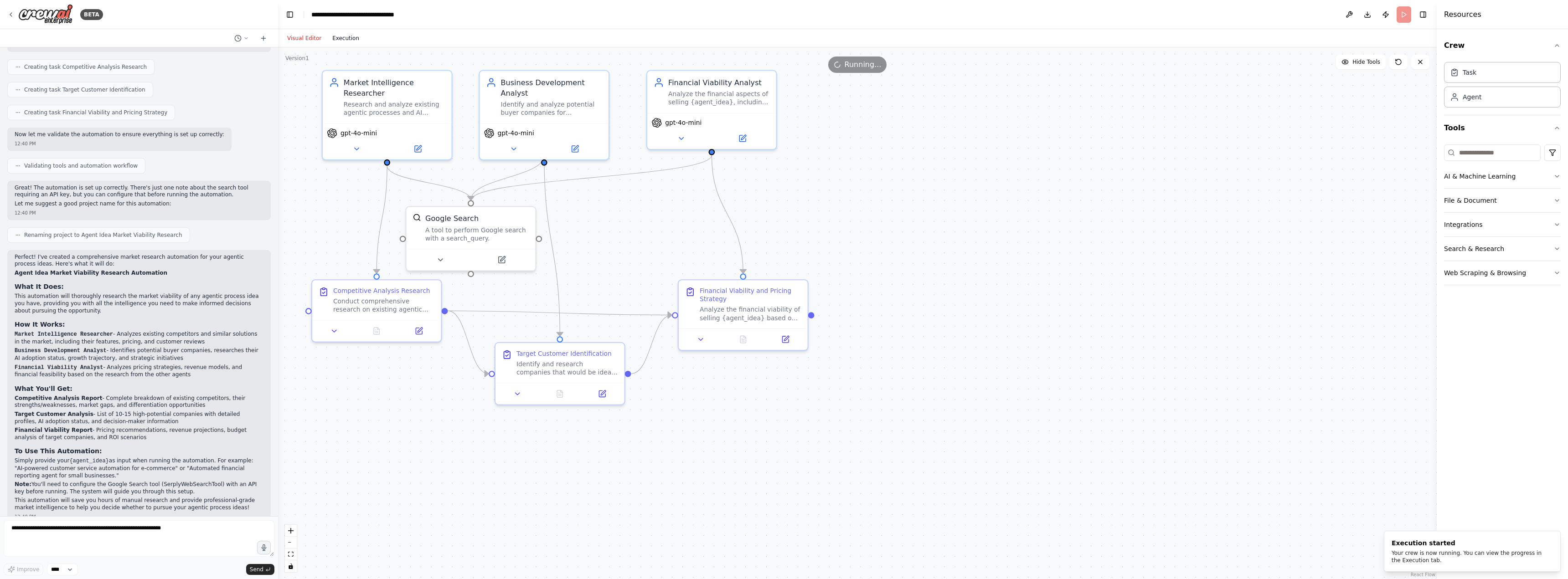
click at [339, 41] on button "Execution" at bounding box center [346, 38] width 38 height 11
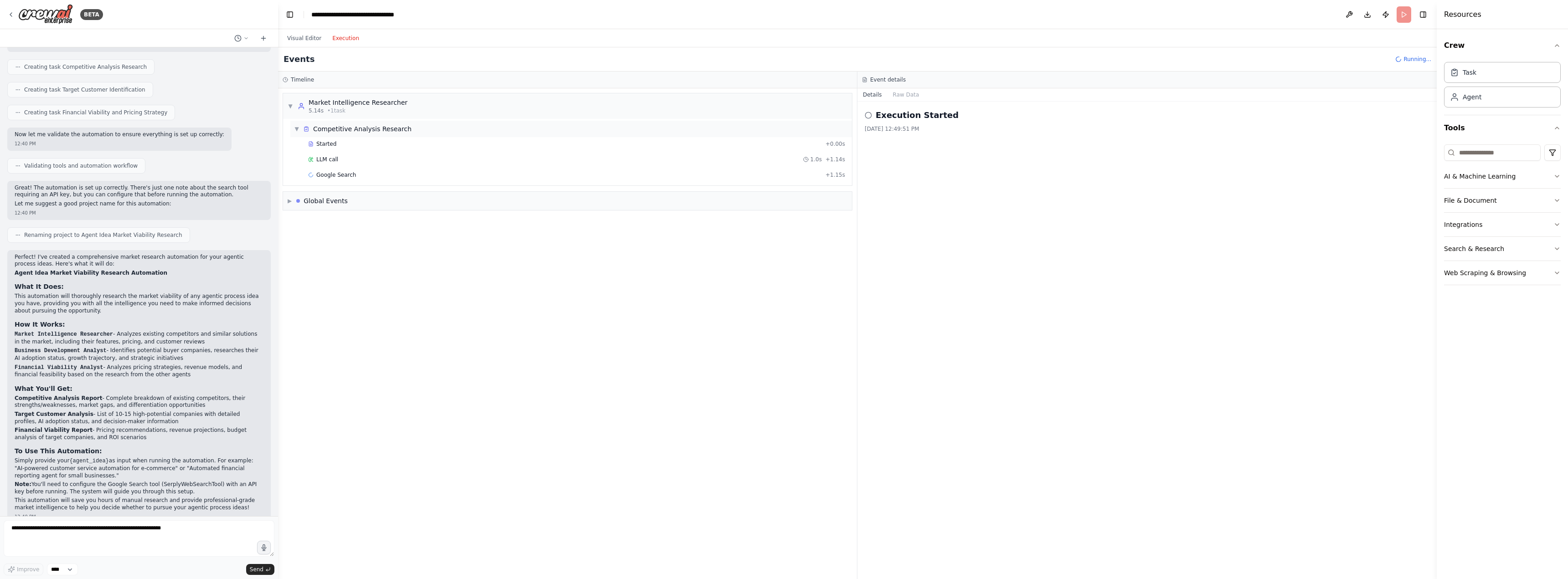
click at [349, 134] on div "▼ Competitive Analysis Research" at bounding box center [571, 128] width 562 height 16
click at [349, 134] on div "▶ Competitive Analysis Research" at bounding box center [571, 128] width 562 height 16
click at [525, 276] on div "▼ Market Intelligence Researcher 5.14s • 1 task ▼ Competitive Analysis Research…" at bounding box center [567, 333] width 579 height 490
click at [324, 143] on span "Started" at bounding box center [326, 144] width 20 height 7
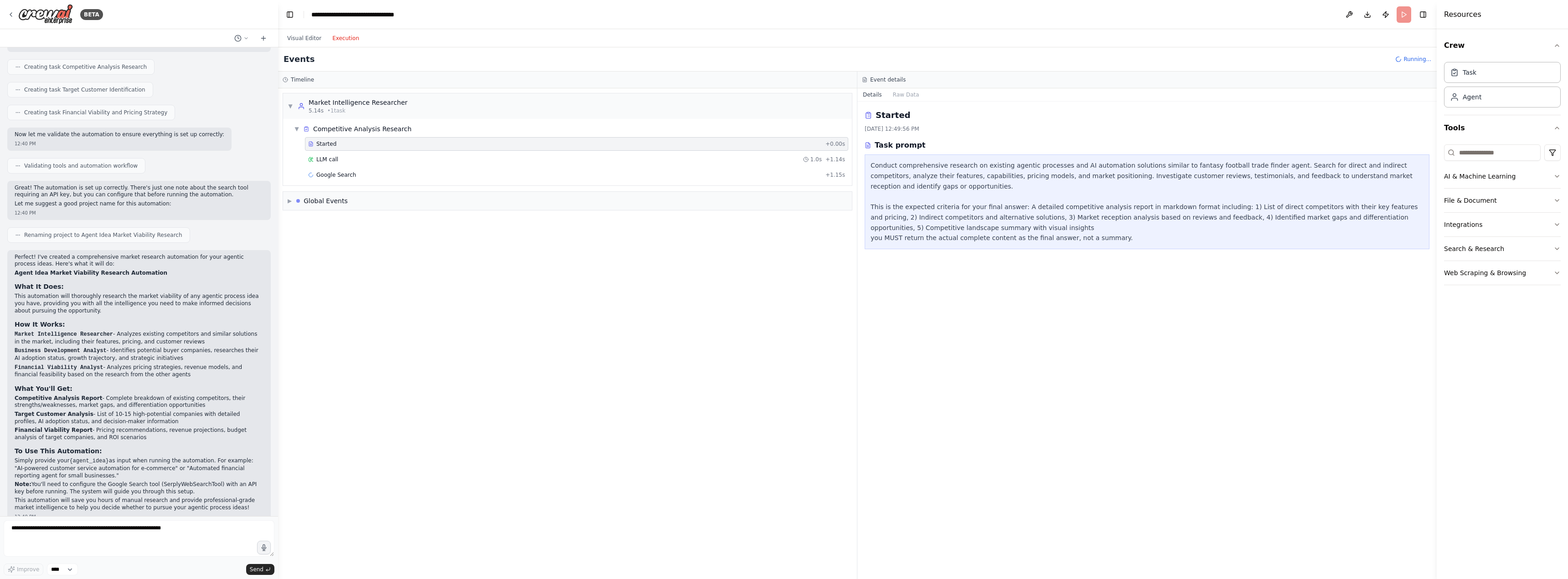
click at [324, 143] on span "Started" at bounding box center [326, 144] width 20 height 7
click at [332, 157] on span "LLM call" at bounding box center [327, 159] width 22 height 7
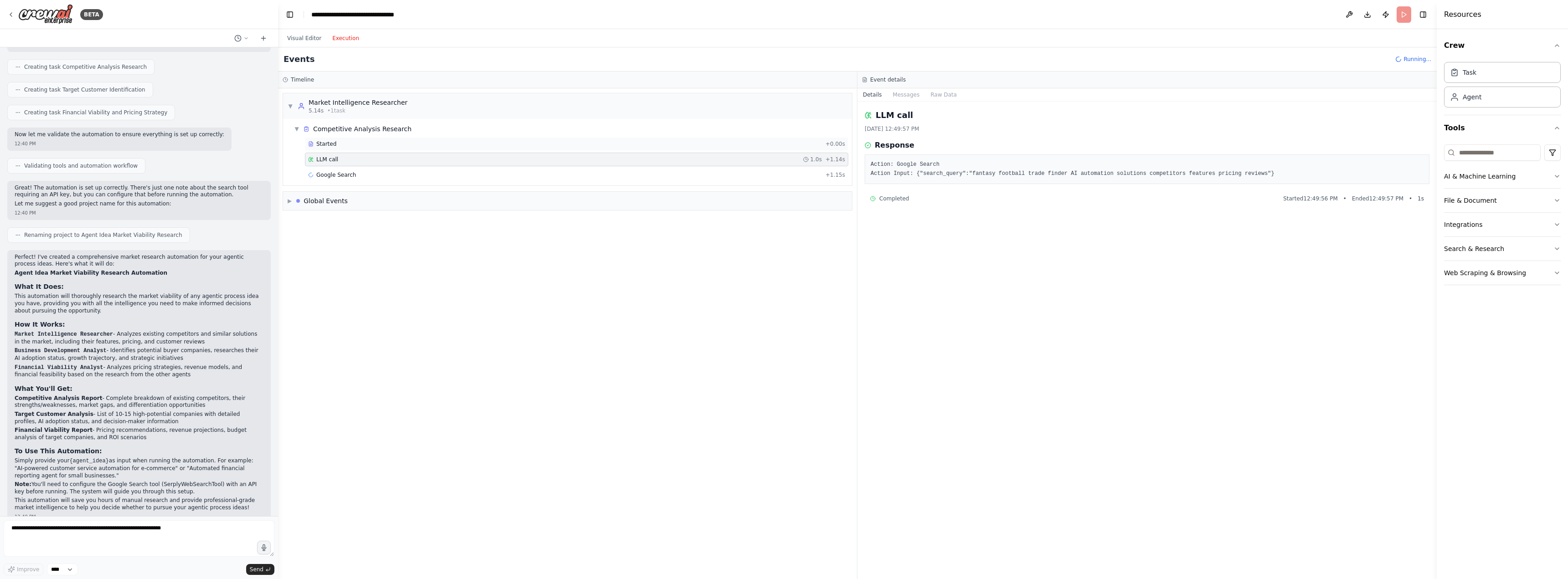
click at [333, 148] on div "Started + 0.00s" at bounding box center [576, 144] width 544 height 13
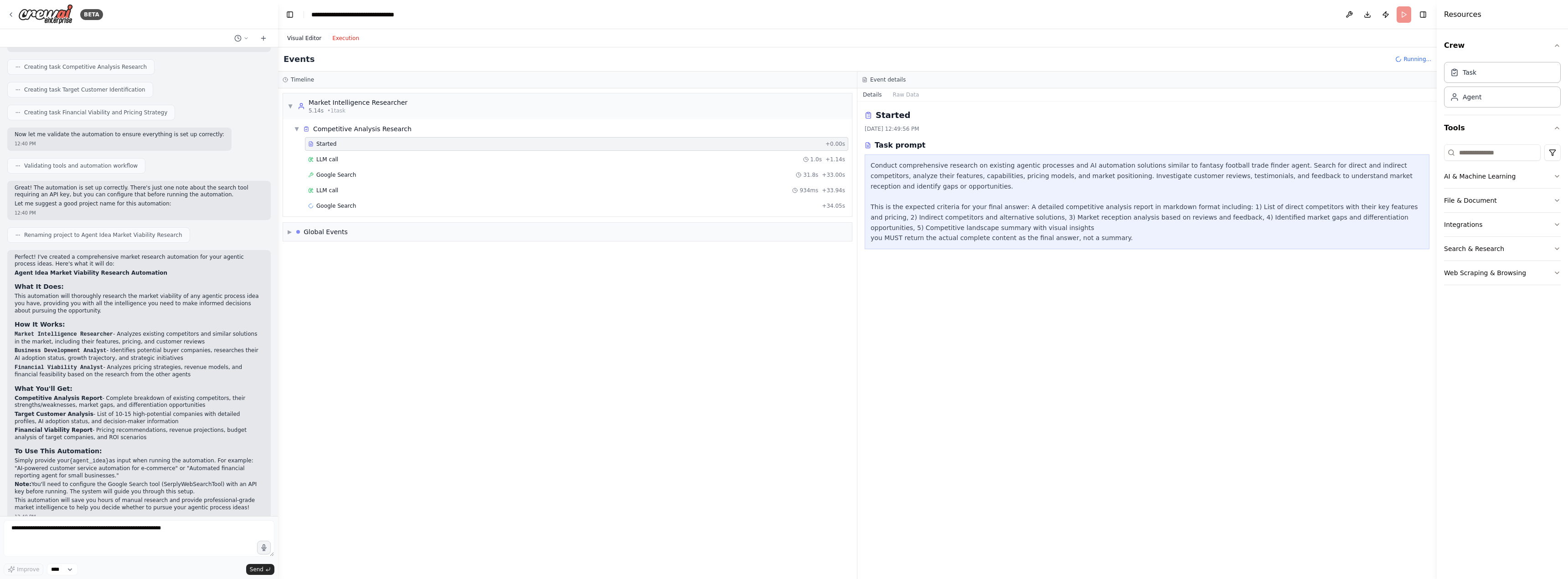
click at [301, 35] on button "Visual Editor" at bounding box center [304, 38] width 45 height 11
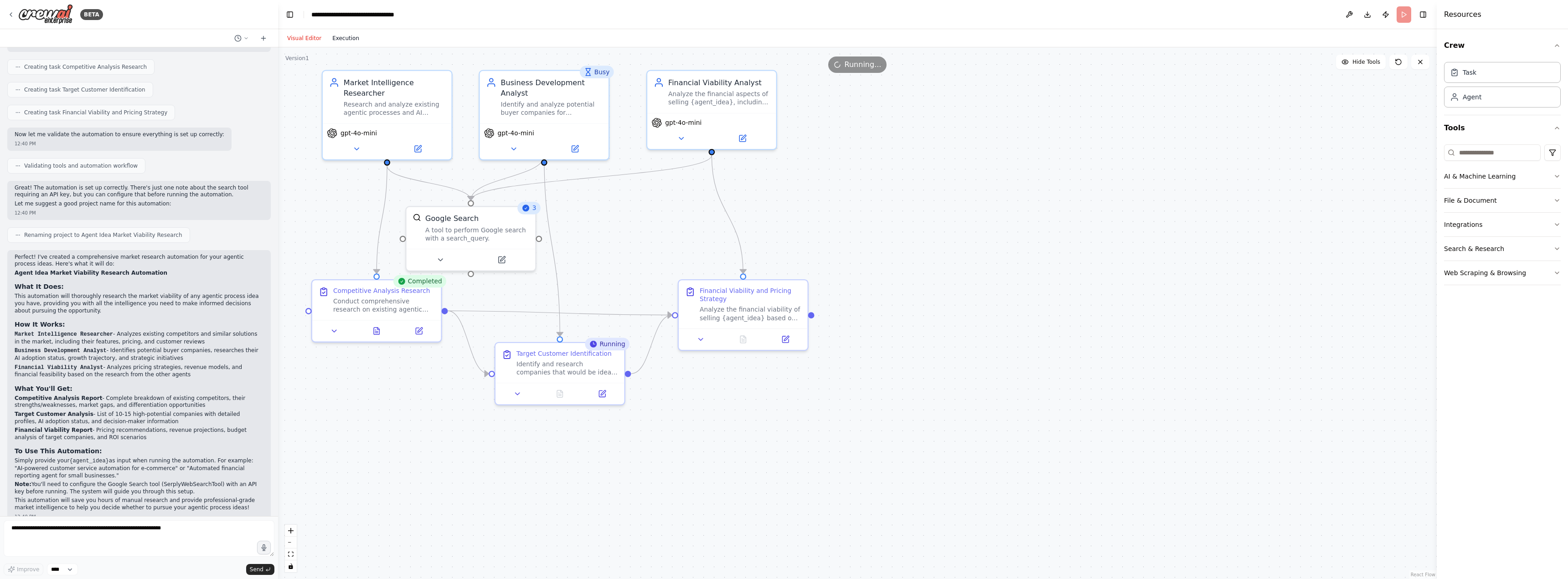
click at [336, 38] on button "Execution" at bounding box center [346, 38] width 38 height 11
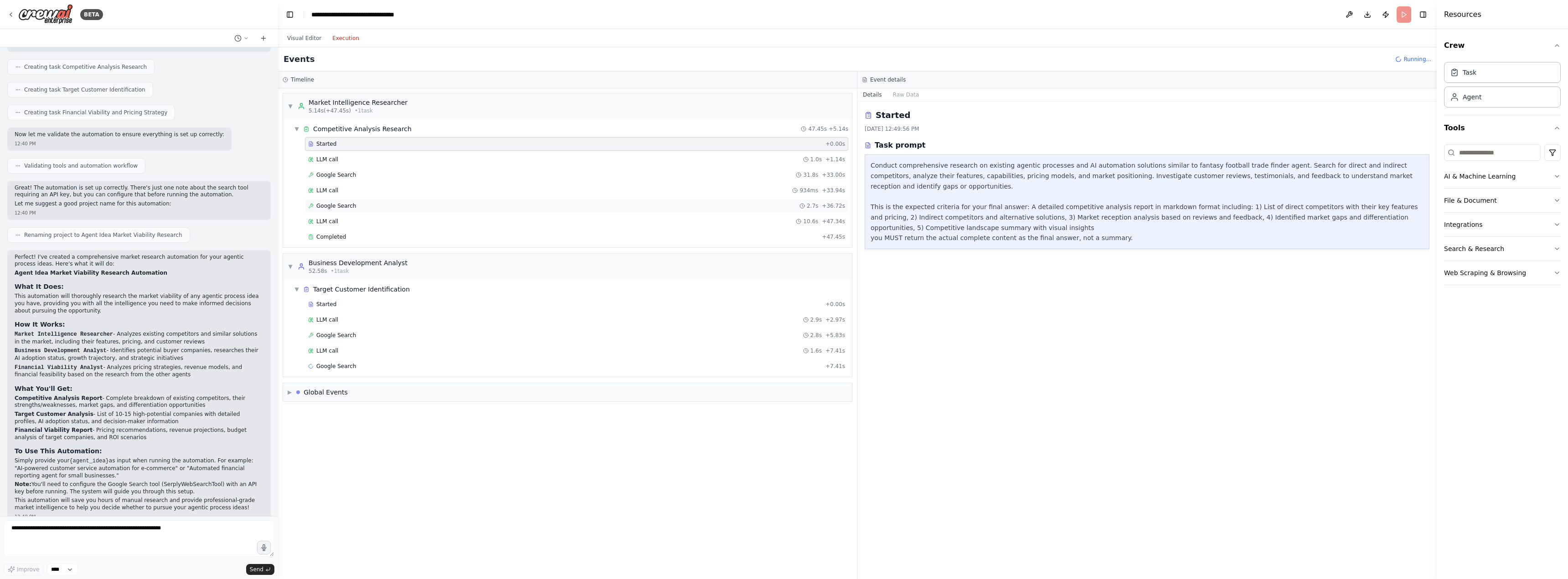
click at [360, 209] on div "Google Search 2.7s + 36.72s" at bounding box center [576, 206] width 537 height 7
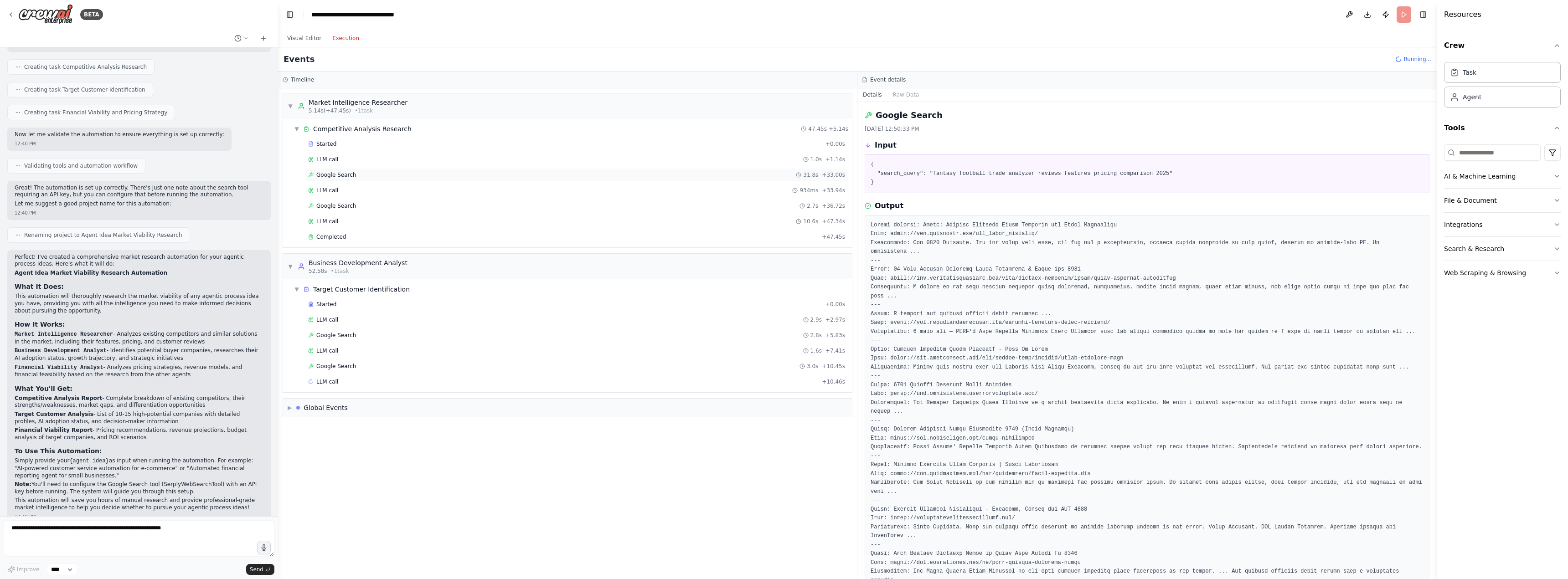
click at [348, 176] on span "Google Search" at bounding box center [336, 175] width 40 height 7
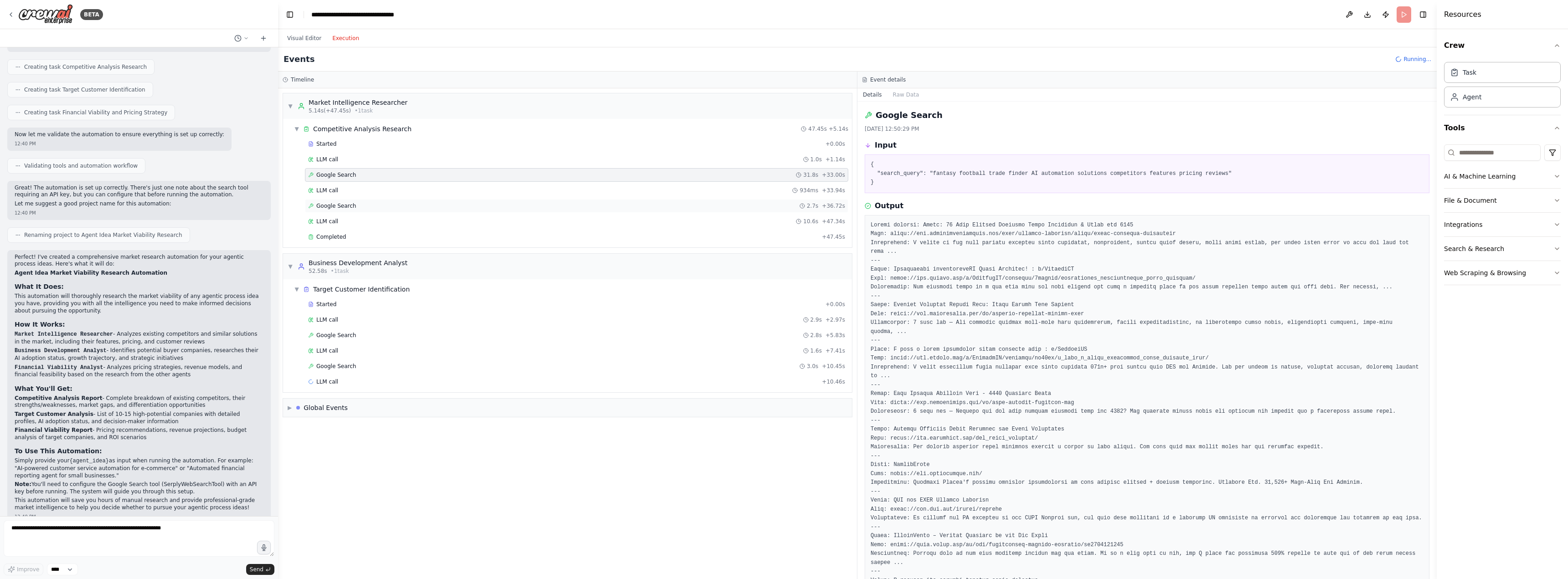
click at [351, 204] on span "Google Search" at bounding box center [336, 206] width 40 height 7
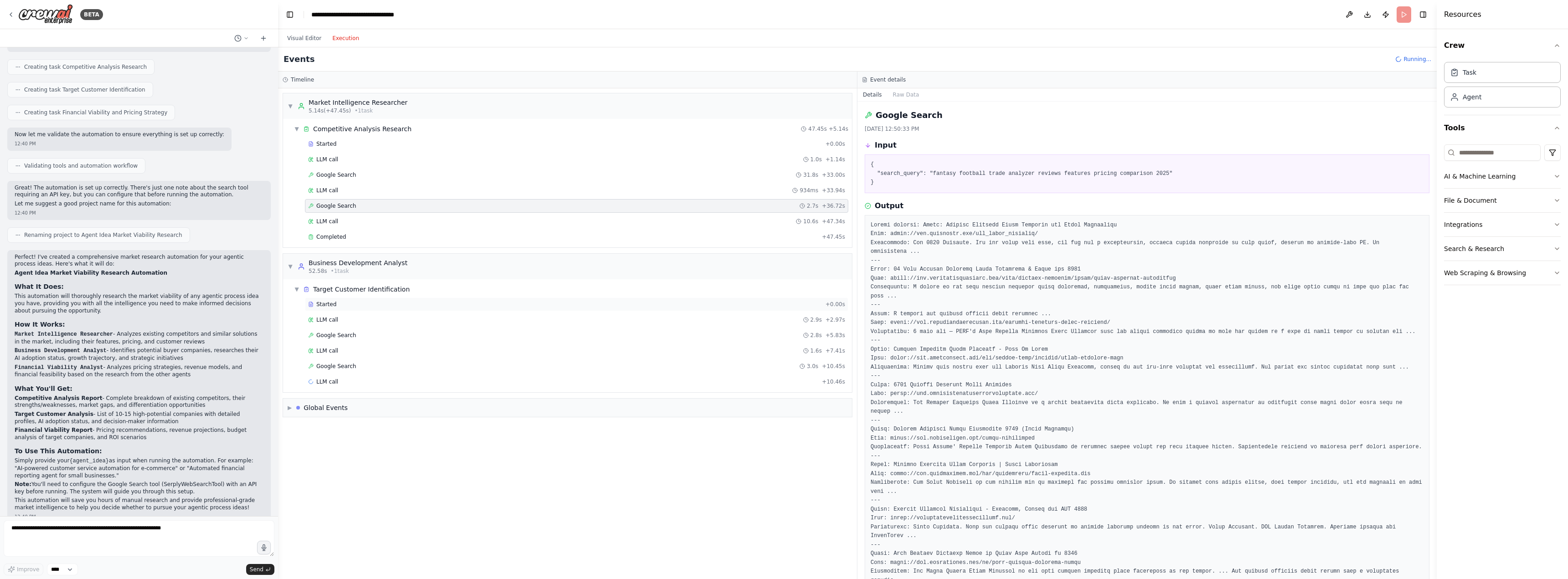
click at [364, 303] on div "Started" at bounding box center [565, 304] width 514 height 7
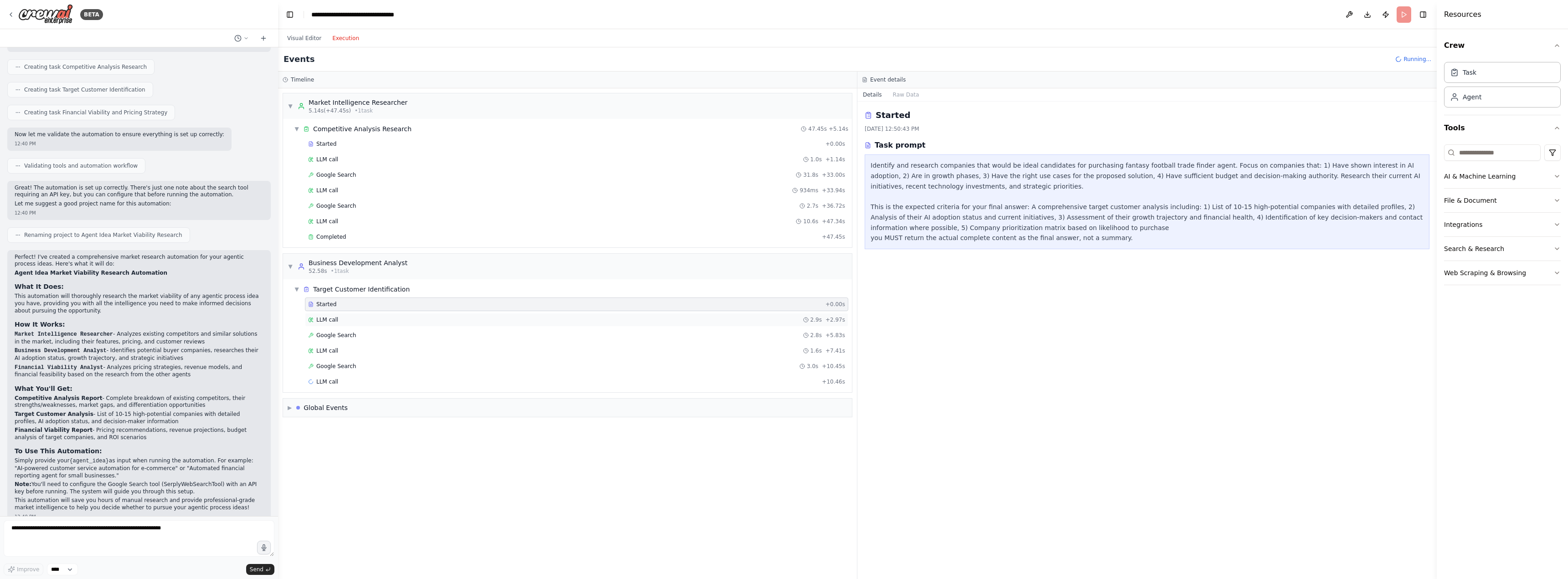
click at [365, 318] on div "LLM call 2.9s + 2.97s" at bounding box center [576, 320] width 537 height 7
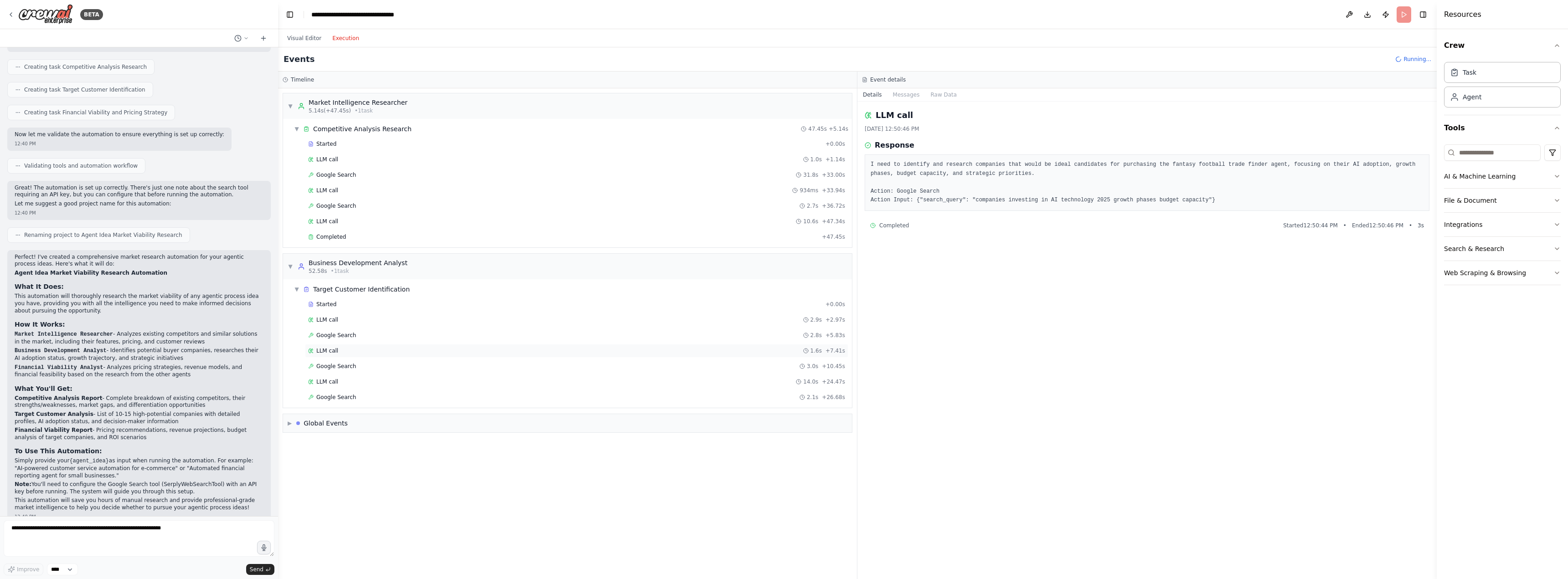
click at [362, 347] on div "LLM call 1.6s + 7.41s" at bounding box center [576, 351] width 537 height 7
click at [359, 380] on div "LLM call 14.0s + 24.47s" at bounding box center [576, 382] width 537 height 7
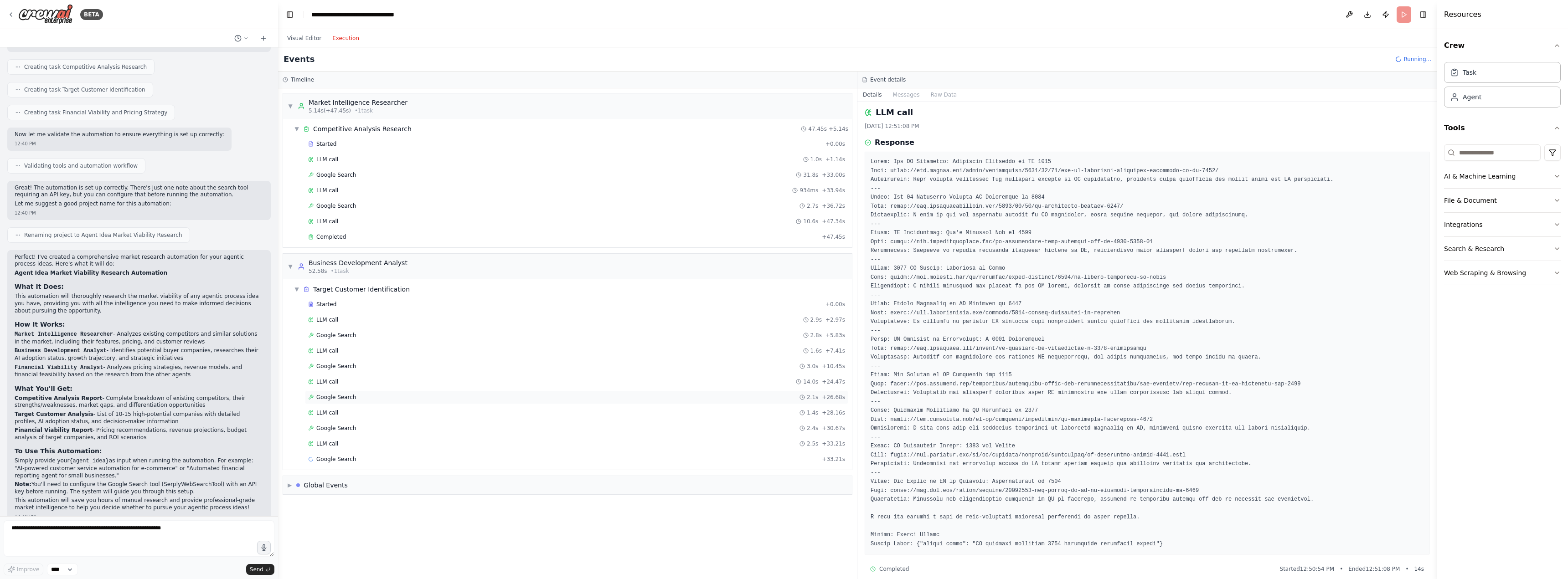
scroll to position [0, 0]
click at [339, 423] on div "Google Search 2.4s + 30.67s" at bounding box center [576, 428] width 544 height 13
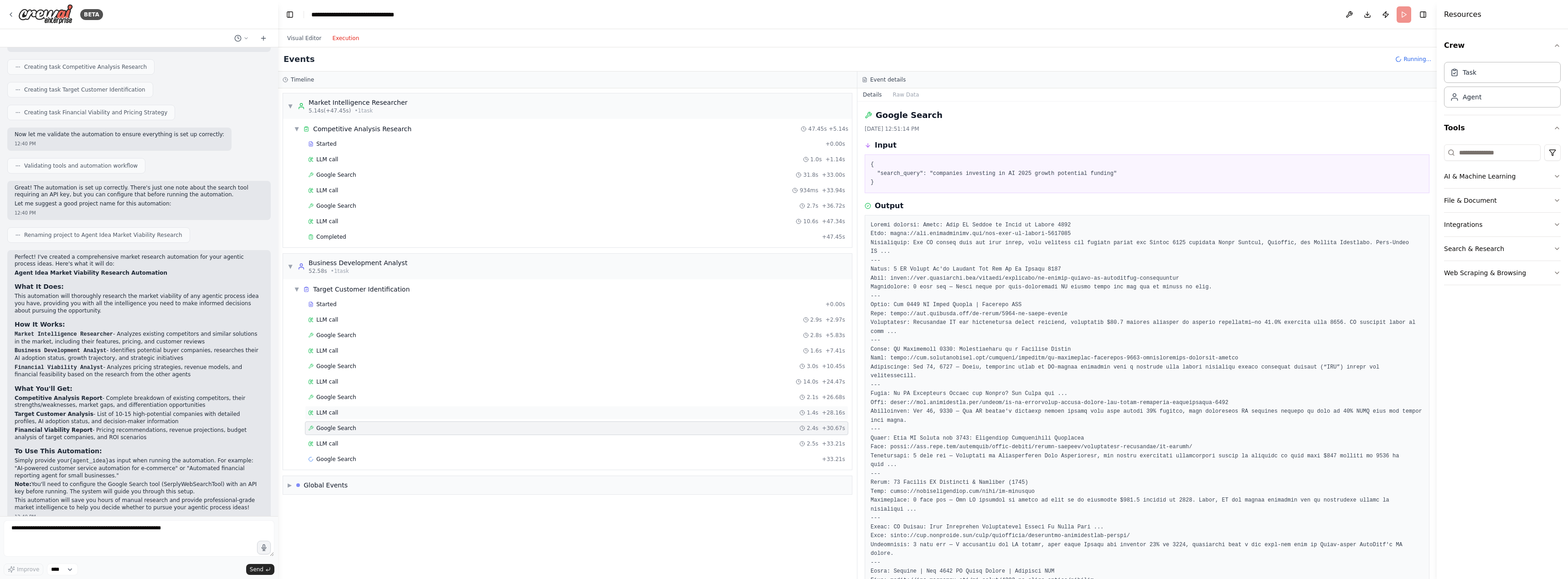
click at [340, 417] on div "LLM call 1.4s + 28.16s" at bounding box center [576, 412] width 544 height 13
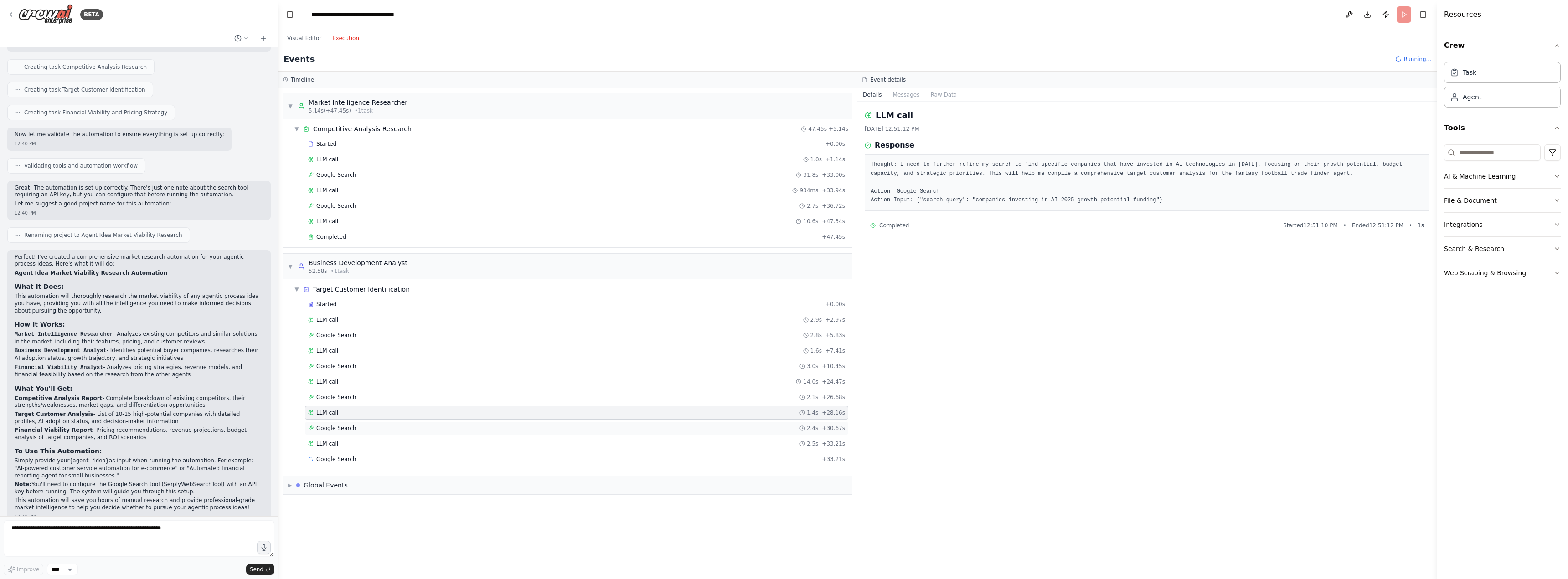
click at [340, 422] on div "Google Search 2.4s + 30.67s" at bounding box center [576, 428] width 544 height 13
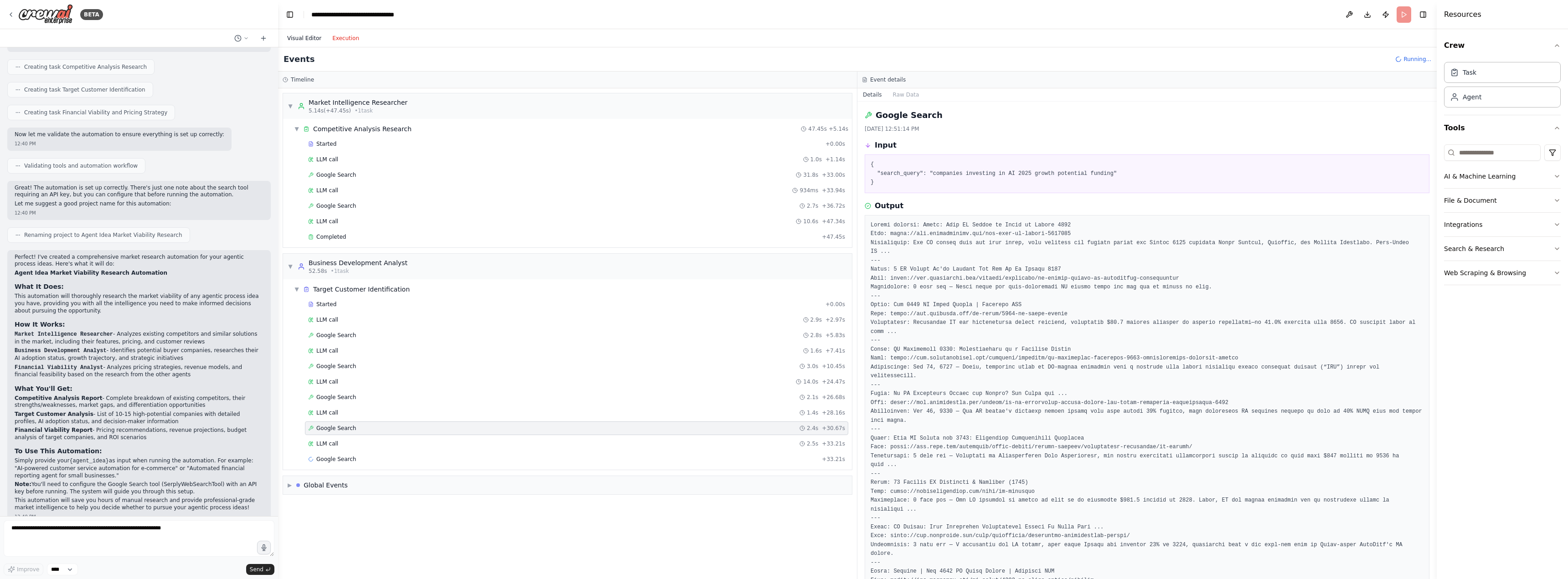
click at [306, 37] on button "Visual Editor" at bounding box center [304, 38] width 45 height 11
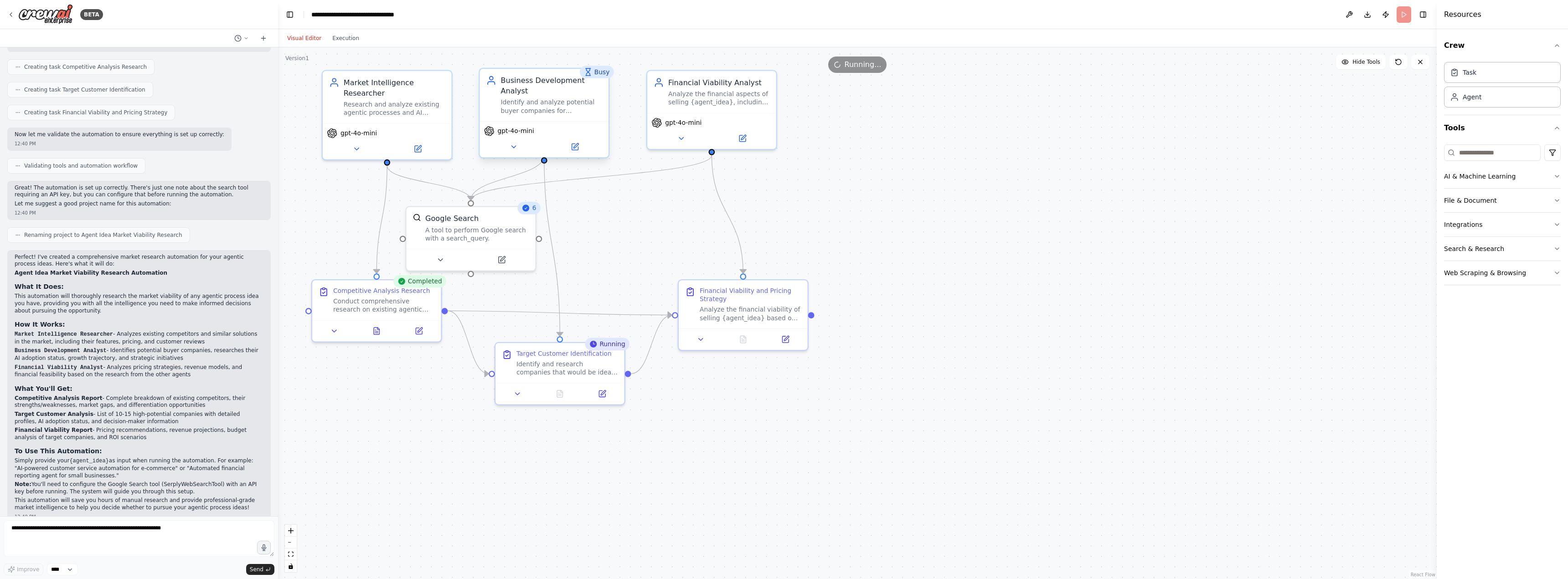
click at [527, 100] on div "Identify and analyze potential buyer companies for {agent_idea}, researching th…" at bounding box center [551, 106] width 102 height 17
click at [514, 142] on icon at bounding box center [513, 146] width 8 height 8
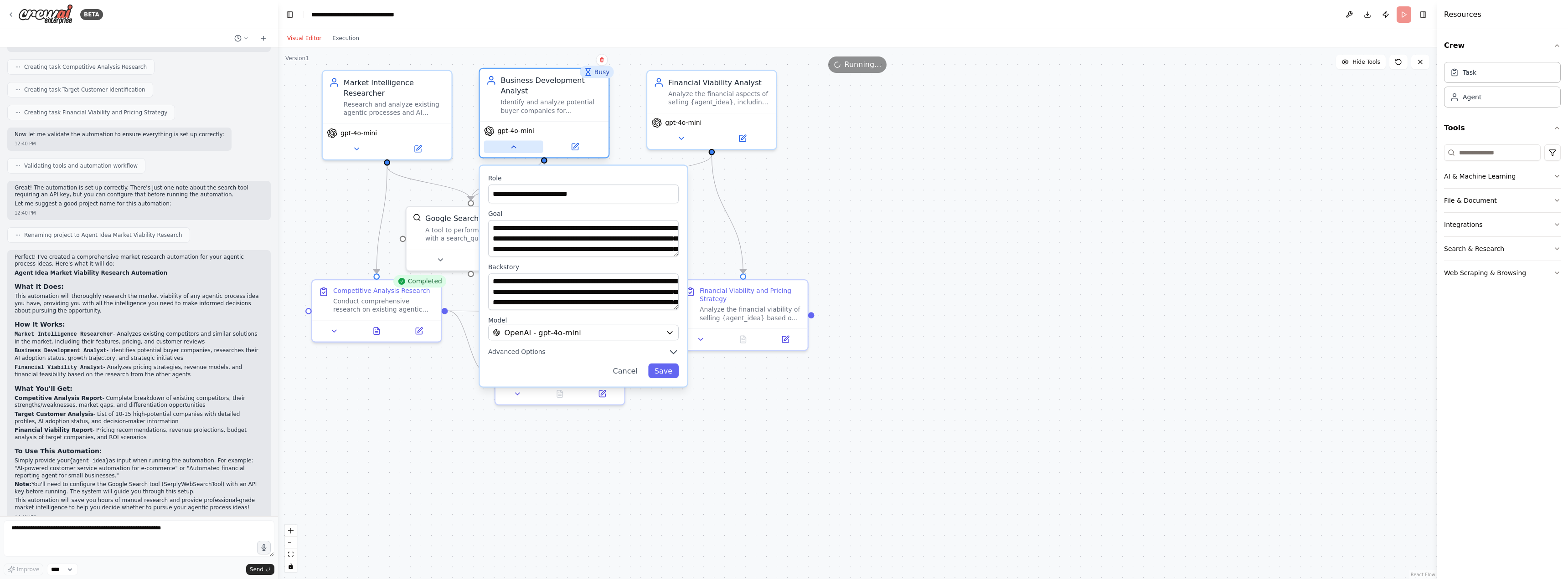
click at [514, 146] on icon at bounding box center [513, 147] width 4 height 2
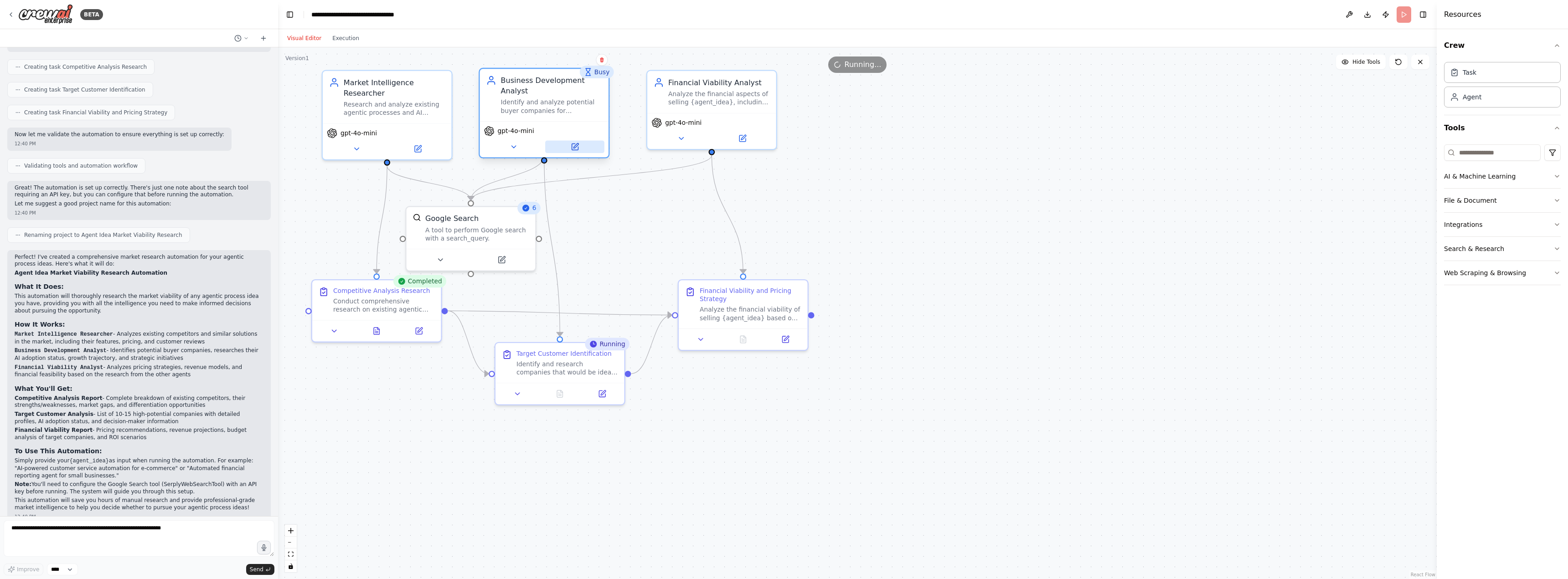
click at [573, 142] on icon at bounding box center [575, 146] width 8 height 8
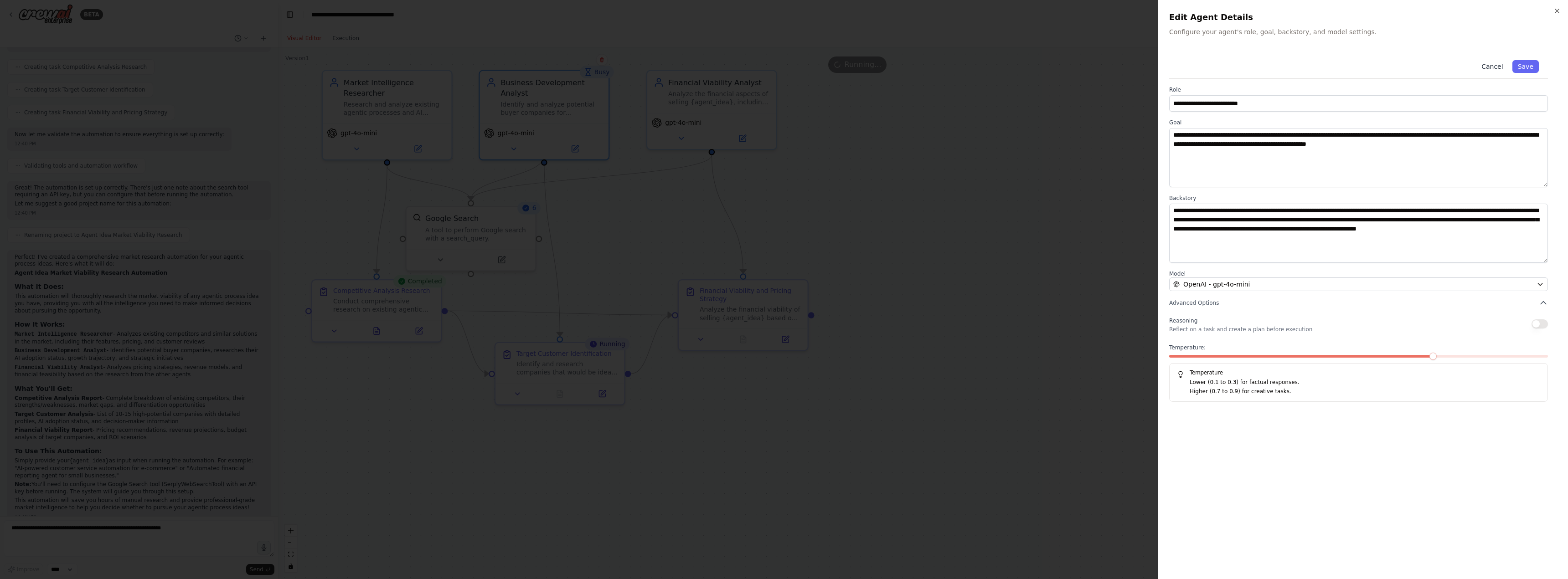
click at [1493, 60] on button "Cancel" at bounding box center [1492, 66] width 32 height 13
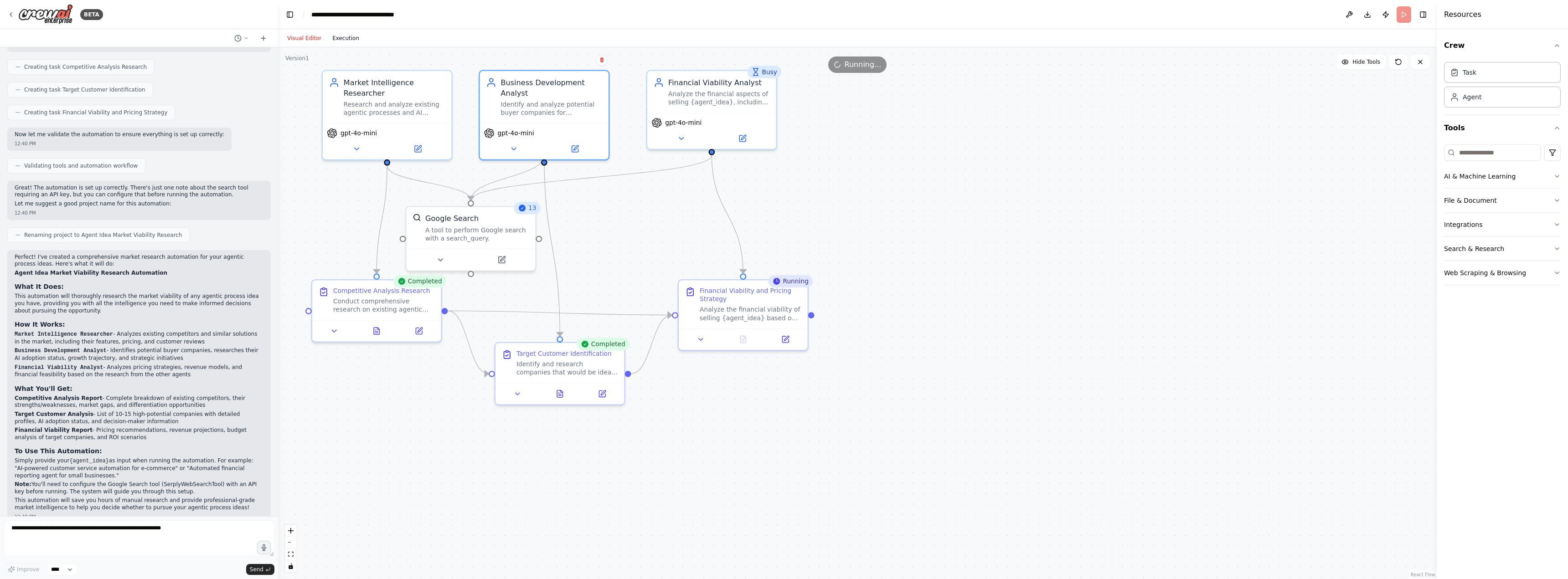
click at [335, 41] on button "Execution" at bounding box center [346, 38] width 38 height 11
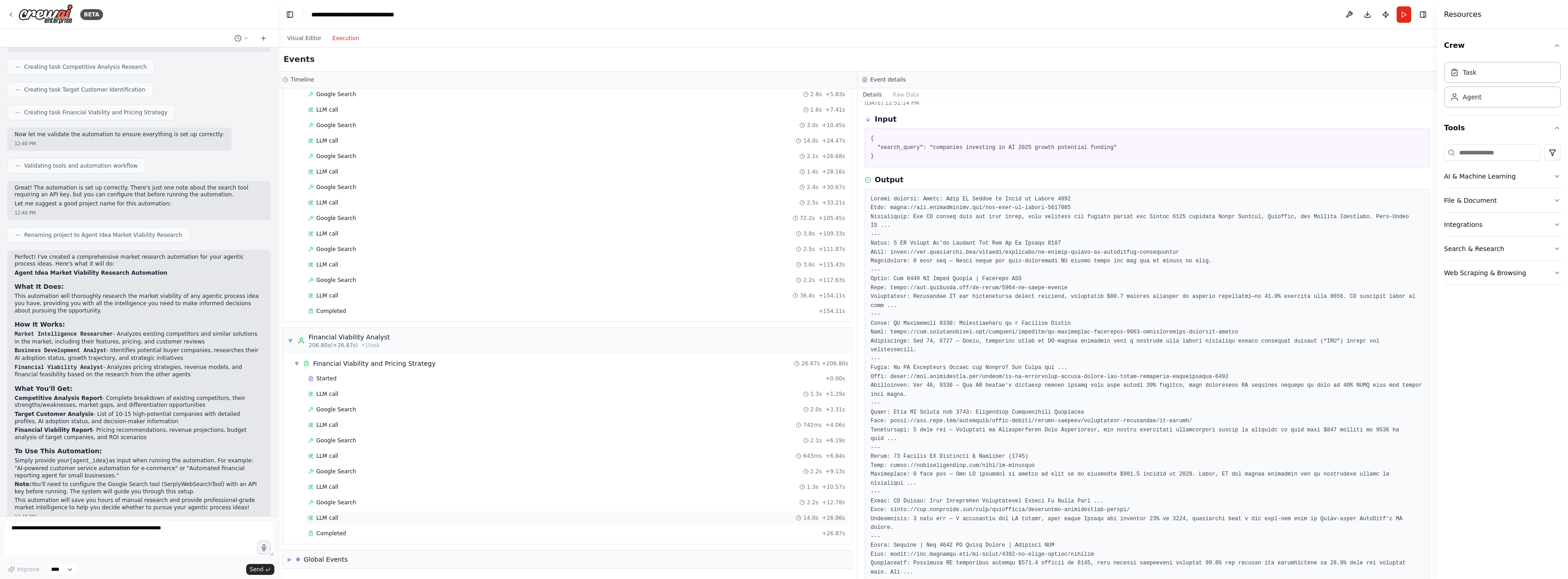
scroll to position [46, 0]
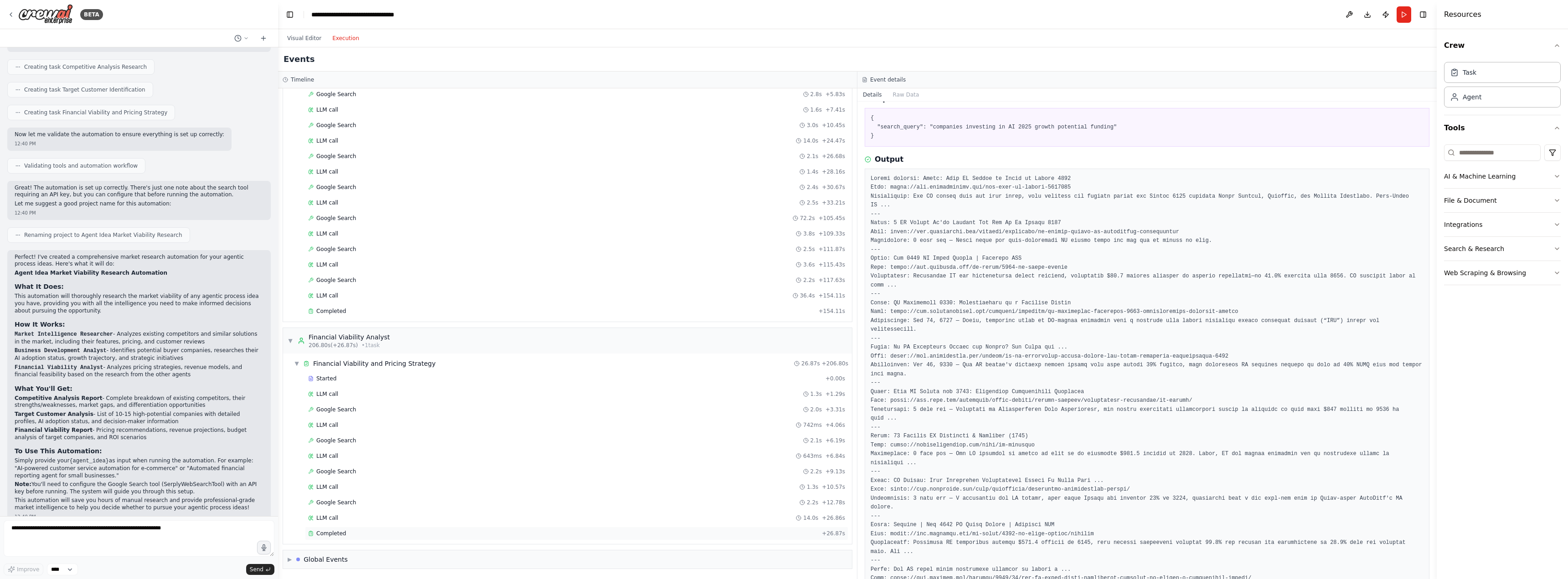
click at [379, 533] on div "Completed" at bounding box center [563, 533] width 510 height 7
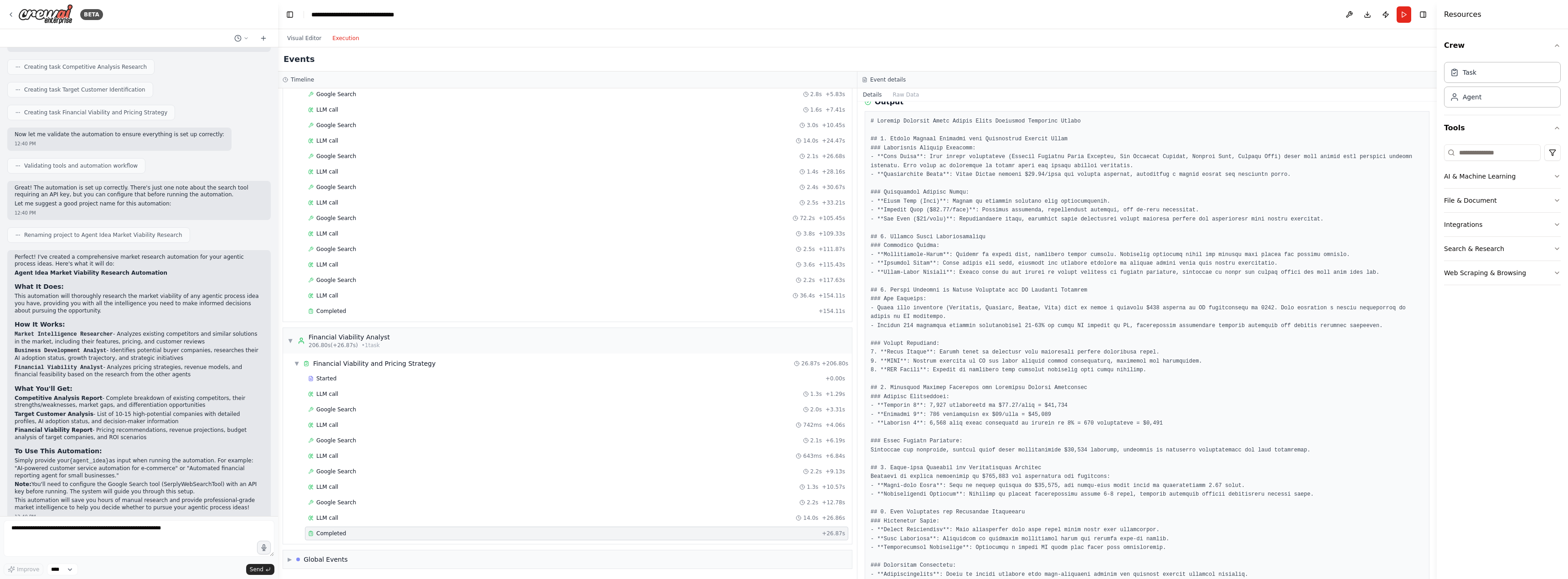
scroll to position [0, 0]
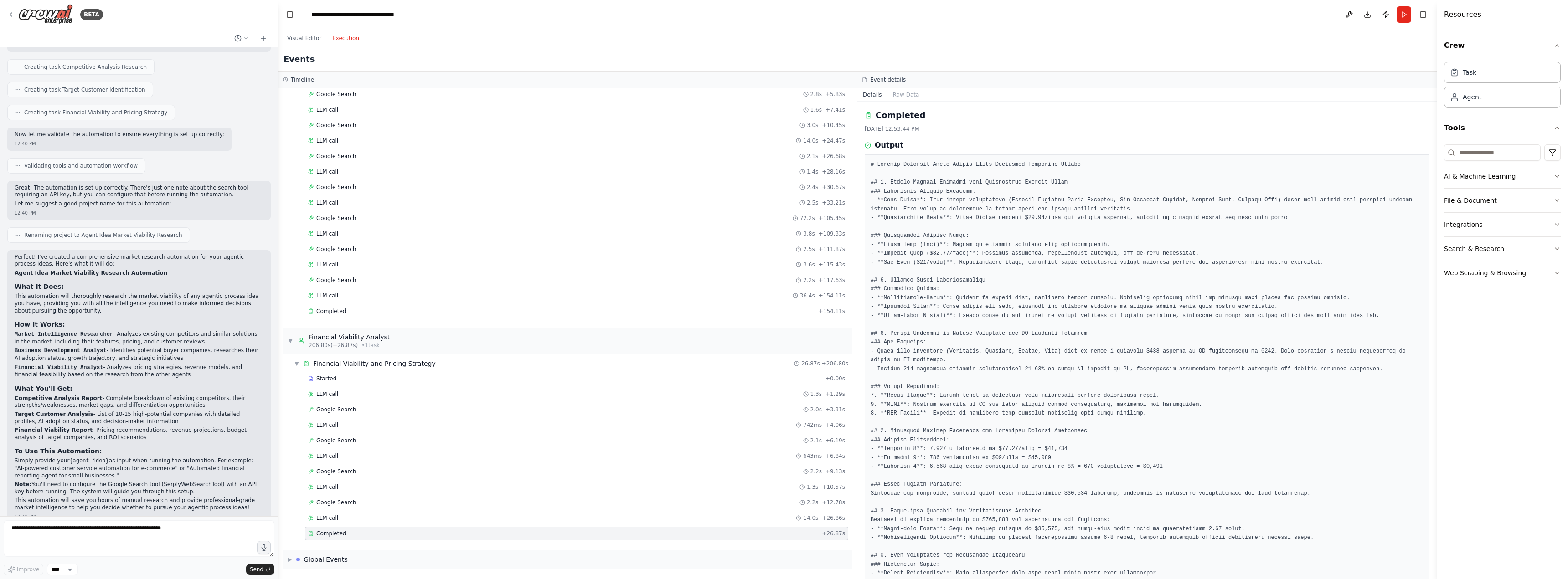
click at [965, 279] on pre at bounding box center [1147, 414] width 553 height 507
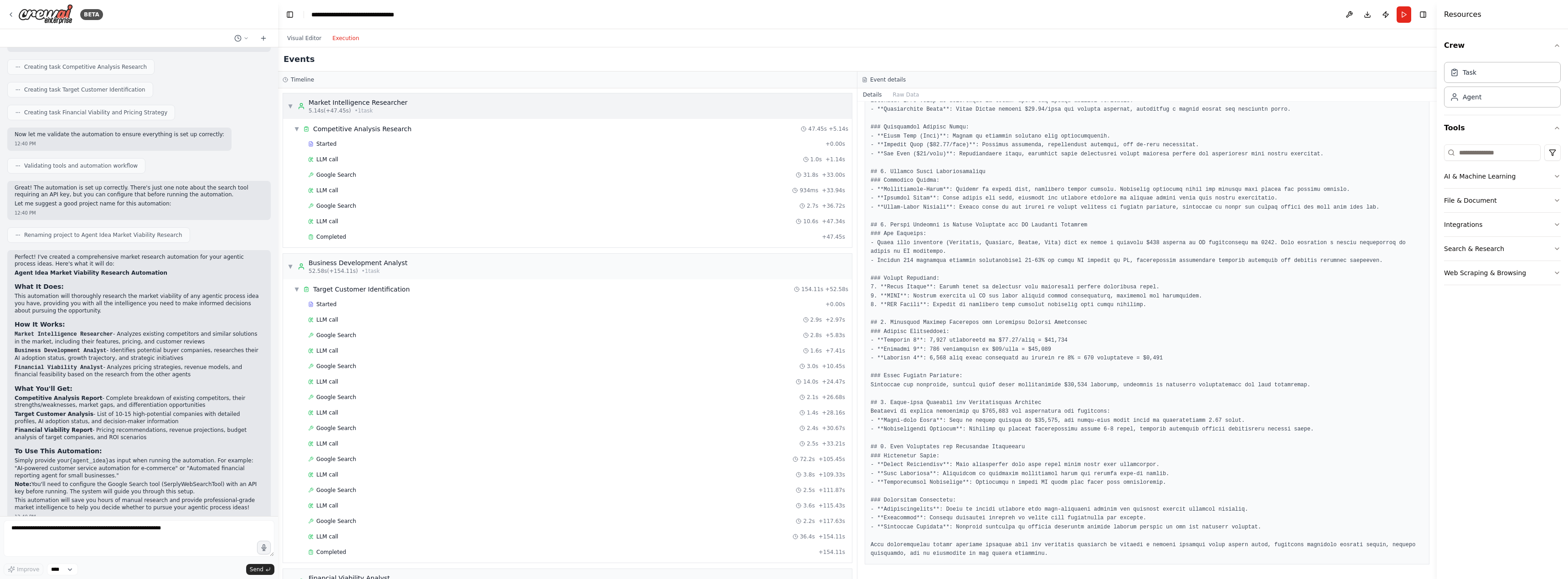
click at [298, 106] on icon at bounding box center [301, 106] width 7 height 7
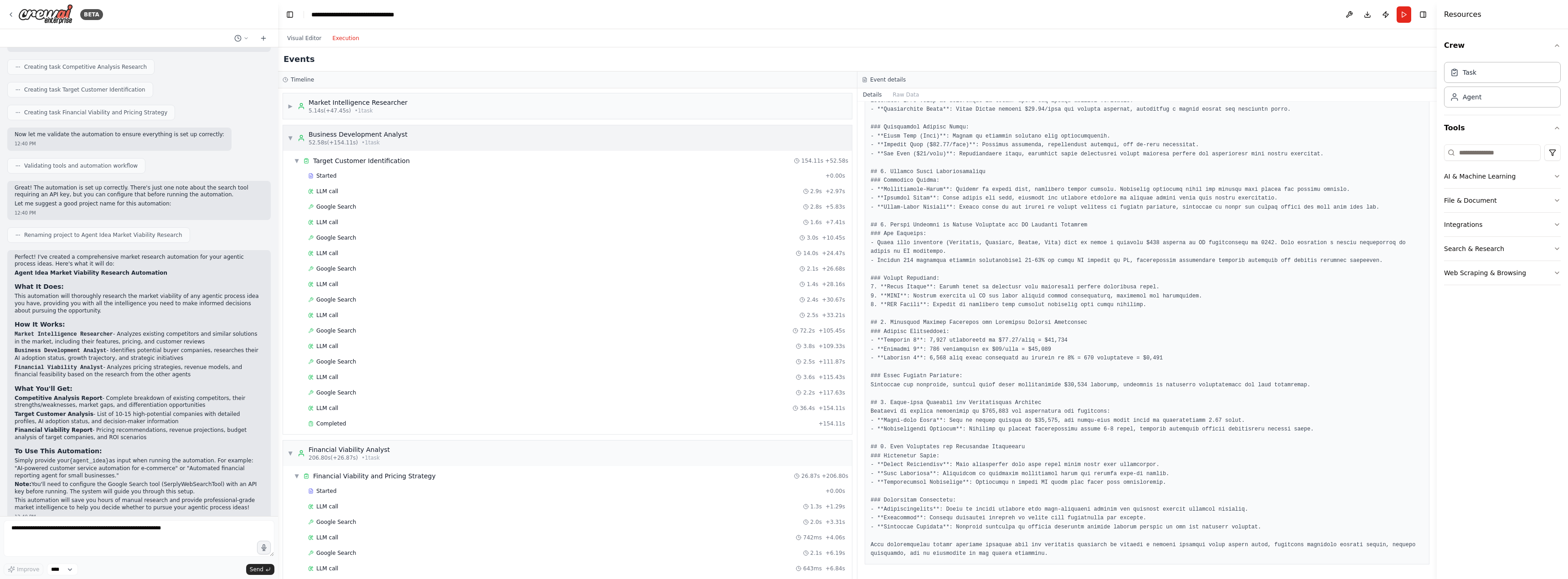
click at [324, 135] on div "Business Development Analyst" at bounding box center [358, 134] width 99 height 9
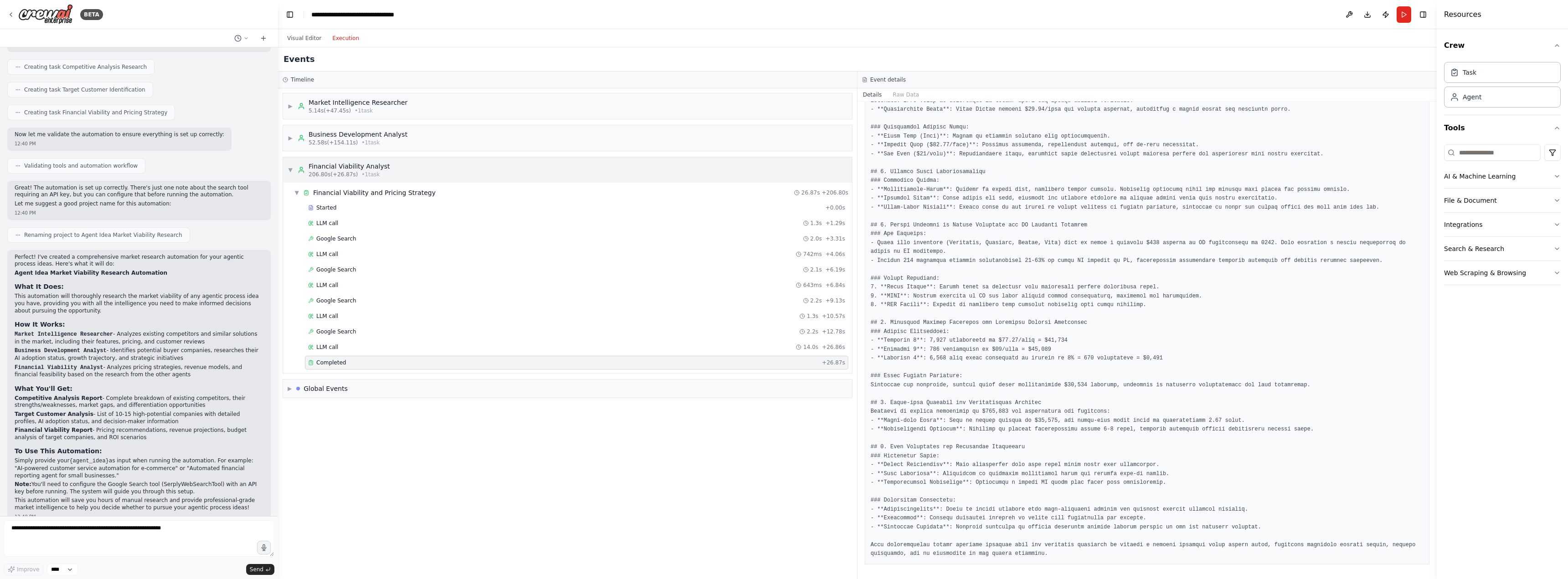
click at [395, 178] on div "▼ Financial Viability Analyst 206.80s (+26.87s) • 1 task" at bounding box center [567, 170] width 569 height 26
click at [391, 147] on div "▶ Business Development Analyst 52.58s (+154.11s) • 1 task" at bounding box center [567, 138] width 569 height 26
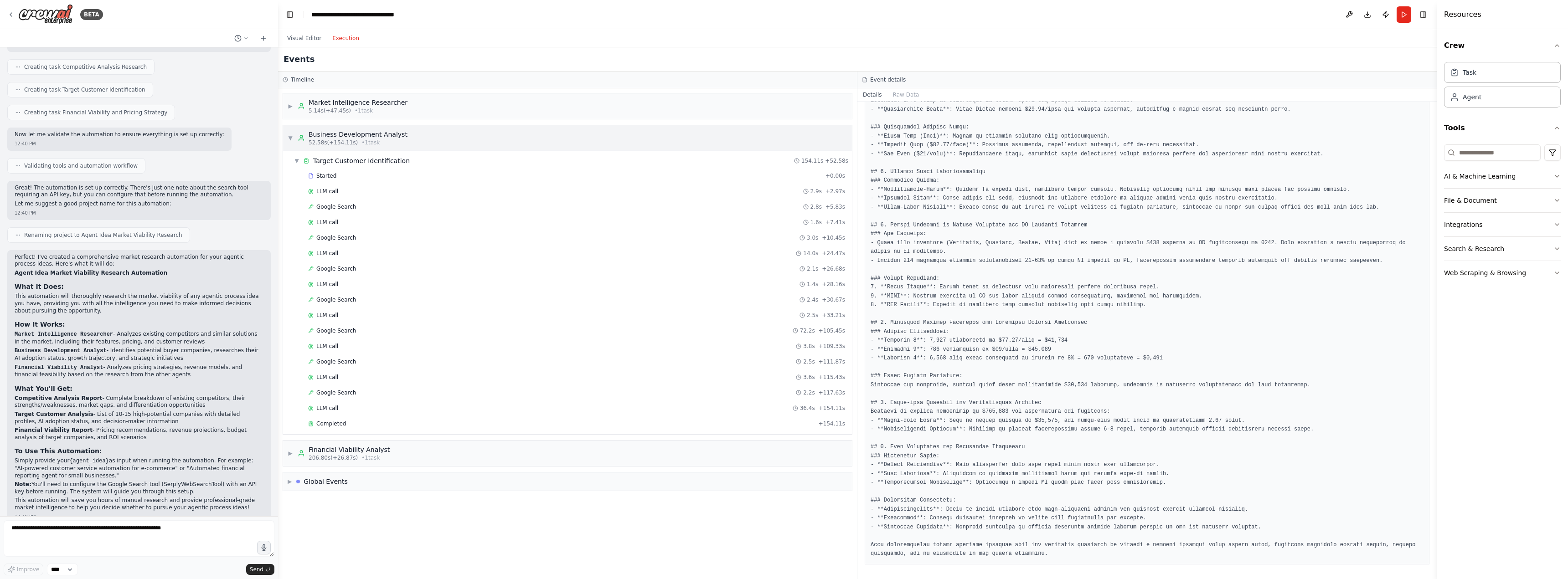
click at [391, 147] on div "▼ Business Development Analyst 52.58s (+154.11s) • 1 task" at bounding box center [567, 138] width 569 height 26
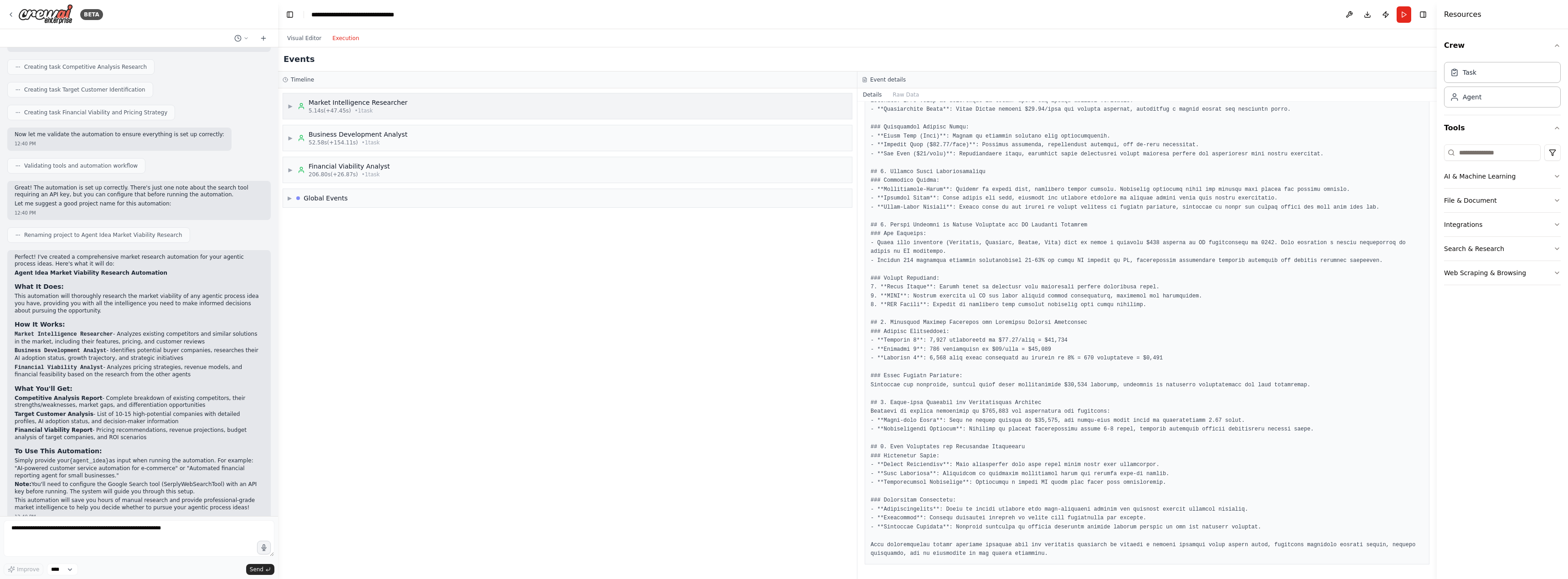
click at [398, 115] on div "▶ Market Intelligence Researcher 5.14s (+47.45s) • 1 task" at bounding box center [567, 106] width 569 height 26
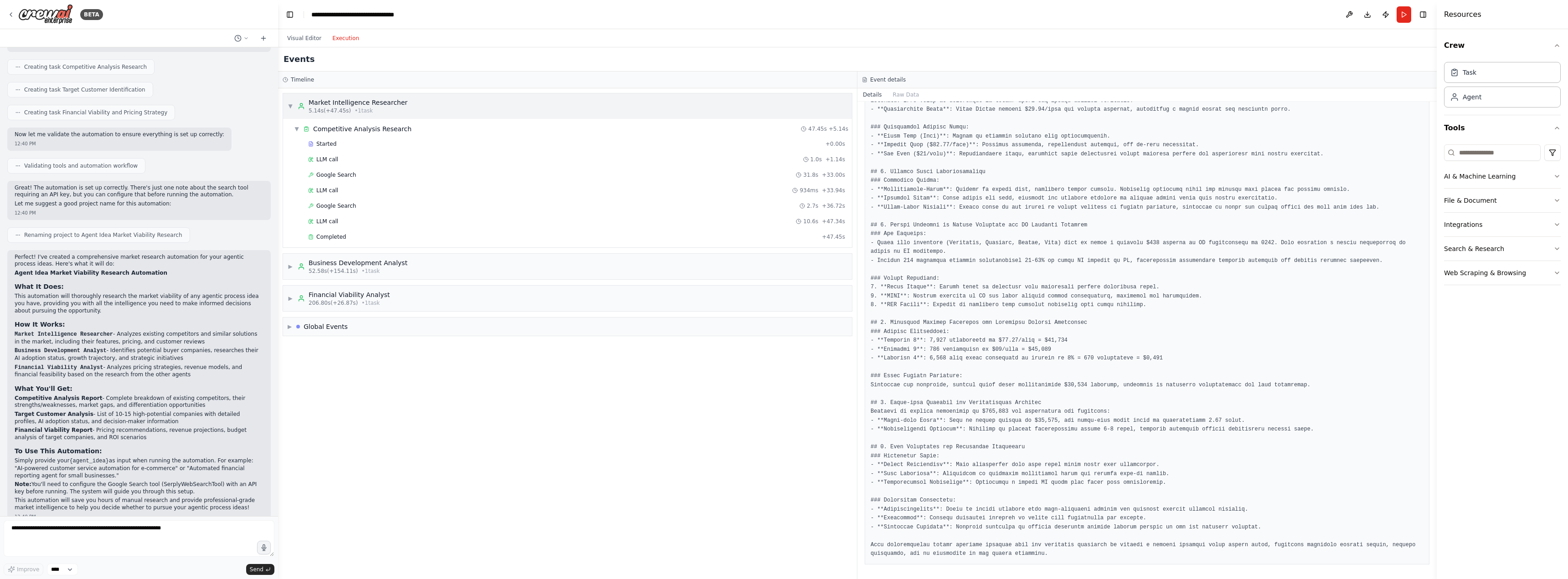
click at [398, 115] on div "▼ Market Intelligence Researcher 5.14s (+47.45s) • 1 task" at bounding box center [567, 106] width 569 height 26
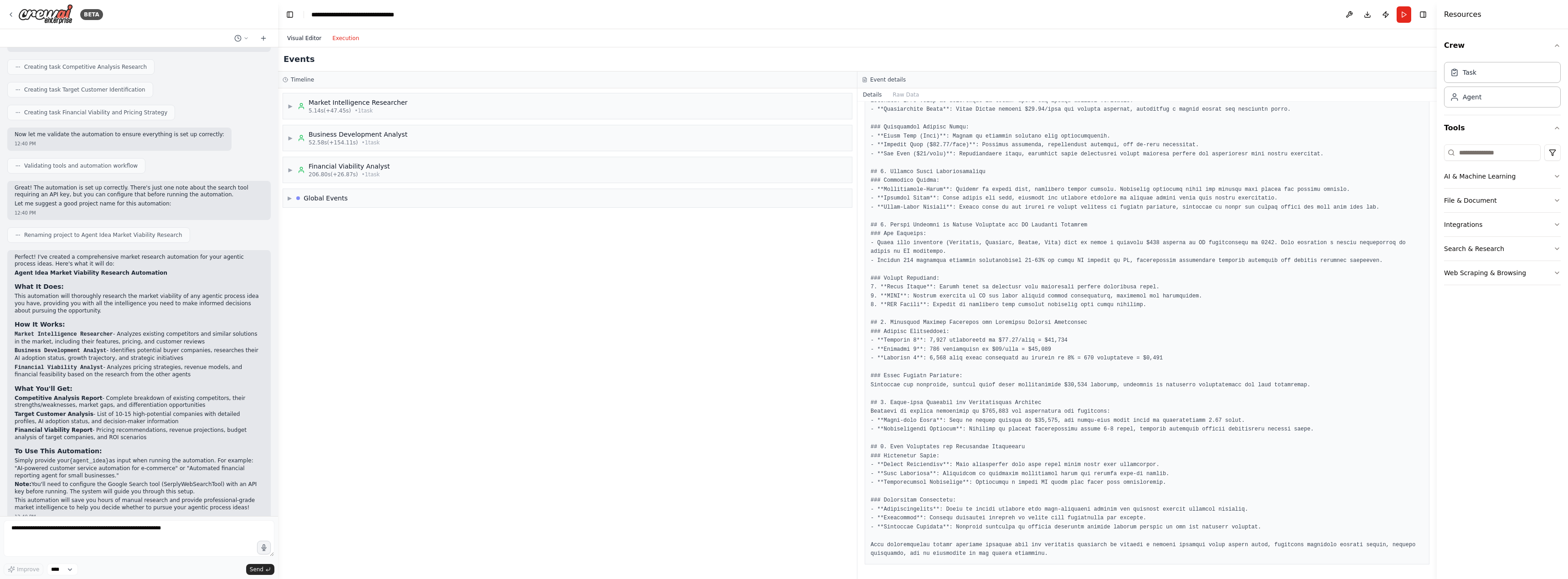
click at [307, 35] on button "Visual Editor" at bounding box center [304, 38] width 45 height 11
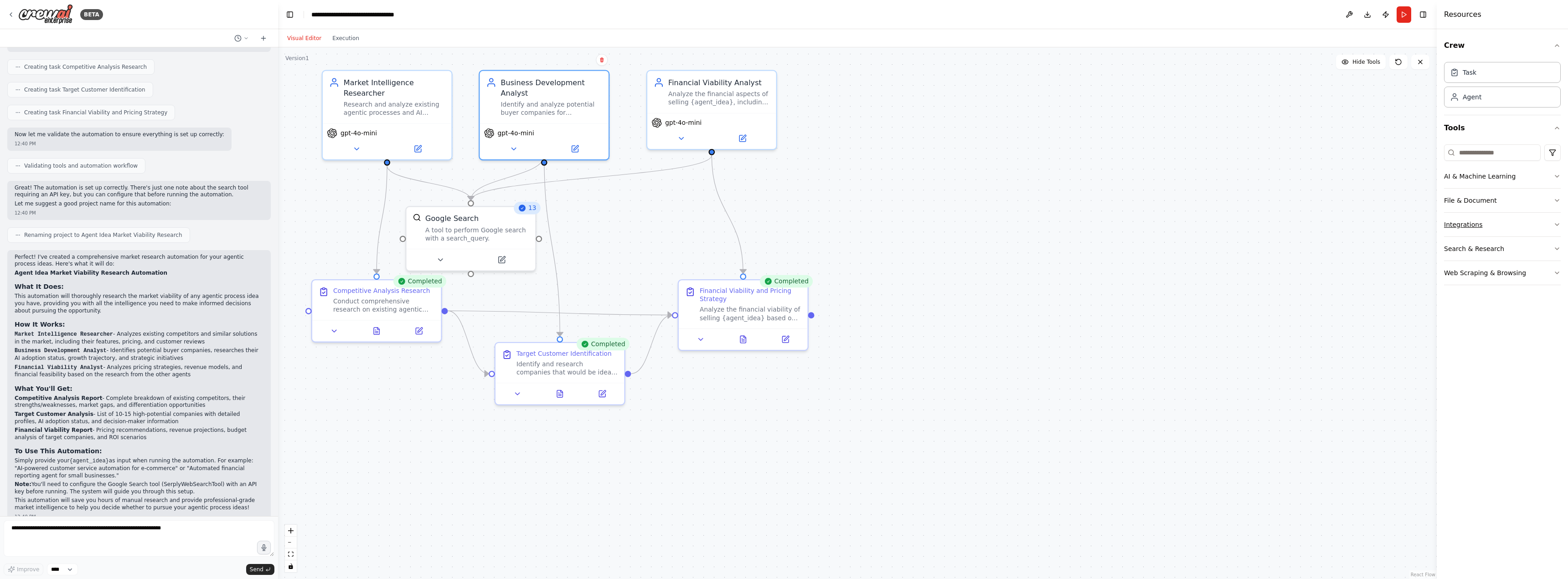
click at [1500, 227] on button "Integrations" at bounding box center [1502, 224] width 117 height 24
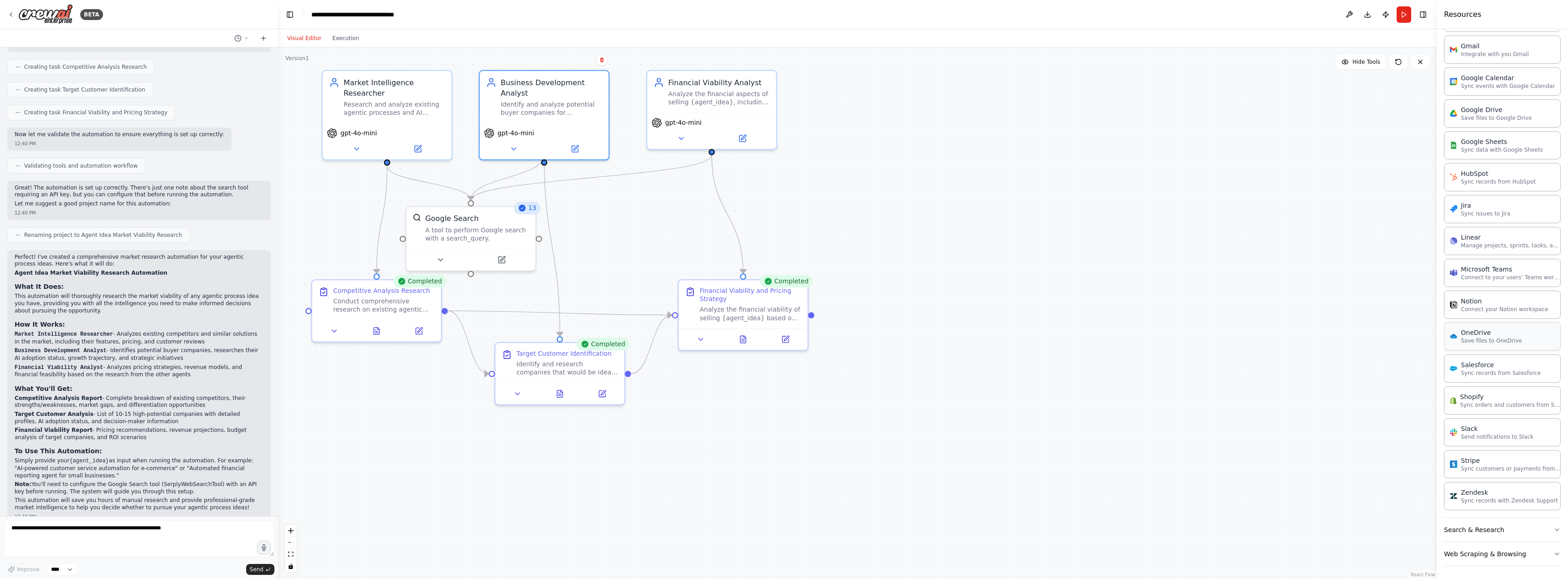
scroll to position [366, 0]
click at [1506, 527] on button "Search & Research" at bounding box center [1502, 527] width 117 height 24
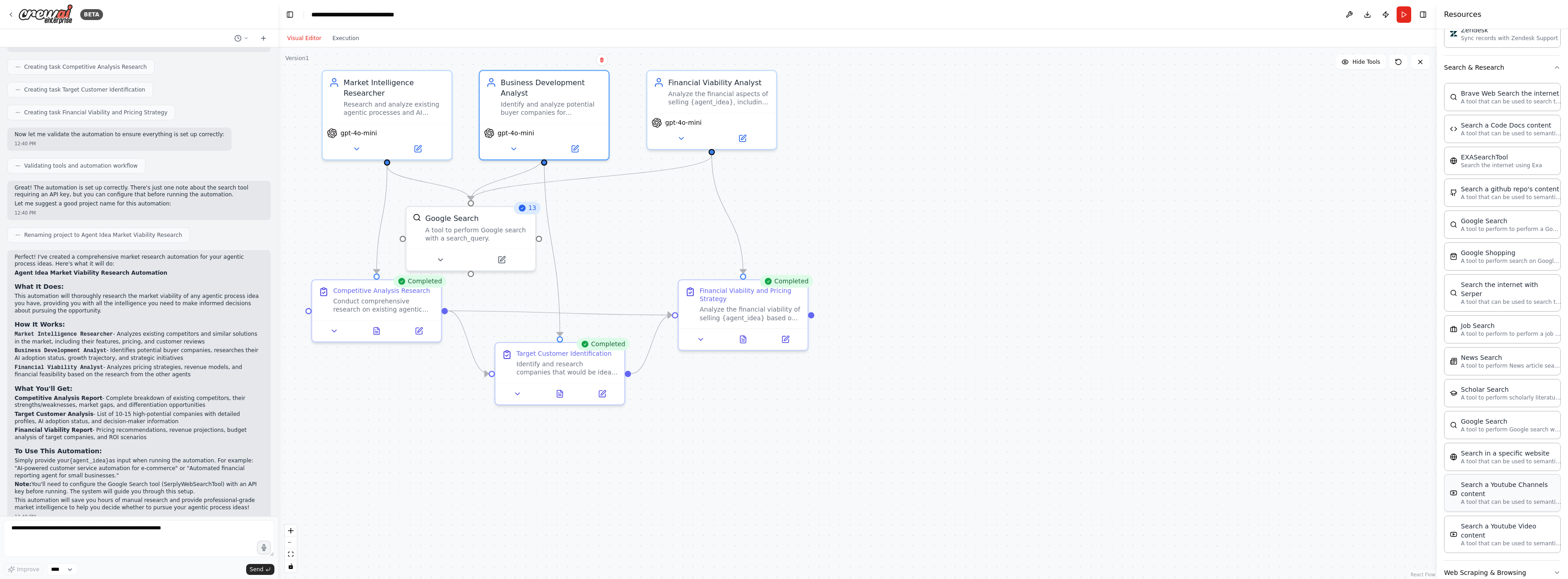
scroll to position [828, 0]
click at [1497, 558] on button "Web Scraping & Browsing" at bounding box center [1502, 570] width 117 height 24
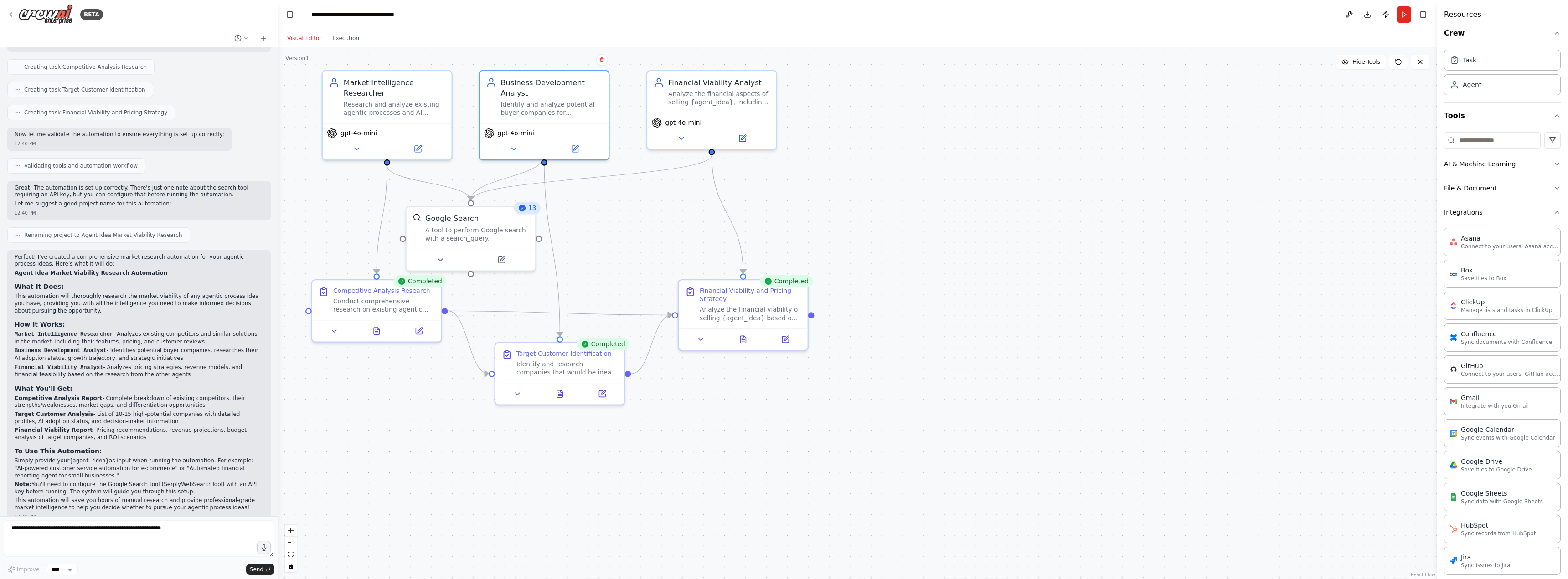
scroll to position [0, 0]
click at [1487, 203] on button "File & Document" at bounding box center [1502, 200] width 117 height 24
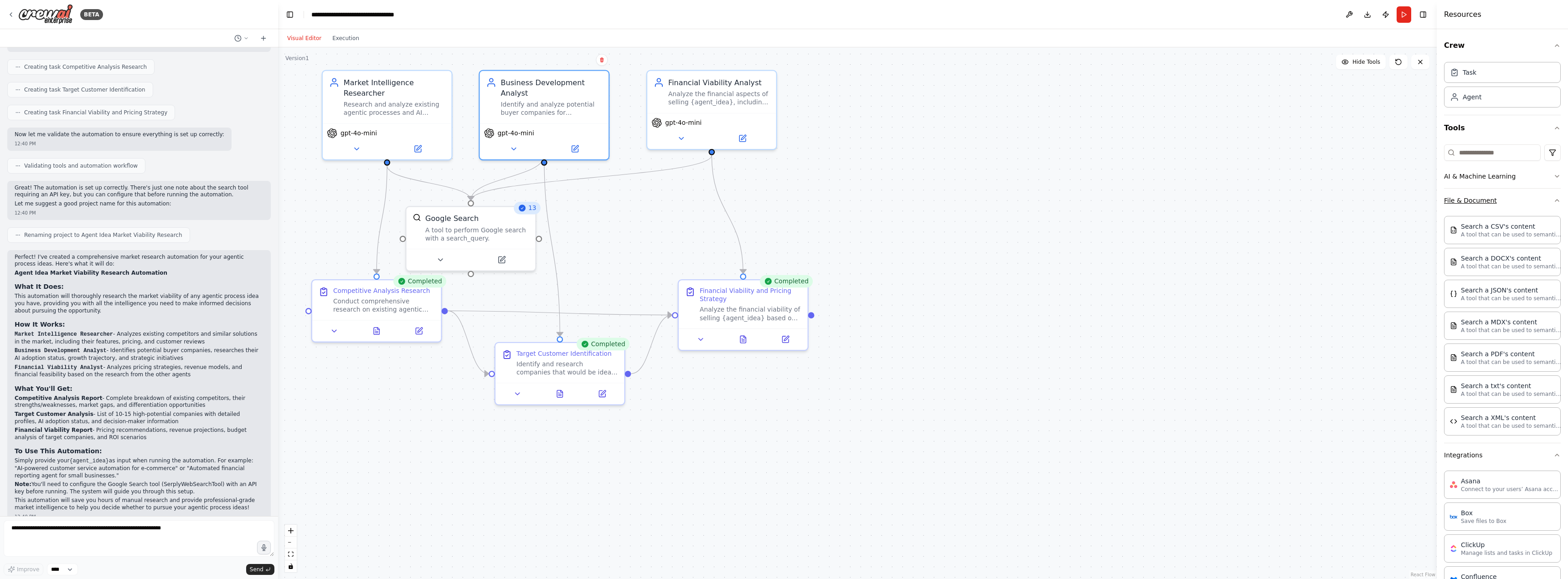
click at [1513, 201] on button "File & Document" at bounding box center [1502, 200] width 117 height 24
click at [1513, 184] on button "AI & Machine Learning" at bounding box center [1502, 176] width 117 height 24
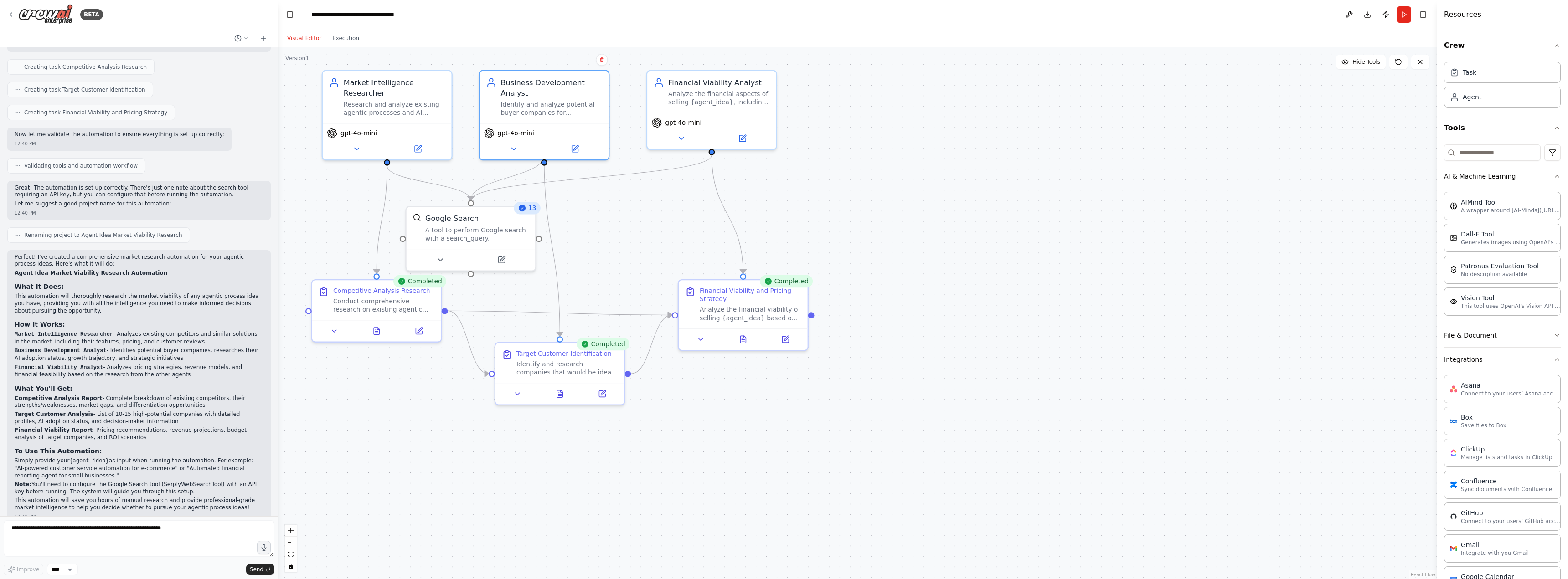
click at [1513, 184] on button "AI & Machine Learning" at bounding box center [1502, 176] width 117 height 24
click at [1351, 12] on button at bounding box center [1349, 14] width 15 height 16
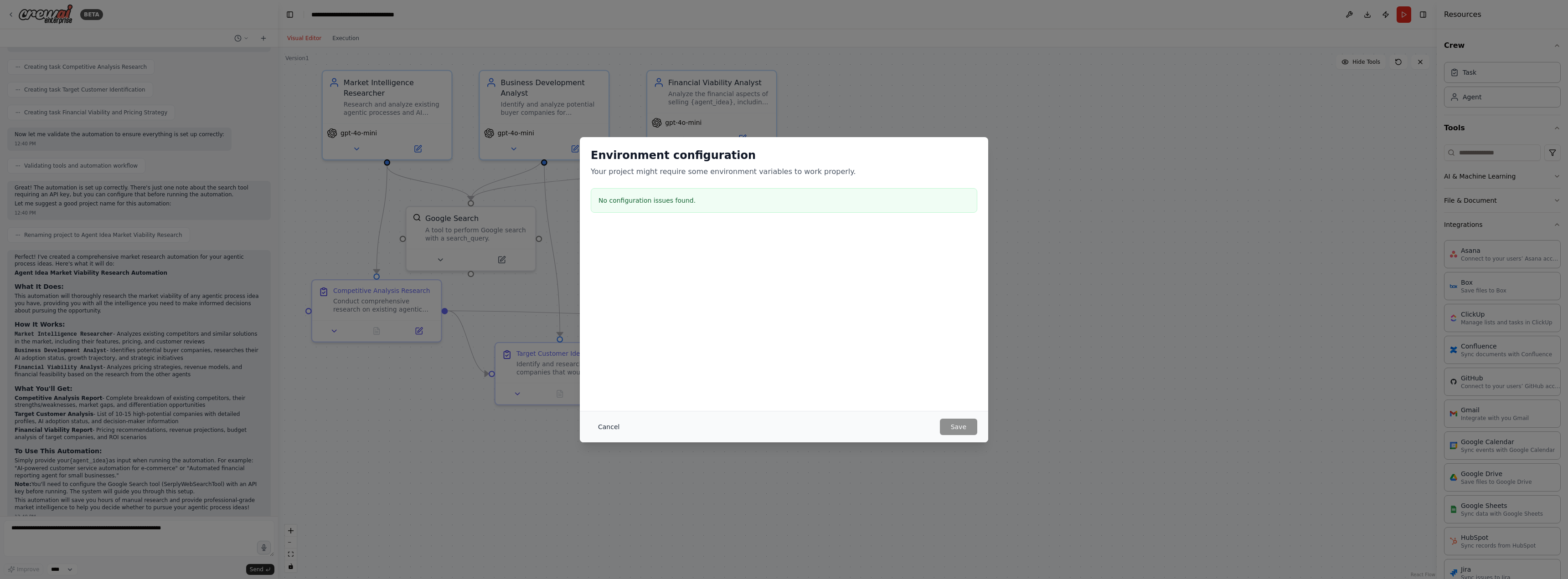
click at [606, 425] on button "Cancel" at bounding box center [608, 426] width 36 height 16
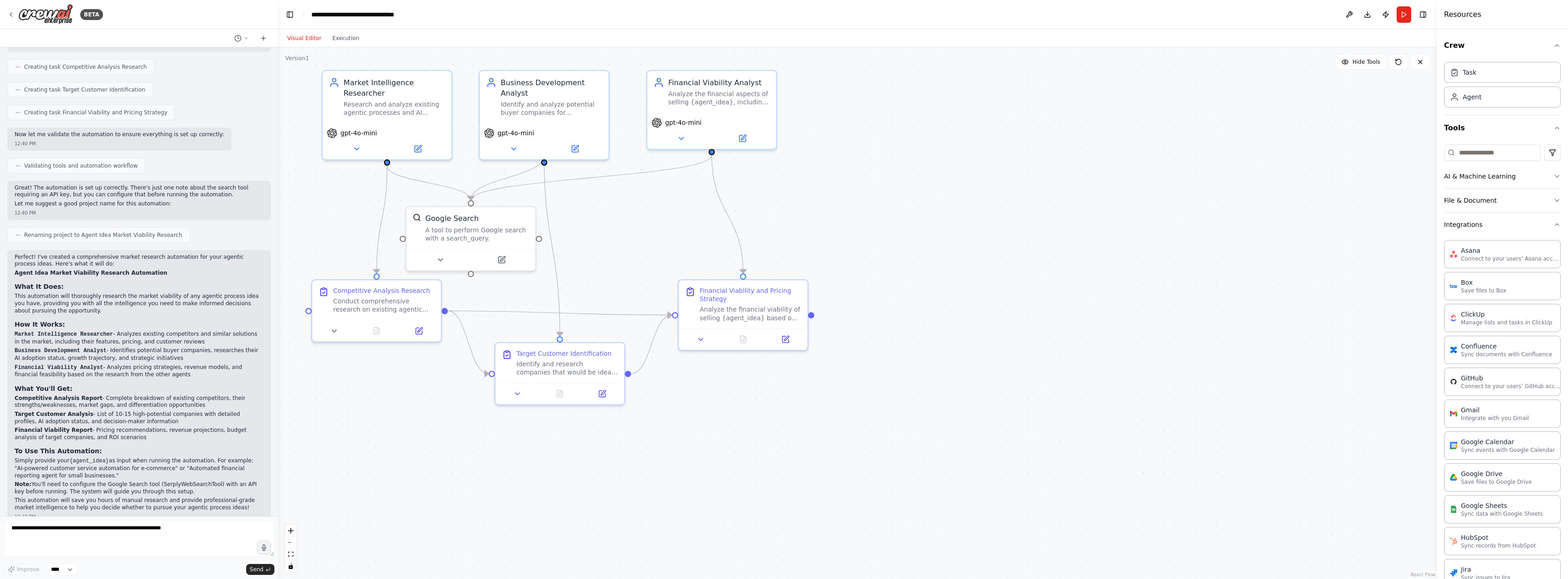
click at [1468, 24] on div "Resources" at bounding box center [1502, 15] width 131 height 29
click at [1387, 18] on button "Publish" at bounding box center [1385, 14] width 15 height 16
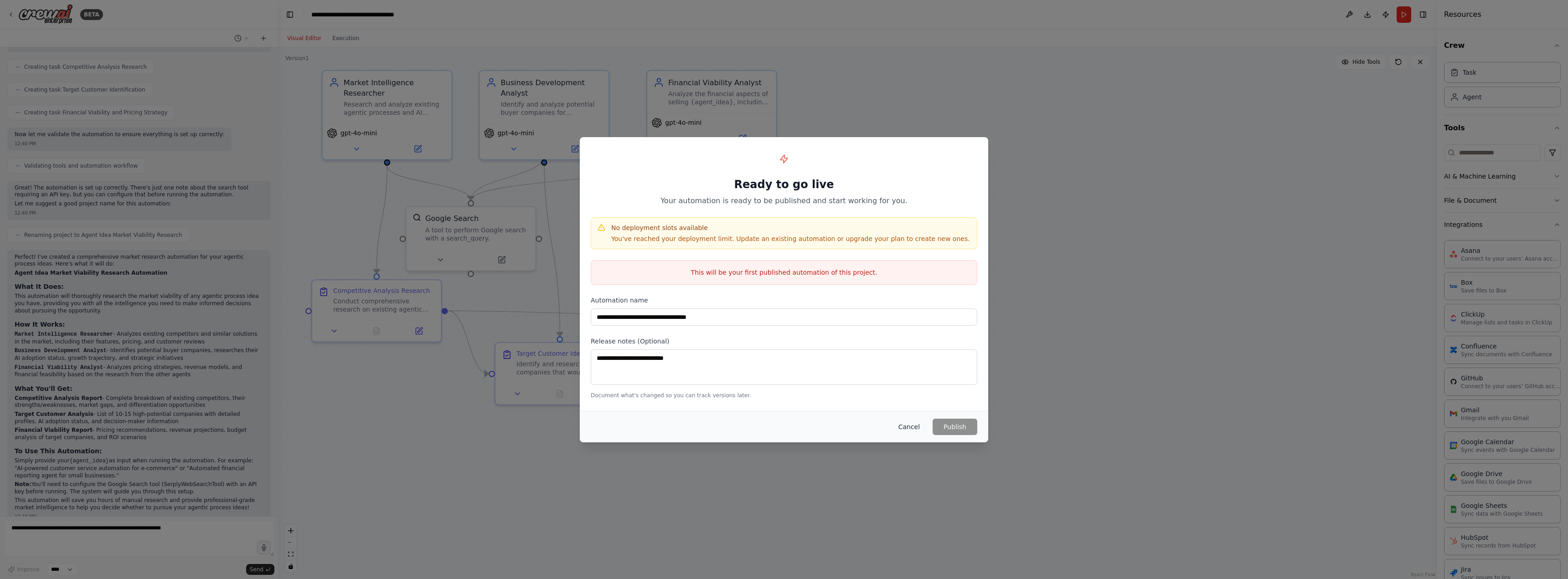
click at [919, 423] on button "Cancel" at bounding box center [909, 426] width 36 height 16
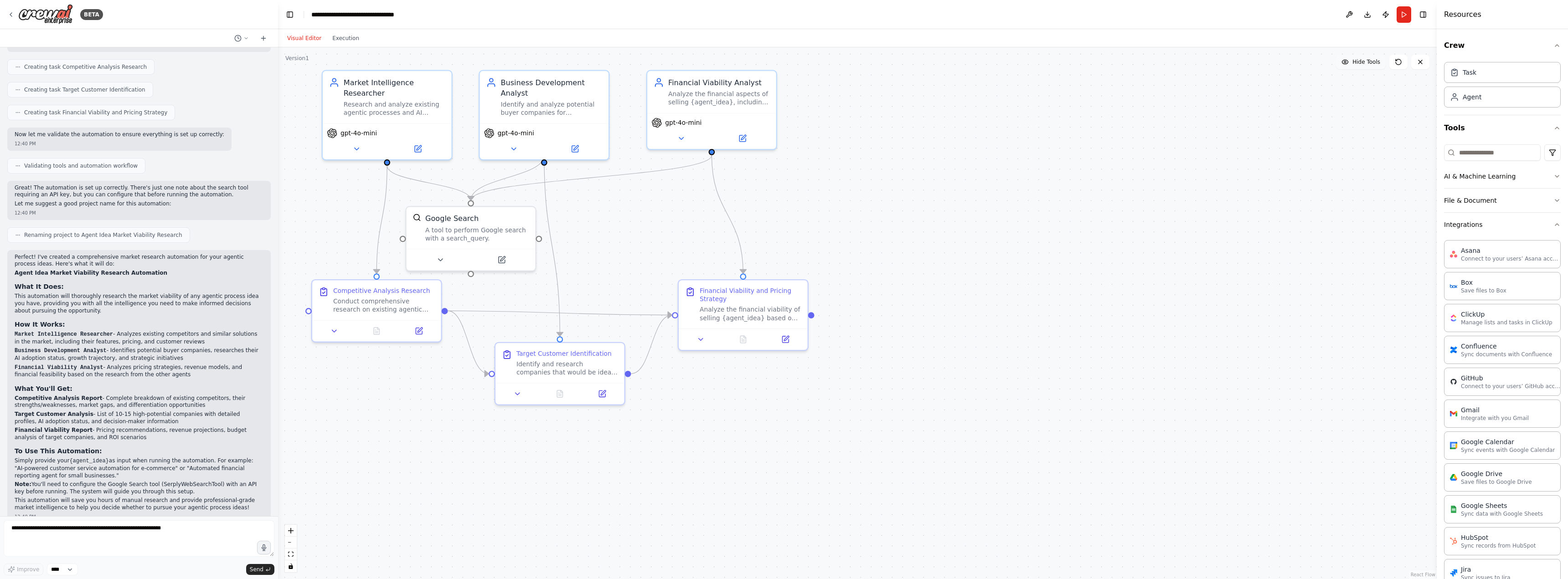
click at [1374, 60] on span "Hide Tools" at bounding box center [1367, 62] width 28 height 7
click at [1374, 60] on span "Show Tools" at bounding box center [1365, 62] width 30 height 7
click at [1374, 60] on span "Hide Tools" at bounding box center [1367, 62] width 28 height 7
click at [1374, 60] on span "Show Tools" at bounding box center [1365, 62] width 30 height 7
click at [15, 10] on div "BETA" at bounding box center [55, 15] width 96 height 21
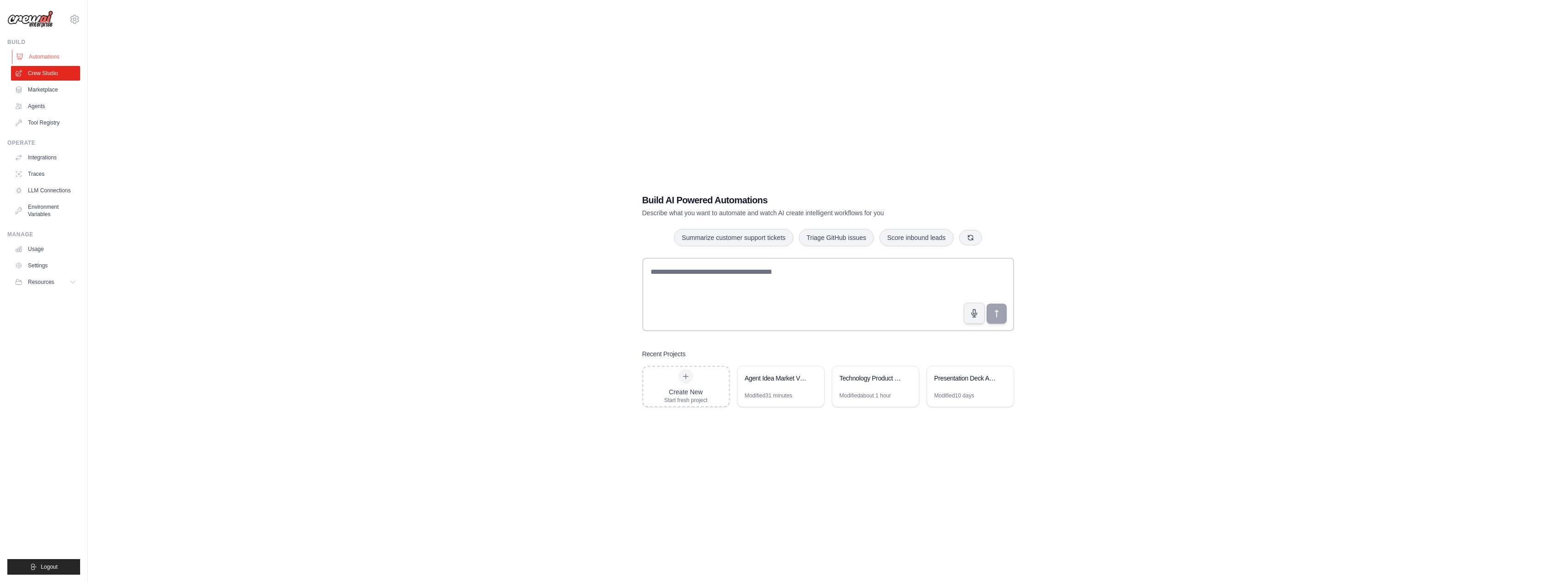
click at [40, 61] on link "Automations" at bounding box center [46, 57] width 69 height 15
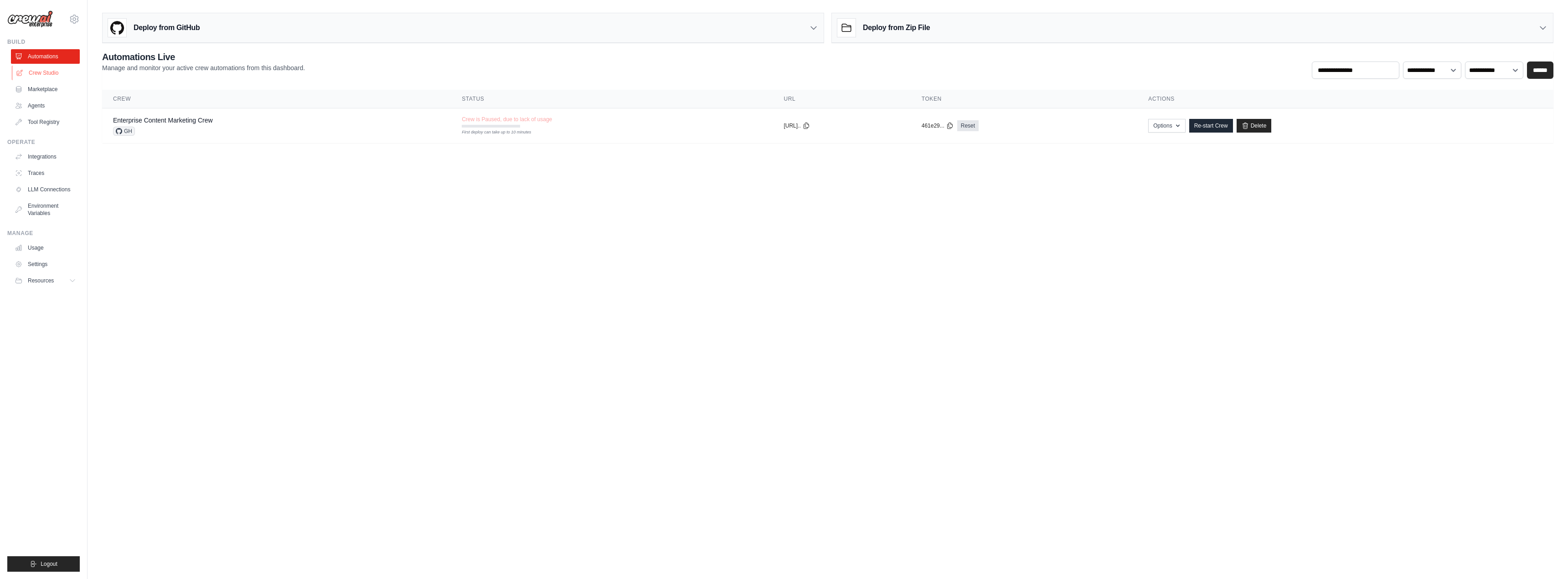
click at [42, 69] on link "Crew Studio" at bounding box center [46, 73] width 69 height 15
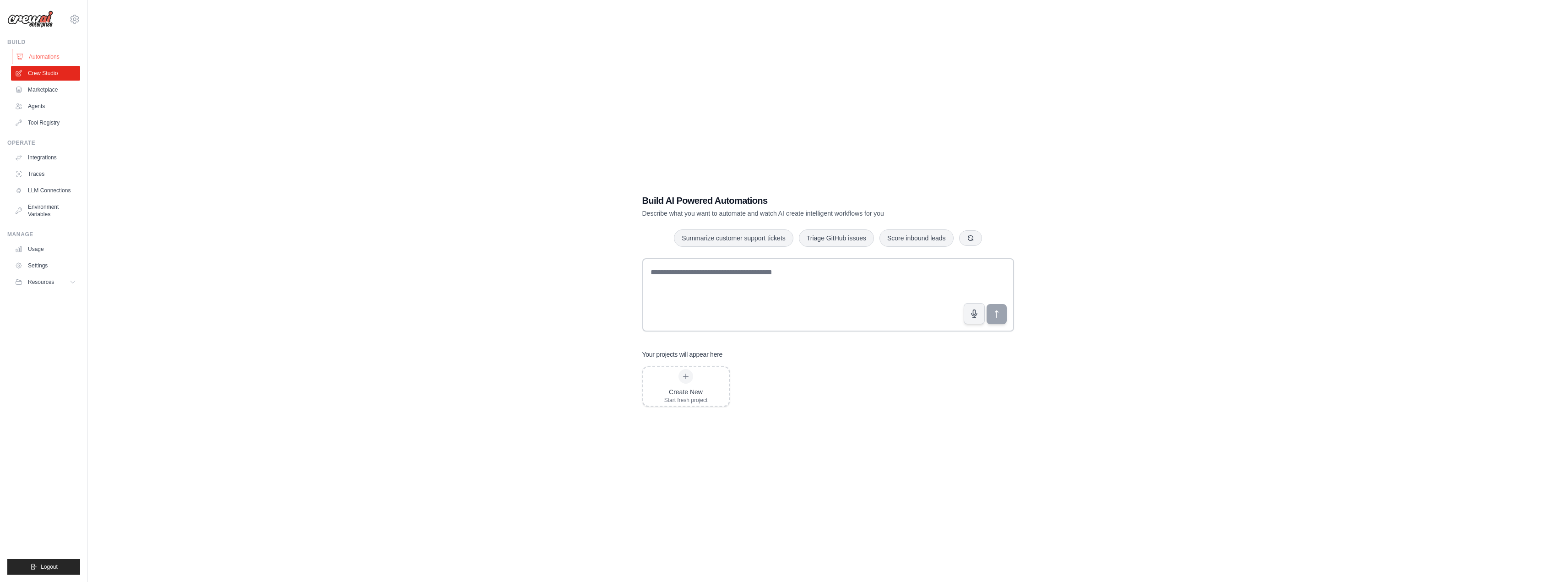
click at [41, 57] on link "Automations" at bounding box center [46, 57] width 69 height 15
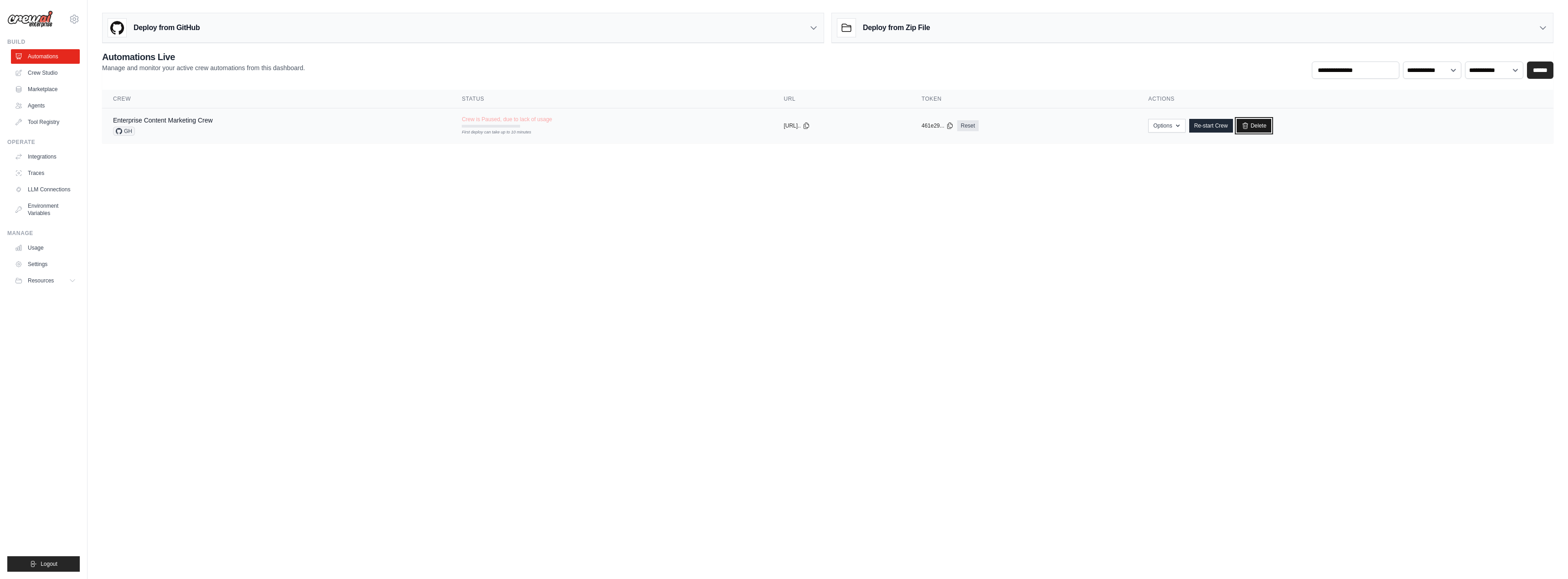
click at [1272, 122] on link "Delete" at bounding box center [1255, 125] width 35 height 13
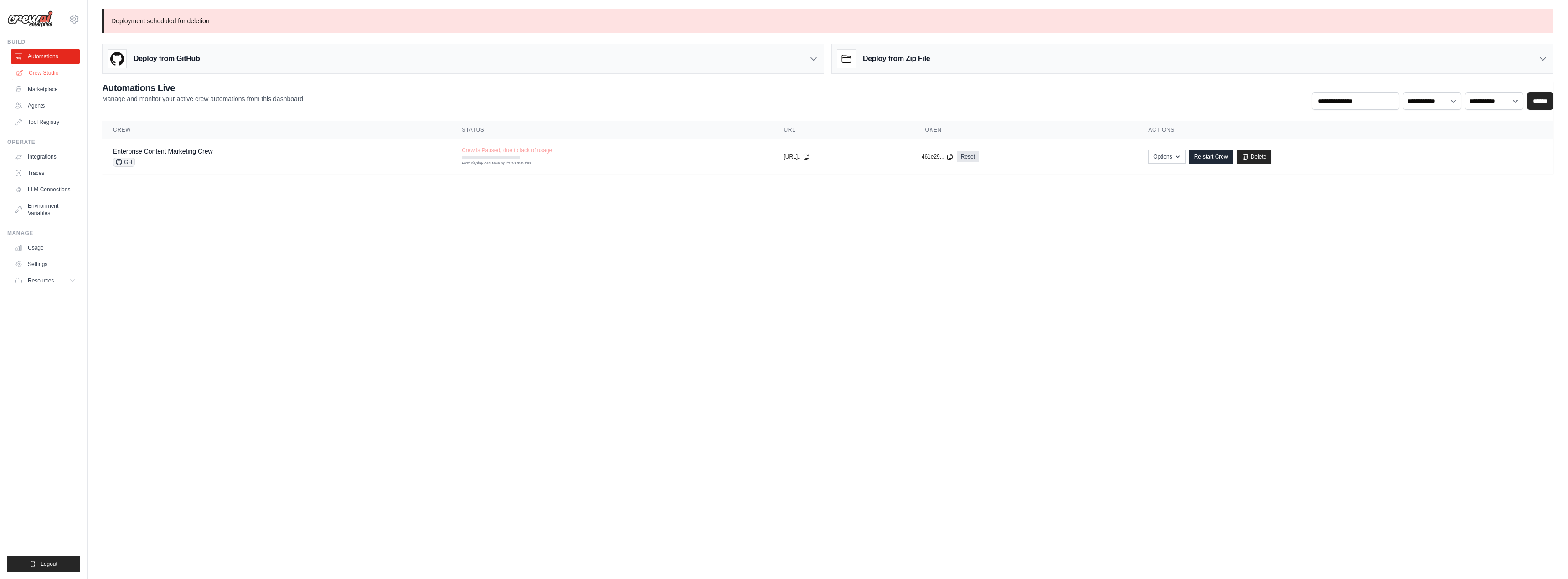
click at [44, 71] on link "Crew Studio" at bounding box center [46, 73] width 69 height 15
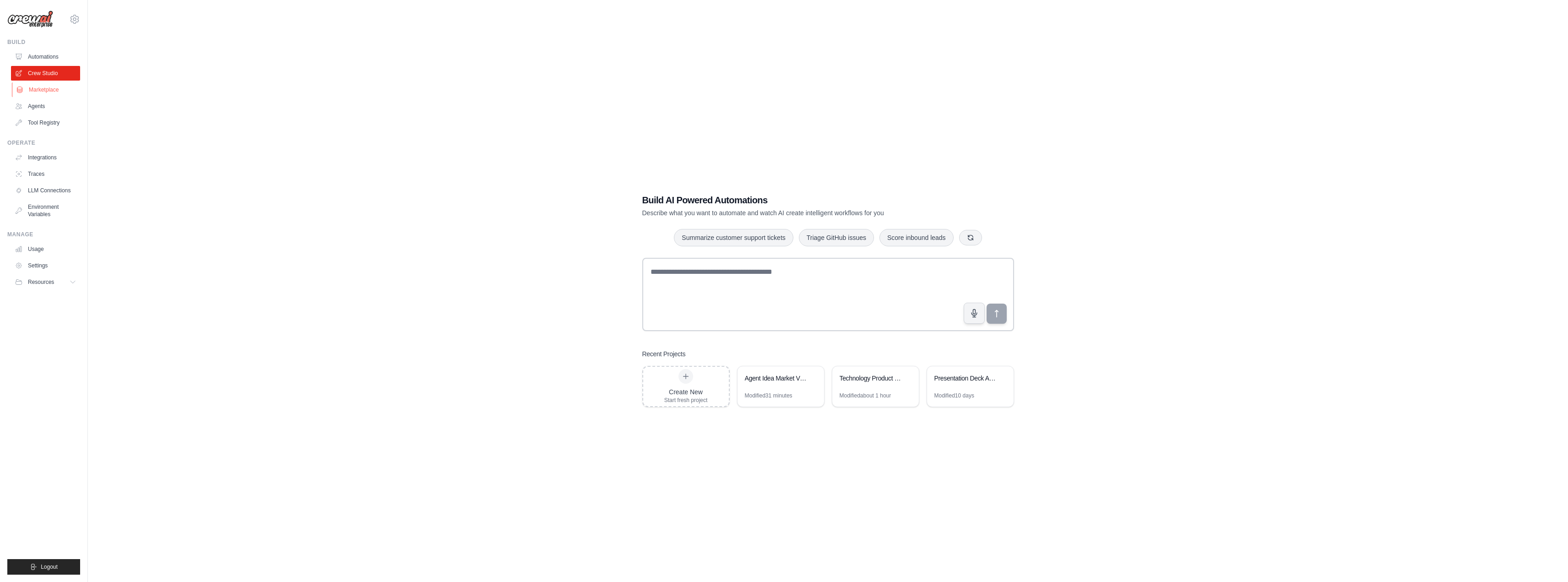
click at [46, 94] on link "Marketplace" at bounding box center [46, 90] width 69 height 15
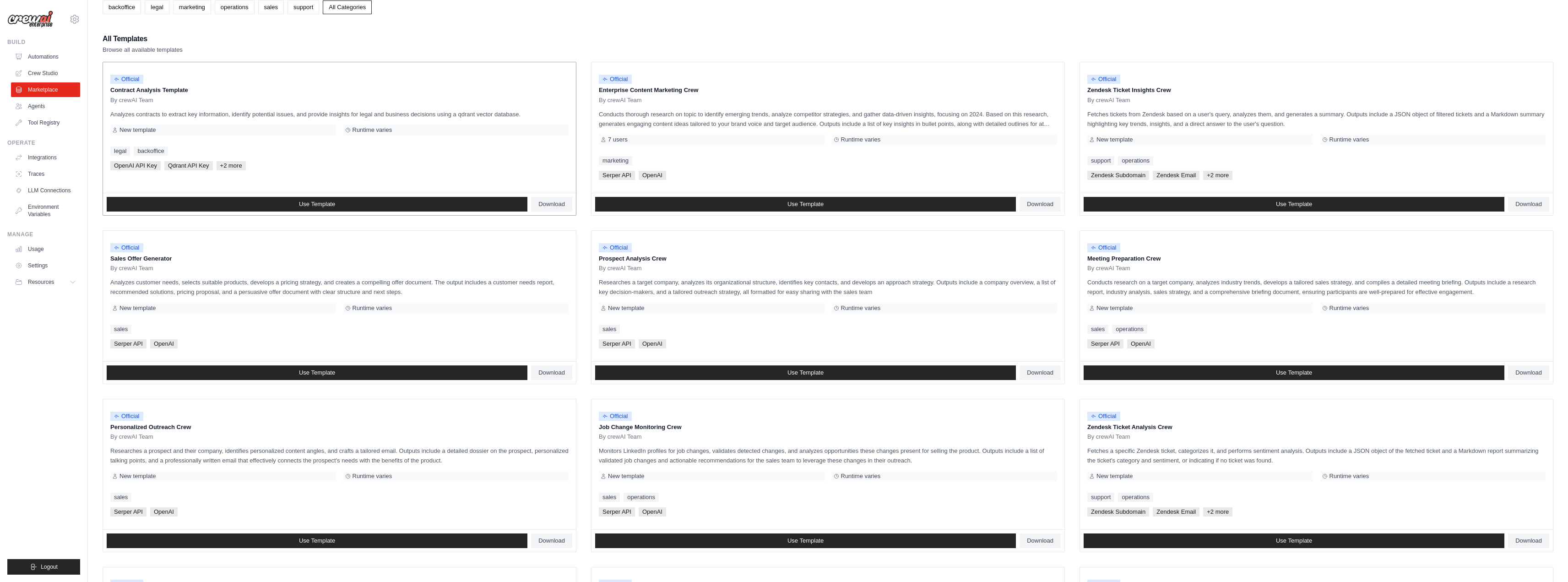
scroll to position [46, 0]
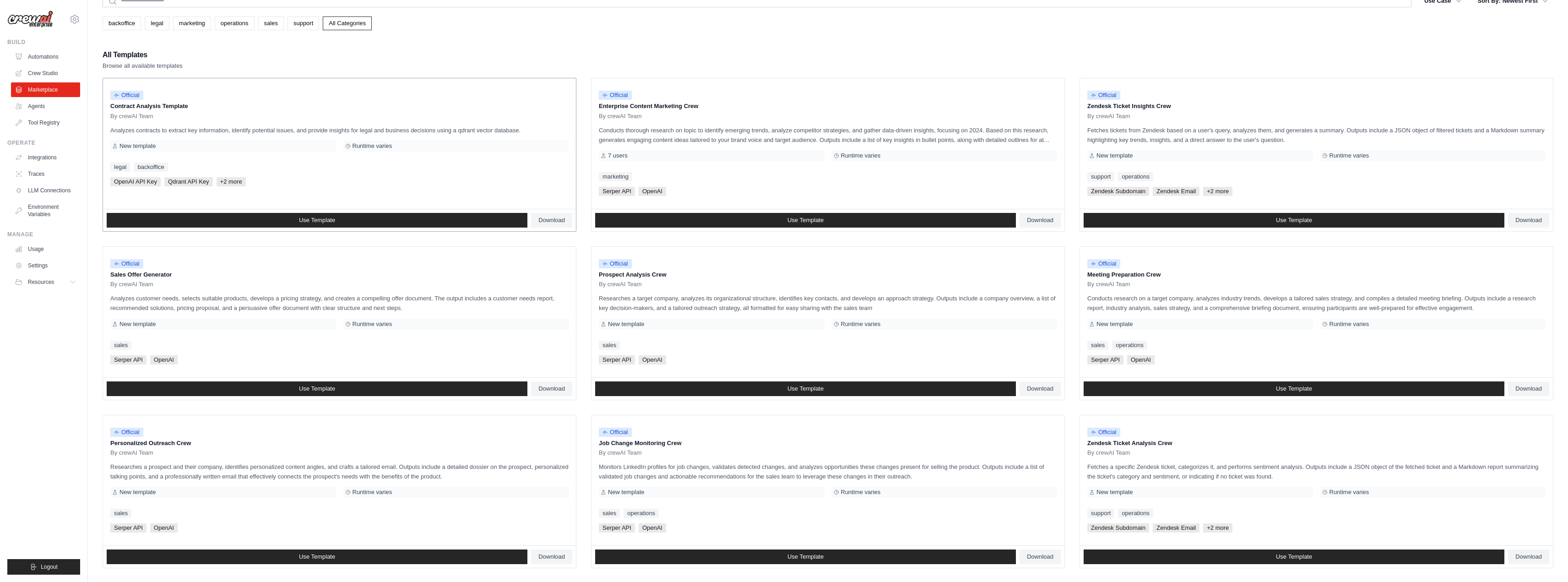
click at [337, 187] on div "Official Contract Analysis Template By crewAI Team Analyzes contracts to extrac…" at bounding box center [339, 143] width 473 height 130
click at [47, 159] on link "Integrations" at bounding box center [46, 158] width 69 height 15
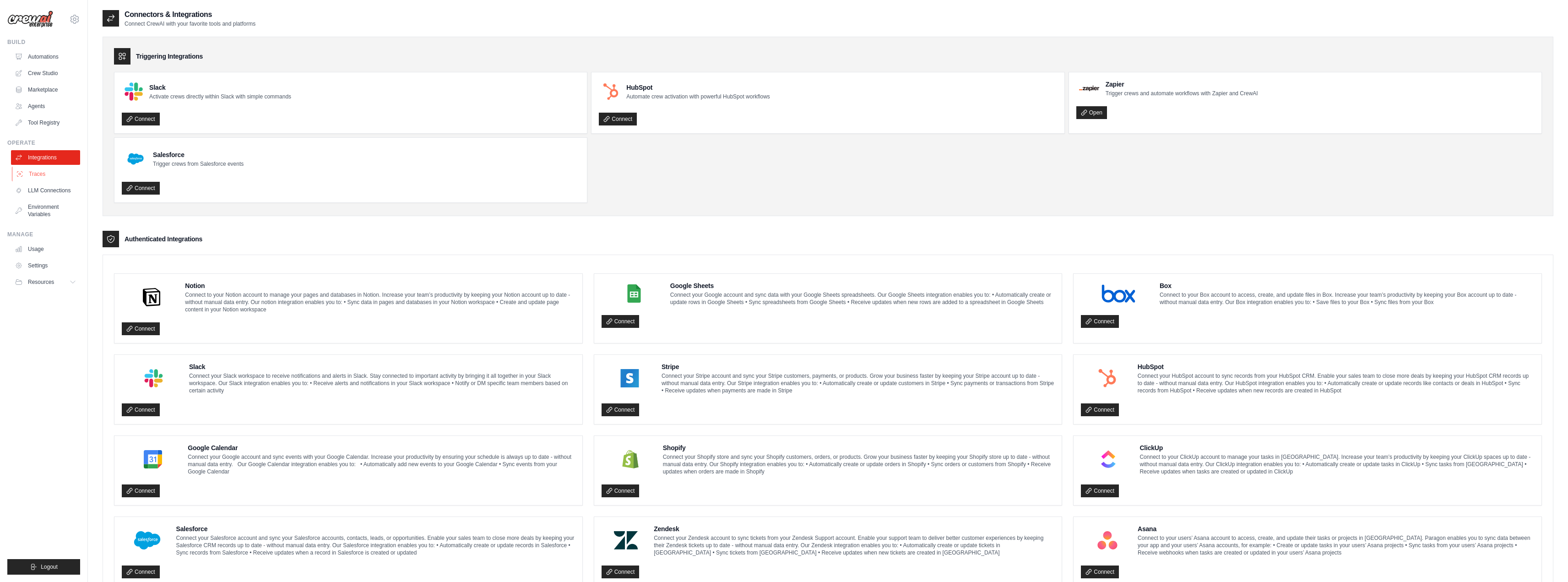
click at [42, 172] on link "Traces" at bounding box center [46, 174] width 69 height 15
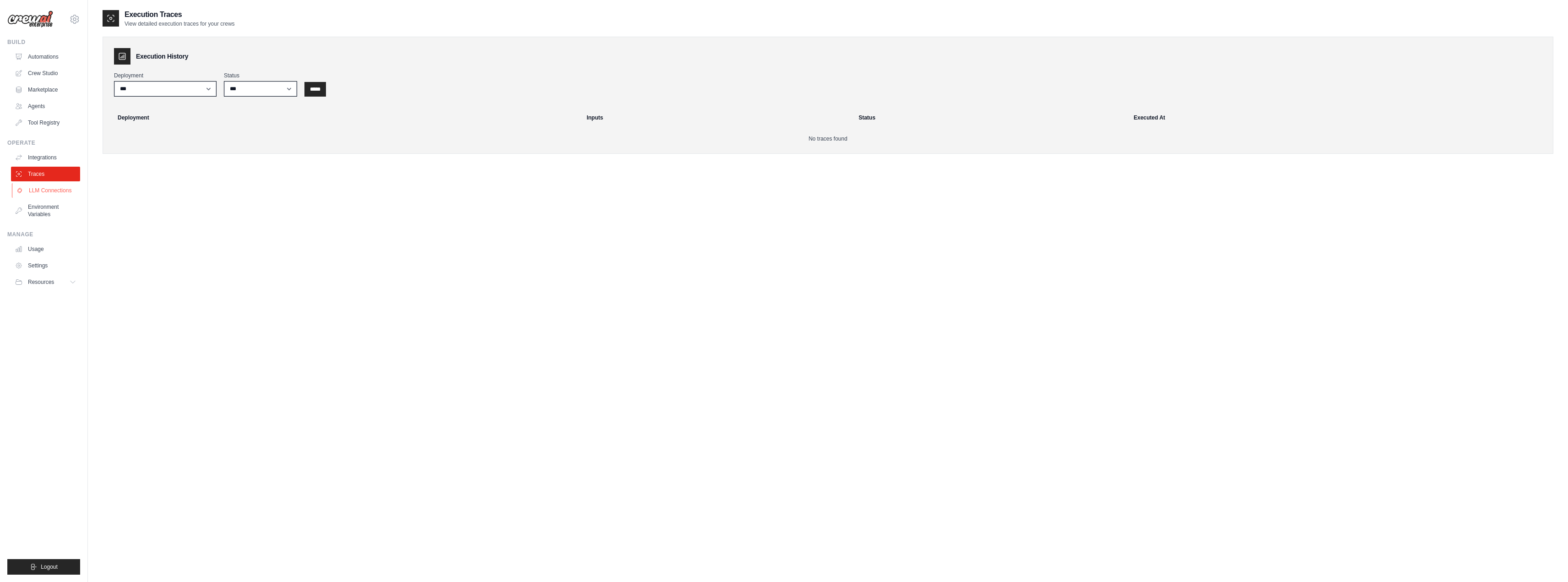
click at [45, 197] on link "LLM Connections" at bounding box center [46, 191] width 69 height 15
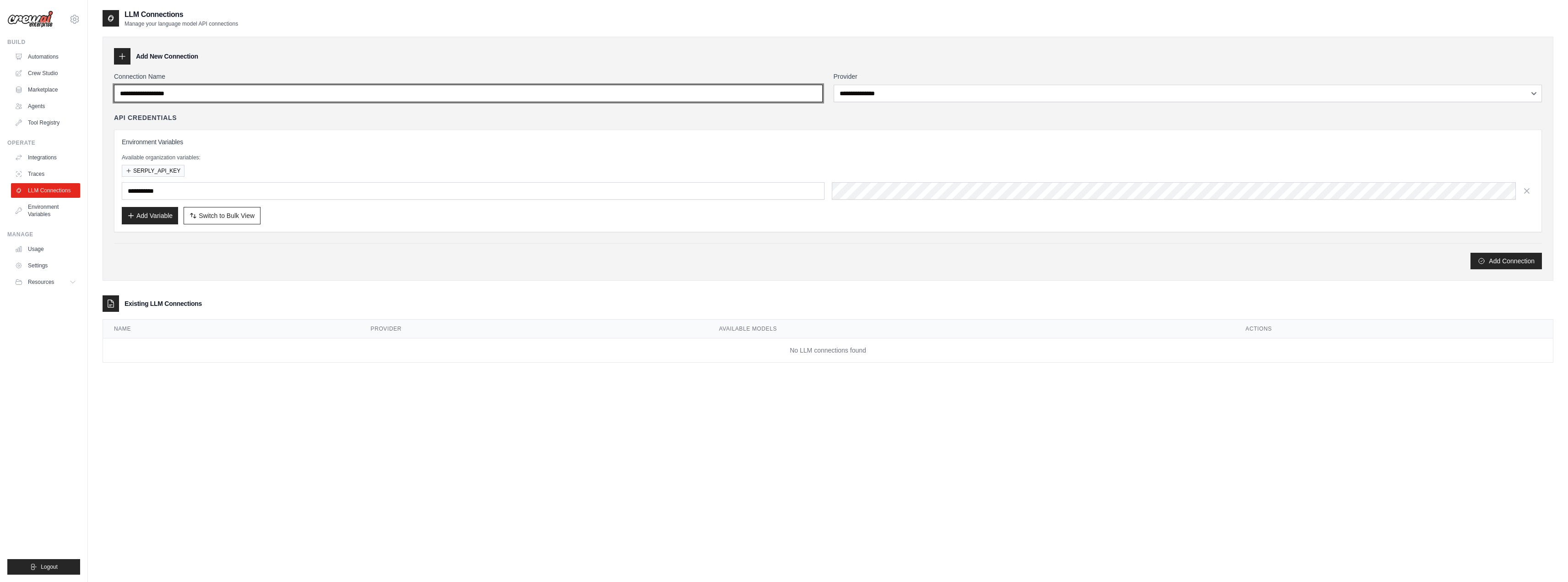
click at [262, 86] on input "Connection Name" at bounding box center [468, 94] width 709 height 17
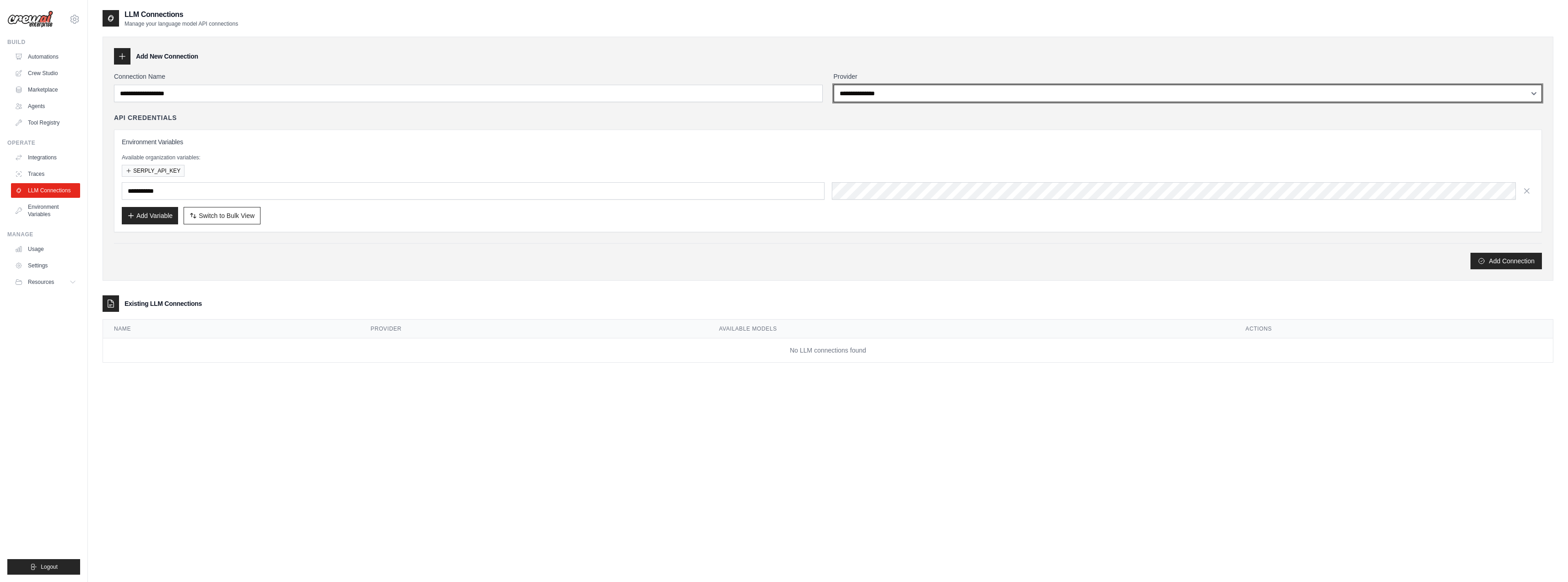
click at [930, 88] on select "**********" at bounding box center [1188, 94] width 709 height 17
click at [902, 89] on select "**********" at bounding box center [1188, 94] width 709 height 17
click at [50, 208] on link "Environment Variables" at bounding box center [46, 210] width 69 height 22
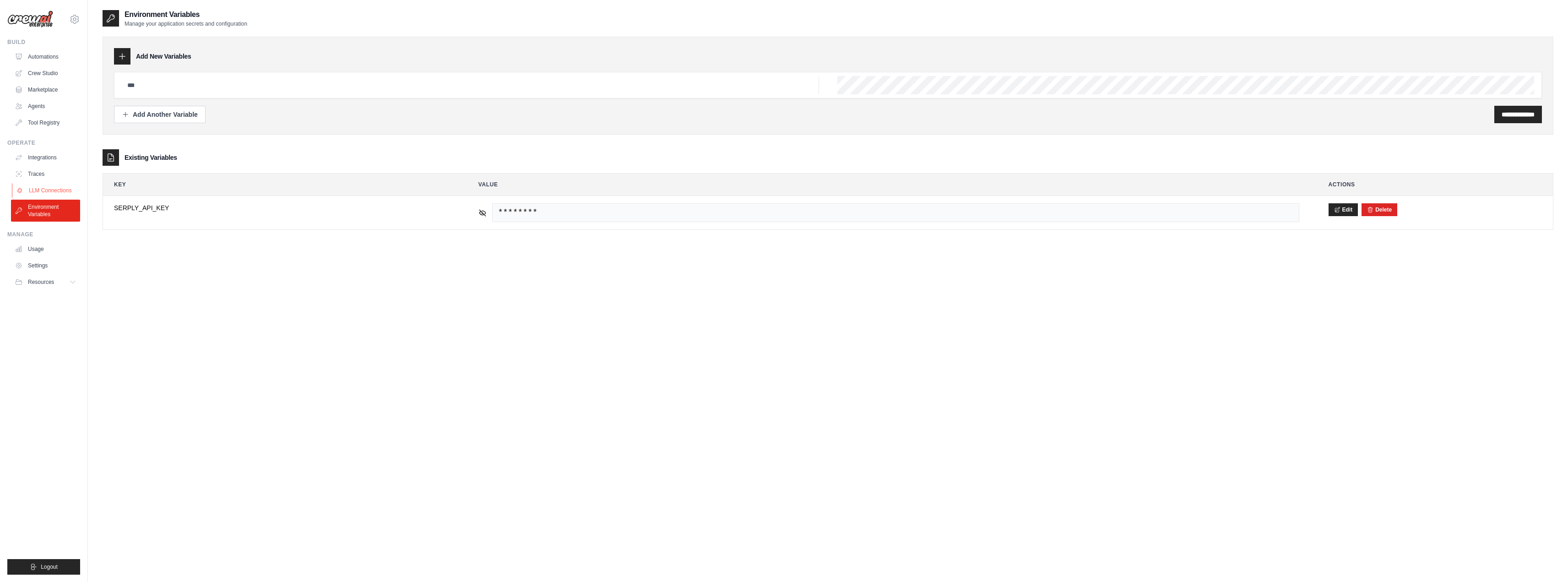
click at [63, 196] on link "LLM Connections" at bounding box center [46, 191] width 69 height 15
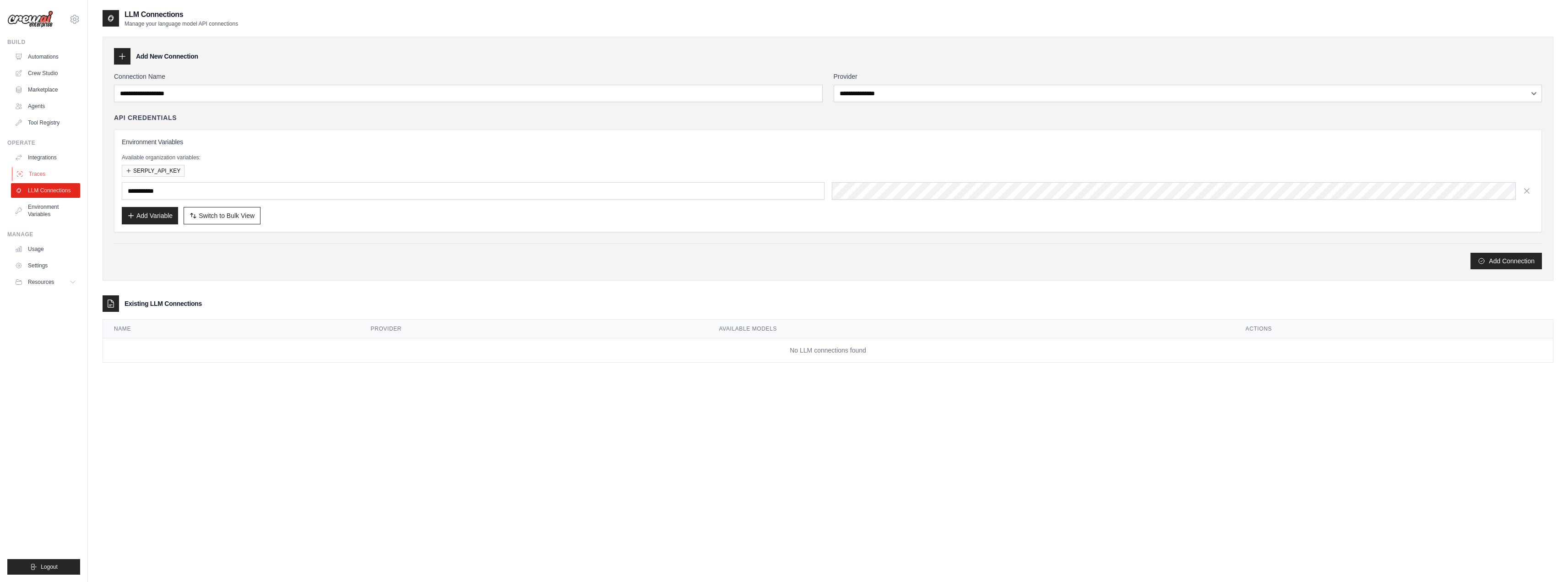
click at [57, 174] on link "Traces" at bounding box center [46, 174] width 69 height 15
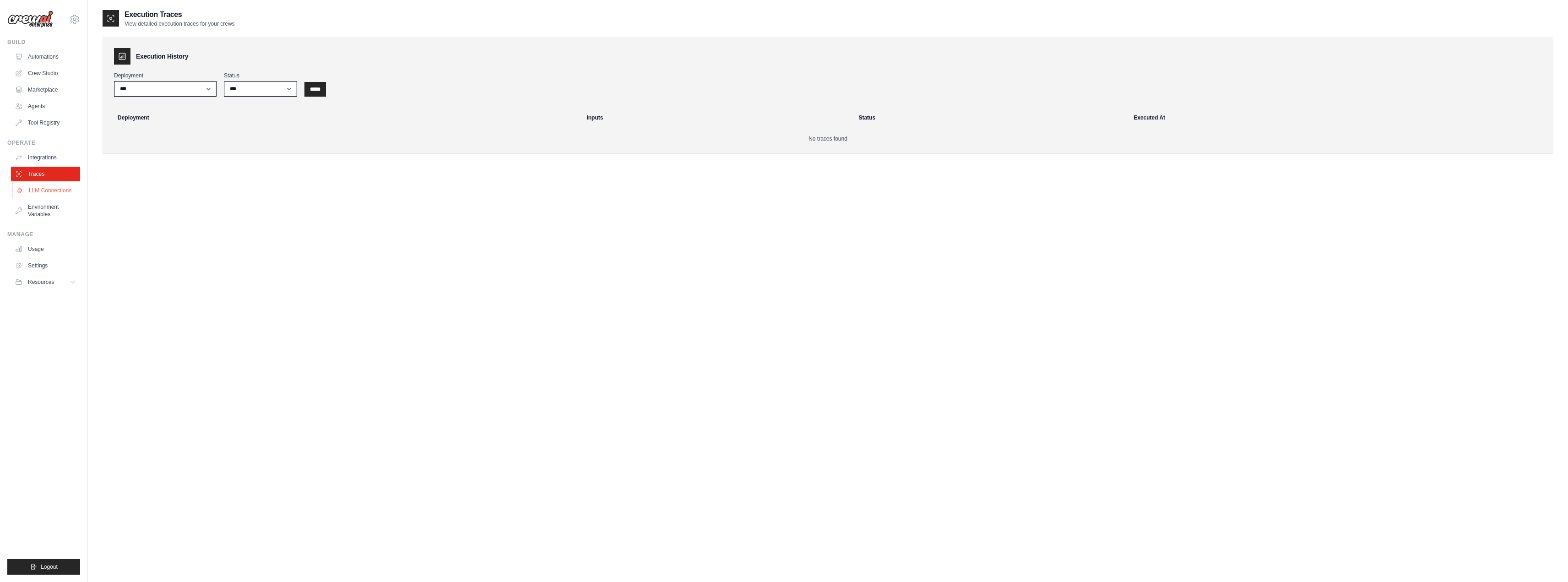
click at [54, 195] on link "LLM Connections" at bounding box center [46, 191] width 69 height 15
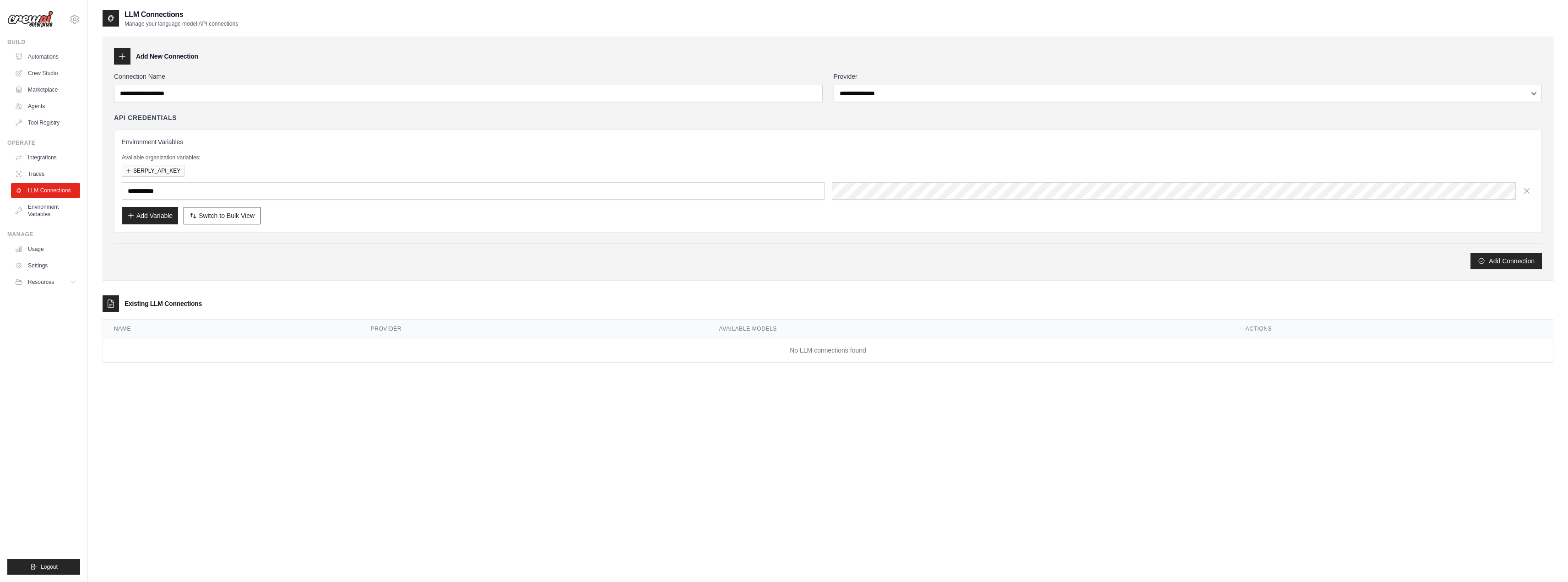
click at [54, 209] on link "Environment Variables" at bounding box center [45, 210] width 69 height 22
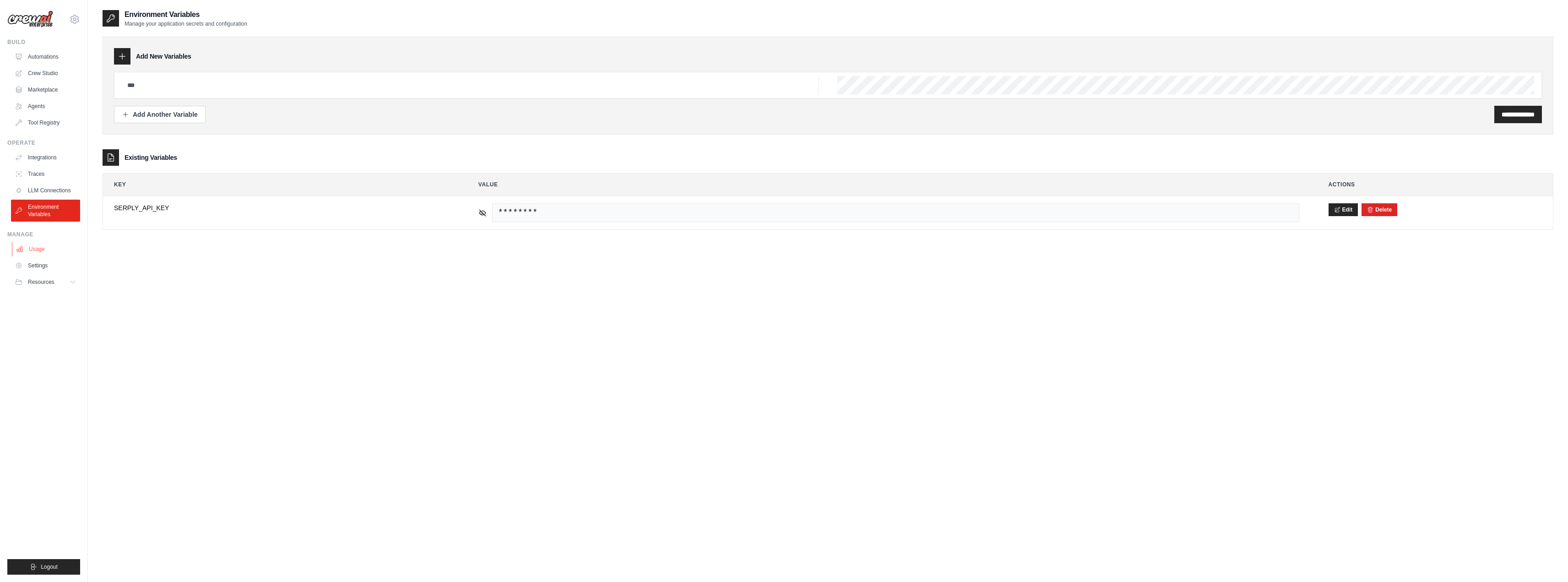
click at [51, 246] on link "Usage" at bounding box center [46, 249] width 69 height 15
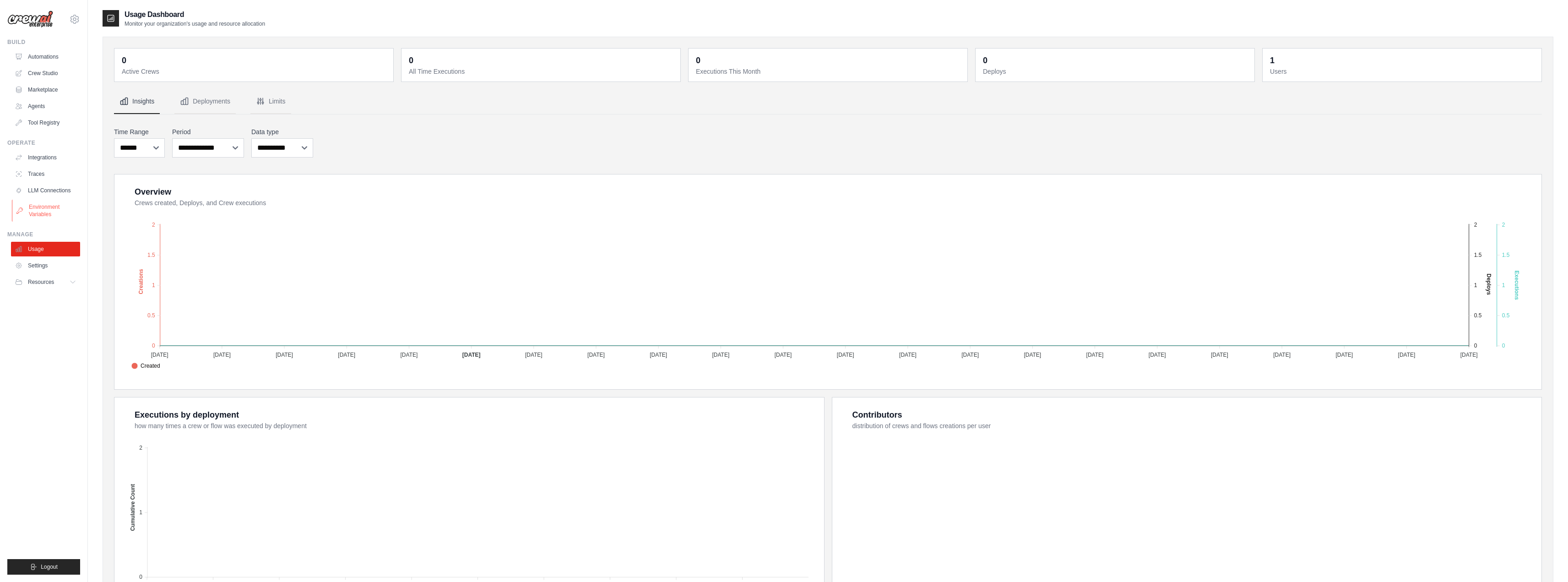
click at [49, 216] on link "Environment Variables" at bounding box center [46, 210] width 69 height 22
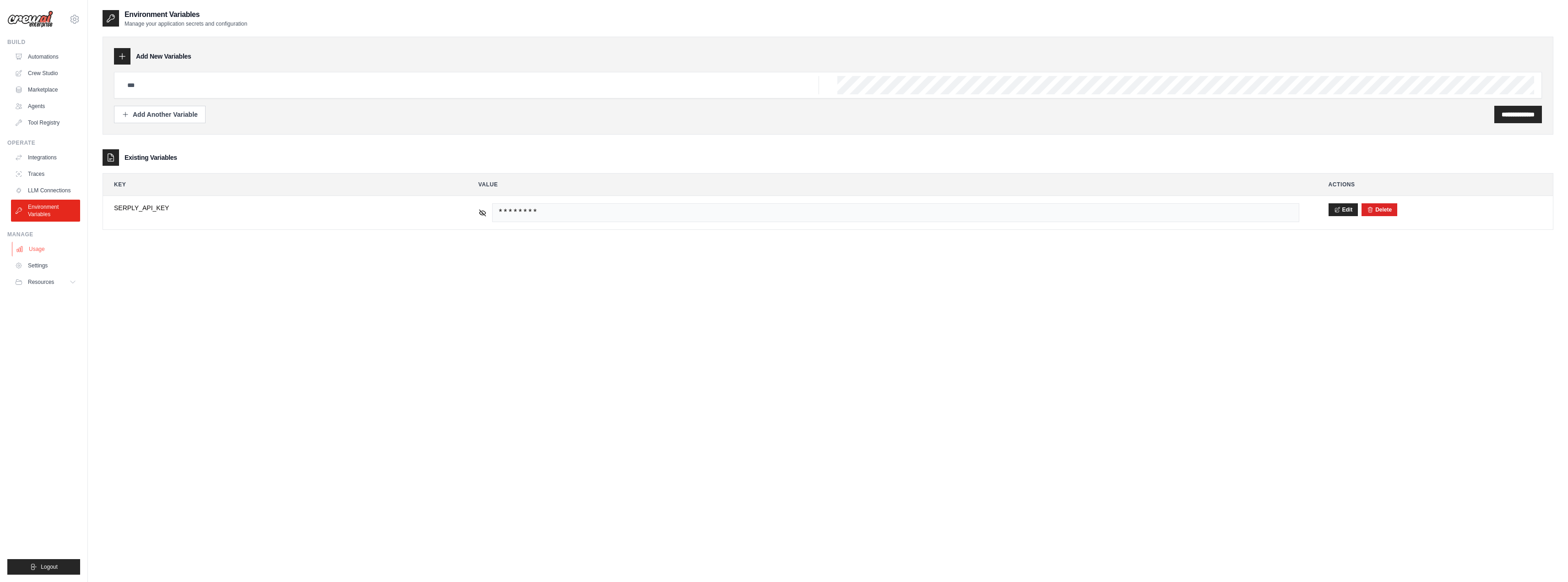
click at [48, 246] on link "Usage" at bounding box center [46, 249] width 69 height 15
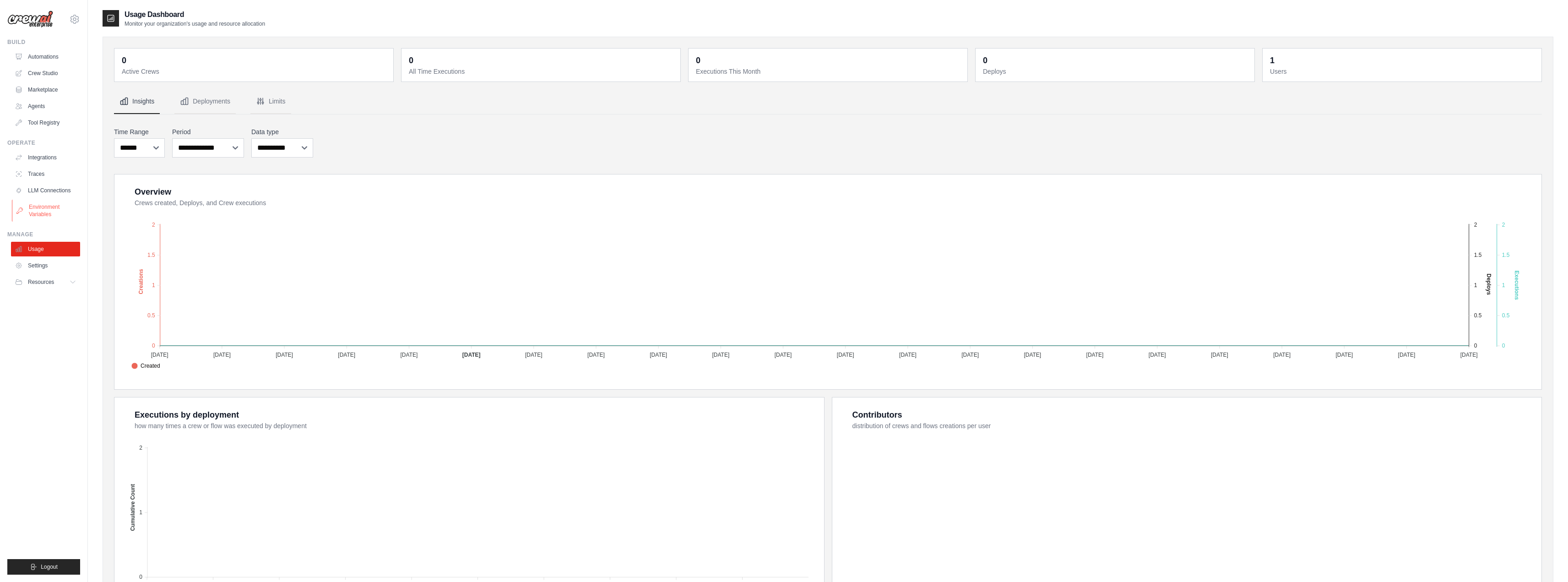
click at [44, 211] on link "Environment Variables" at bounding box center [46, 210] width 69 height 22
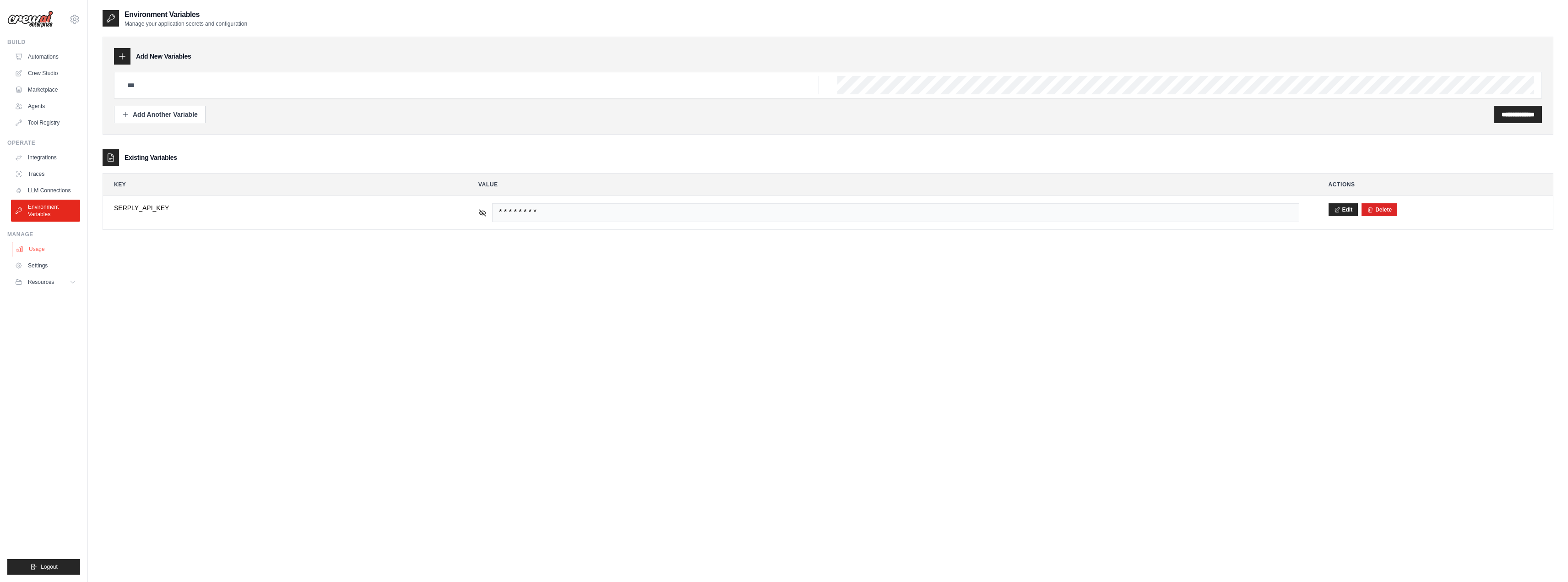
click at [42, 247] on link "Usage" at bounding box center [46, 249] width 69 height 15
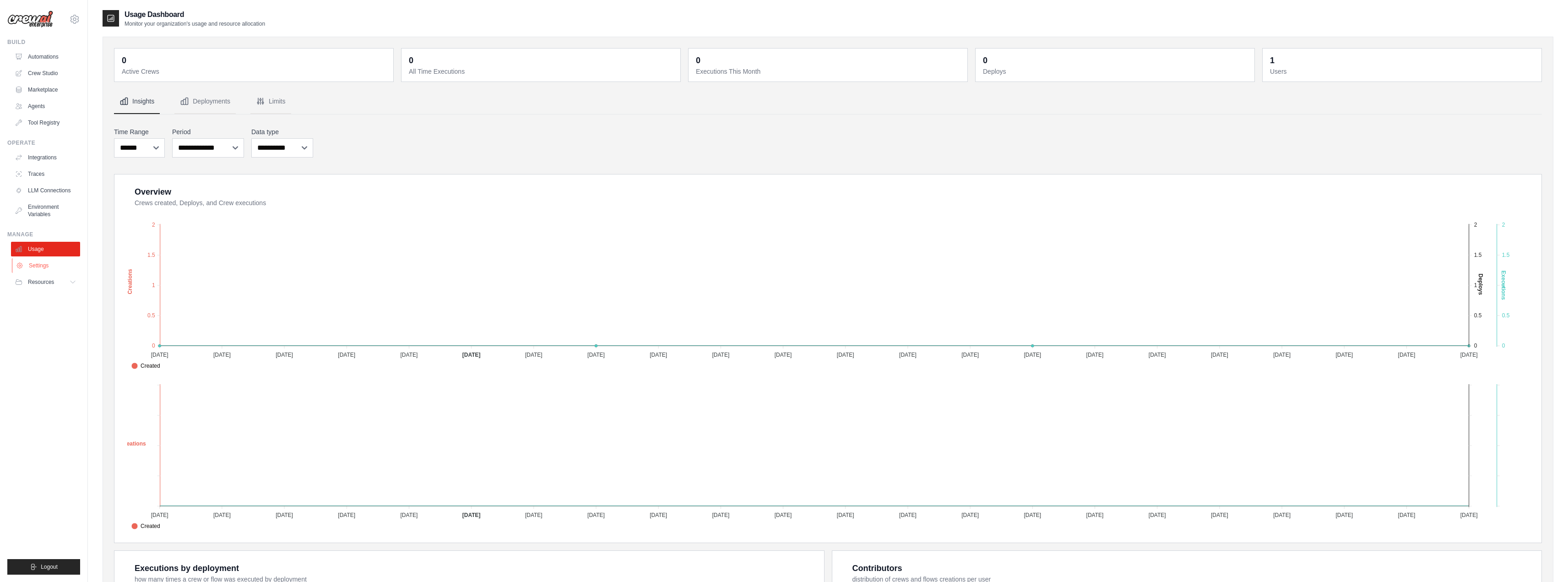
click at [45, 265] on link "Settings" at bounding box center [46, 265] width 69 height 15
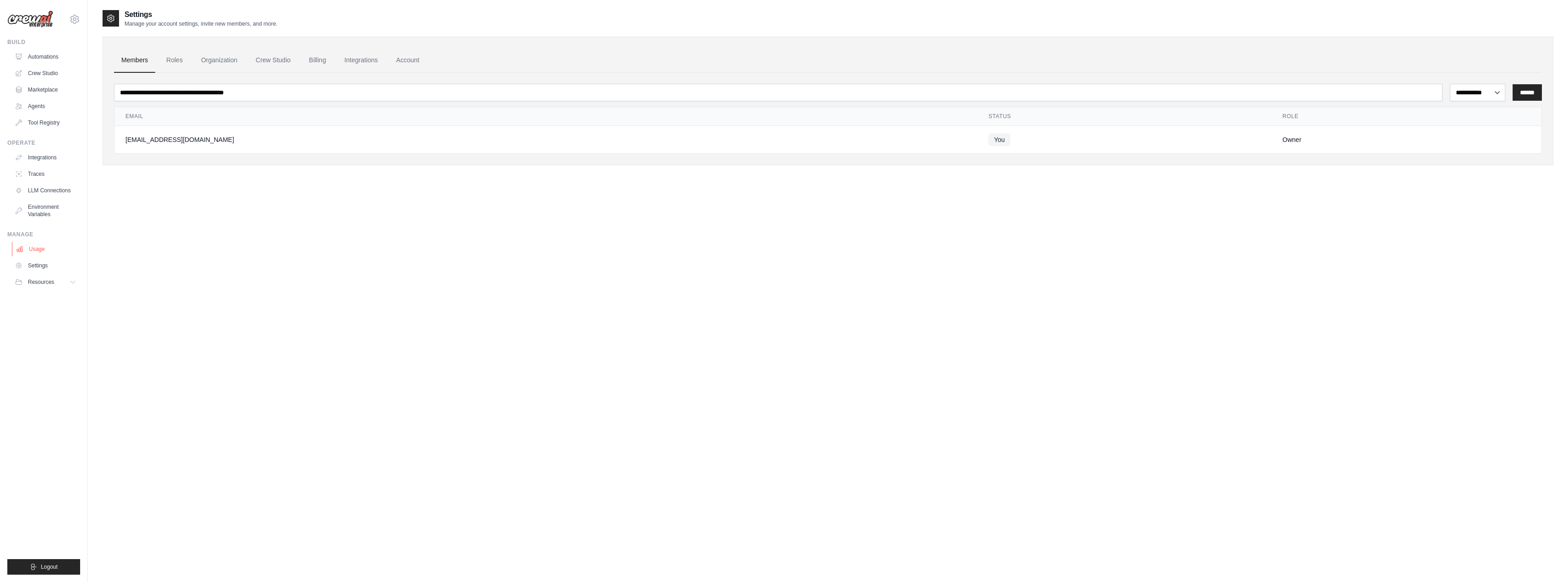
click at [45, 250] on link "Usage" at bounding box center [46, 249] width 69 height 15
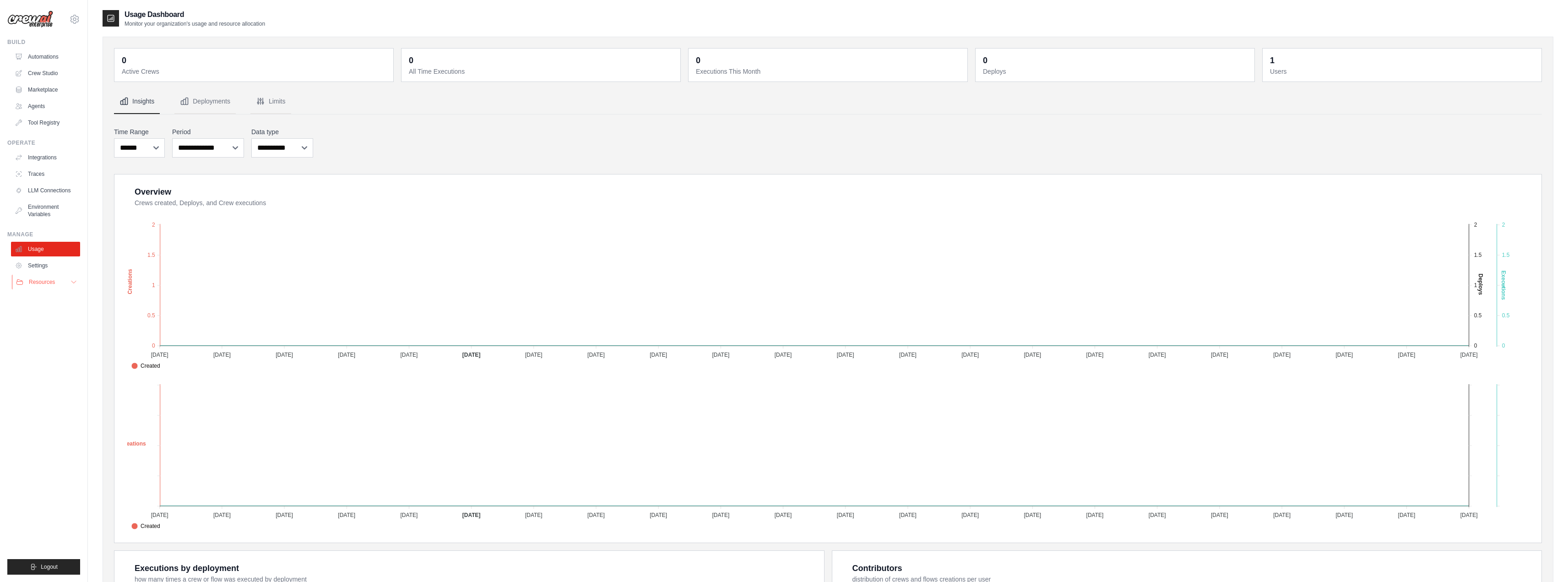
click at [45, 278] on button "Resources" at bounding box center [46, 282] width 69 height 15
click at [54, 293] on link "Documentation" at bounding box center [49, 297] width 64 height 13
click at [56, 288] on button "Resources" at bounding box center [46, 282] width 69 height 15
click at [32, 160] on link "Integrations" at bounding box center [46, 158] width 69 height 15
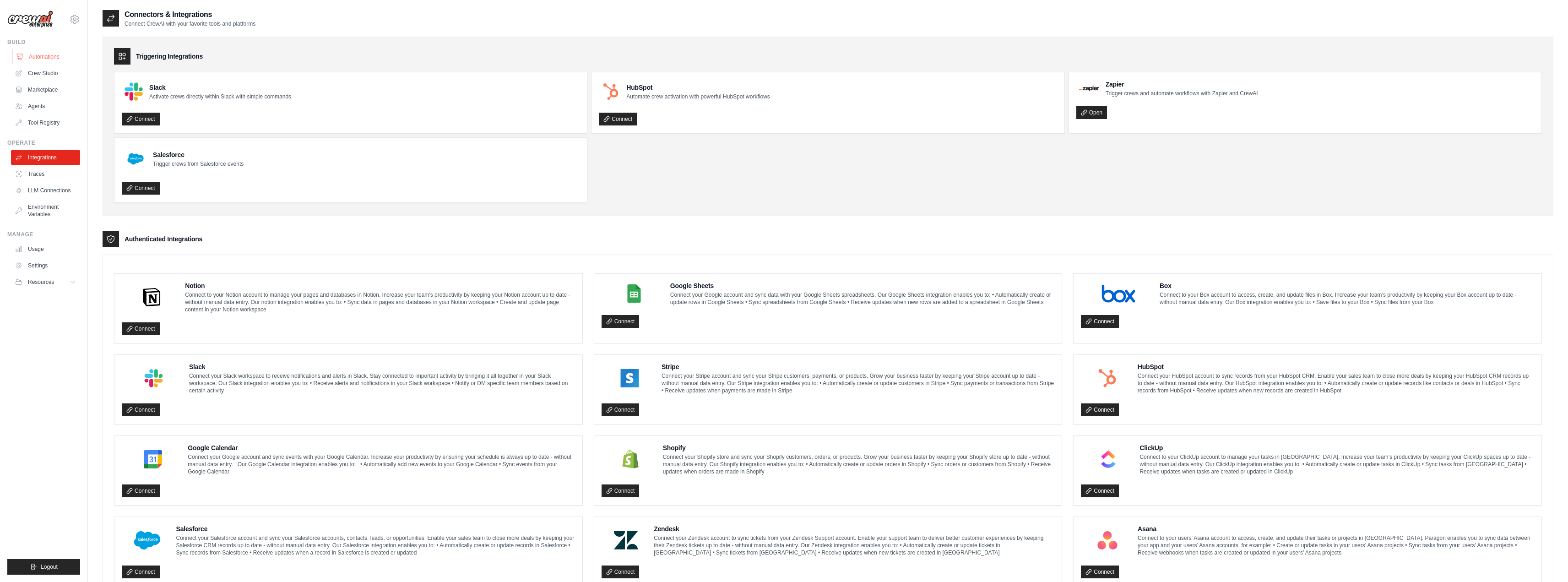
click at [30, 58] on link "Automations" at bounding box center [46, 57] width 69 height 15
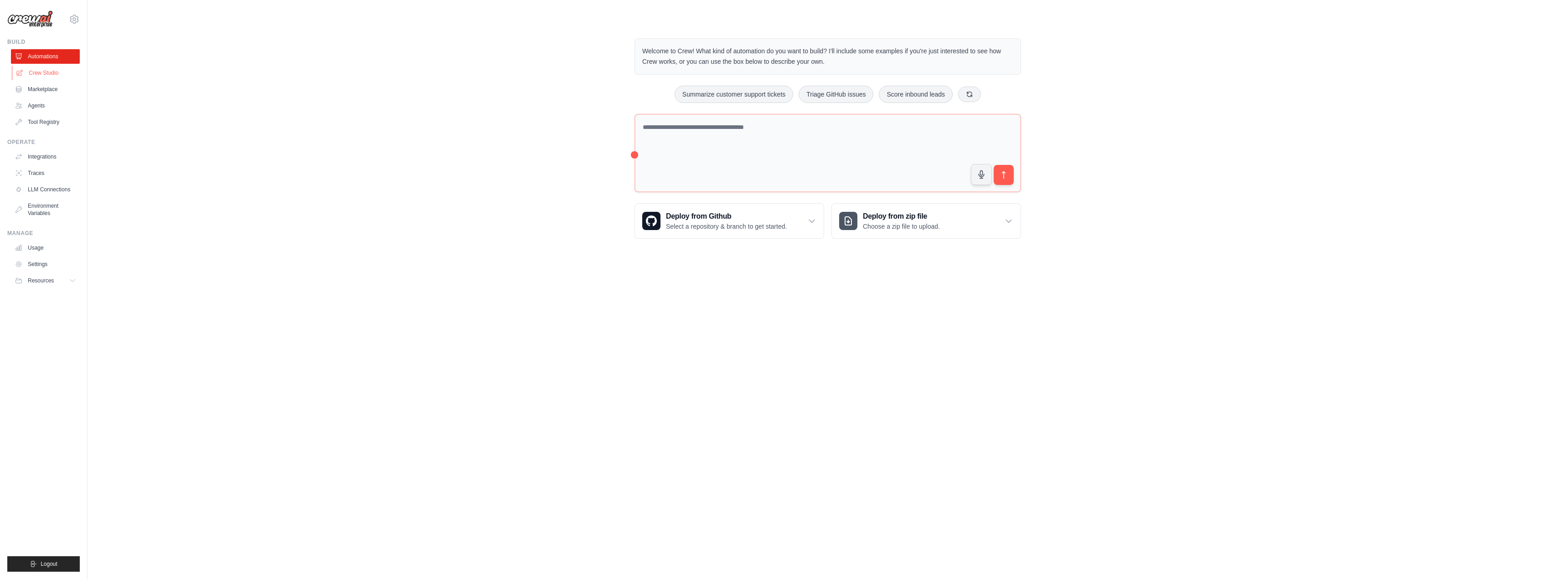
click at [44, 74] on link "Crew Studio" at bounding box center [46, 73] width 69 height 15
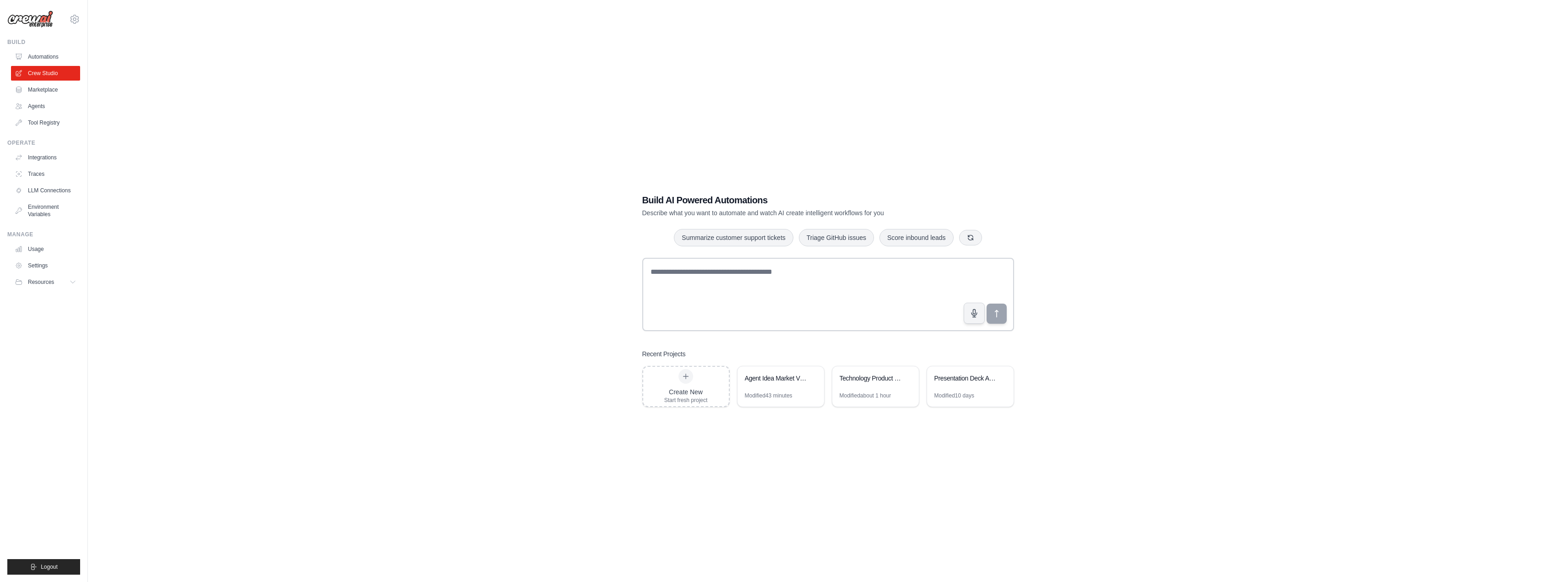
click at [52, 93] on link "Marketplace" at bounding box center [45, 90] width 69 height 15
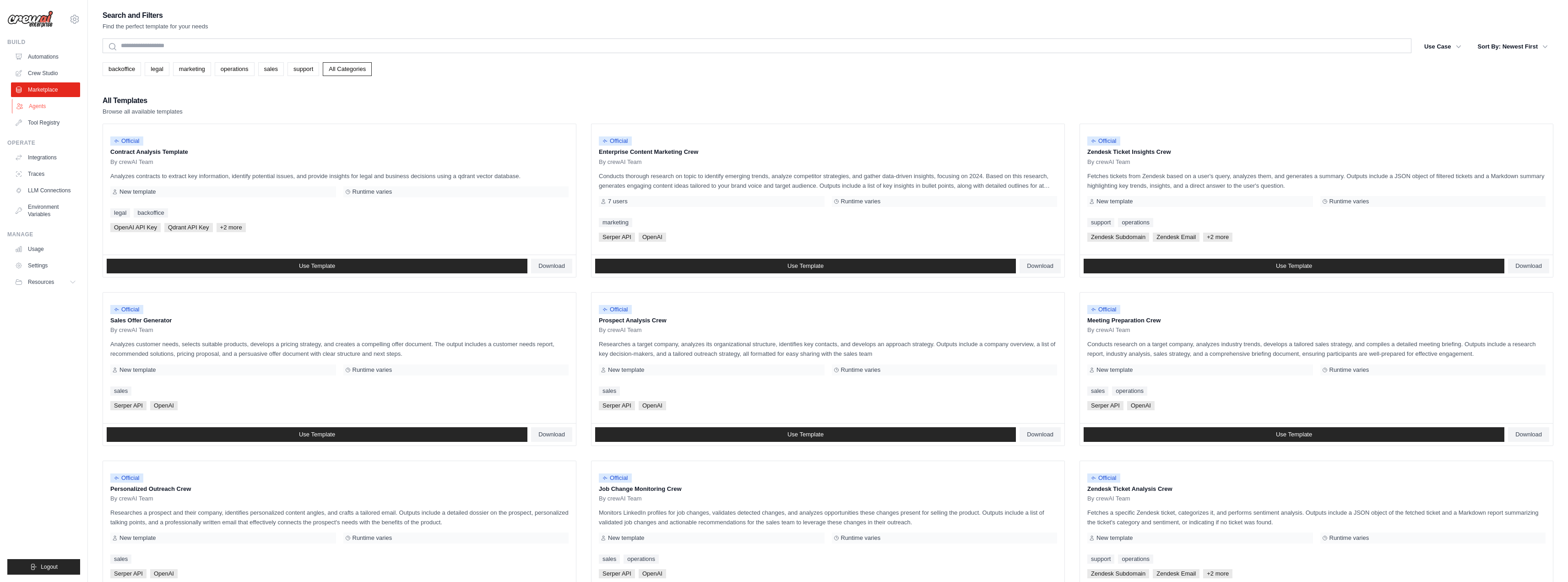
click at [31, 108] on link "Agents" at bounding box center [46, 106] width 69 height 15
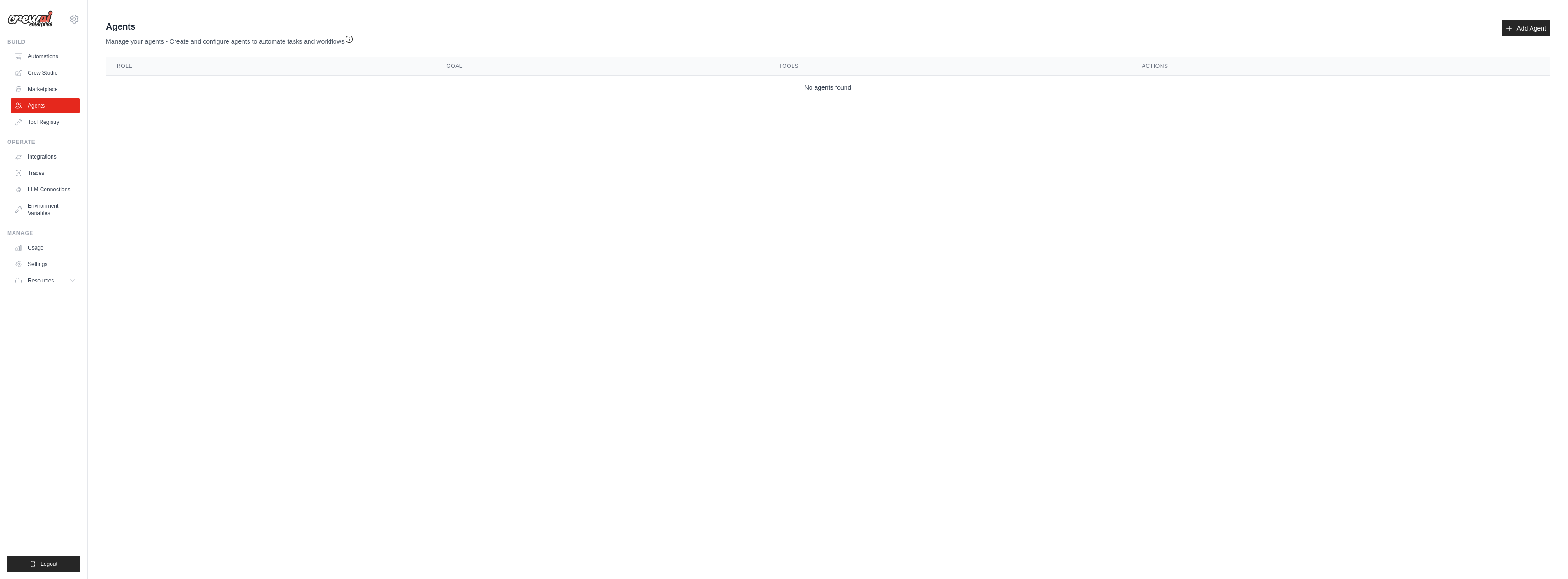
click at [36, 49] on div "Build Automations Crew Studio Marketplace Agents" at bounding box center [43, 84] width 72 height 91
click at [33, 64] on ul "Automations Crew Studio Marketplace Agents Tool Registry" at bounding box center [45, 89] width 69 height 80
click at [35, 71] on link "Crew Studio" at bounding box center [46, 73] width 69 height 15
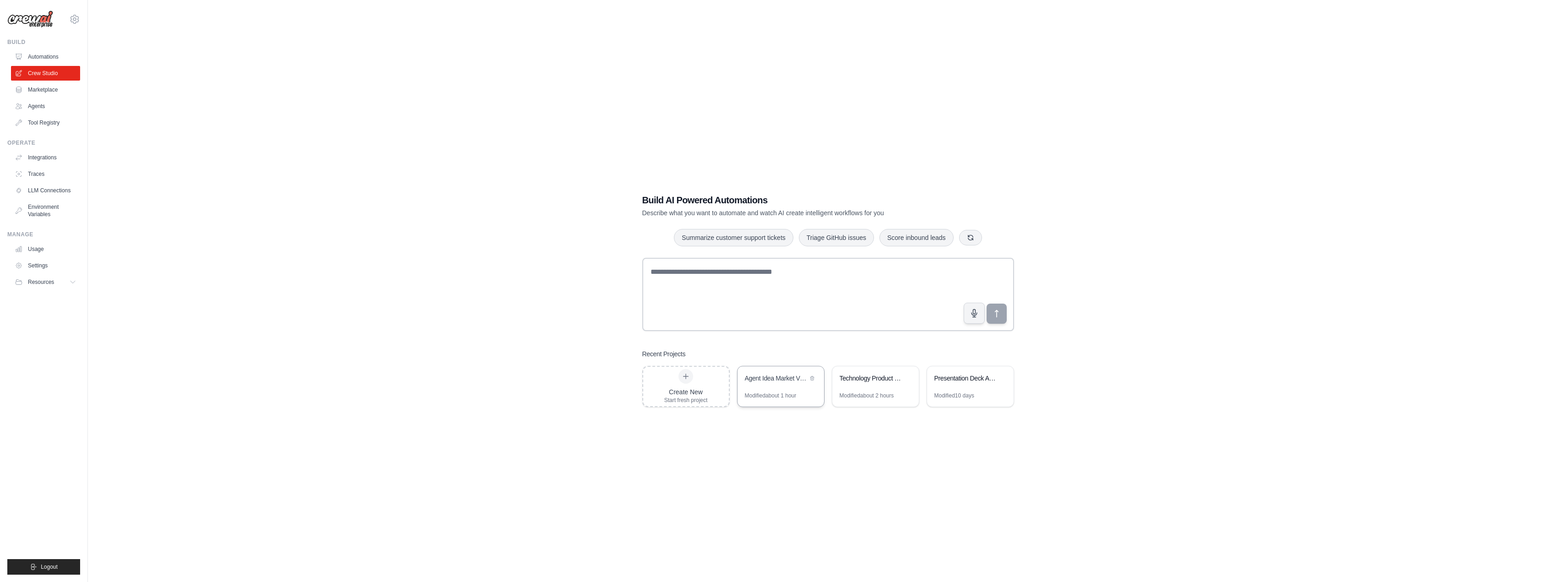
click at [781, 386] on div "Agent Idea Market Viability Research" at bounding box center [781, 379] width 87 height 26
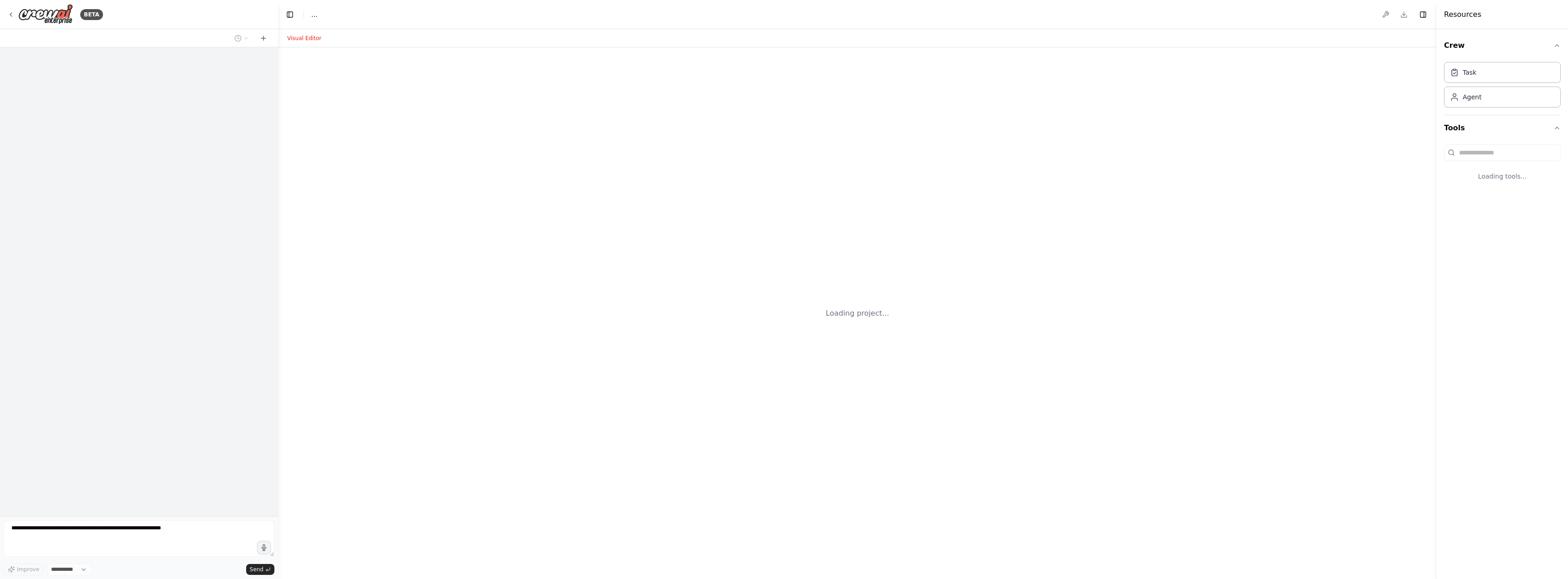
select select "****"
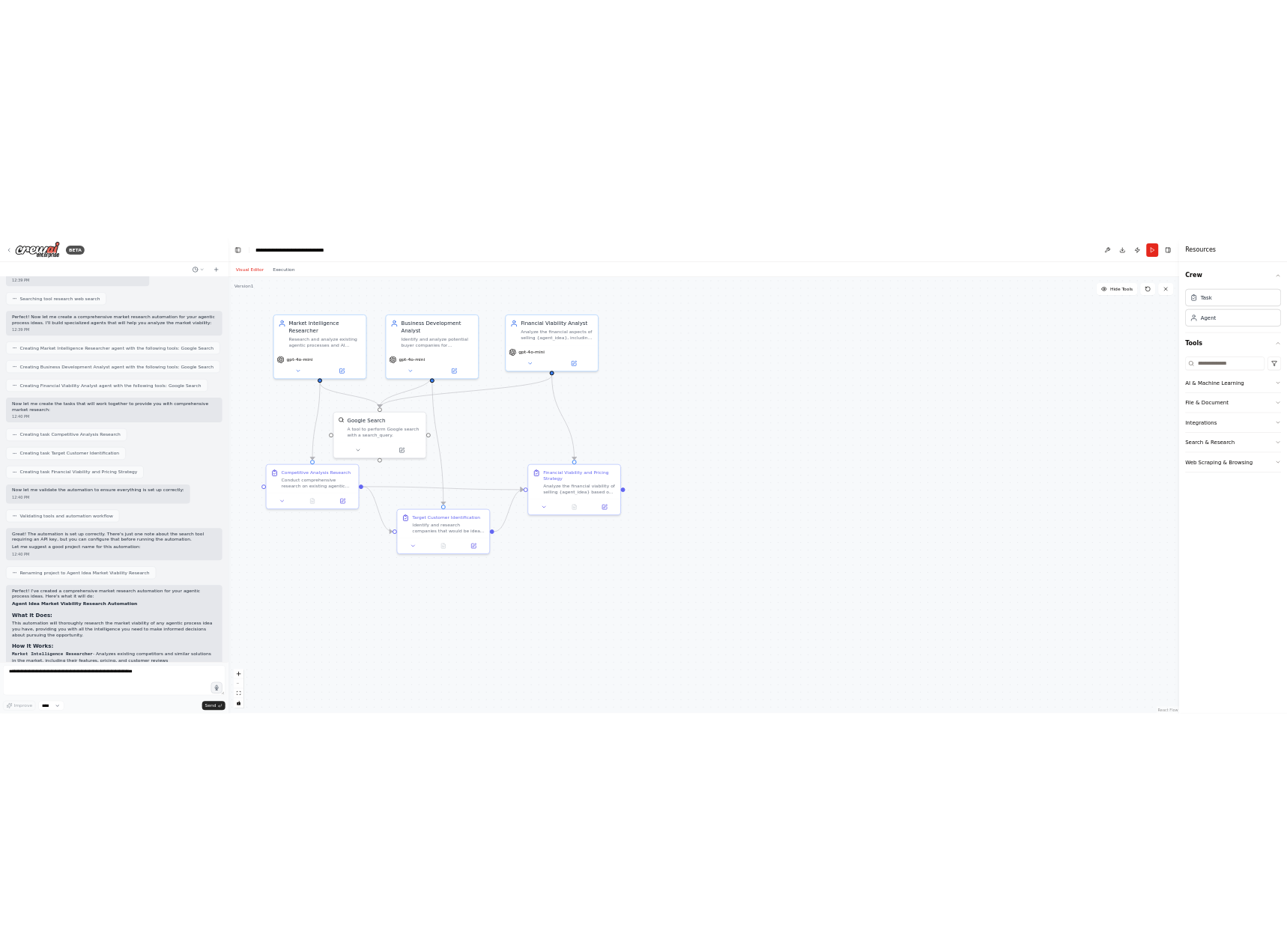
scroll to position [622, 0]
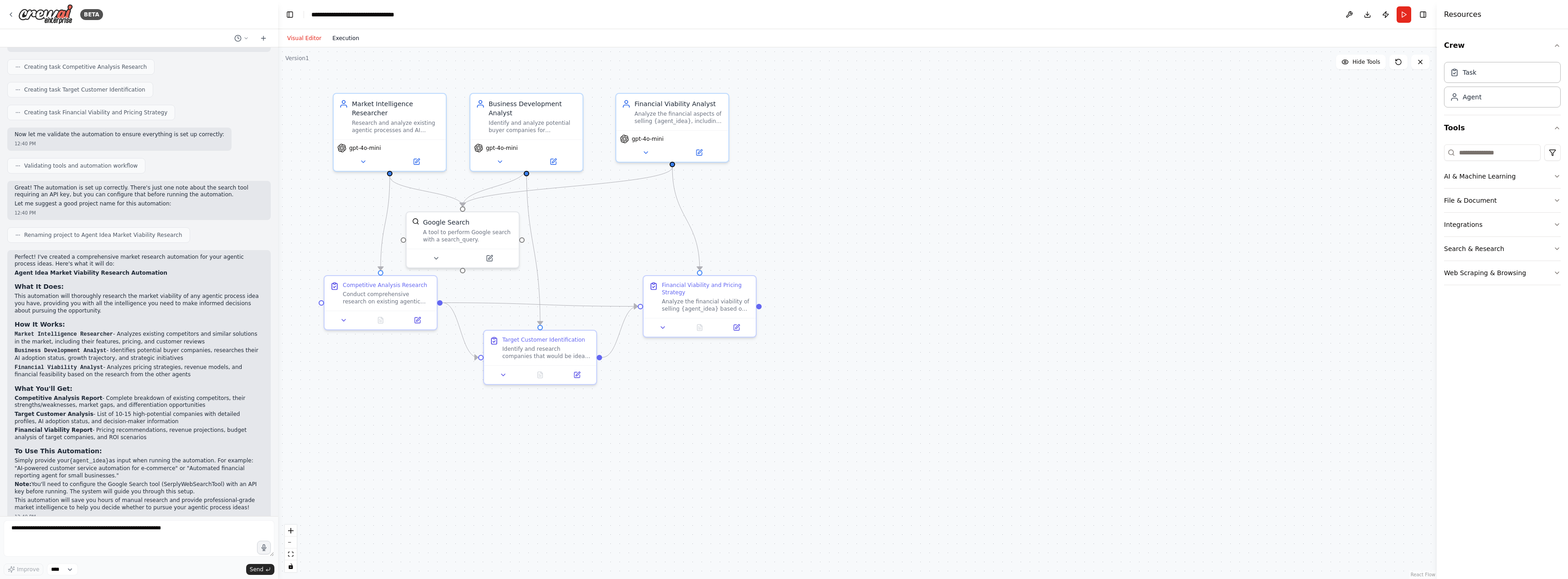
click at [335, 41] on button "Execution" at bounding box center [346, 38] width 38 height 11
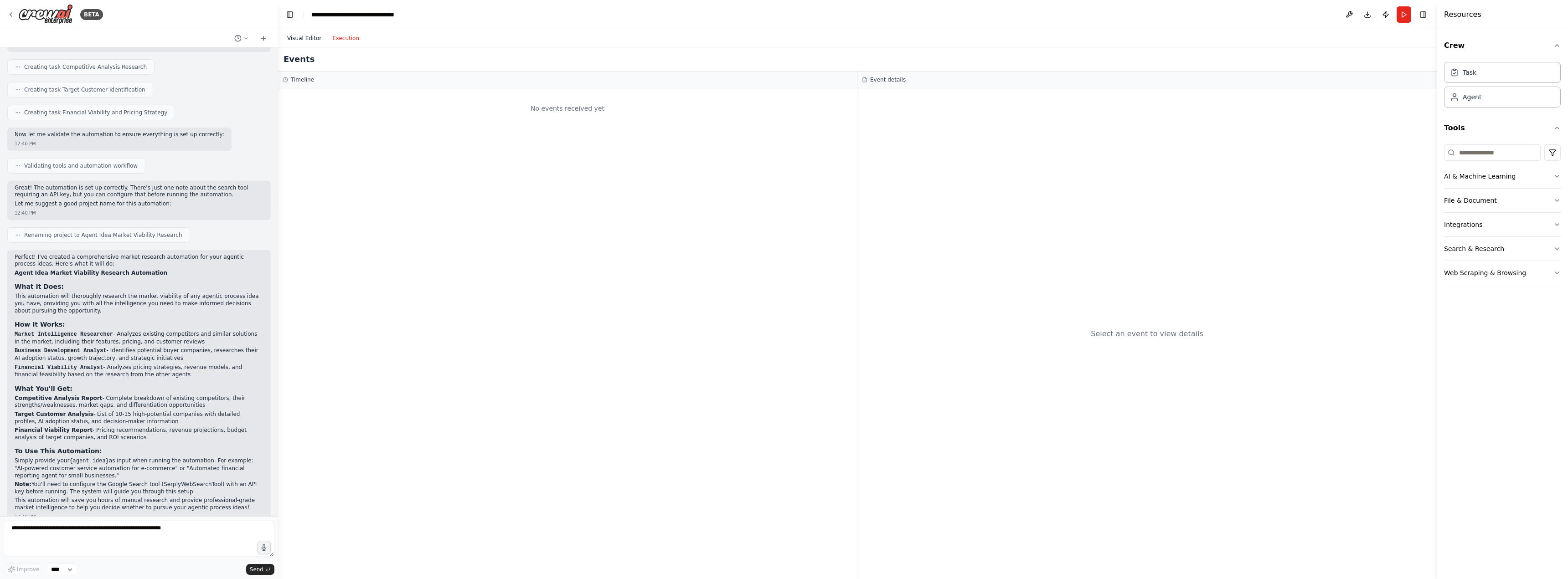
click at [301, 37] on button "Visual Editor" at bounding box center [304, 38] width 45 height 11
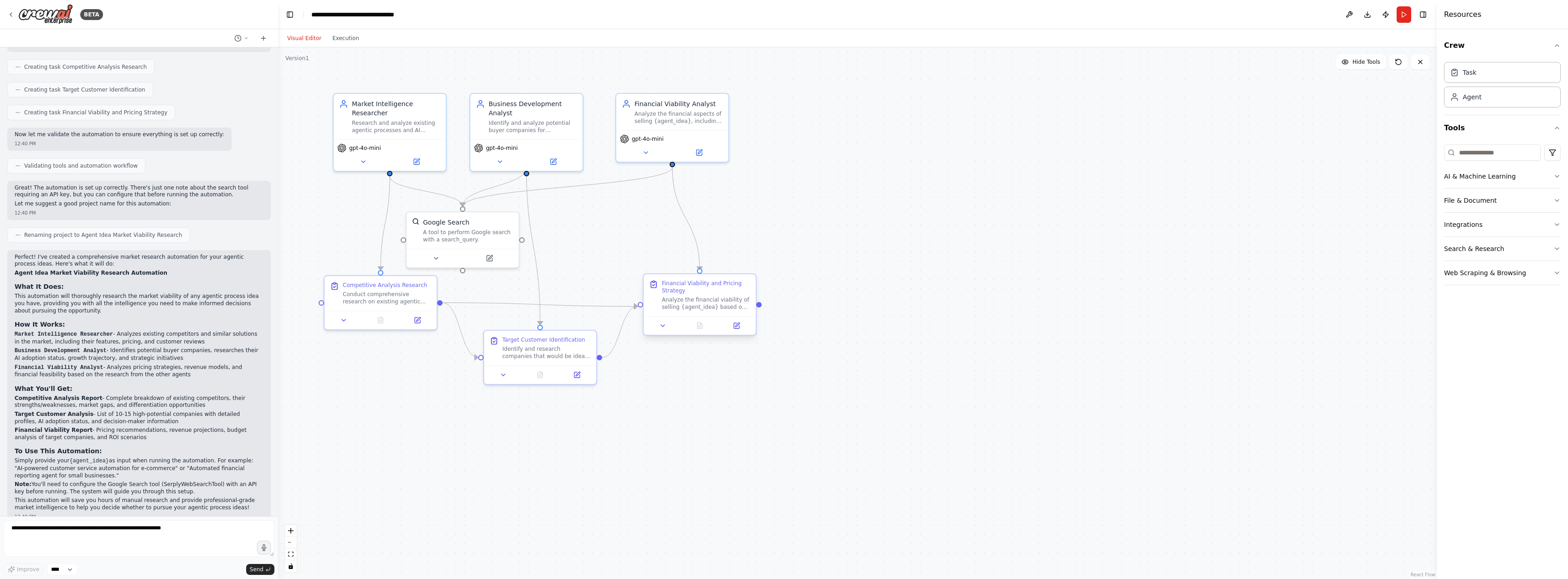
click at [710, 302] on div "Analyze the financial viability of selling {agent_idea} based on competitor pri…" at bounding box center [705, 303] width 88 height 15
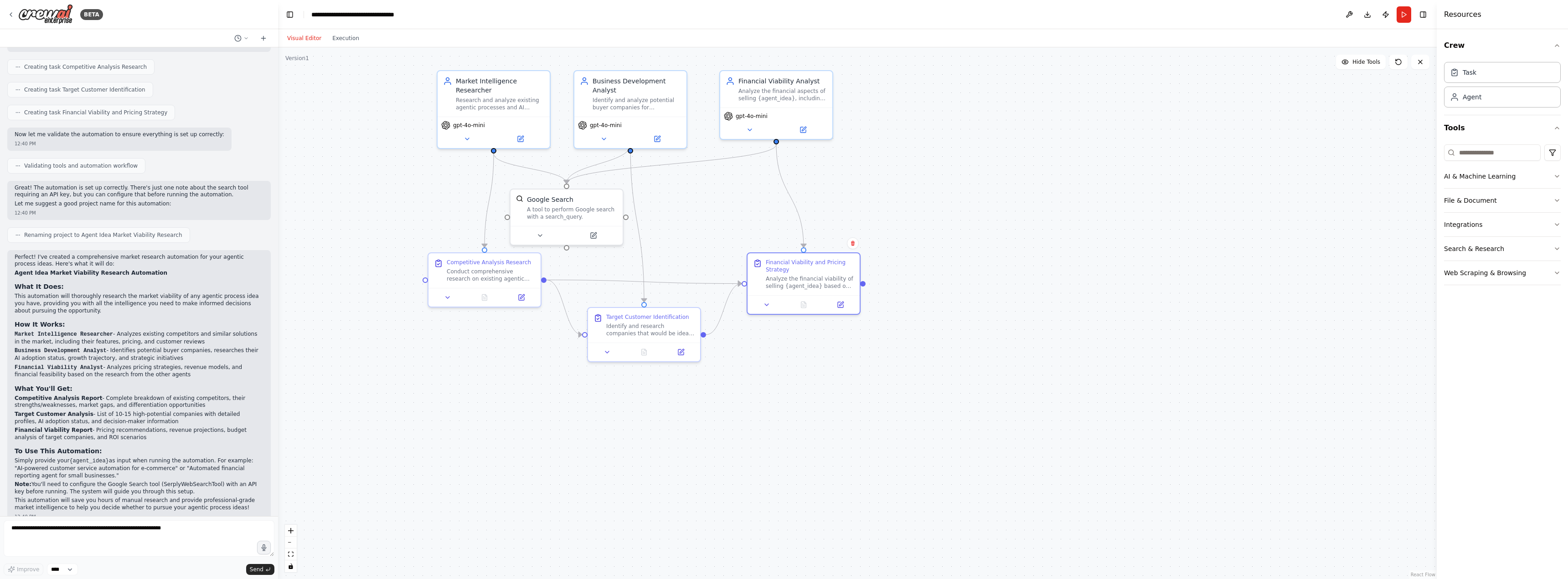
drag, startPoint x: 761, startPoint y: 311, endPoint x: 865, endPoint y: 290, distance: 106.1
click at [865, 290] on div ".deletable-edge-delete-btn { width: 20px; height: 20px; border: 0px solid #ffff…" at bounding box center [858, 313] width 1159 height 532
drag, startPoint x: 863, startPoint y: 286, endPoint x: 867, endPoint y: 290, distance: 5.7
click at [867, 290] on div ".deletable-edge-delete-btn { width: 20px; height: 20px; border: 0px solid #ffff…" at bounding box center [858, 313] width 1159 height 532
drag, startPoint x: 867, startPoint y: 290, endPoint x: 881, endPoint y: 287, distance: 14.3
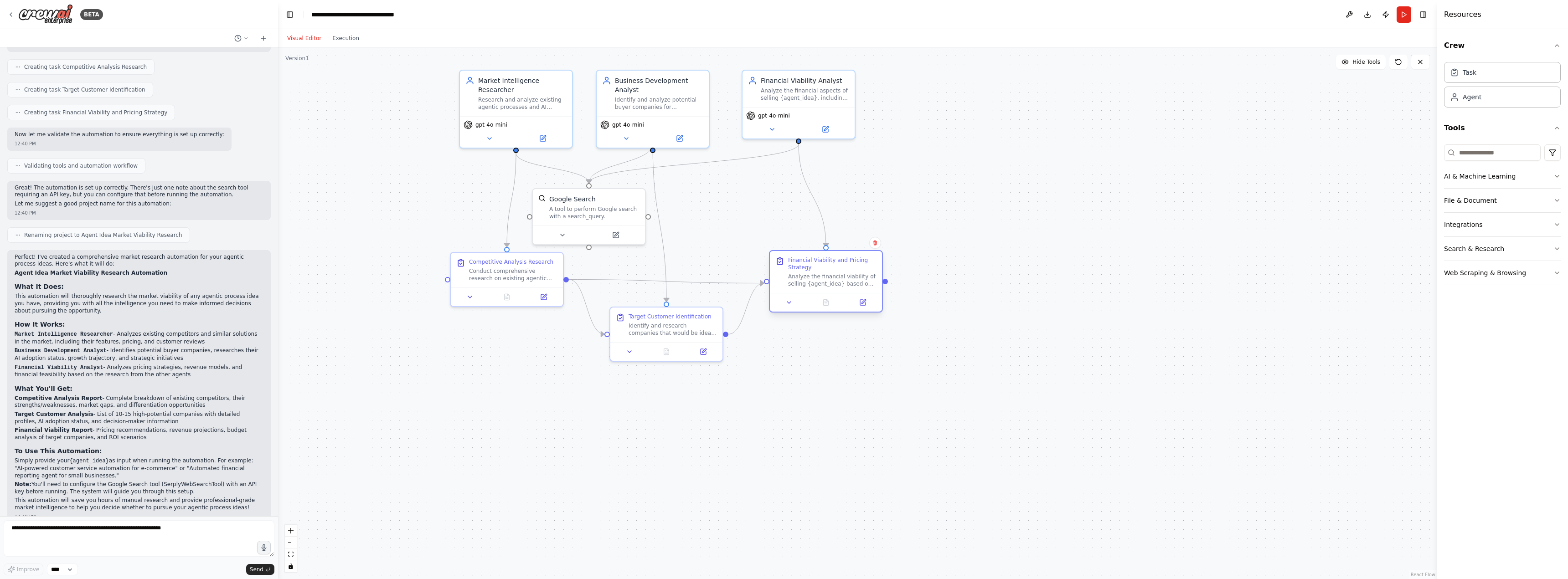
click at [881, 287] on div ".deletable-edge-delete-btn { width: 20px; height: 20px; border: 0px solid #ffff…" at bounding box center [858, 313] width 1159 height 532
click at [881, 286] on div at bounding box center [880, 284] width 5 height 5
drag, startPoint x: 881, startPoint y: 286, endPoint x: 1144, endPoint y: 218, distance: 271.6
click at [1144, 218] on div ".deletable-edge-delete-btn { width: 20px; height: 20px; border: 0px solid #ffff…" at bounding box center [858, 313] width 1159 height 532
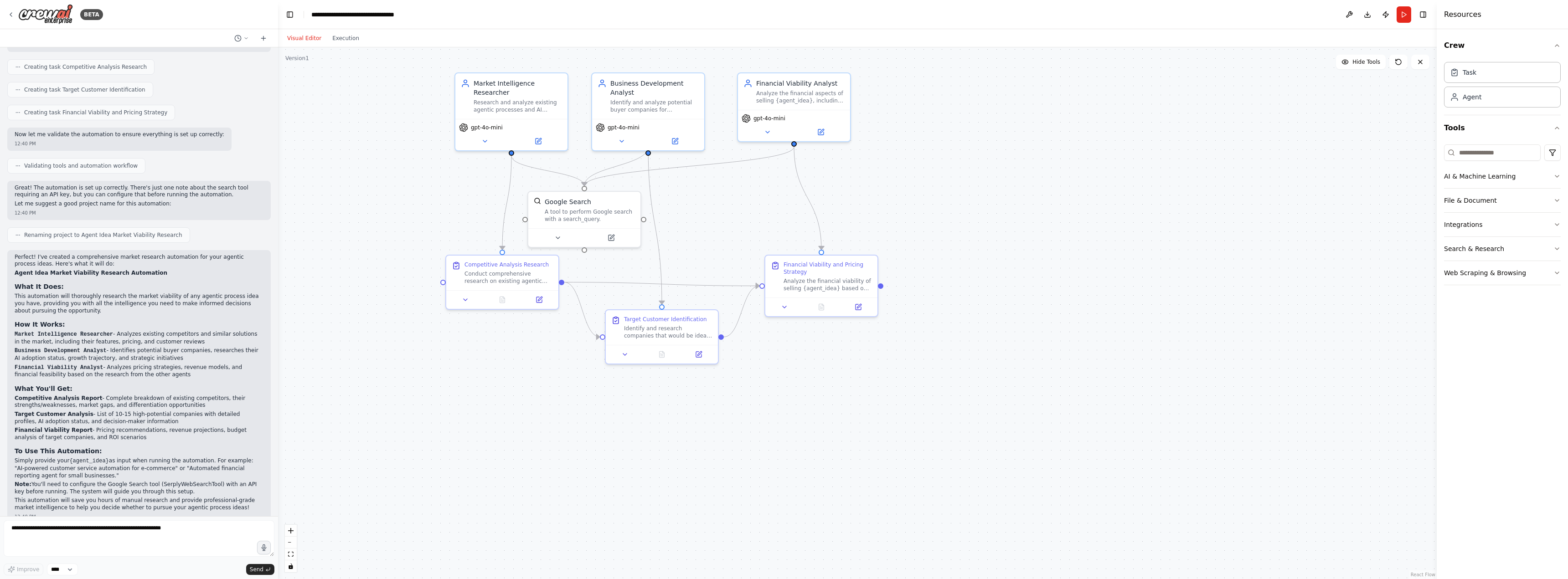
click at [974, 286] on div ".deletable-edge-delete-btn { width: 20px; height: 20px; border: 0px solid #ffff…" at bounding box center [858, 313] width 1159 height 532
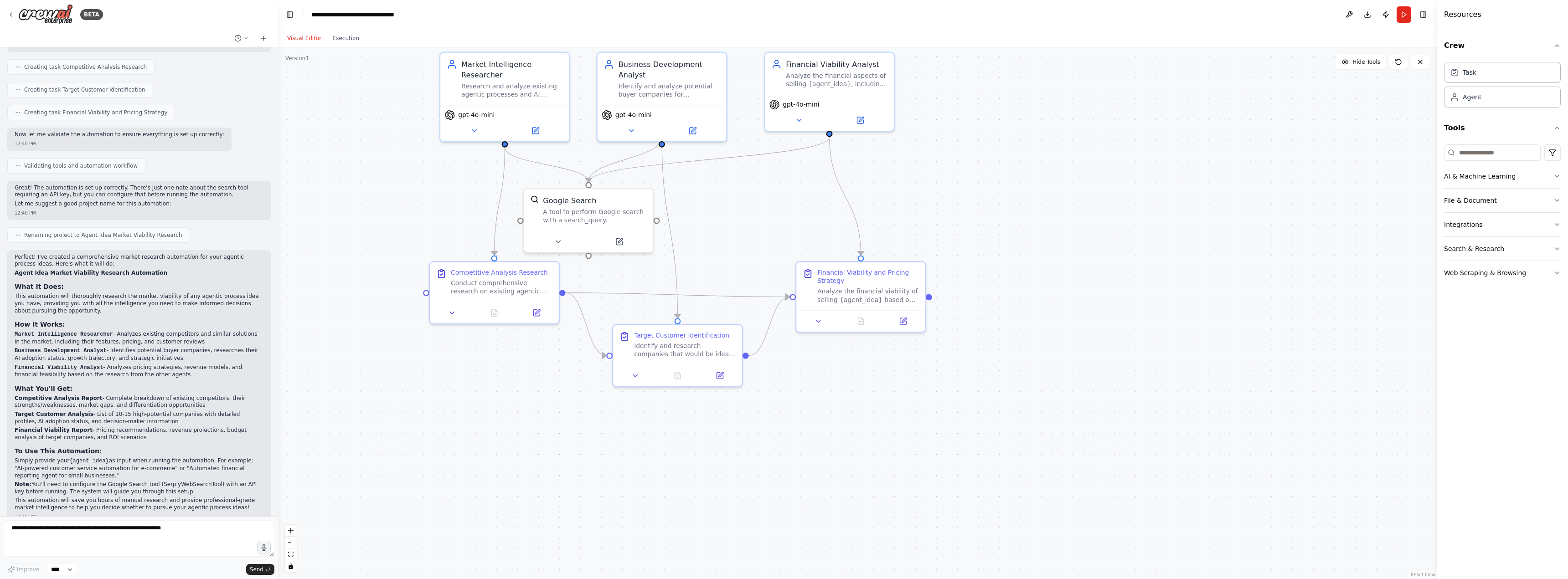
drag, startPoint x: 746, startPoint y: 259, endPoint x: 756, endPoint y: 288, distance: 30.7
click at [756, 288] on div ".deletable-edge-delete-btn { width: 20px; height: 20px; border: 0px solid #ffff…" at bounding box center [858, 313] width 1159 height 532
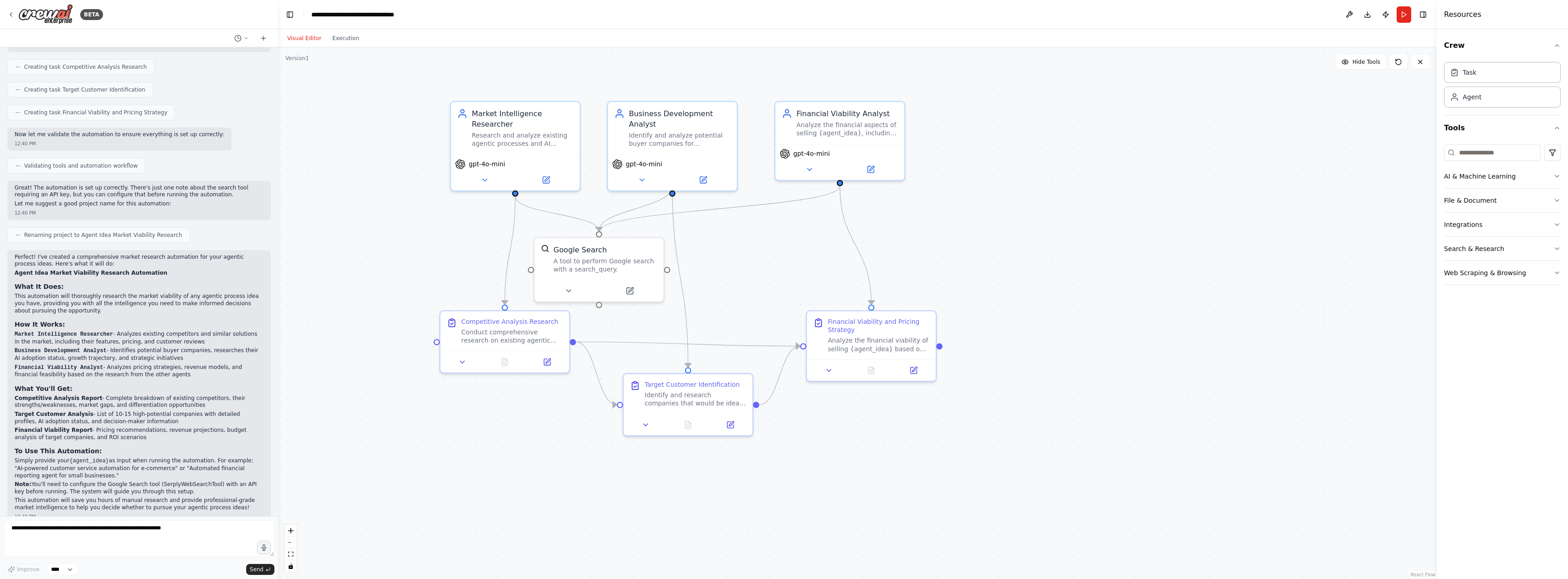
click at [735, 266] on div ".deletable-edge-delete-btn { width: 20px; height: 20px; border: 0px solid #ffff…" at bounding box center [858, 313] width 1159 height 532
drag, startPoint x: 736, startPoint y: 254, endPoint x: 739, endPoint y: 284, distance: 30.1
click at [739, 284] on div ".deletable-edge-delete-btn { width: 20px; height: 20px; border: 0px solid #ffff…" at bounding box center [858, 313] width 1159 height 532
